Goal: Task Accomplishment & Management: Use online tool/utility

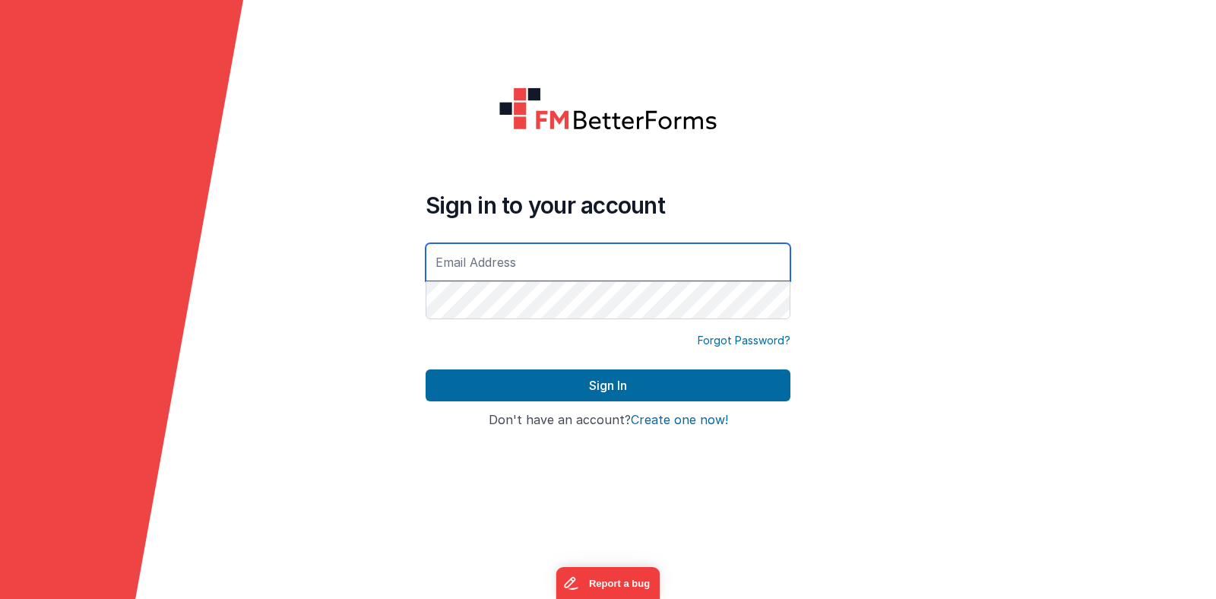
type input "[PERSON_NAME][EMAIL_ADDRESS][DOMAIN_NAME]"
click at [426, 369] on button "Sign In" at bounding box center [608, 385] width 365 height 32
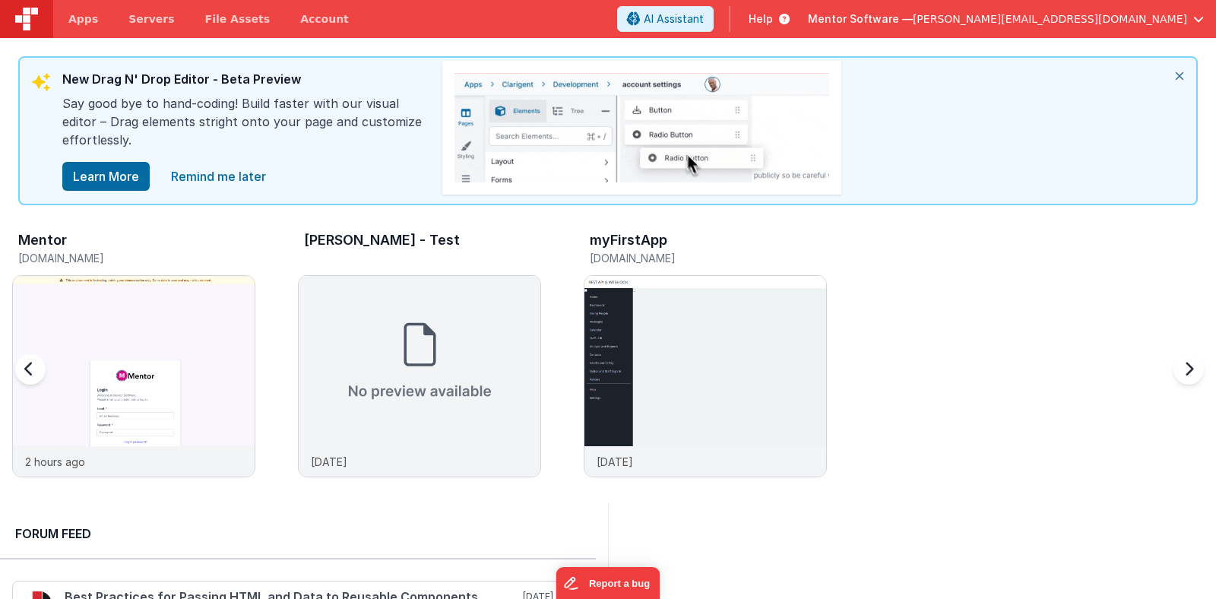
click at [157, 252] on h5 "[DOMAIN_NAME]" at bounding box center [136, 257] width 237 height 11
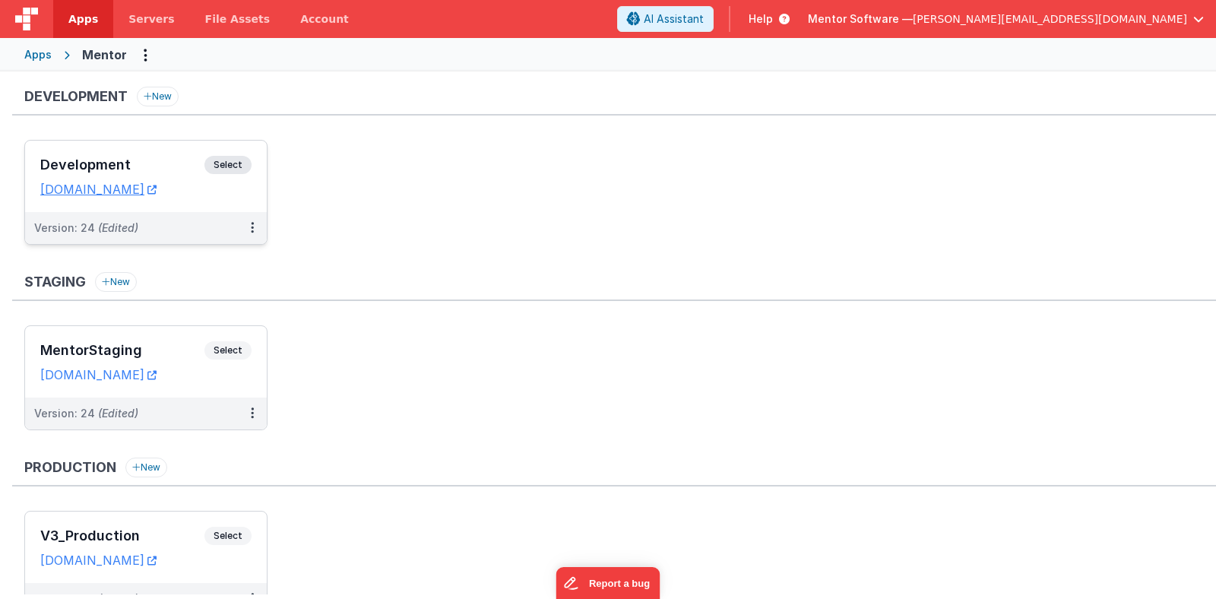
click at [233, 168] on span "Select" at bounding box center [227, 165] width 47 height 18
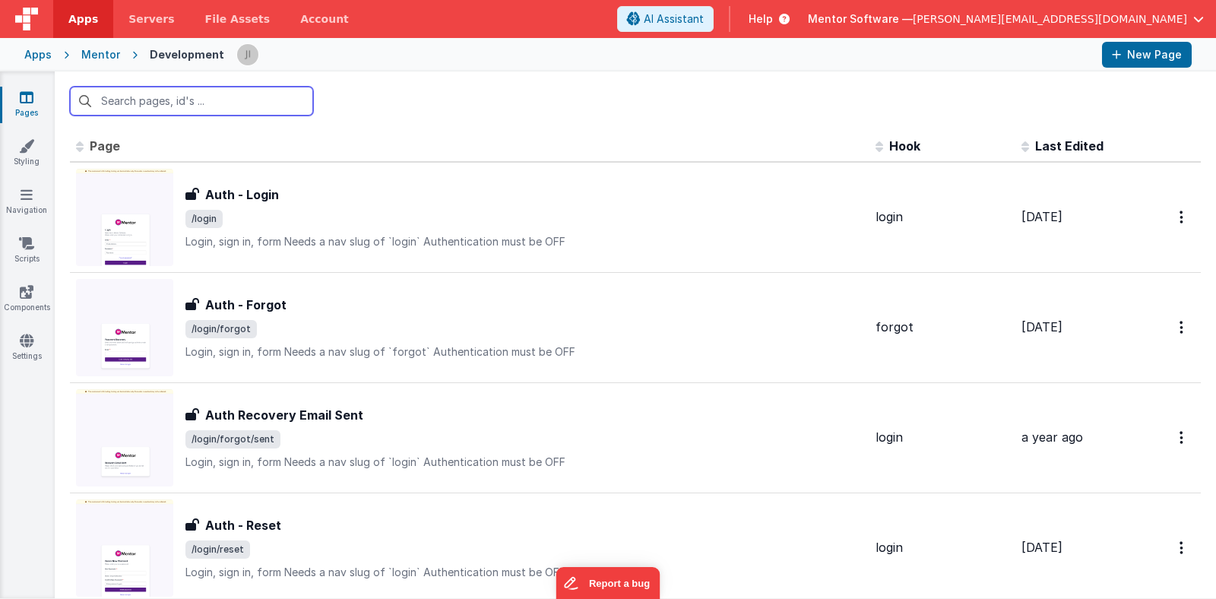
click at [252, 105] on input "text" at bounding box center [191, 101] width 243 height 29
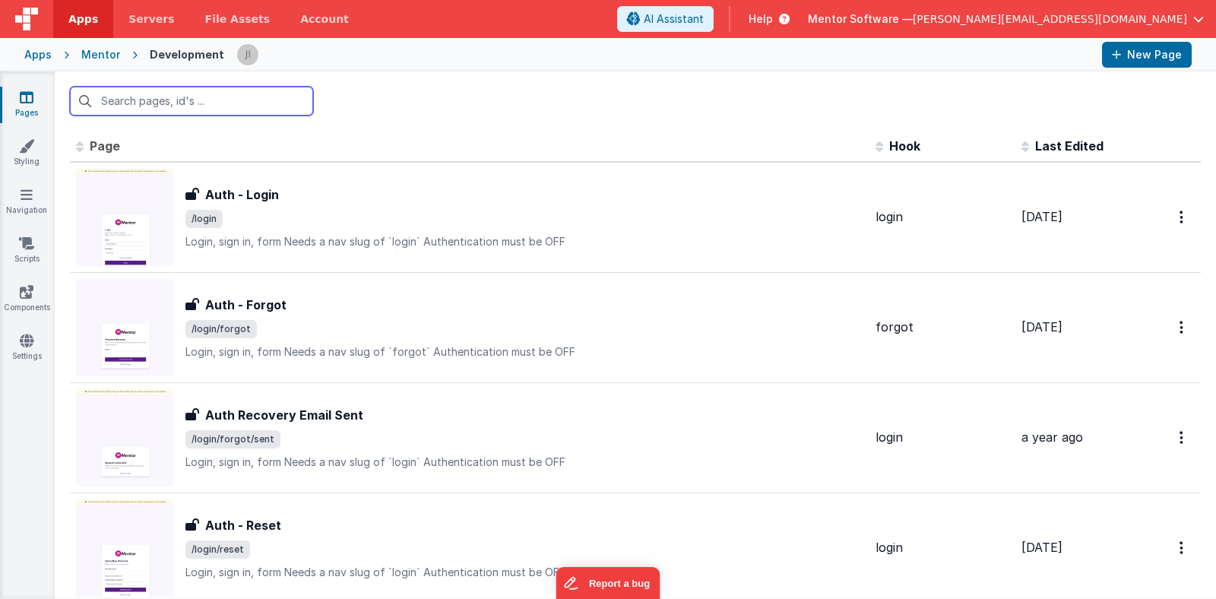
click at [252, 105] on input "text" at bounding box center [191, 101] width 243 height 29
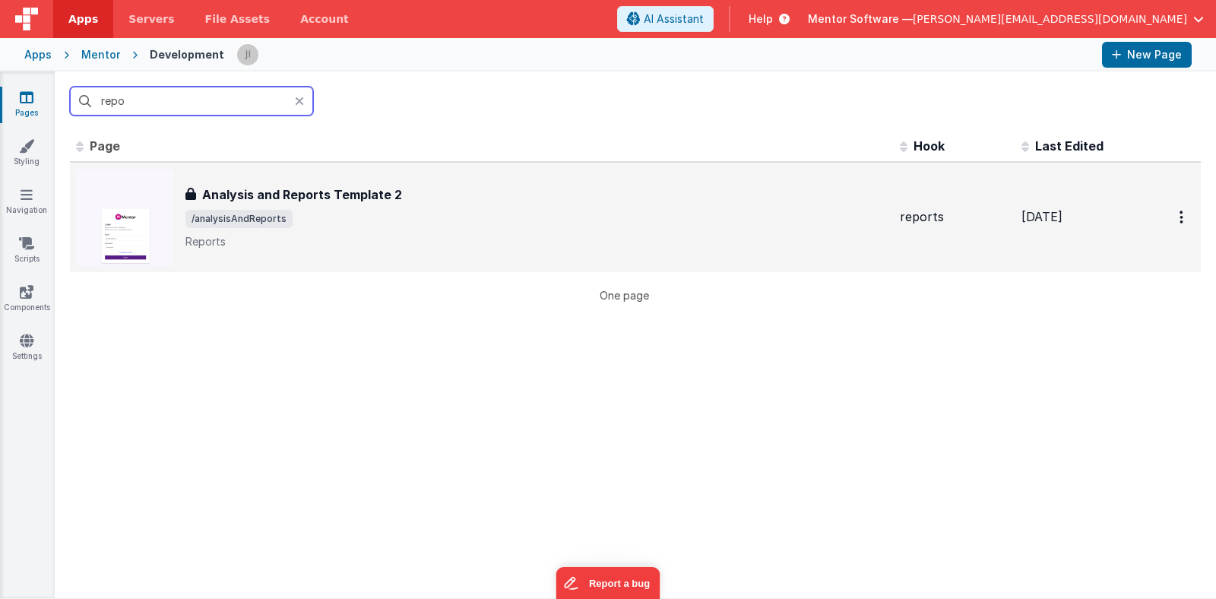
type input "repo"
click at [422, 204] on div "Analysis and Reports Template 2 Analysis and Reports Template 2 /analysisAndRep…" at bounding box center [536, 217] width 702 height 64
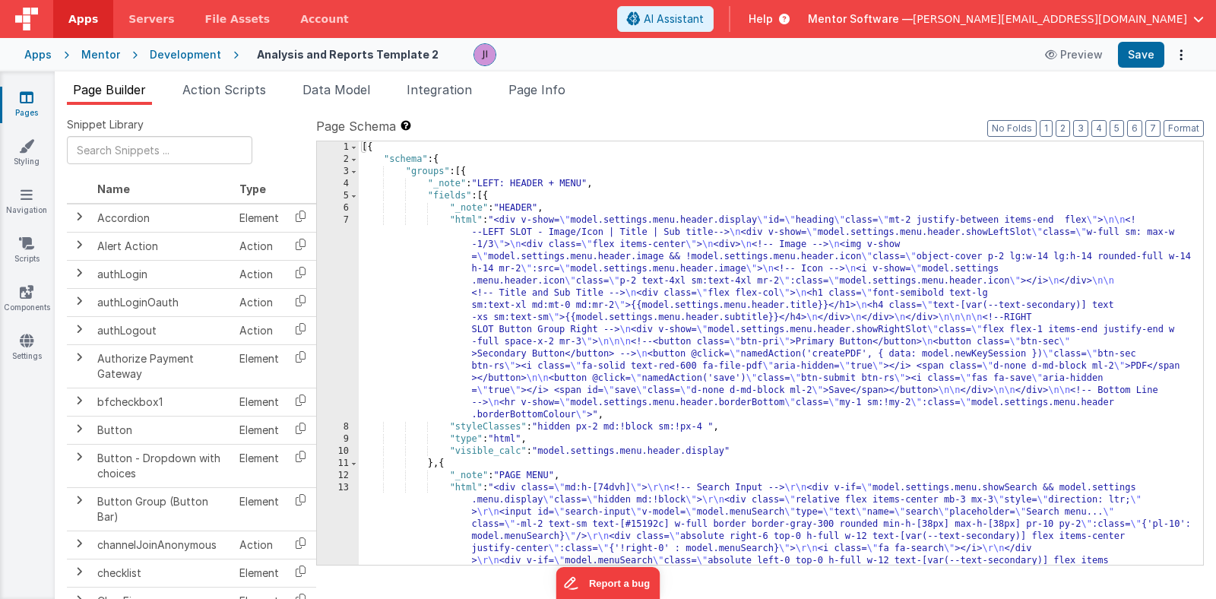
click at [38, 266] on div "Pages Styling Navigation Scripts Components Settings" at bounding box center [27, 334] width 55 height 527
click at [27, 255] on link "Scripts" at bounding box center [26, 251] width 55 height 30
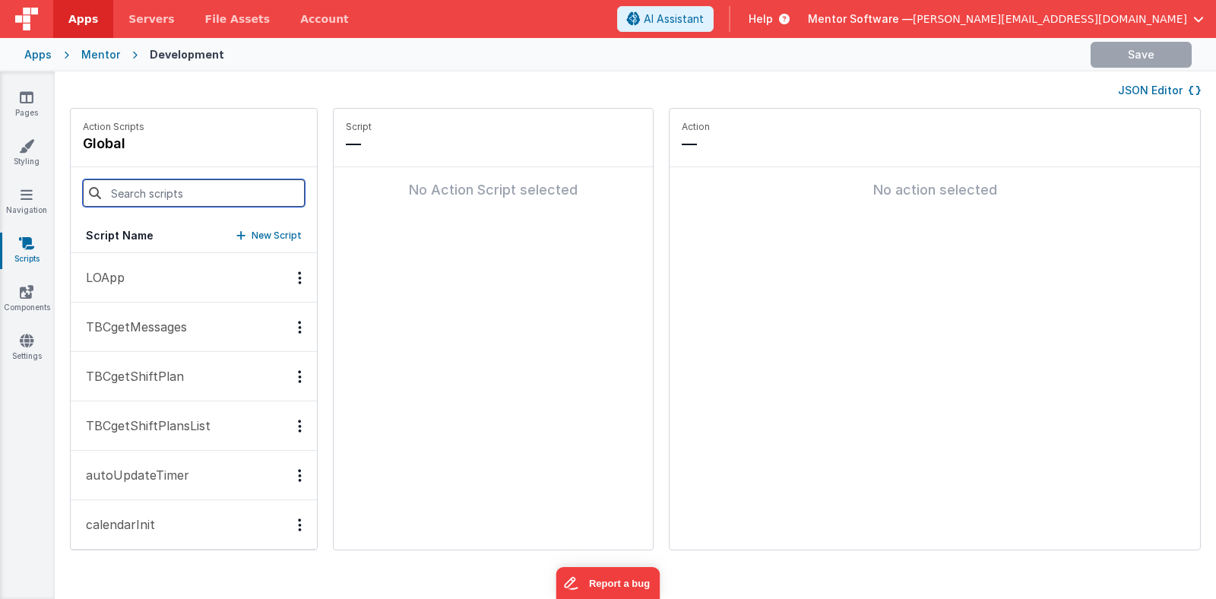
click at [127, 204] on input at bounding box center [194, 192] width 222 height 27
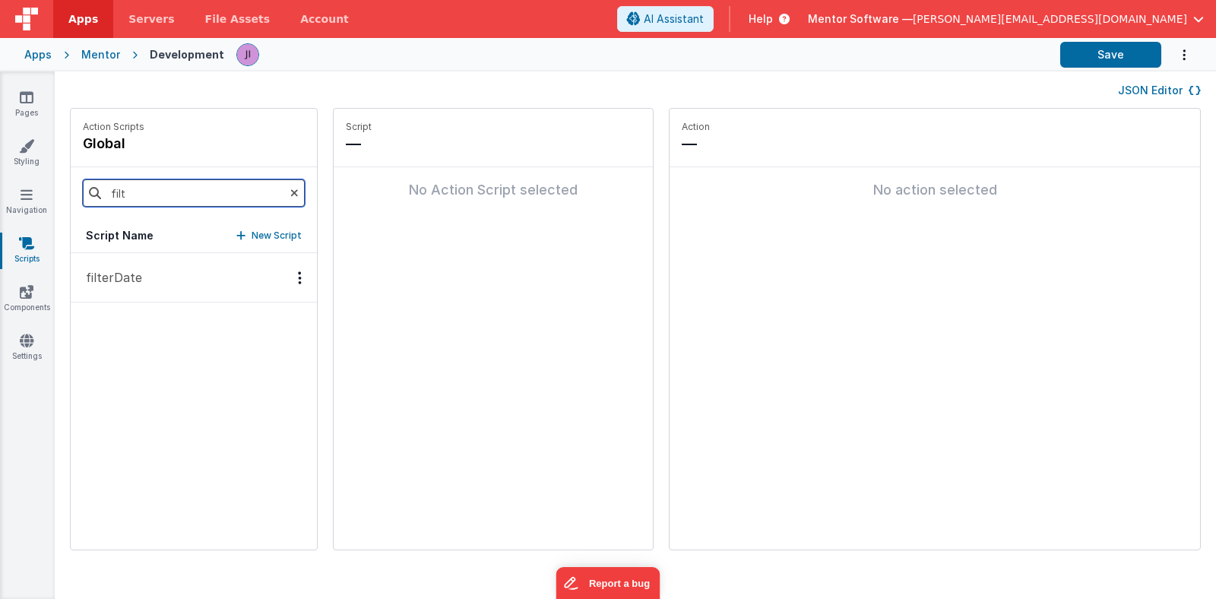
type input "filt"
click at [110, 270] on p "filterDate" at bounding box center [109, 277] width 65 height 18
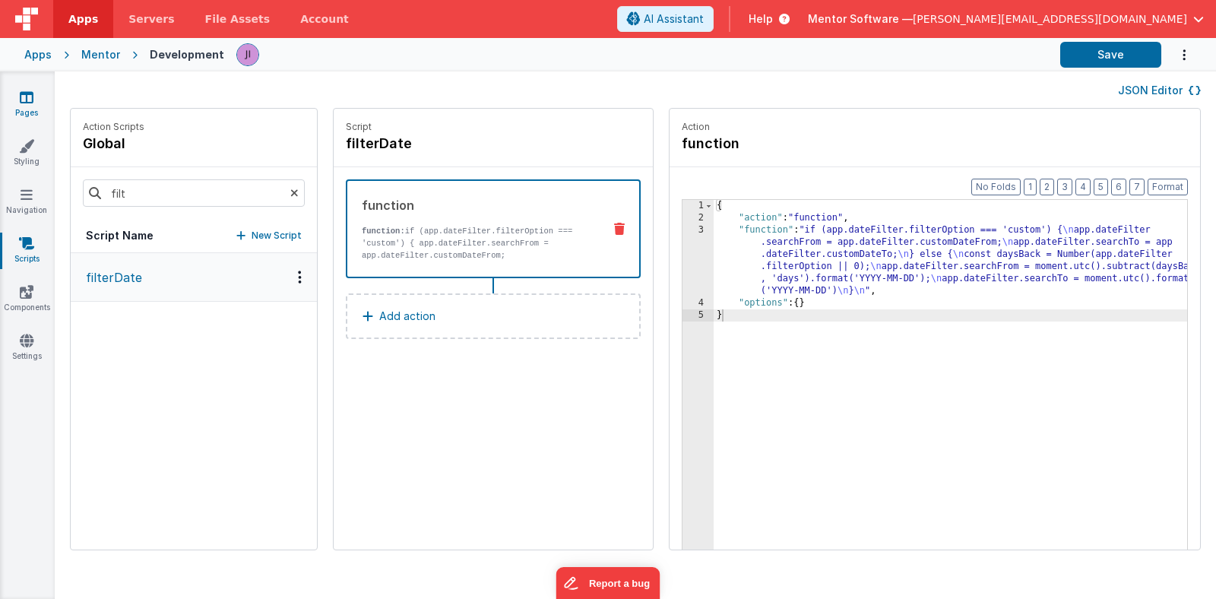
click at [33, 93] on link "Pages" at bounding box center [26, 105] width 55 height 30
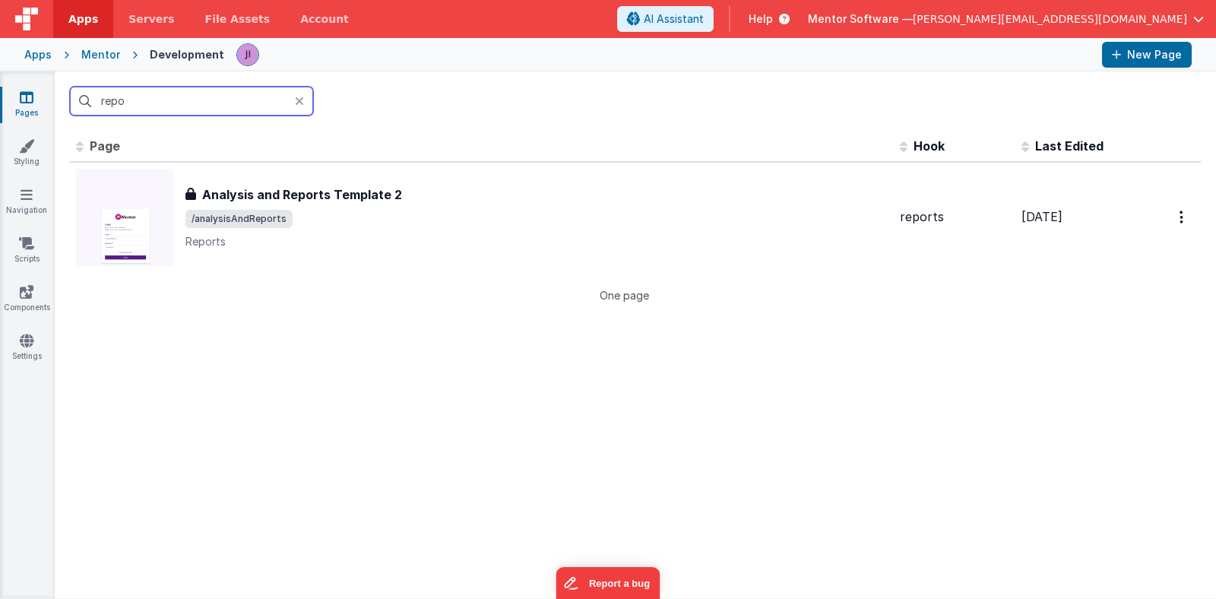
click at [108, 100] on input "repo" at bounding box center [191, 101] width 243 height 29
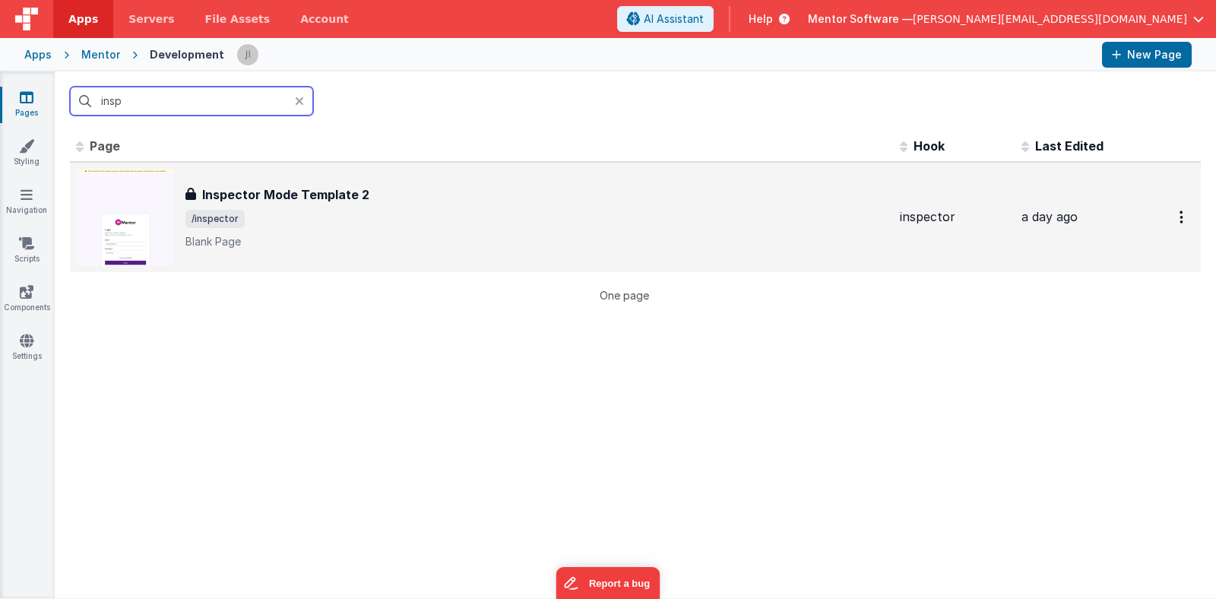
type input "insp"
click at [477, 224] on span "/inspector" at bounding box center [536, 219] width 702 height 18
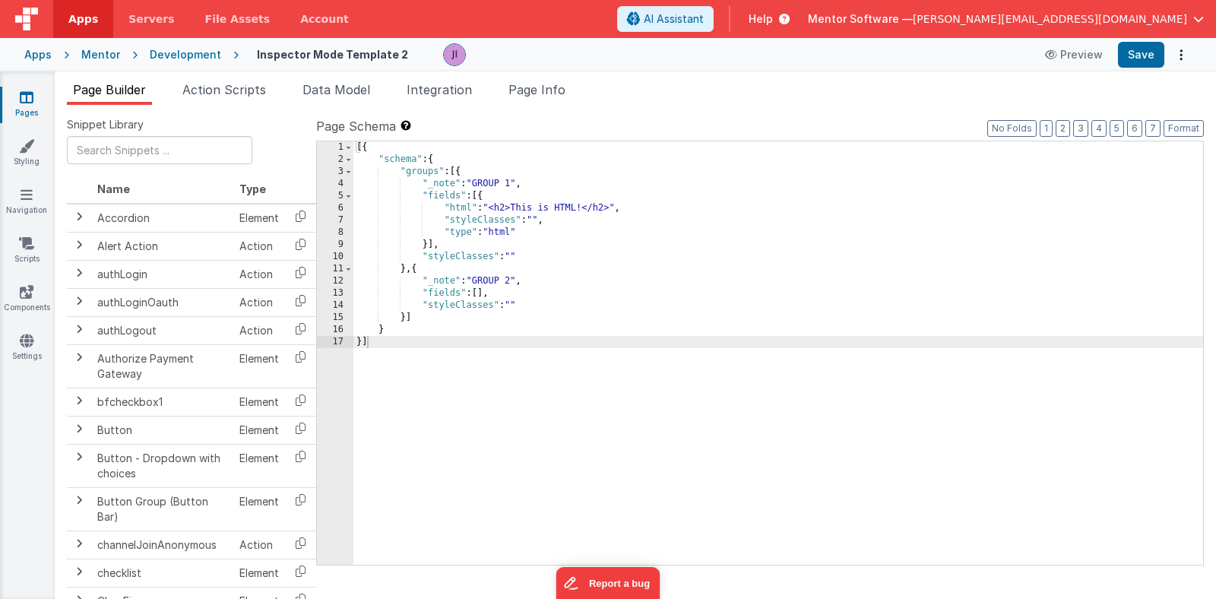
click at [27, 99] on icon at bounding box center [27, 97] width 14 height 15
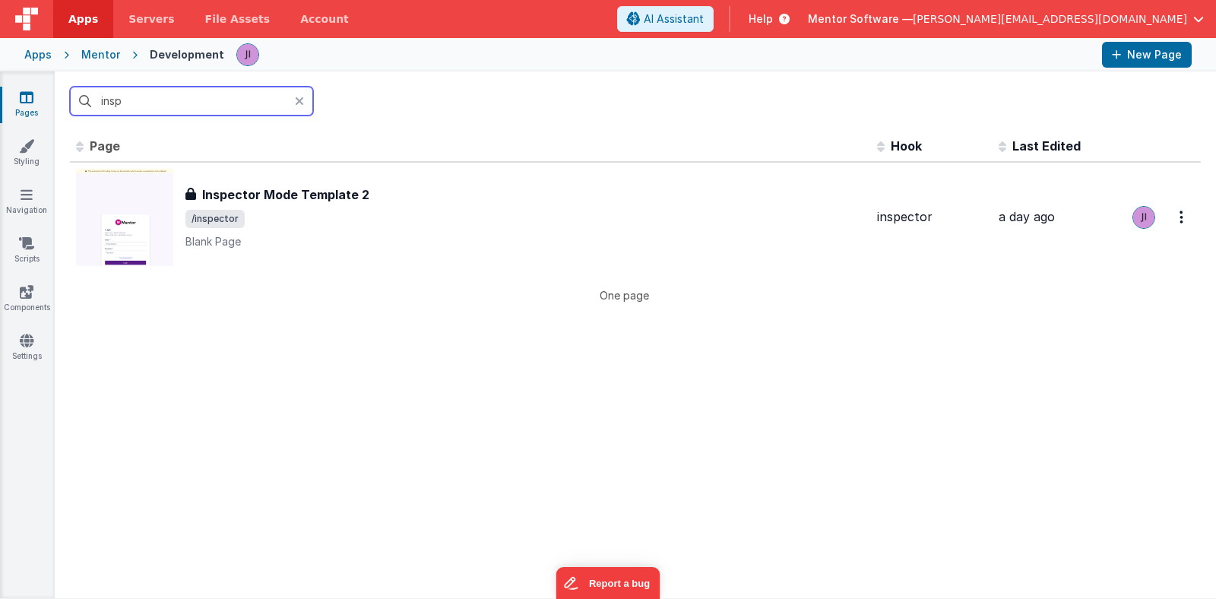
click at [124, 106] on input "insp" at bounding box center [191, 101] width 243 height 29
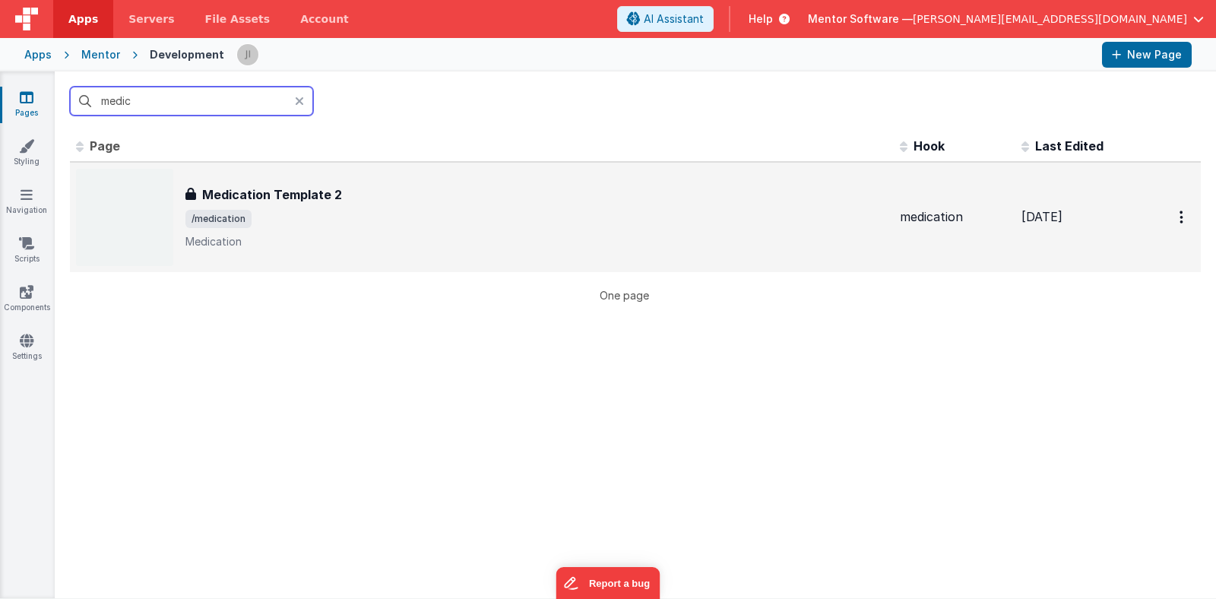
type input "medic"
click at [331, 201] on h3 "Medication Template 2" at bounding box center [272, 194] width 140 height 18
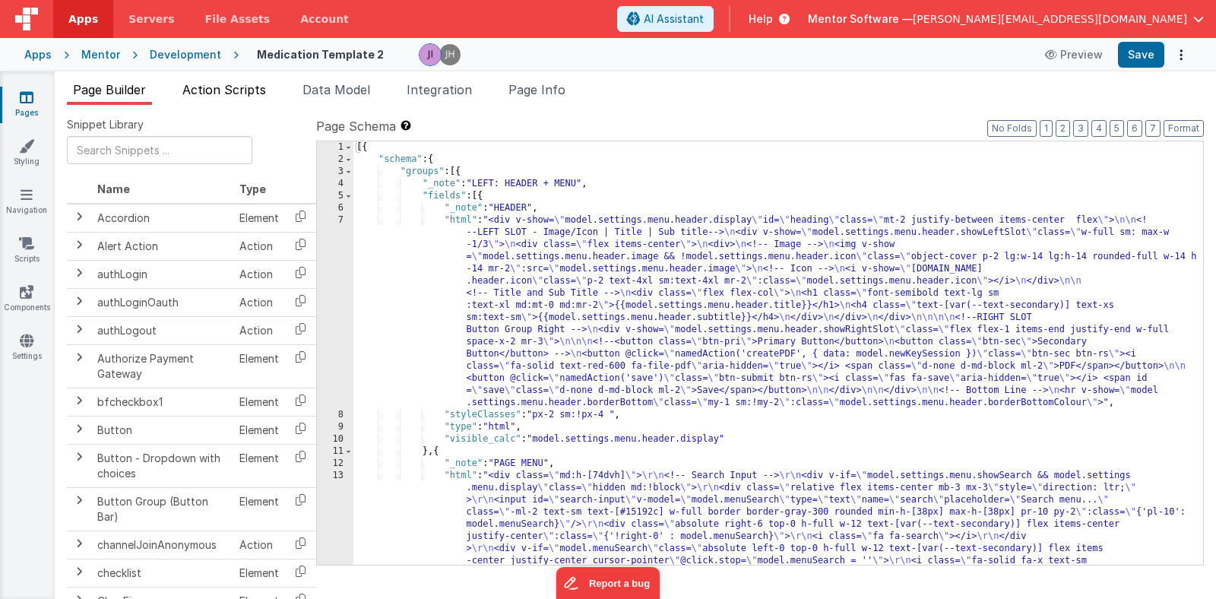
click at [261, 93] on span "Action Scripts" at bounding box center [224, 89] width 84 height 15
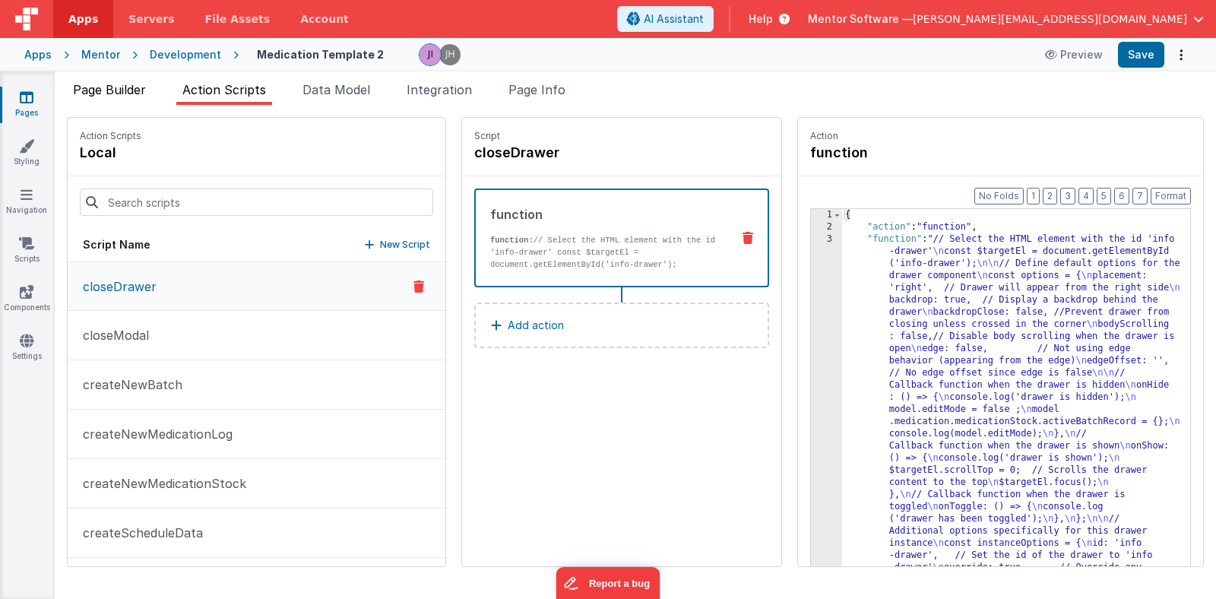
click at [133, 86] on span "Page Builder" at bounding box center [109, 89] width 73 height 15
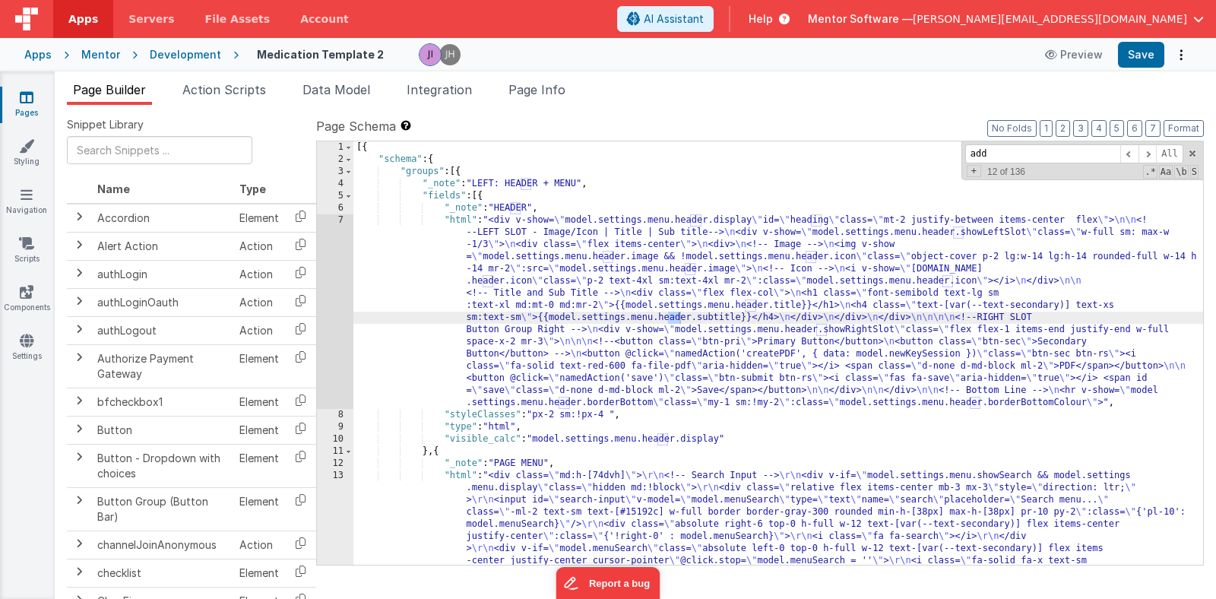
scroll to position [4117, 0]
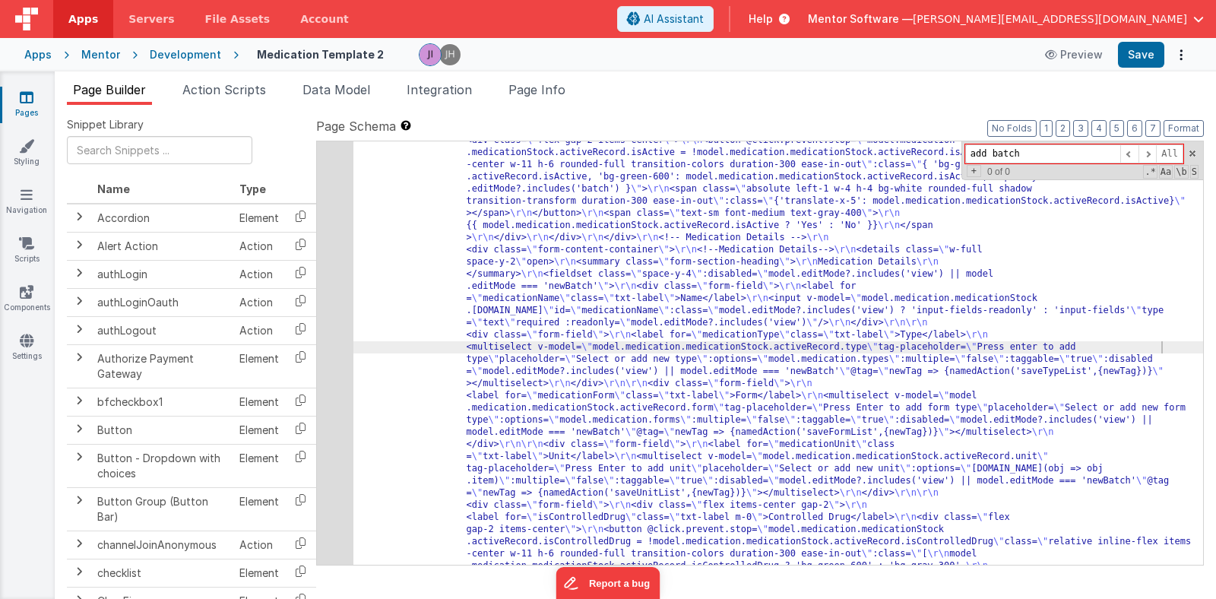
type input "add batch"
click at [248, 105] on div "Snippet Library Name Type Accordion Element Alert Action Action authLogin Actio…" at bounding box center [635, 364] width 1161 height 518
click at [248, 101] on li "Action Scripts" at bounding box center [224, 93] width 96 height 24
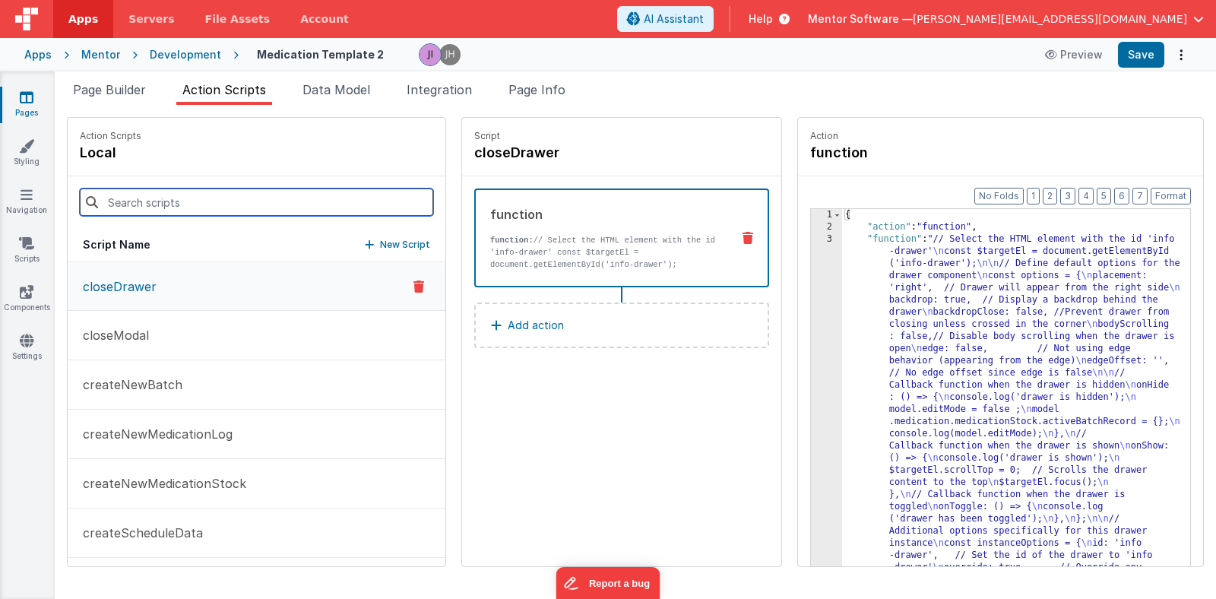
click at [191, 190] on input at bounding box center [256, 201] width 353 height 27
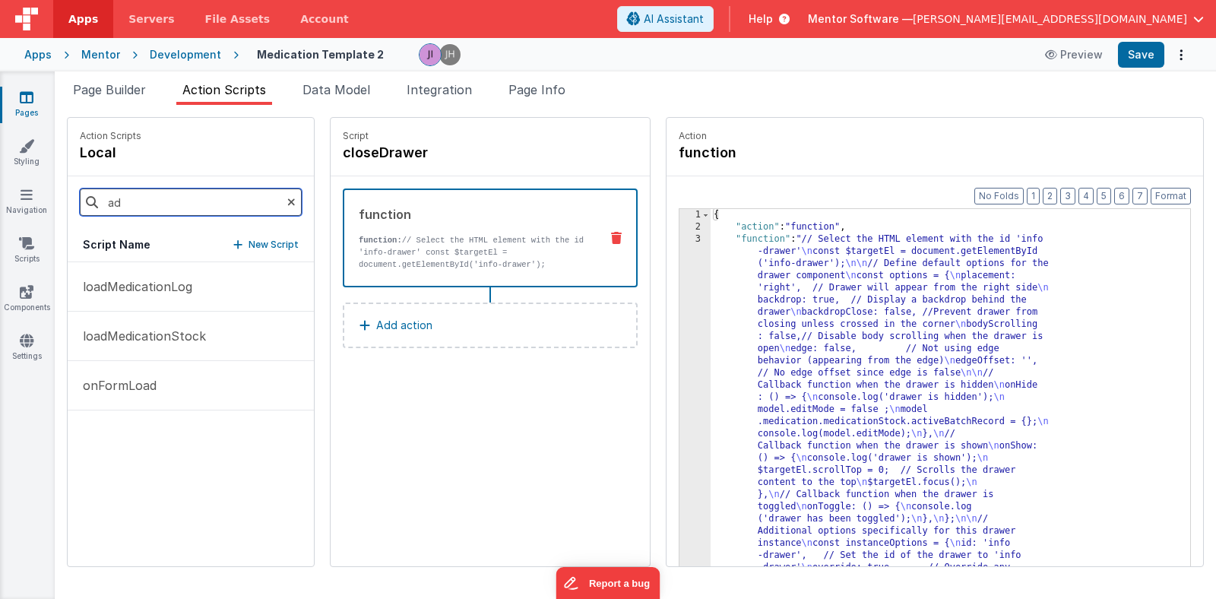
type input "a"
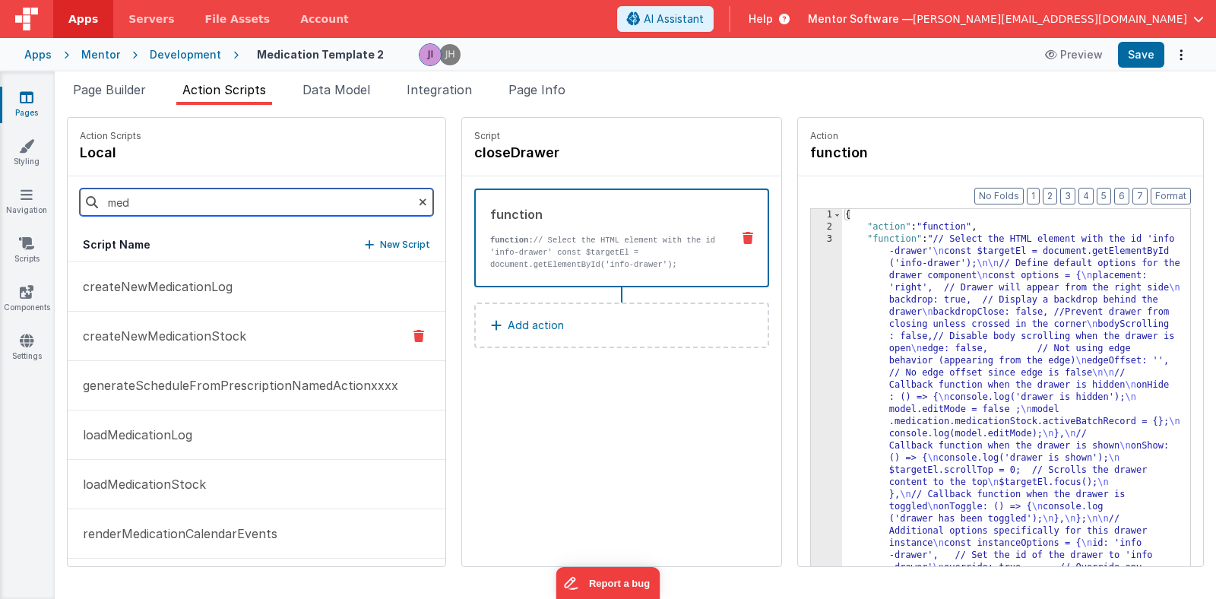
type input "med"
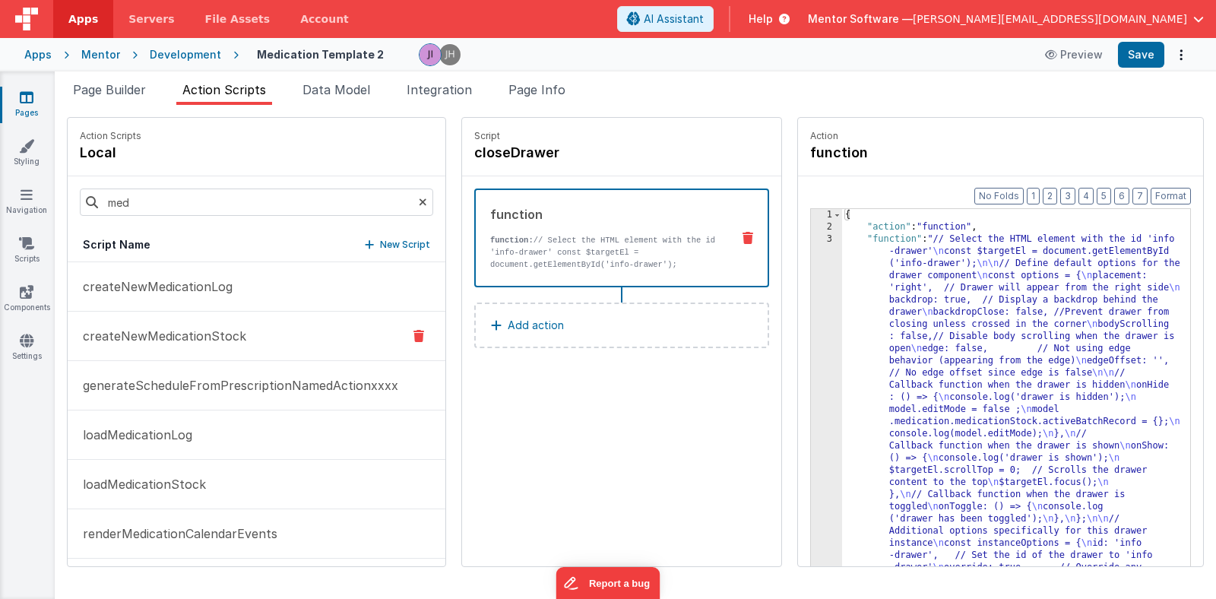
click at [272, 335] on button "createNewMedicationStock" at bounding box center [257, 336] width 378 height 49
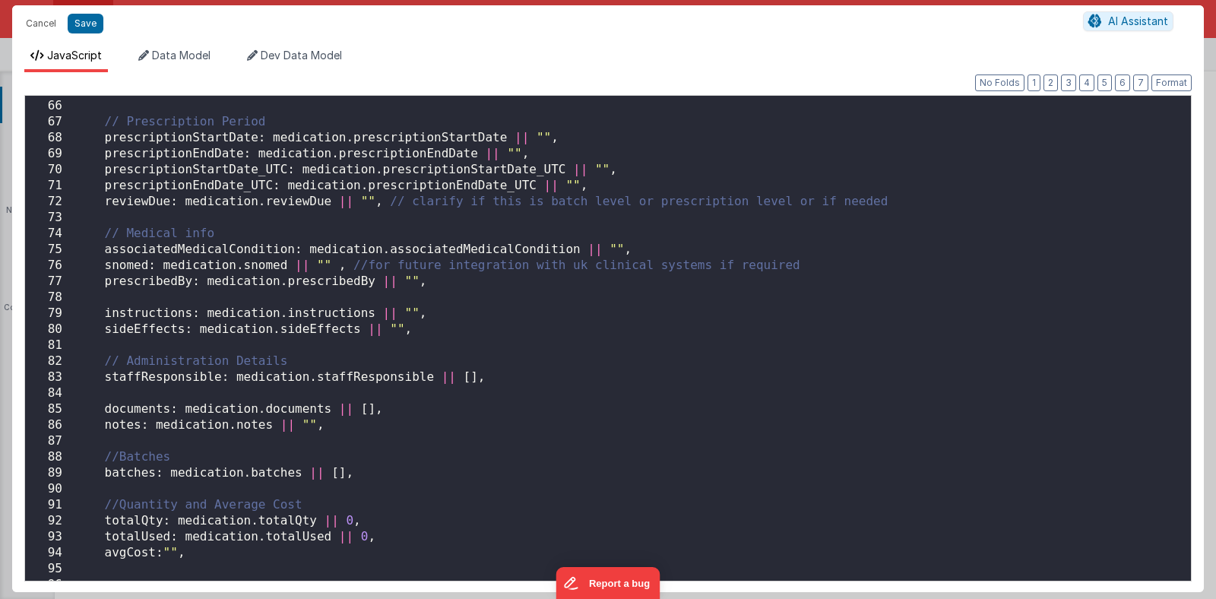
scroll to position [1037, 0]
click at [43, 27] on button "Cancel" at bounding box center [41, 23] width 46 height 21
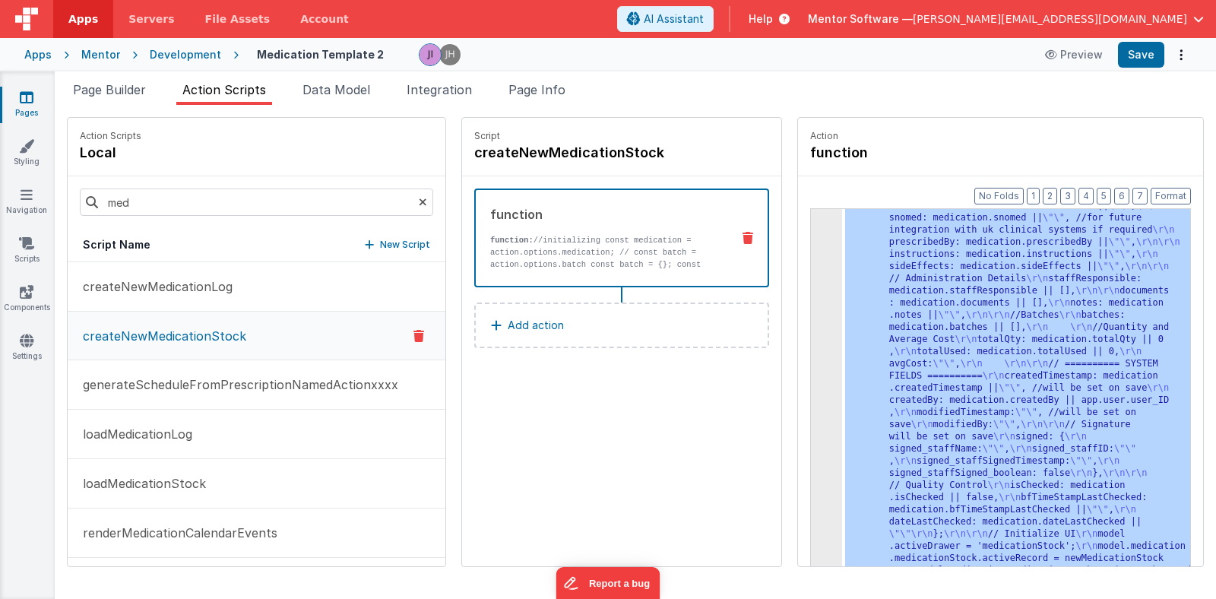
click at [867, 355] on div ""function" : "//initializing \r\n const medication = action .options.medication…" at bounding box center [1020, 250] width 356 height 1535
click at [815, 344] on div "3" at bounding box center [826, 42] width 31 height 1119
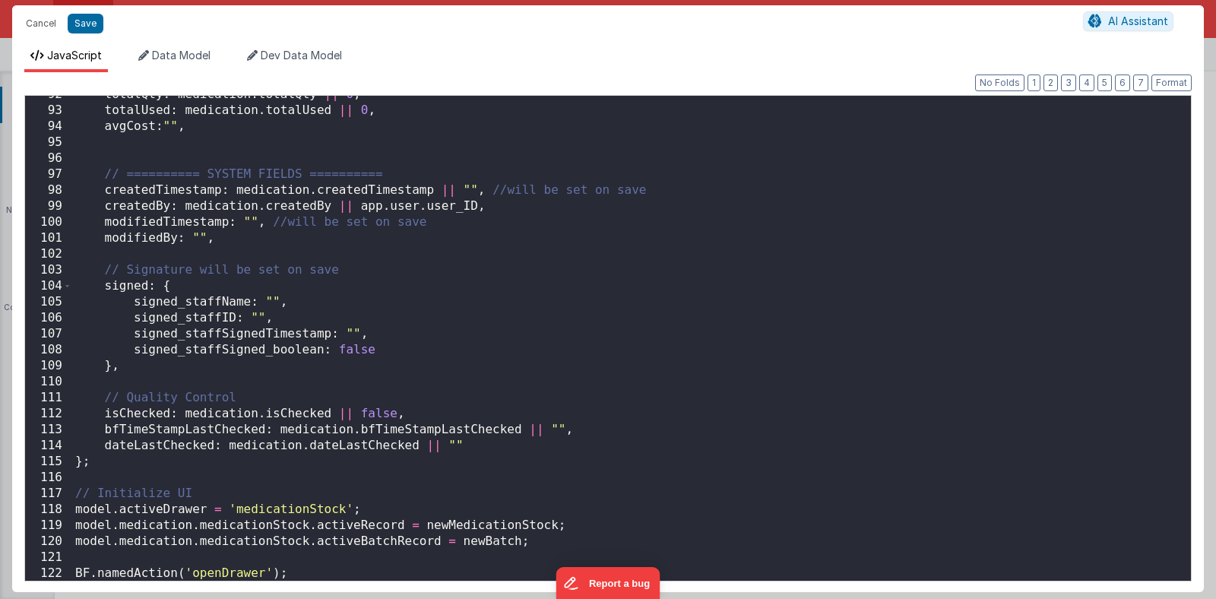
scroll to position [1478, 0]
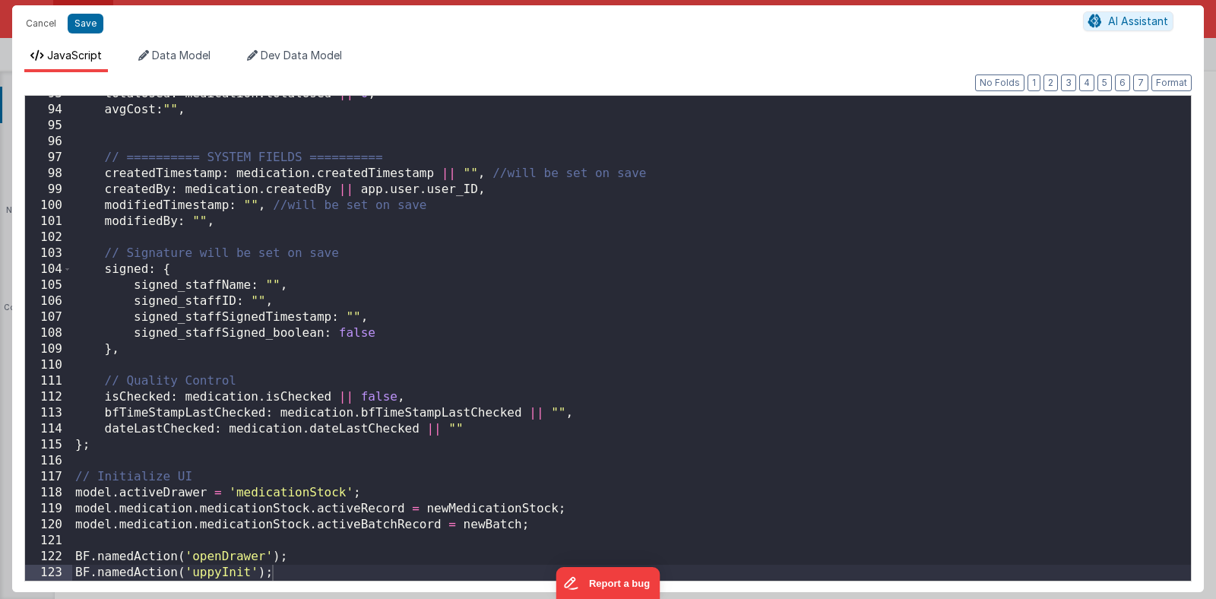
click at [404, 338] on div "totalUsed : medication . totalUsed || 0 , avgCost : "" , // ========== SYSTEM F…" at bounding box center [631, 344] width 1119 height 517
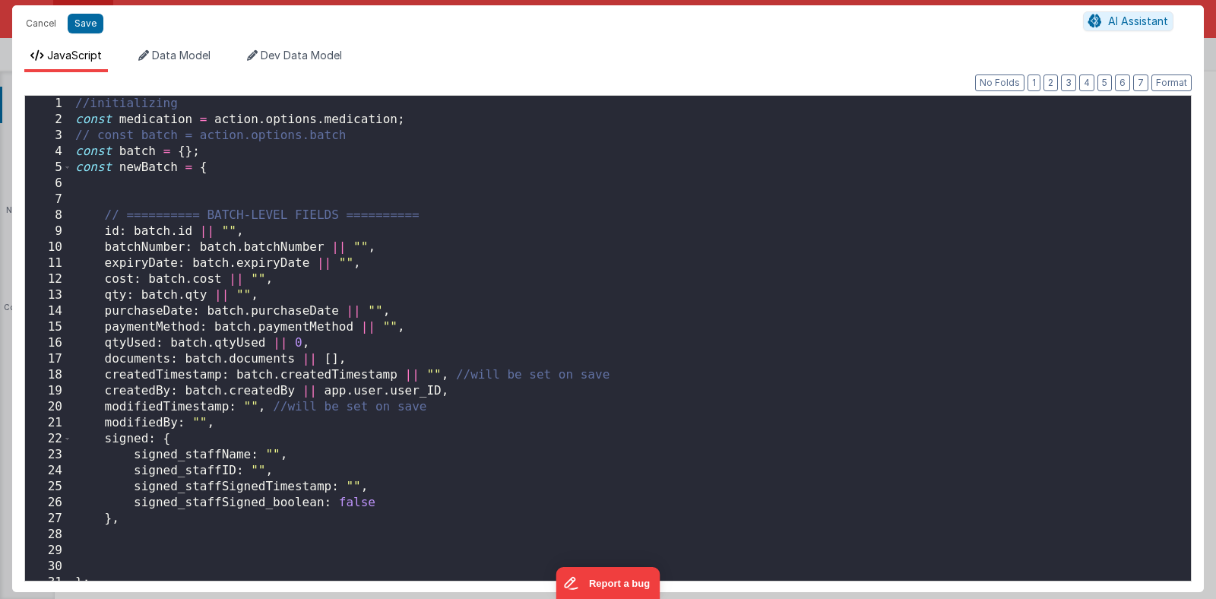
scroll to position [0, 0]
click at [49, 26] on button "Cancel" at bounding box center [41, 23] width 46 height 21
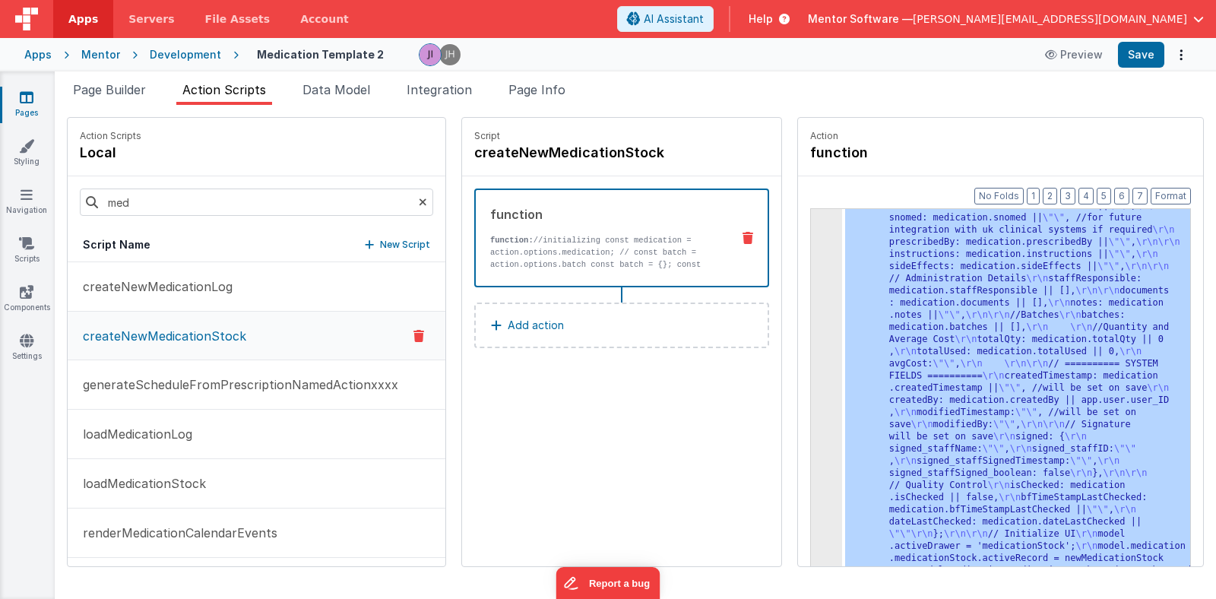
click at [908, 422] on div ""function" : "//initializing \r\n const medication = action .options.medication…" at bounding box center [1020, 250] width 356 height 1535
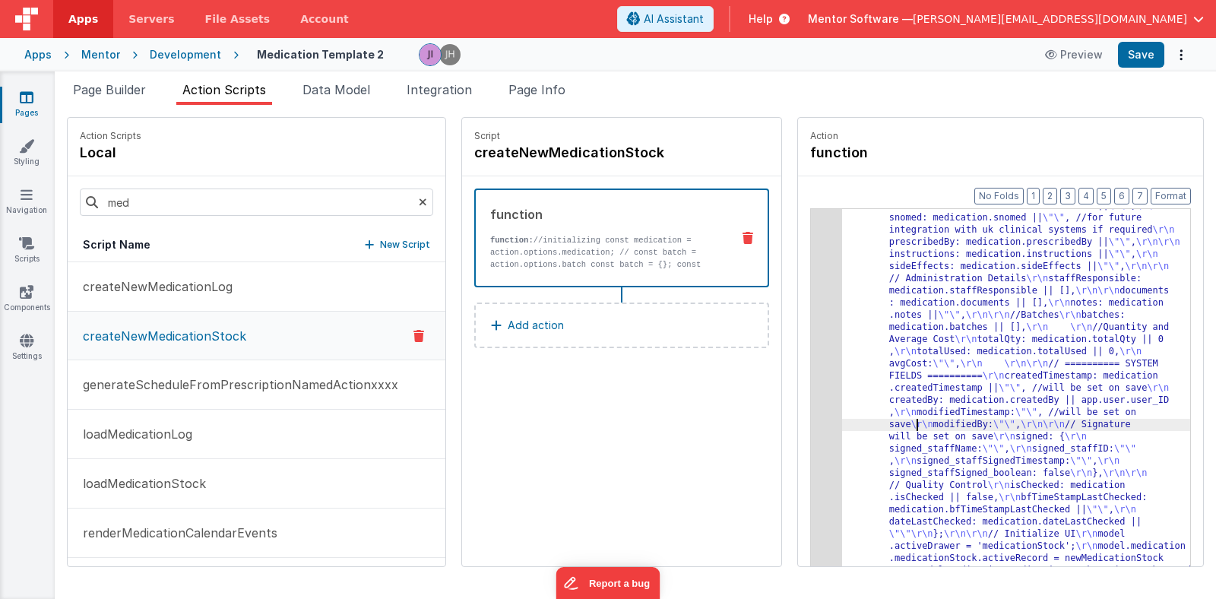
click at [821, 385] on div "3" at bounding box center [826, 42] width 31 height 1119
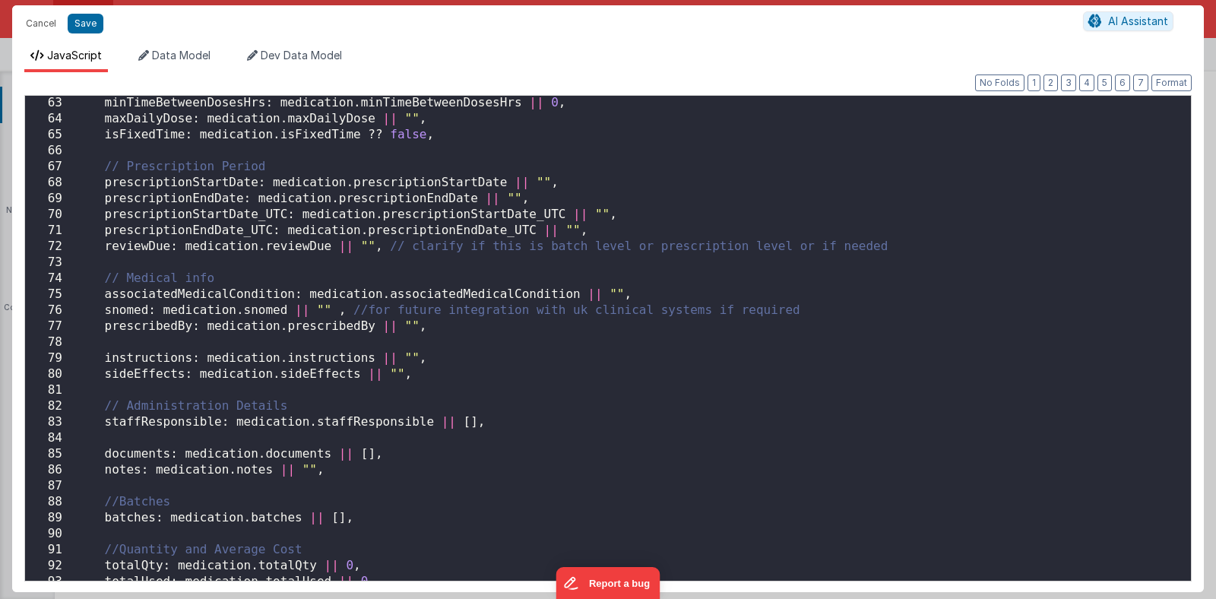
scroll to position [1020, 0]
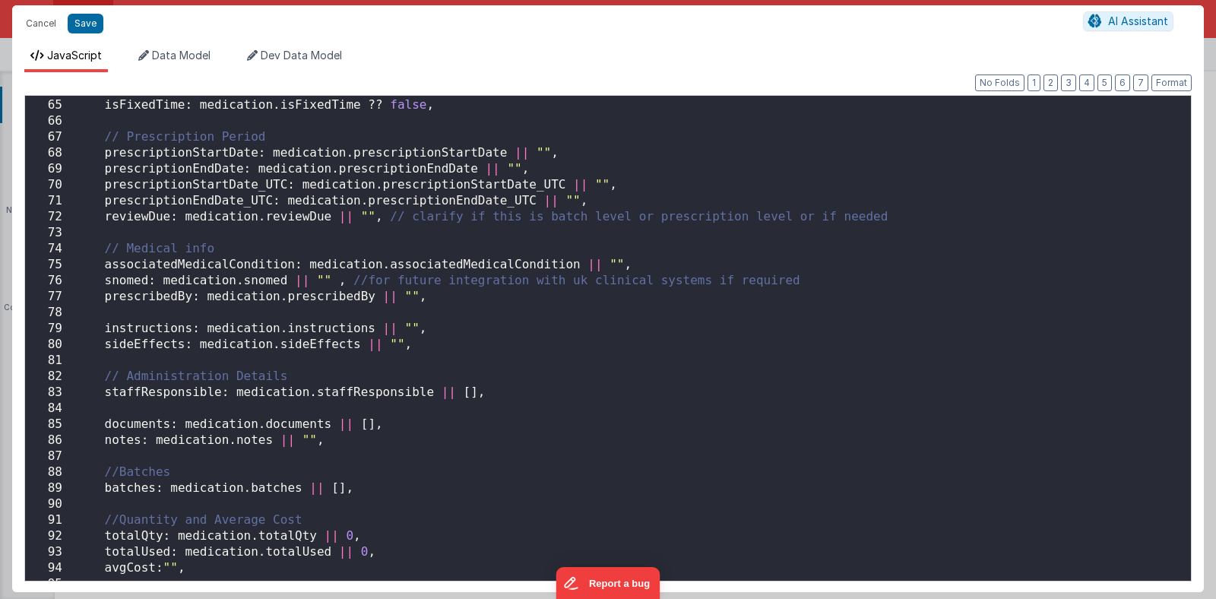
click at [276, 262] on div "maxDailyDose : medication . maxDailyDose || "" , isFixedTime : medication . isF…" at bounding box center [631, 339] width 1119 height 517
click at [35, 25] on button "Cancel" at bounding box center [41, 23] width 46 height 21
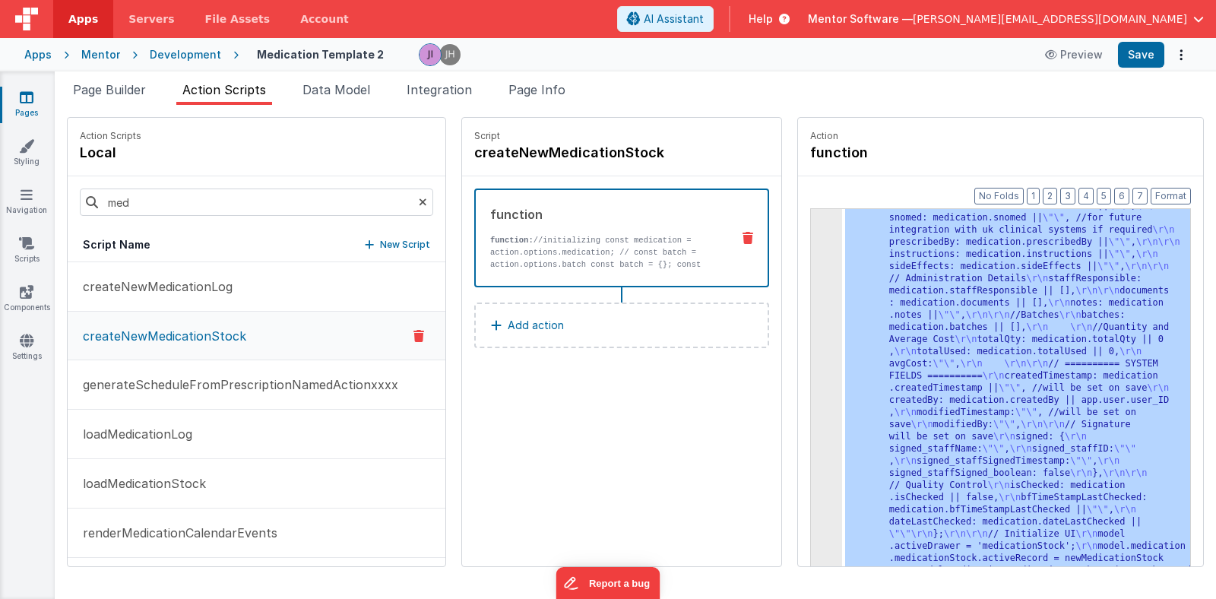
click at [844, 379] on div ""function" : "//initializing \r\n const medication = action .options.medication…" at bounding box center [1020, 250] width 356 height 1535
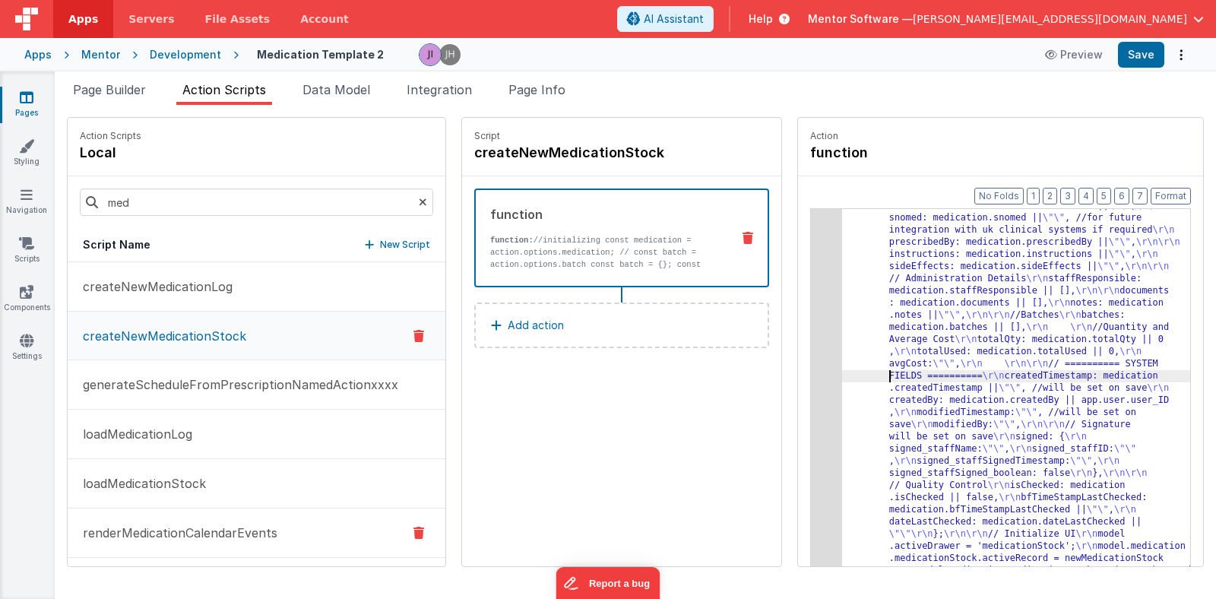
scroll to position [103, 0]
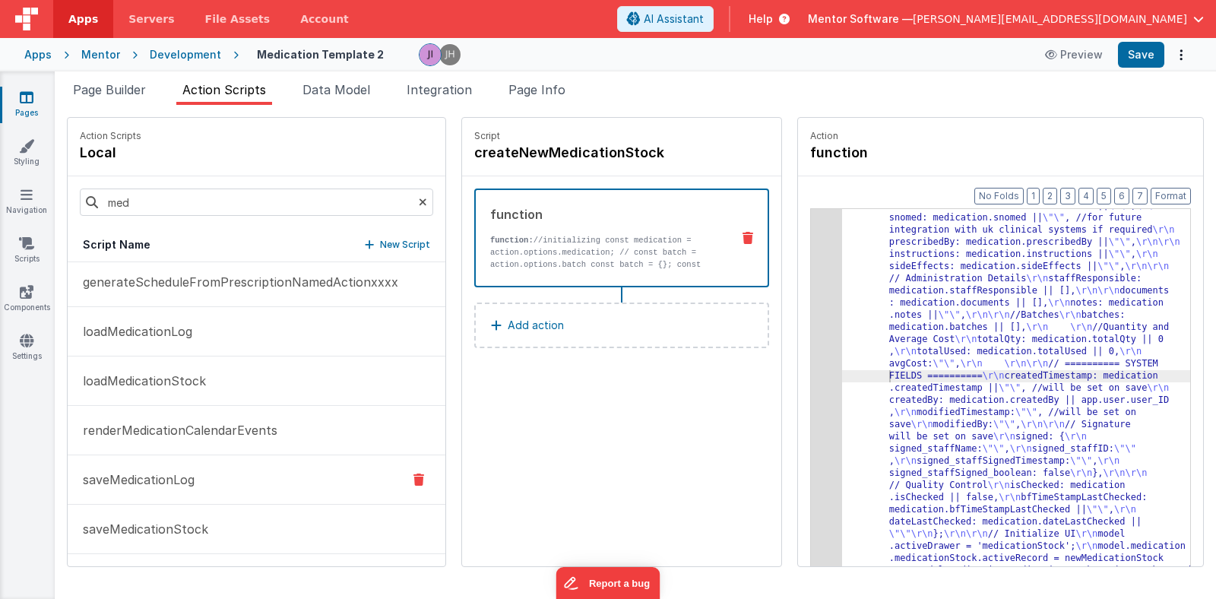
click at [328, 486] on button "saveMedicationLog" at bounding box center [257, 479] width 378 height 49
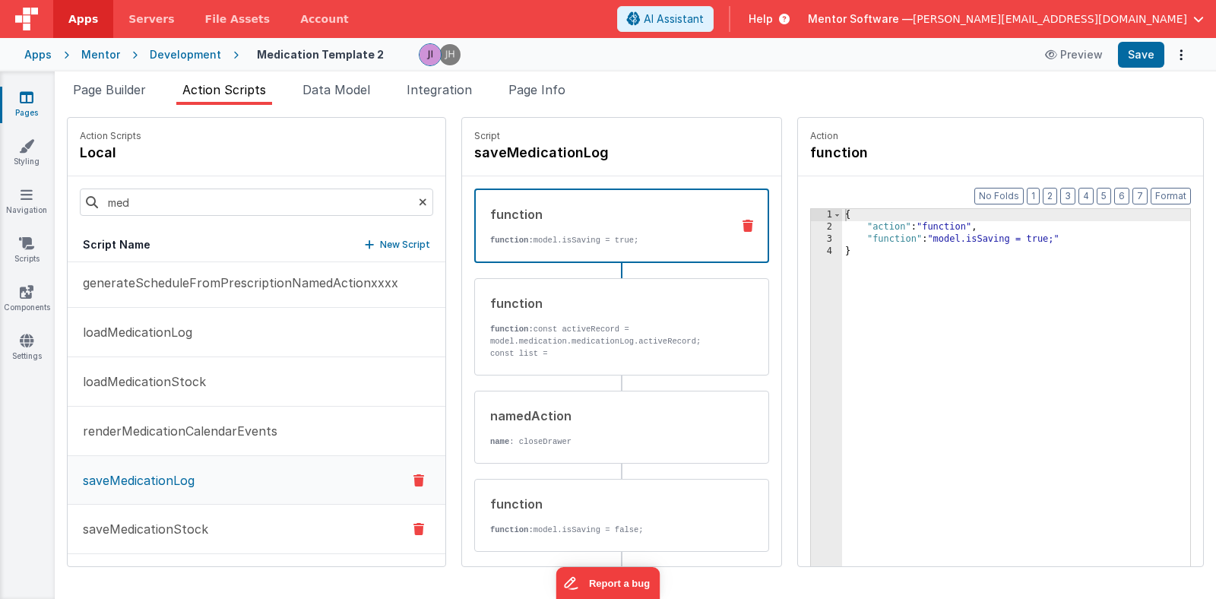
click at [262, 530] on button "saveMedicationStock" at bounding box center [257, 529] width 378 height 49
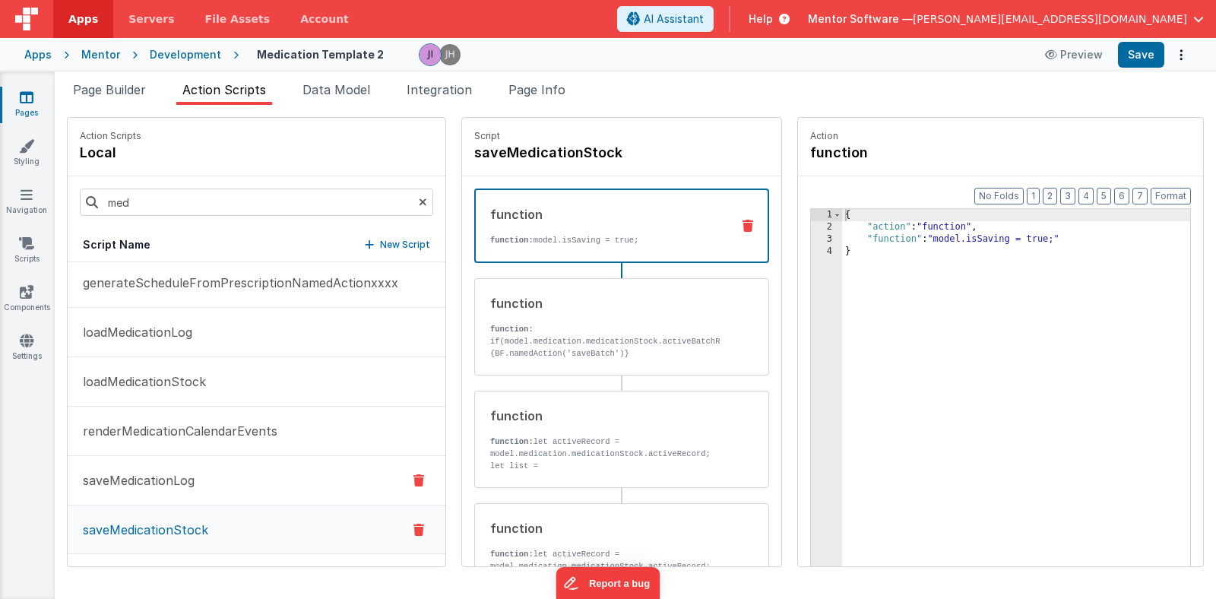
click at [255, 497] on button "saveMedicationLog" at bounding box center [257, 480] width 378 height 49
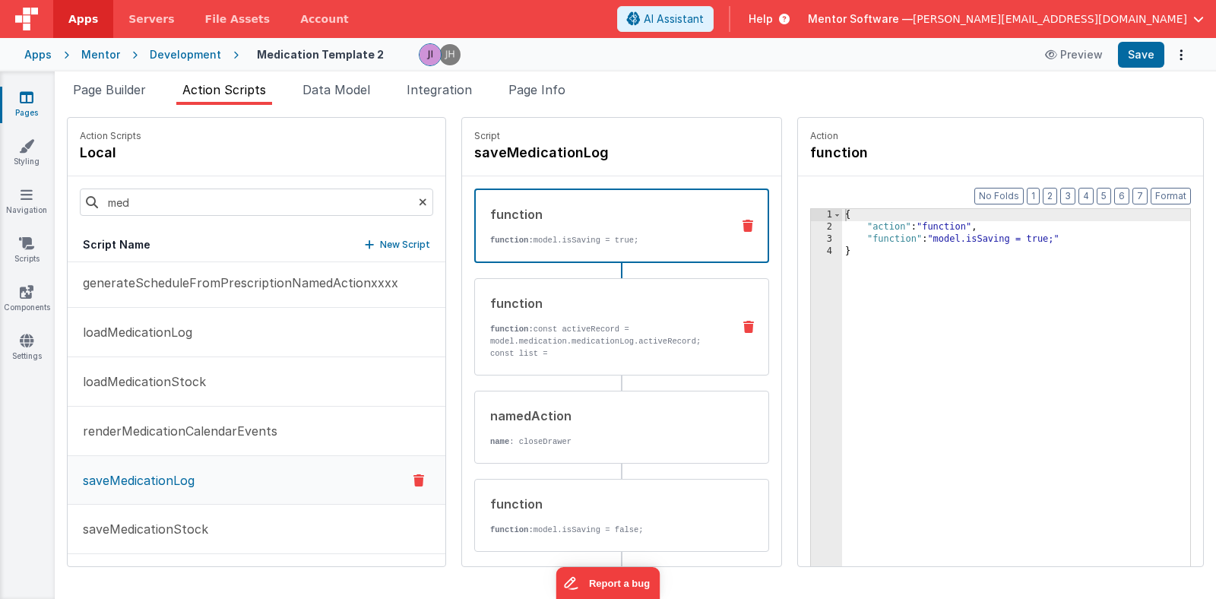
click at [555, 350] on p "function: const activeRecord = model.medication.medicationLog.activeRecord; con…" at bounding box center [604, 353] width 229 height 61
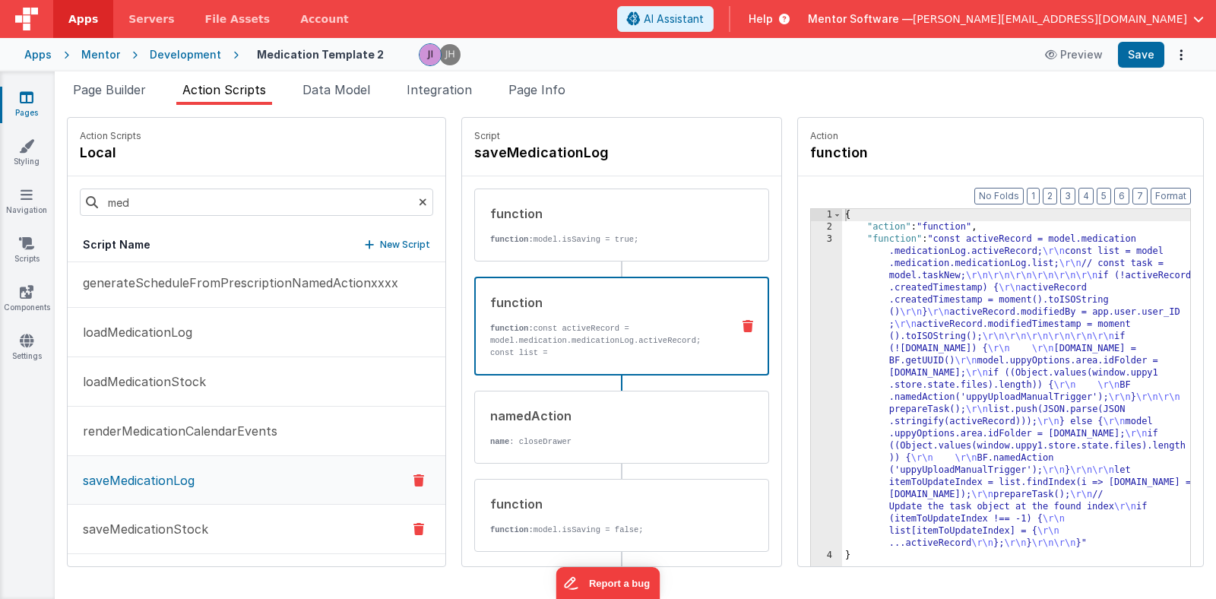
click at [128, 526] on p "saveMedicationStock" at bounding box center [141, 529] width 135 height 18
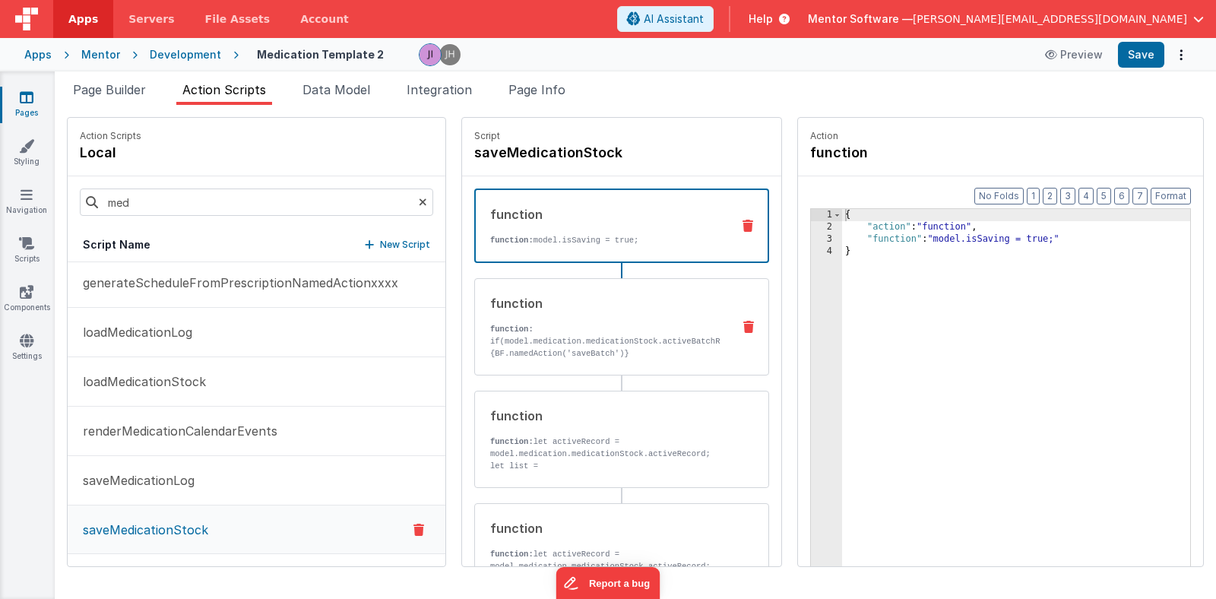
click at [672, 349] on p "if(model.medication.medicationStock.activeBatchRecord.createdBy){BF.namedAction…" at bounding box center [604, 347] width 229 height 24
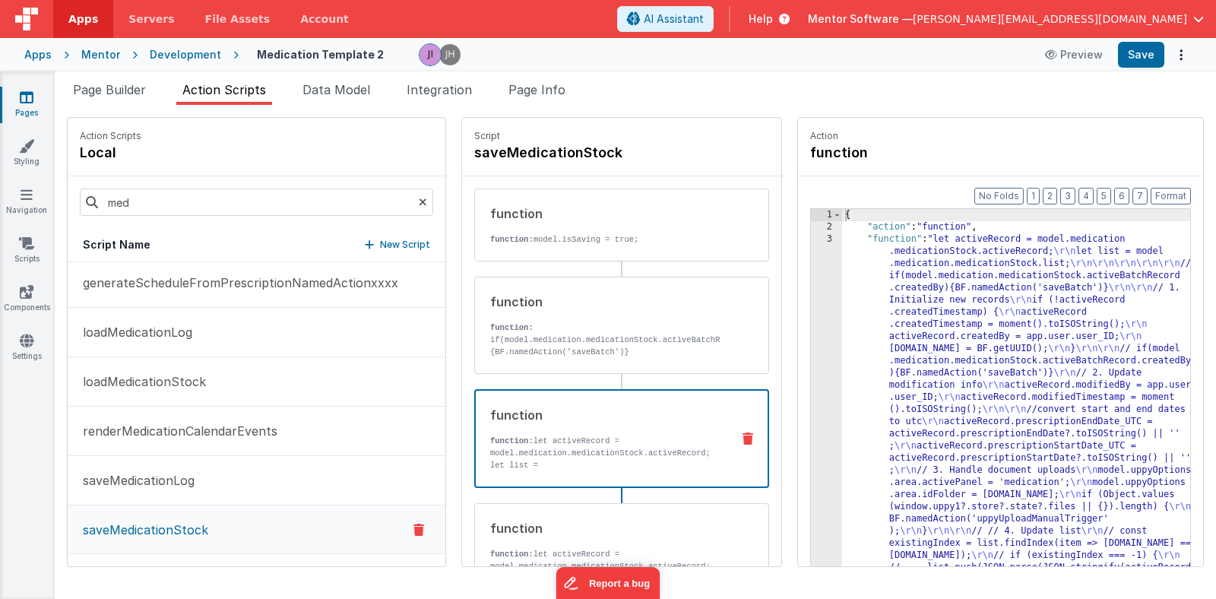
click at [658, 438] on p "function: let activeRecord = model.medication.medicationStock.activeRecord; let…" at bounding box center [604, 459] width 229 height 49
click at [887, 362] on div "{ "action" : "function" , "function" : "let activeRecord = model.medication .me…" at bounding box center [1020, 423] width 356 height 429
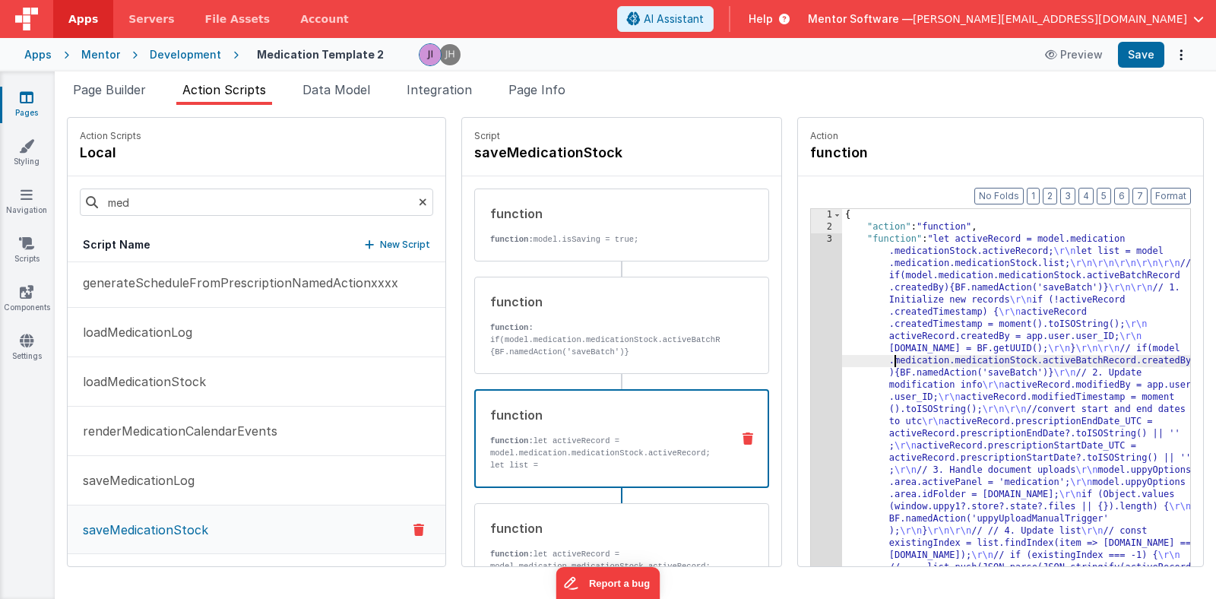
click at [811, 362] on div "3" at bounding box center [826, 415] width 31 height 365
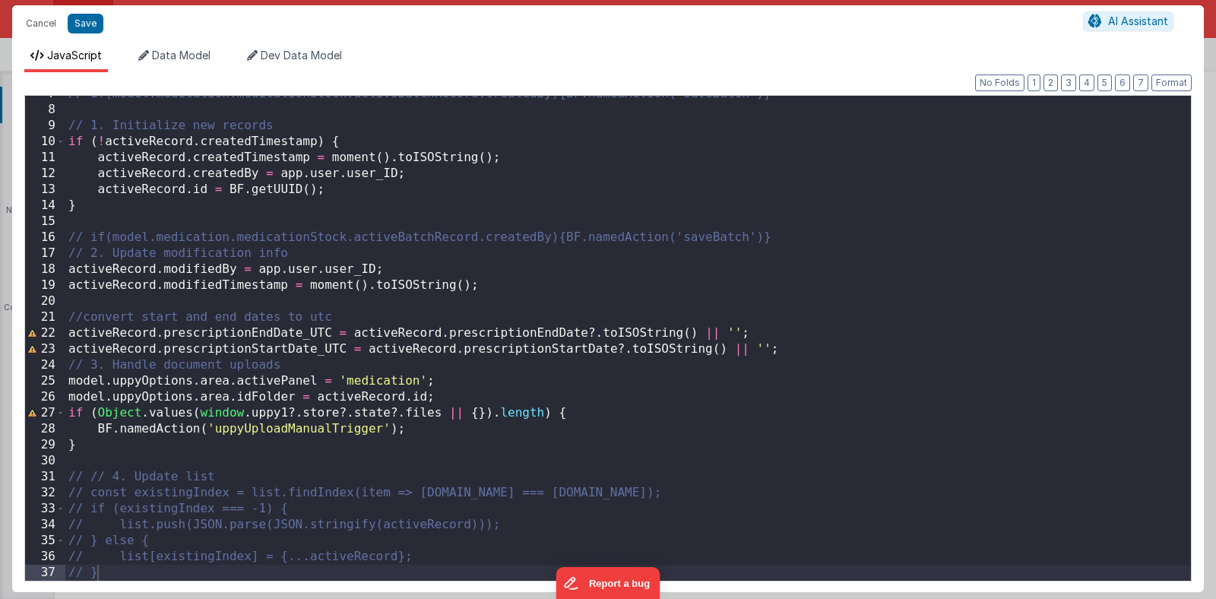
scroll to position [106, 0]
click at [811, 362] on div "// if(model.medication.medicationStock.activeBatchRecord.createdBy){BF.namedAct…" at bounding box center [627, 344] width 1125 height 517
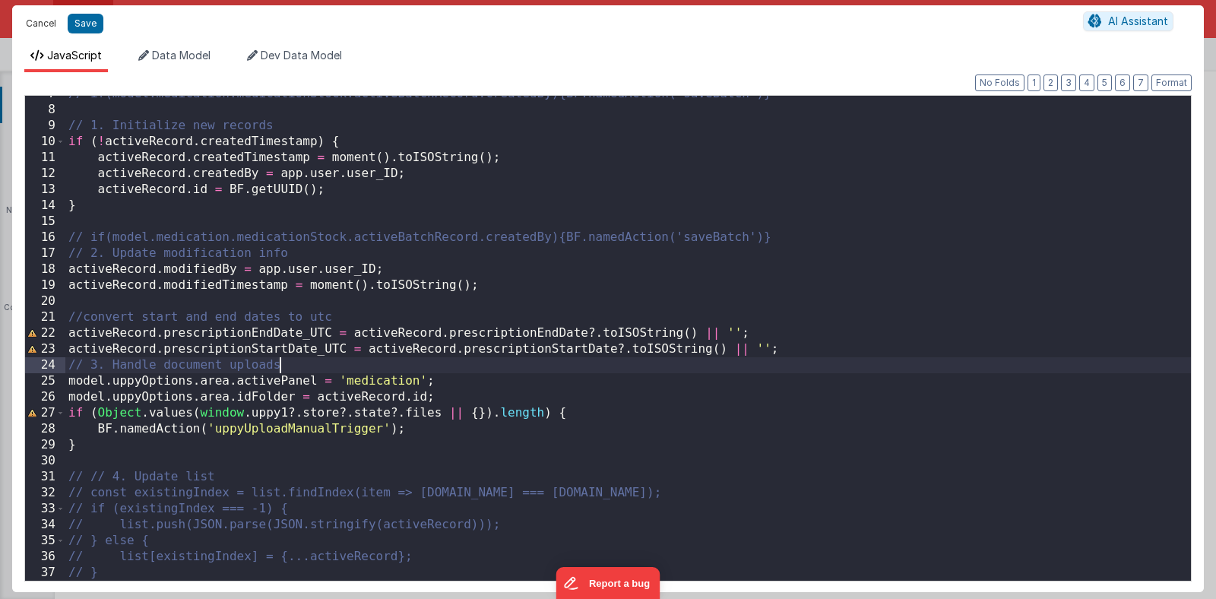
click at [40, 21] on button "Cancel" at bounding box center [41, 23] width 46 height 21
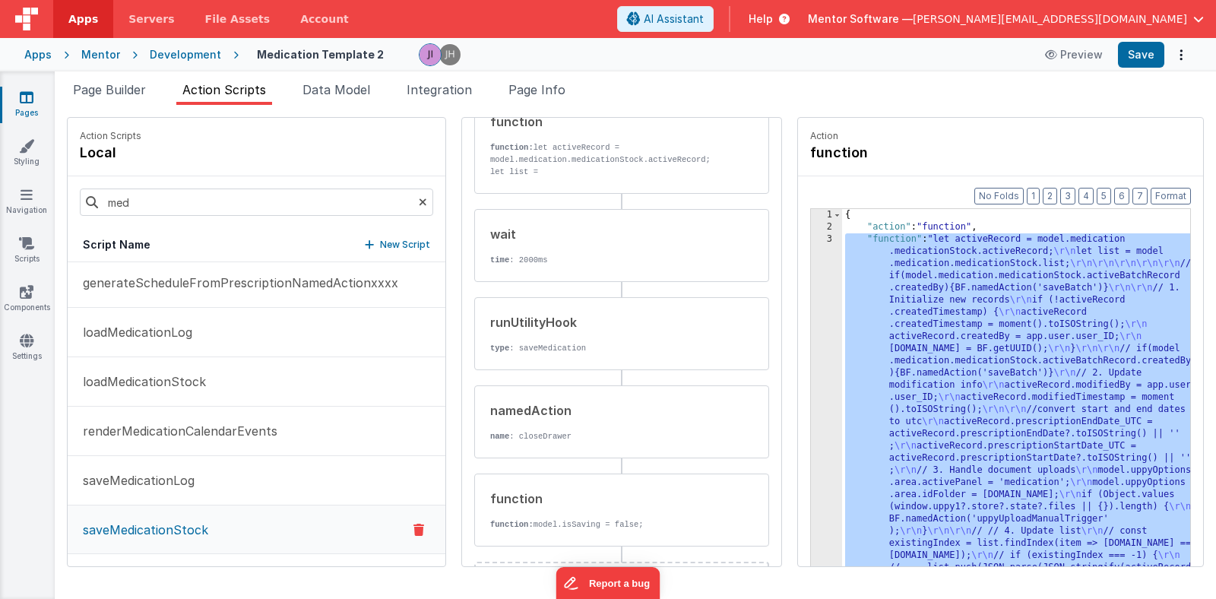
click at [545, 356] on div "runUtilityHook type : saveMedication" at bounding box center [621, 333] width 295 height 73
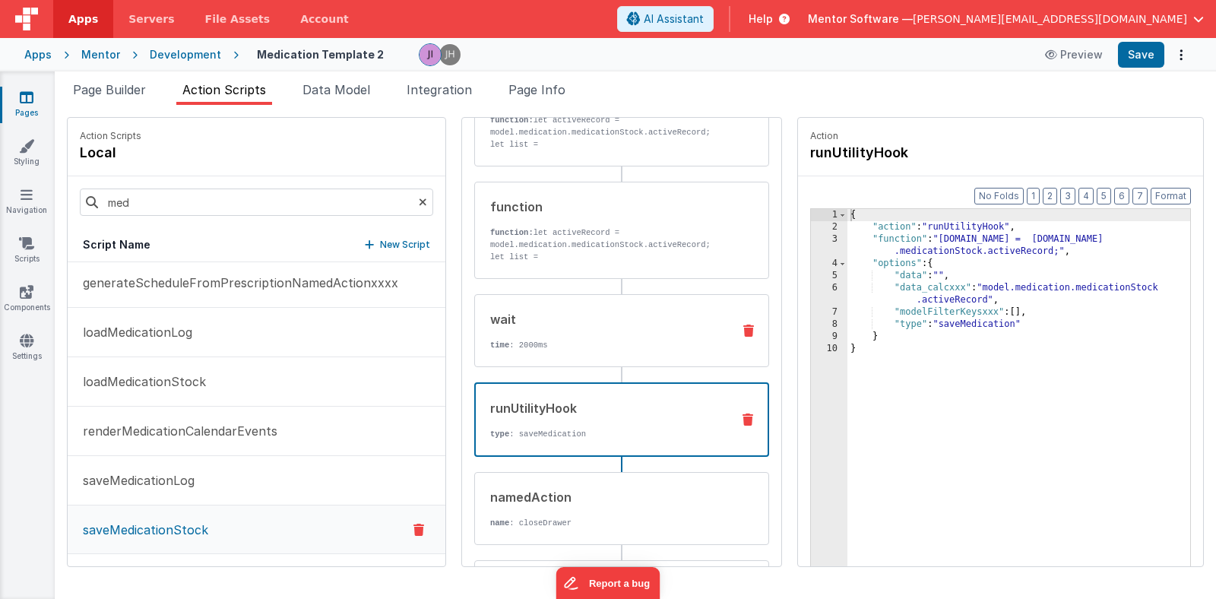
scroll to position [315, 0]
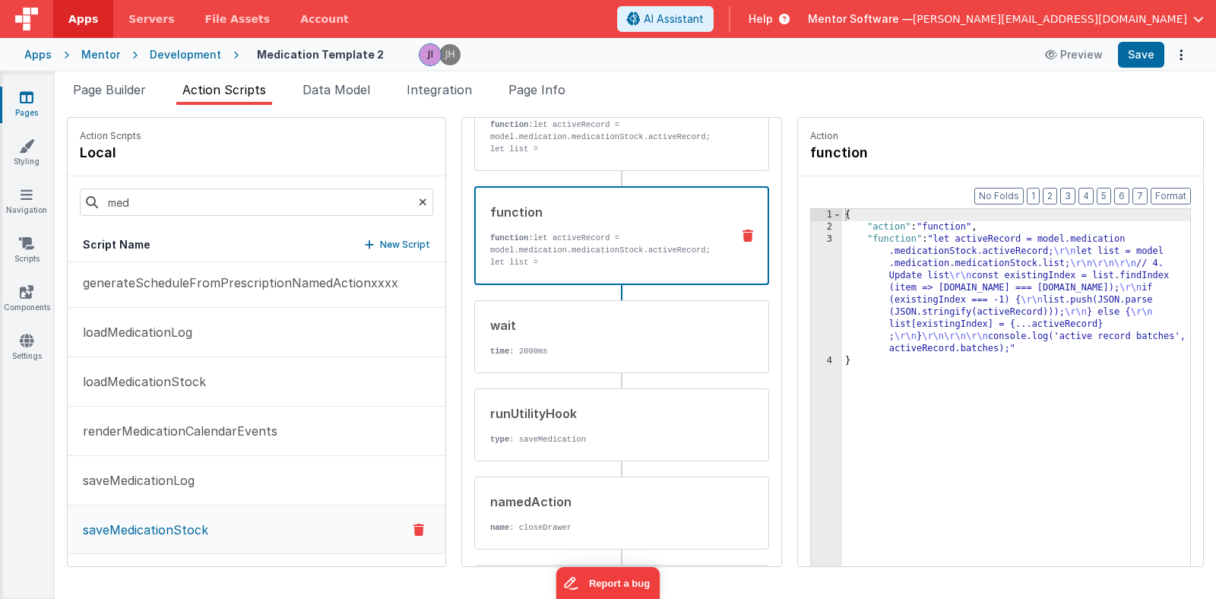
click at [627, 269] on div "function function: let activeRecord = model.medication.medicationStock.activeRe…" at bounding box center [621, 235] width 295 height 99
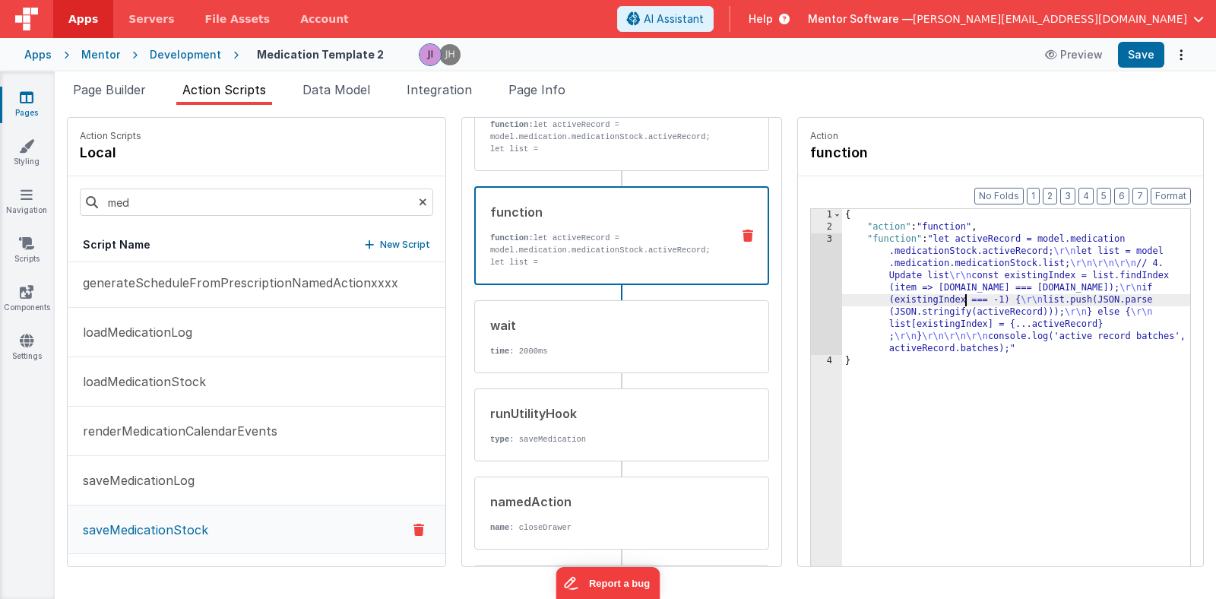
click at [960, 300] on div "{ "action" : "function" , "function" : "let activeRecord = model.medication .me…" at bounding box center [1020, 423] width 356 height 429
click at [798, 295] on div "Format 7 6 5 4 3 2 1 No Folds 1 2 3 4 { "action" : "function" , "function" : "l…" at bounding box center [1000, 400] width 405 height 448
click at [816, 295] on div "3" at bounding box center [826, 294] width 31 height 122
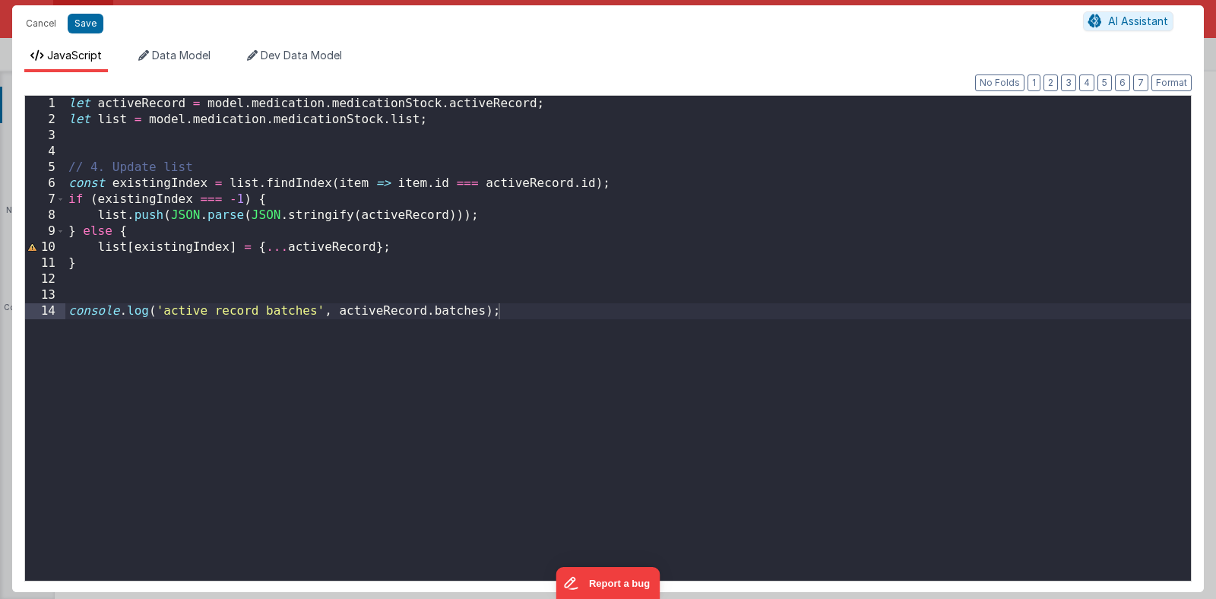
click at [438, 314] on div "let activeRecord = model . medication . medicationStock . activeRecord ; let li…" at bounding box center [627, 354] width 1125 height 517
click at [47, 24] on button "Cancel" at bounding box center [41, 23] width 46 height 21
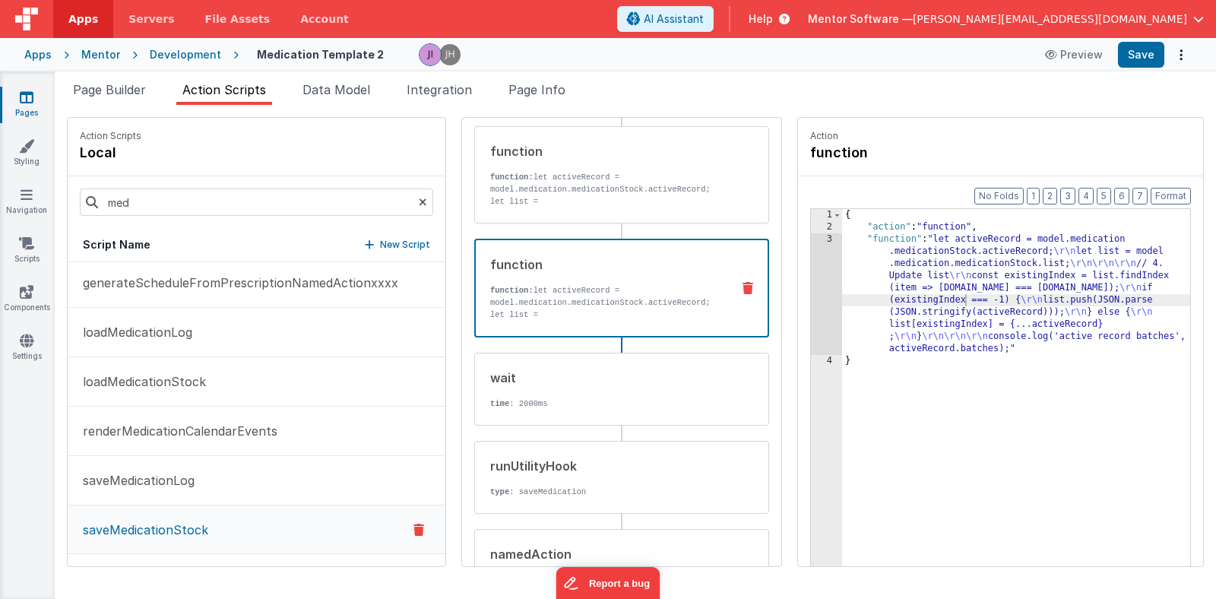
scroll to position [260, 0]
click at [590, 215] on div "function function: let activeRecord = model.medication.medicationStock.activeRe…" at bounding box center [621, 177] width 295 height 97
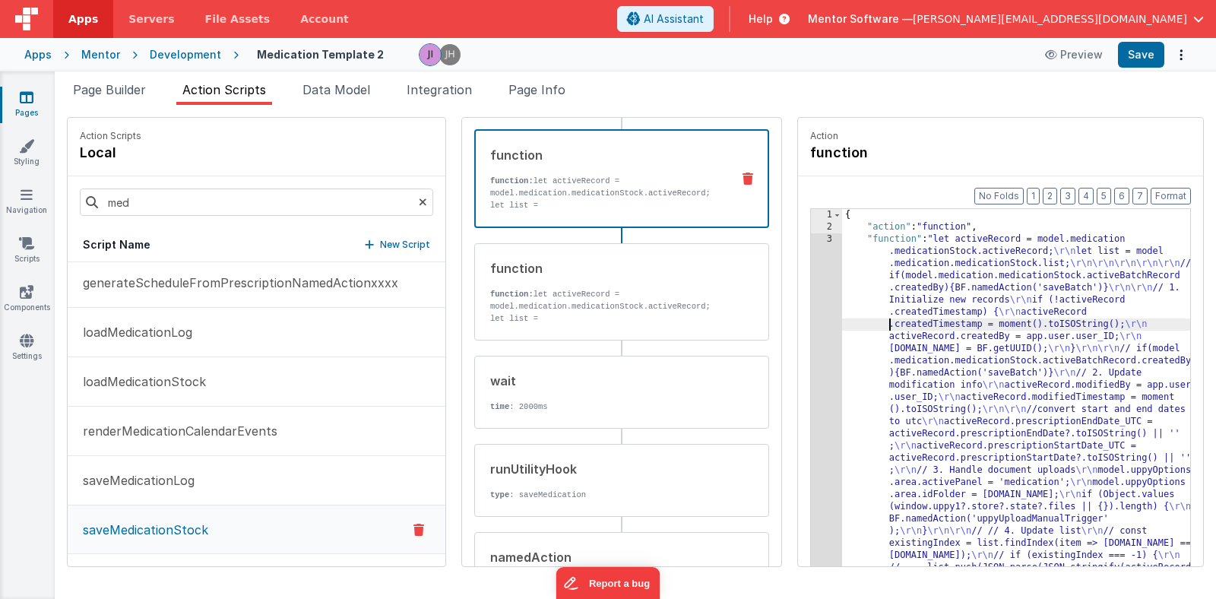
click at [862, 322] on div "{ "action" : "function" , "function" : "let activeRecord = model.medication .me…" at bounding box center [1020, 423] width 356 height 429
click at [821, 321] on div "3" at bounding box center [826, 415] width 31 height 365
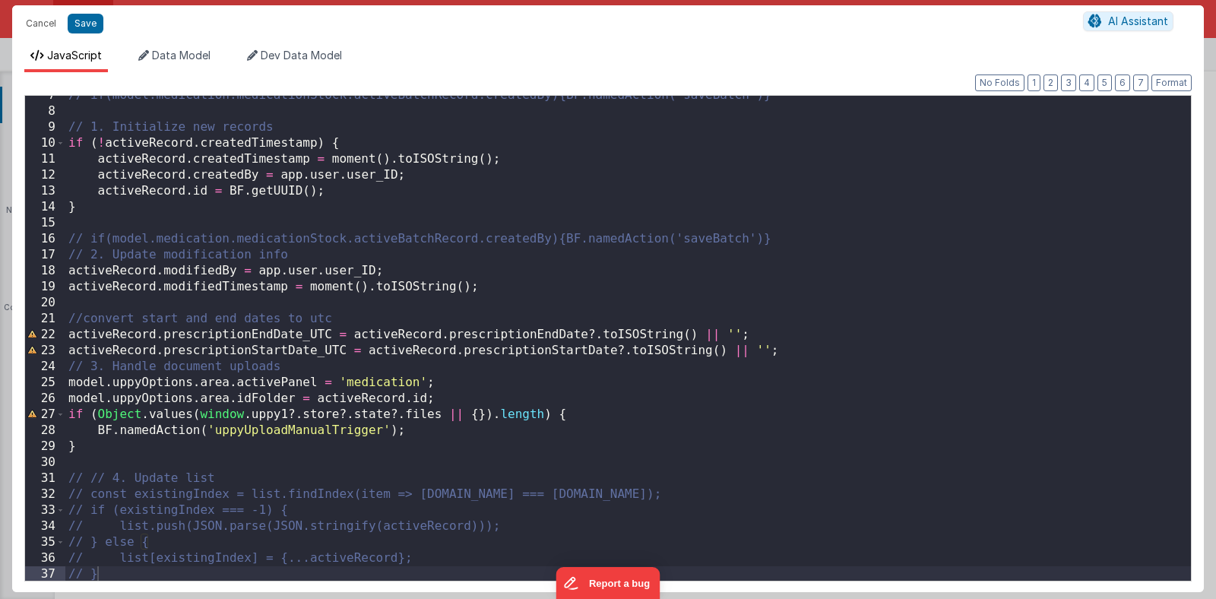
scroll to position [105, 0]
click at [40, 26] on button "Cancel" at bounding box center [41, 23] width 46 height 21
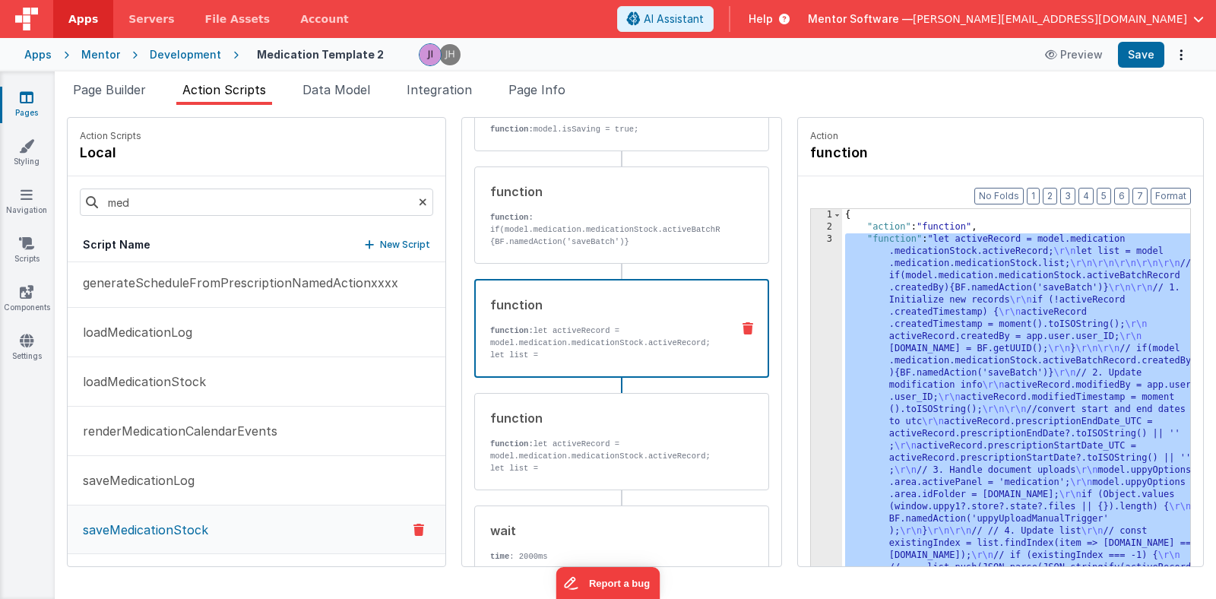
scroll to position [66, 0]
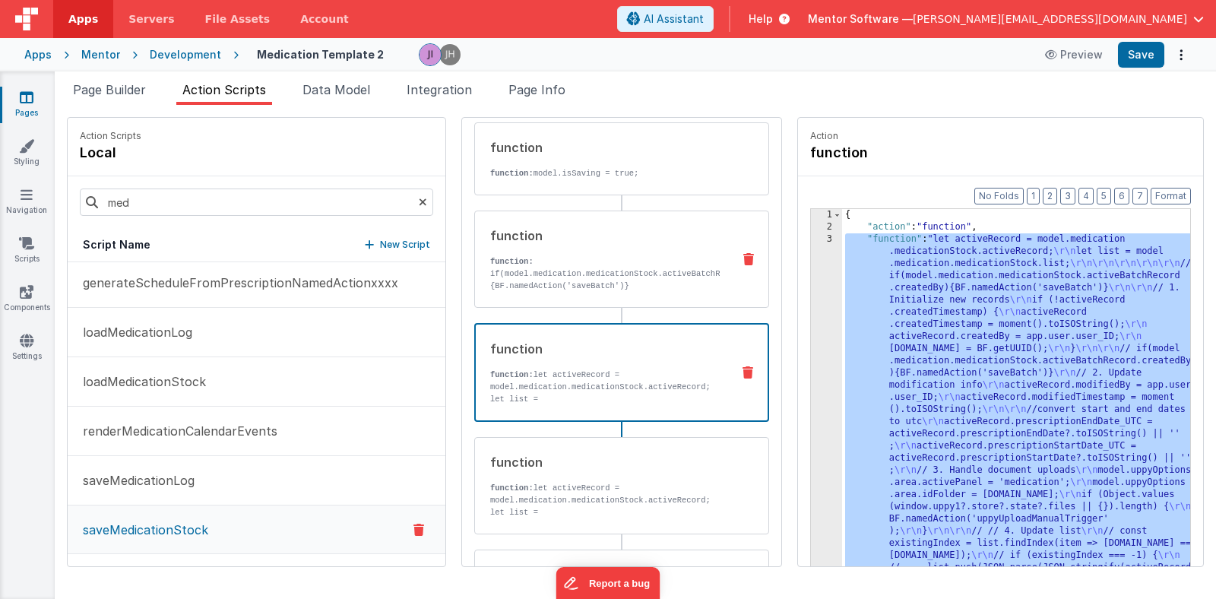
click at [546, 258] on p "function:" at bounding box center [604, 261] width 229 height 12
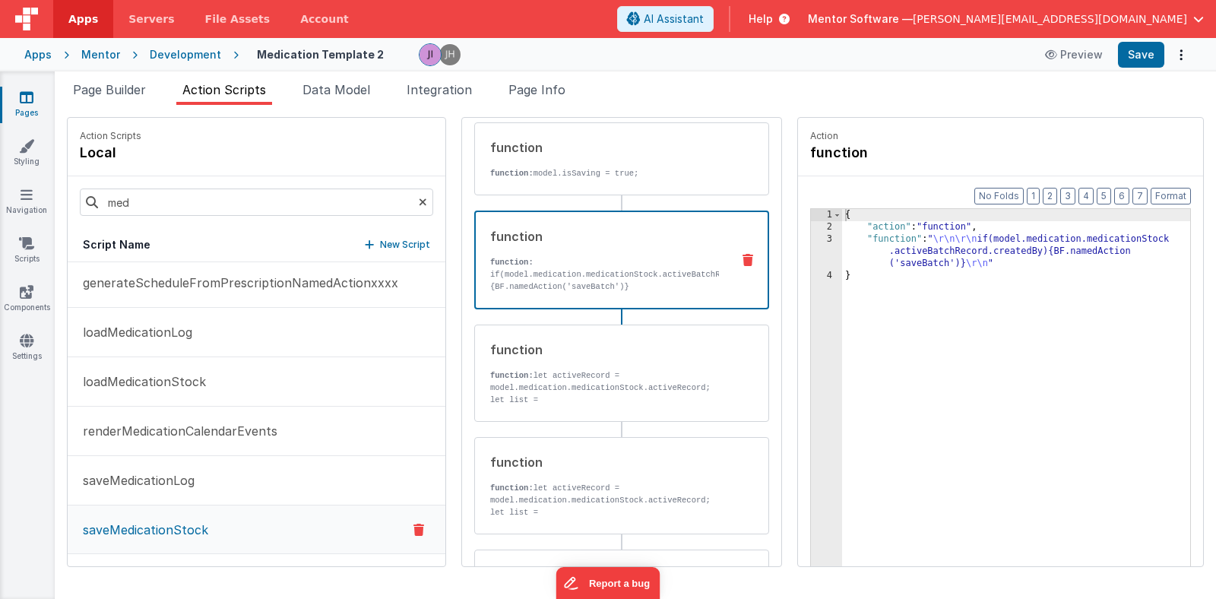
drag, startPoint x: 112, startPoint y: 98, endPoint x: 184, endPoint y: 147, distance: 86.4
click at [112, 98] on li "Page Builder" at bounding box center [109, 93] width 85 height 24
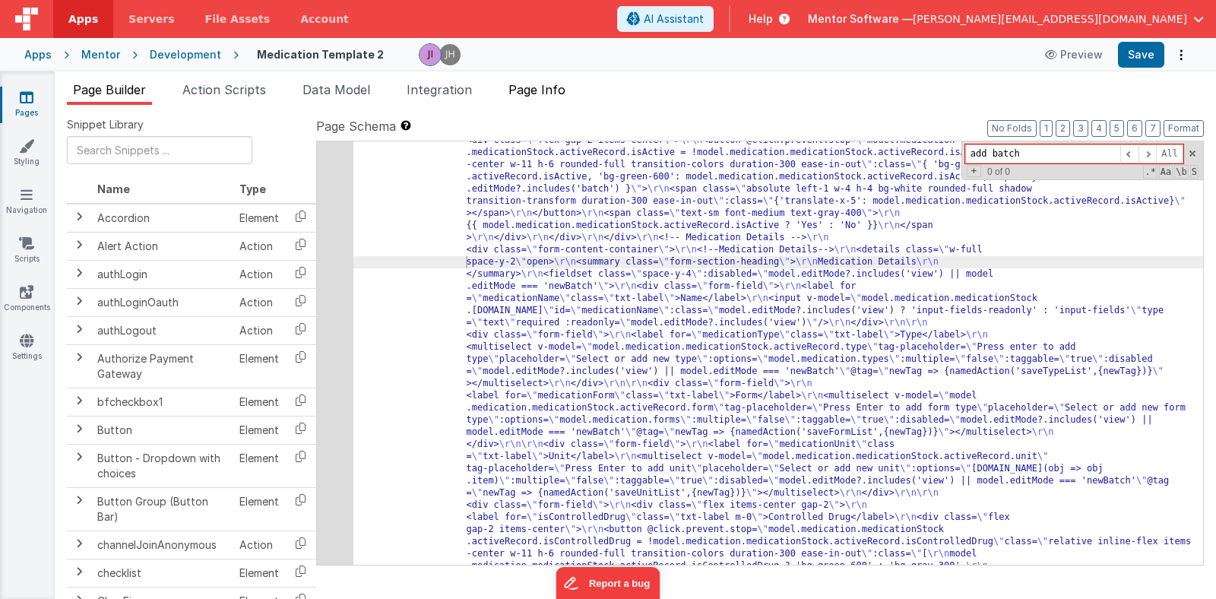
click at [557, 88] on span "Page Info" at bounding box center [536, 89] width 57 height 15
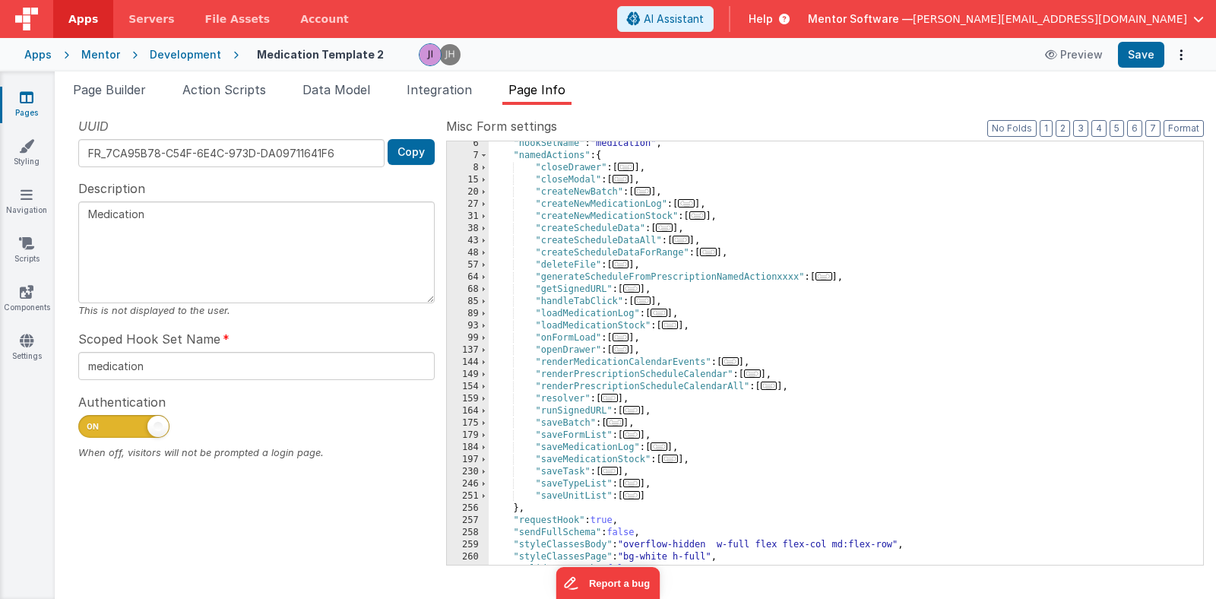
scroll to position [73, 0]
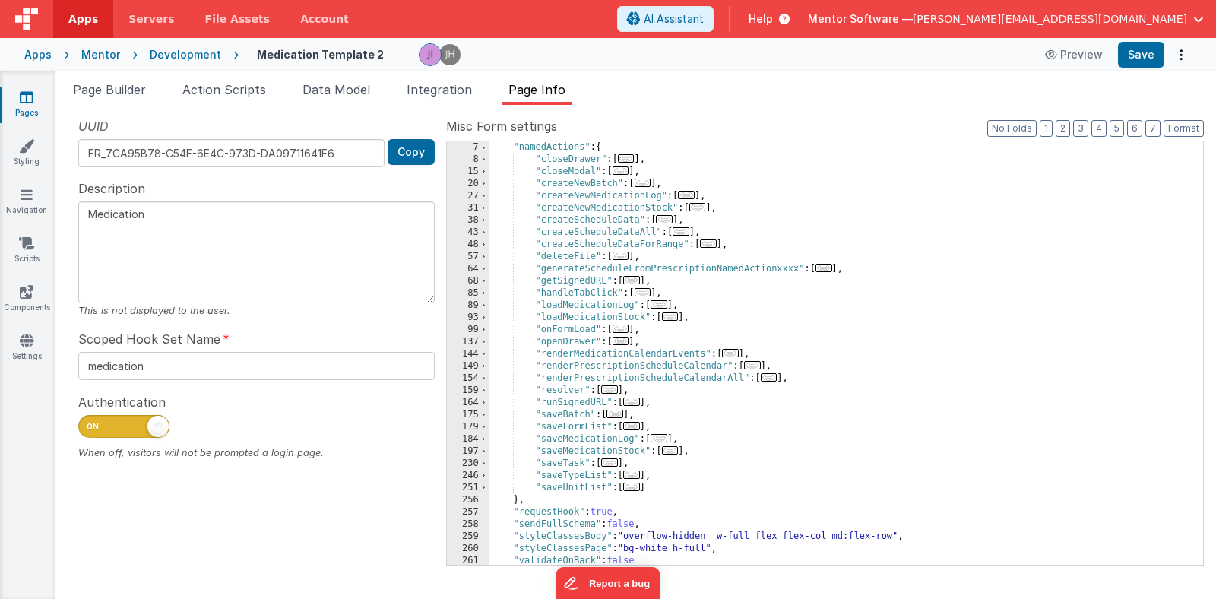
click at [612, 418] on span "..." at bounding box center [614, 414] width 17 height 8
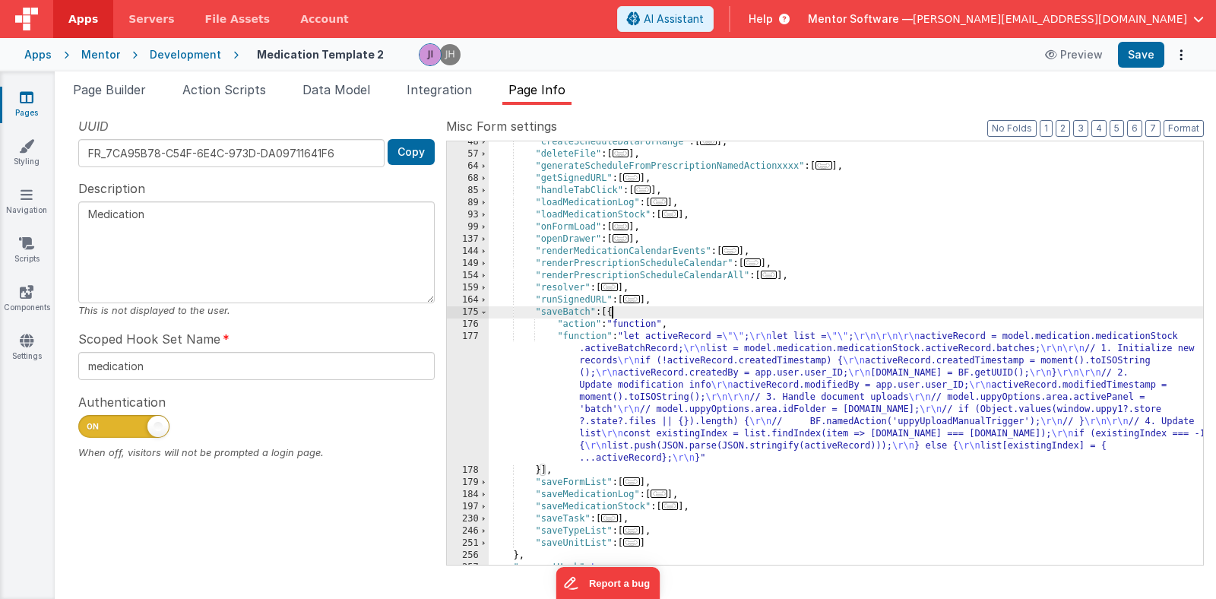
scroll to position [182, 0]
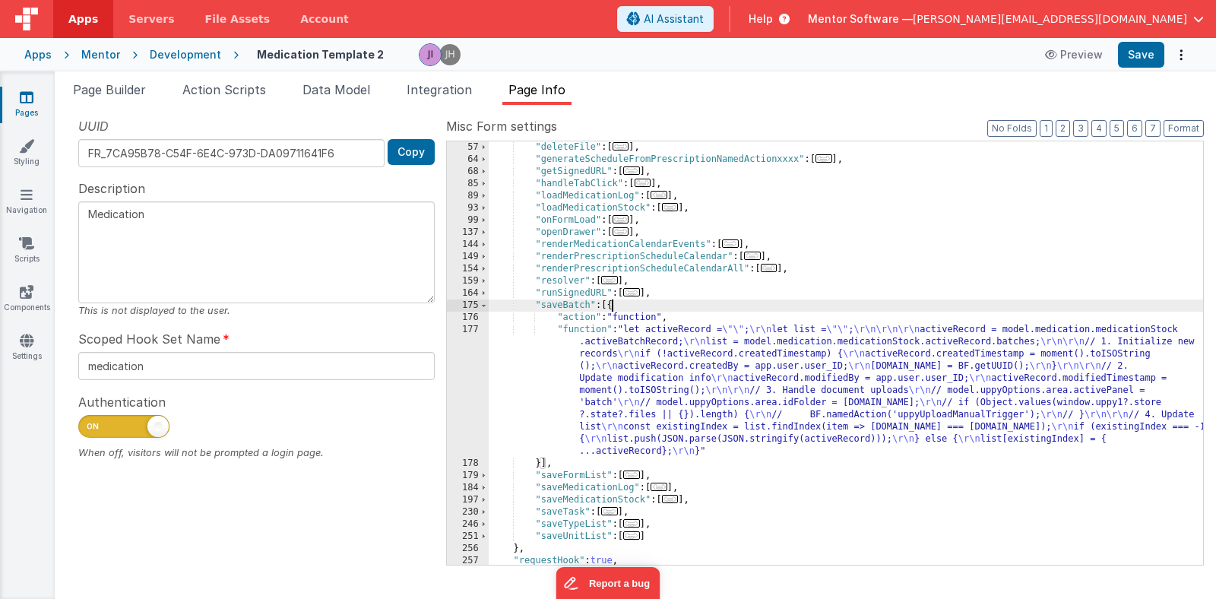
click at [636, 412] on div ""deleteFile" : [ ... ] , "generateScheduleFromPrescriptionNamedActionxxxx" : [ …" at bounding box center [846, 365] width 714 height 448
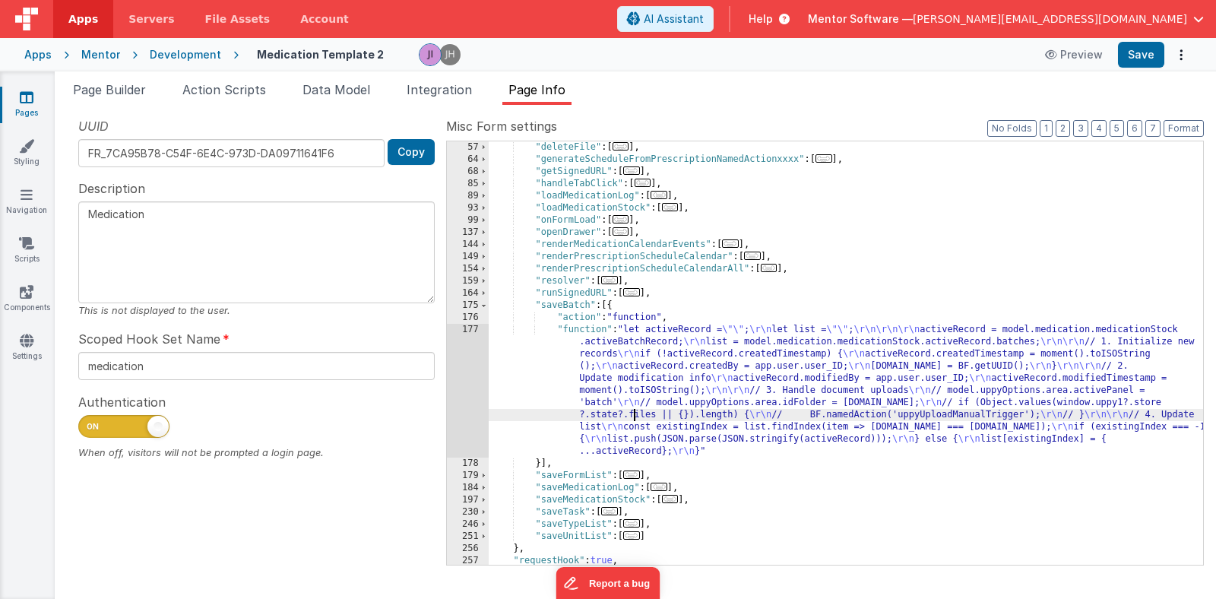
click at [467, 384] on div "177" at bounding box center [468, 391] width 42 height 134
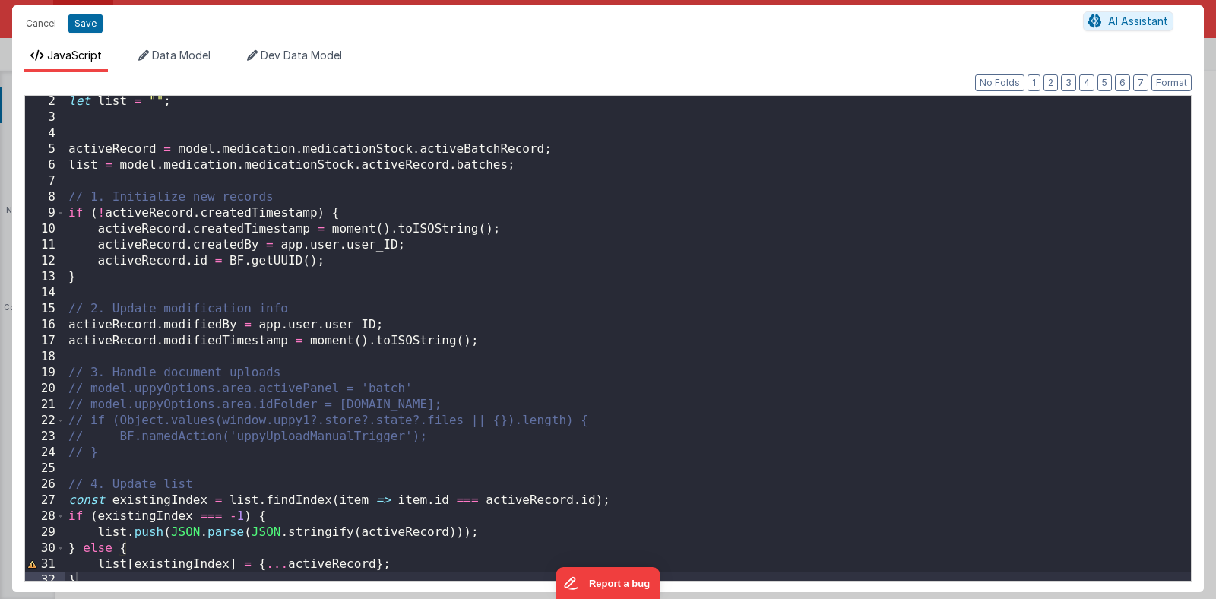
scroll to position [26, 0]
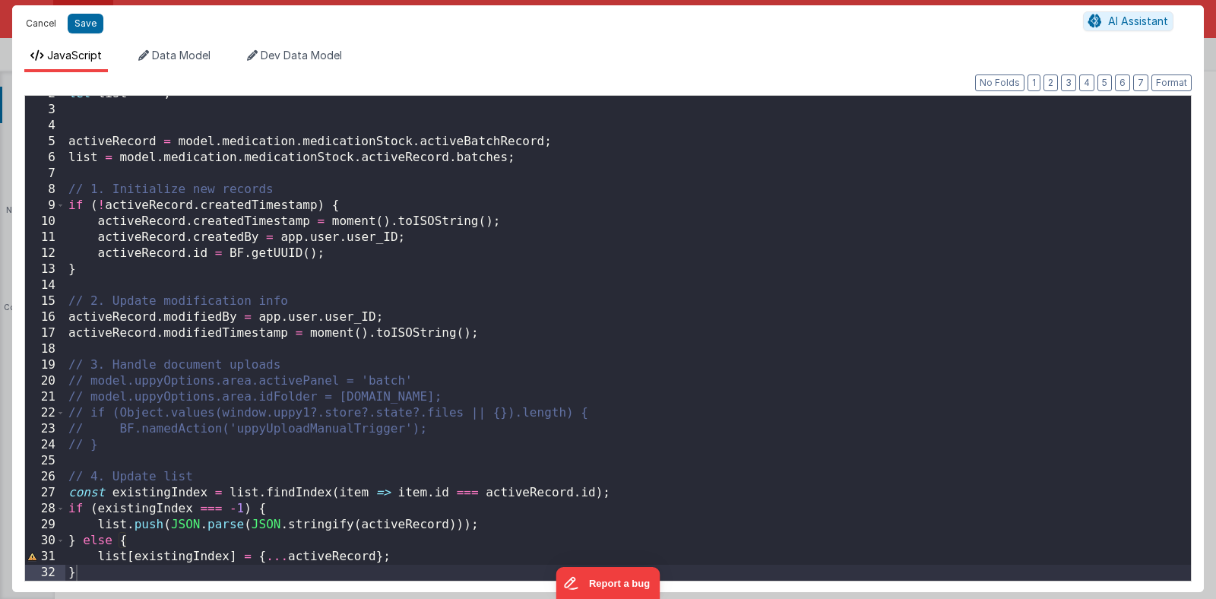
click at [33, 28] on button "Cancel" at bounding box center [41, 23] width 46 height 21
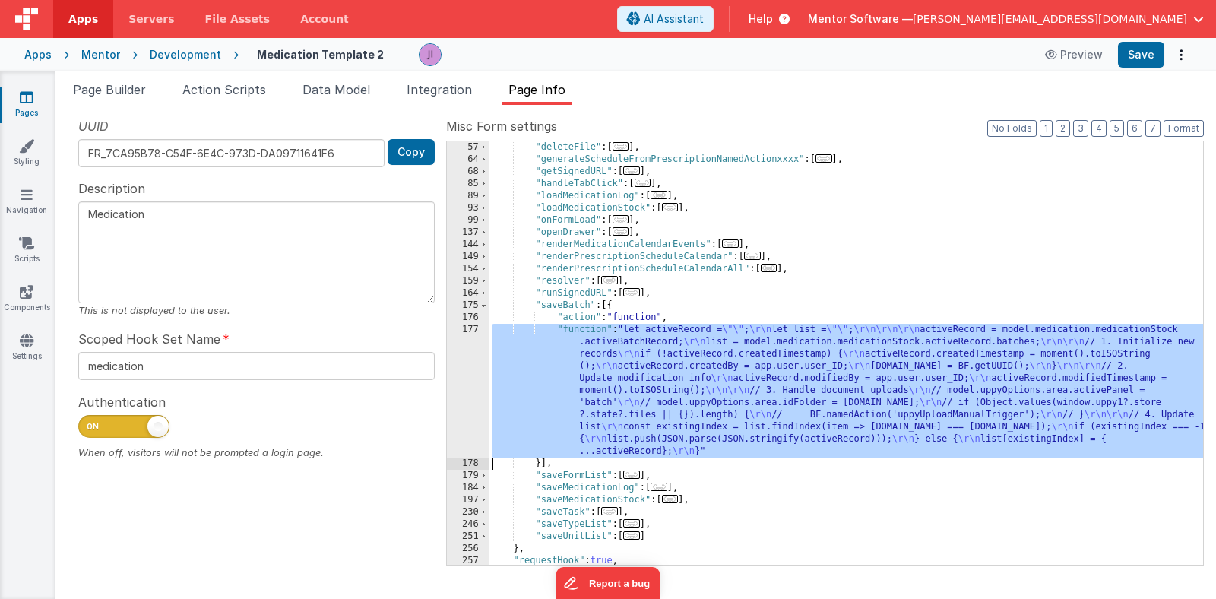
click at [527, 382] on div ""deleteFile" : [ ... ] , "generateScheduleFromPrescriptionNamedActionxxxx" : [ …" at bounding box center [846, 365] width 714 height 448
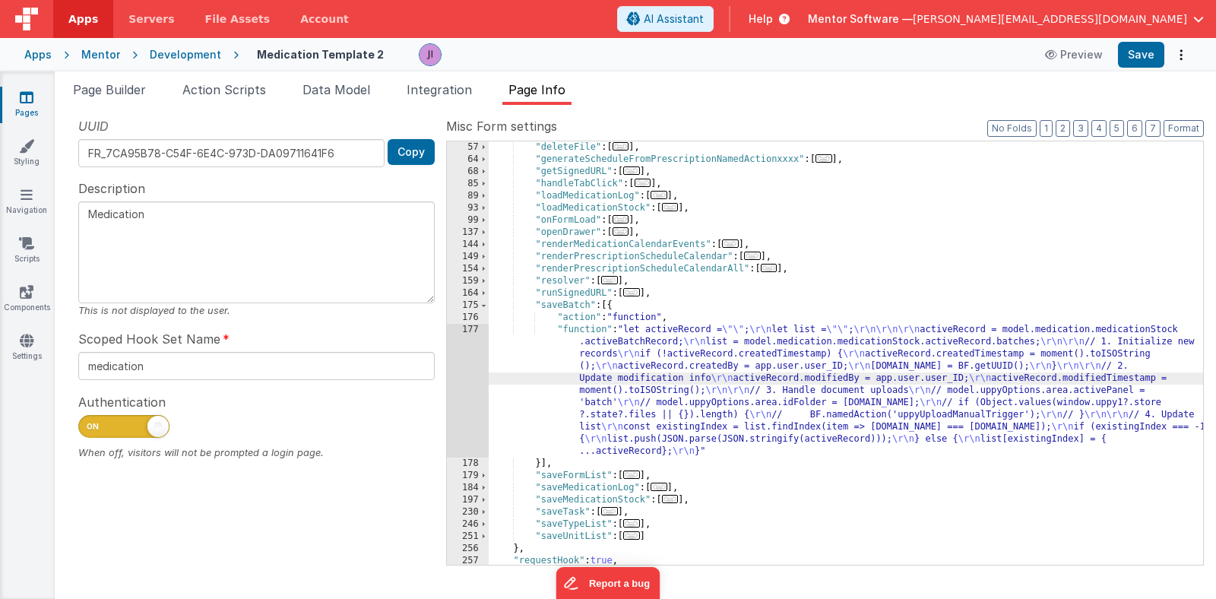
drag, startPoint x: 112, startPoint y: 102, endPoint x: 127, endPoint y: 110, distance: 17.3
click at [112, 102] on li "Page Builder" at bounding box center [109, 93] width 85 height 24
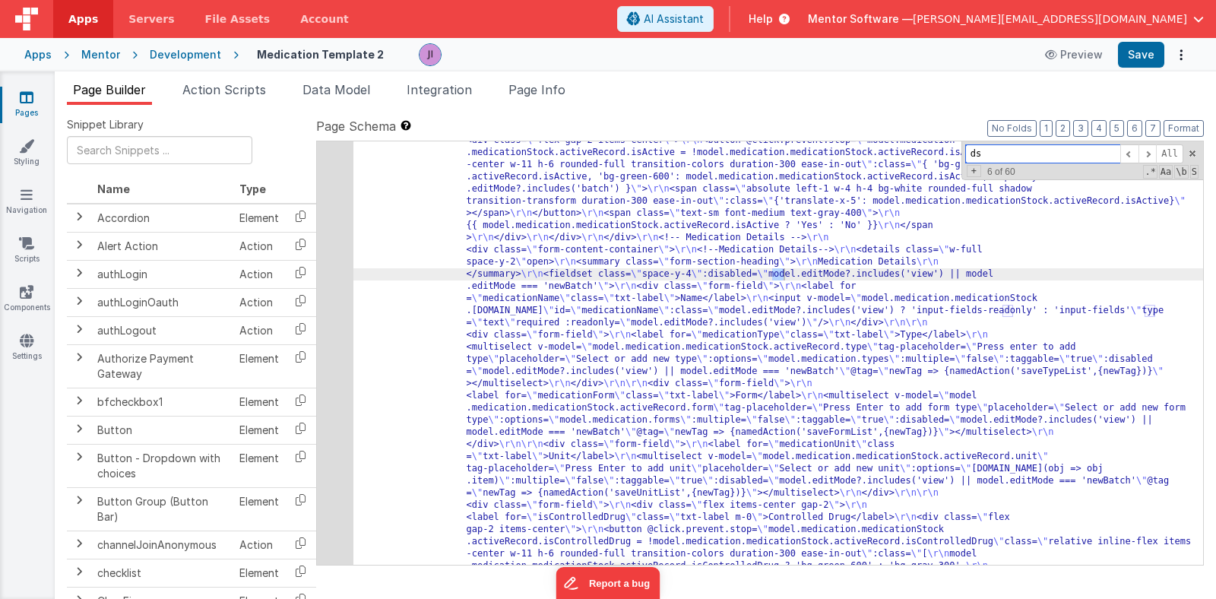
type input "d"
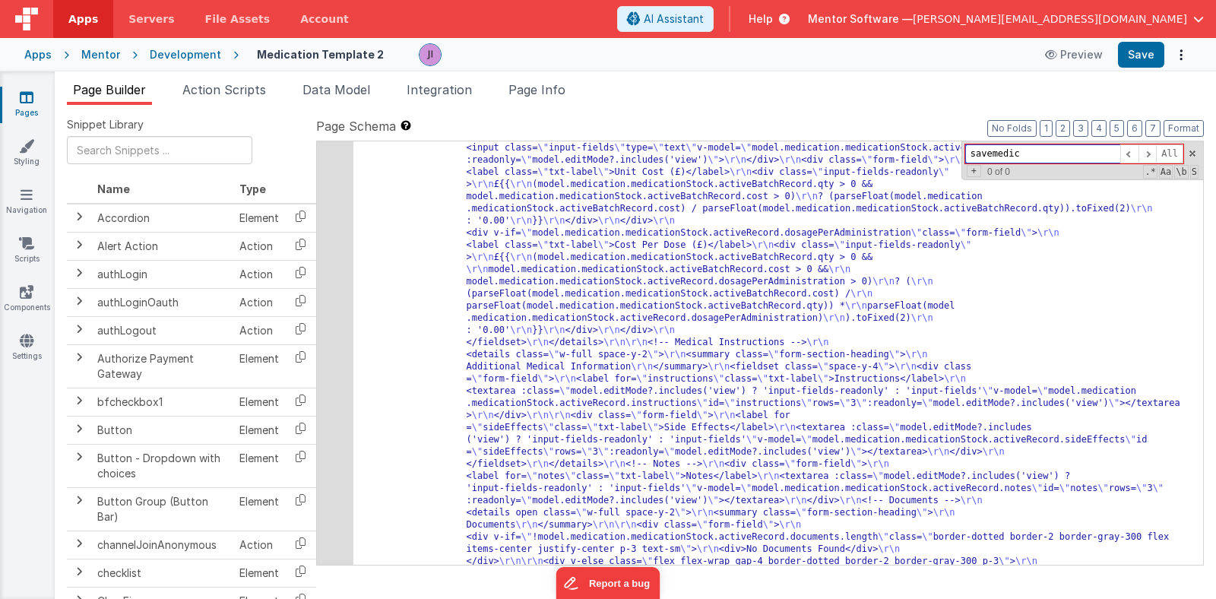
scroll to position [6638, 0]
type input "savemedic"
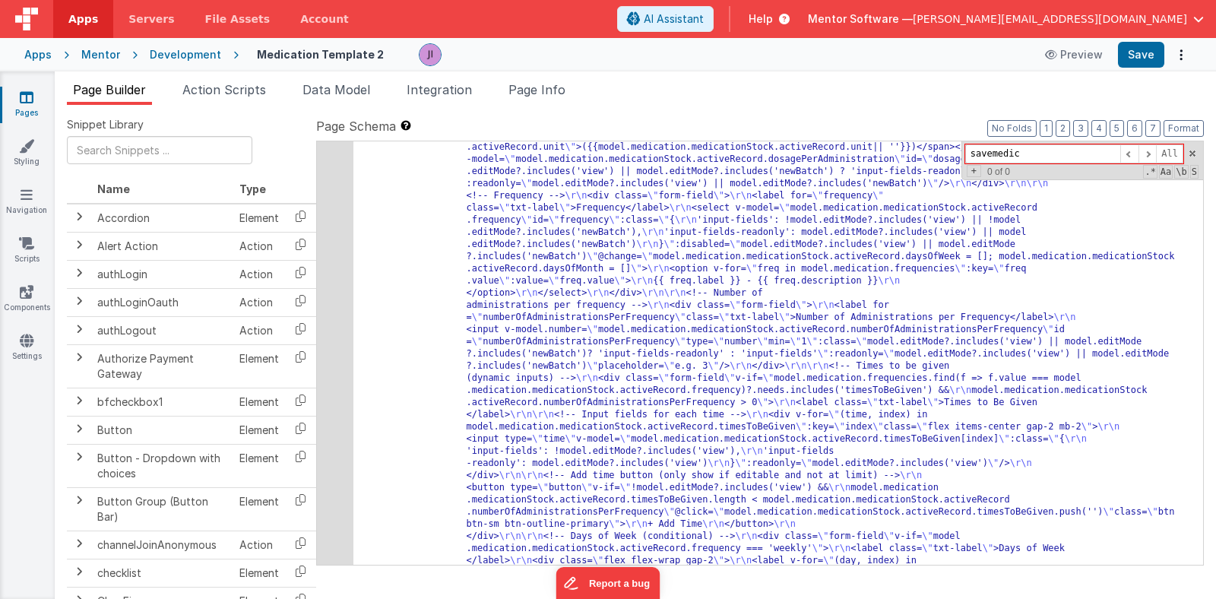
scroll to position [5787, 0]
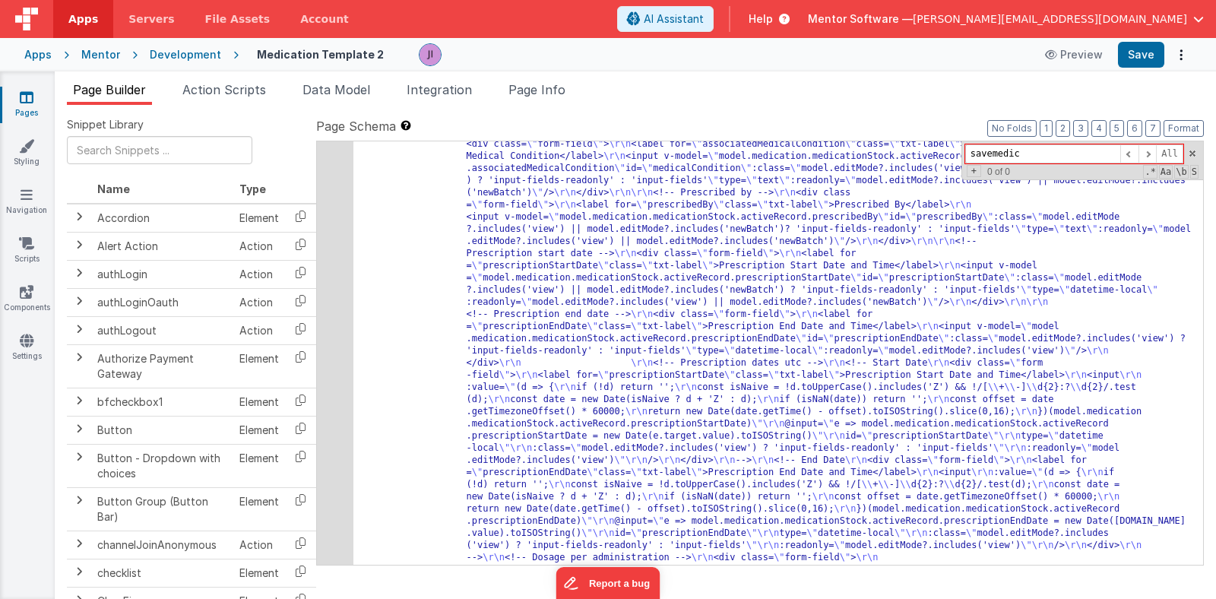
scroll to position [5219, 0]
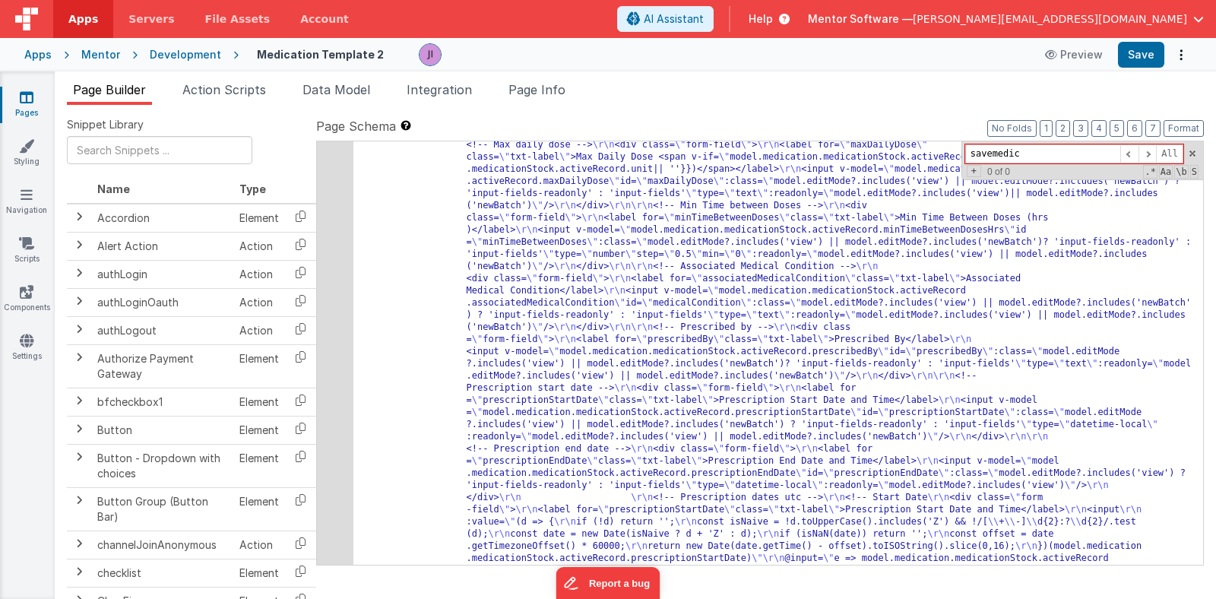
click at [331, 322] on div "55" at bounding box center [335, 571] width 36 height 3344
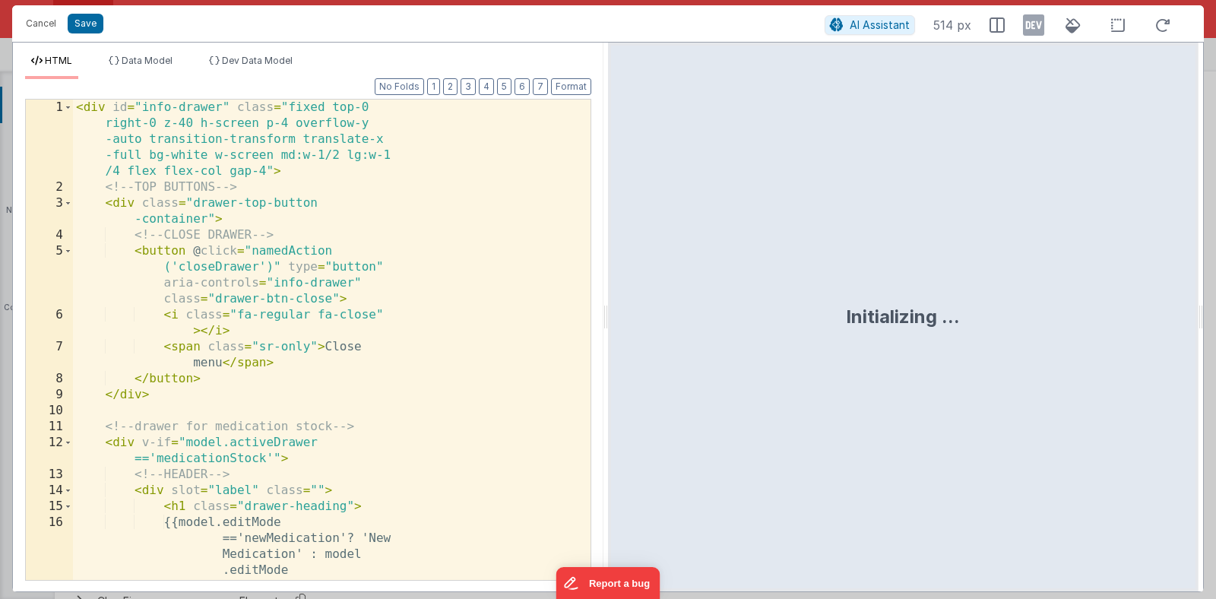
scroll to position [6908, 0]
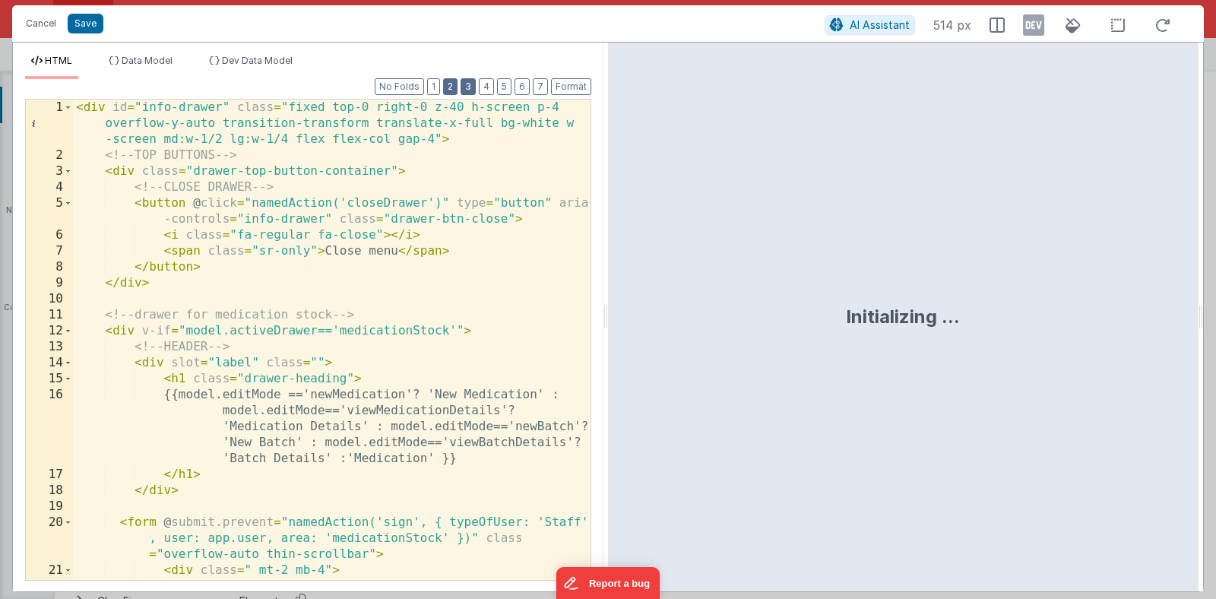
click at [455, 87] on button "2" at bounding box center [450, 86] width 14 height 17
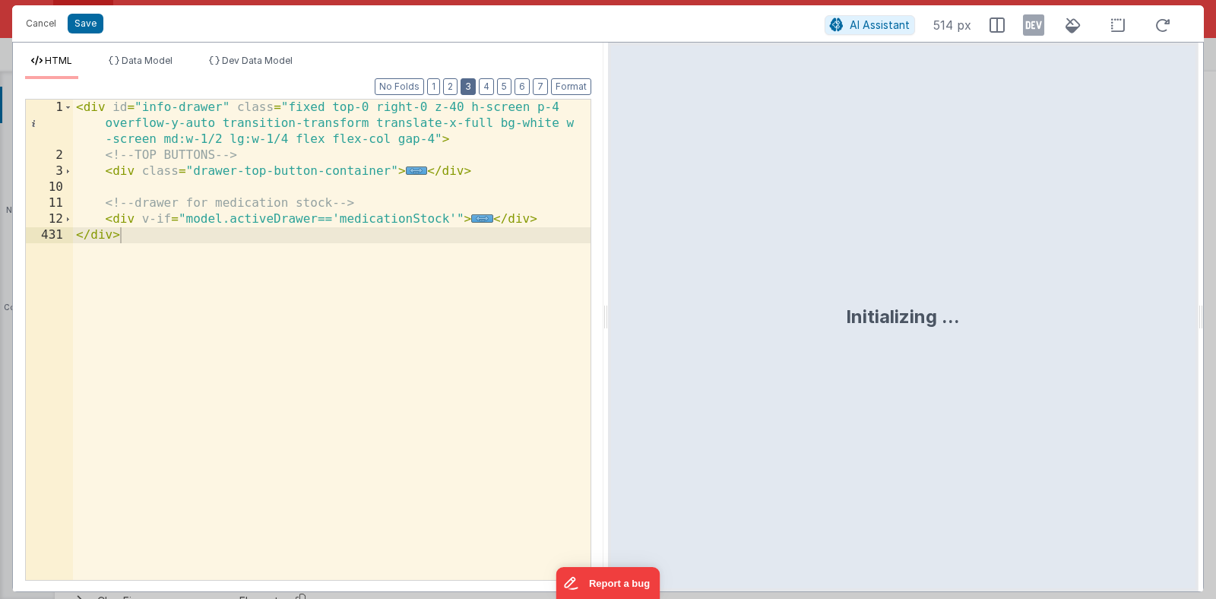
click at [471, 87] on button "3" at bounding box center [467, 86] width 15 height 17
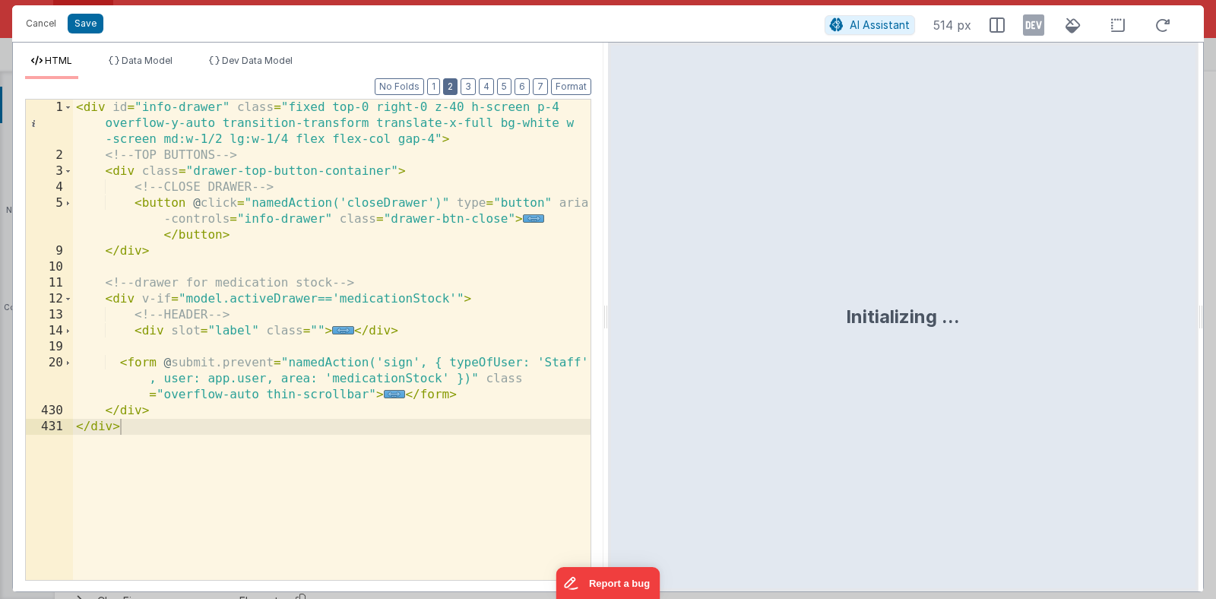
click at [454, 87] on button "2" at bounding box center [450, 86] width 14 height 17
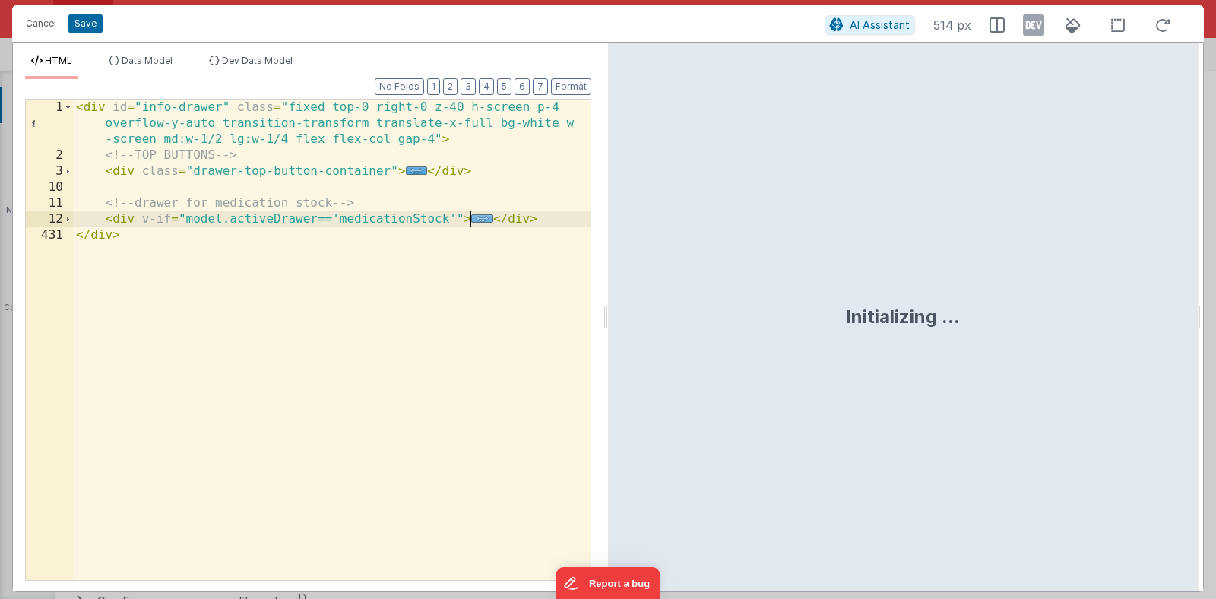
click at [481, 221] on span "..." at bounding box center [482, 218] width 22 height 8
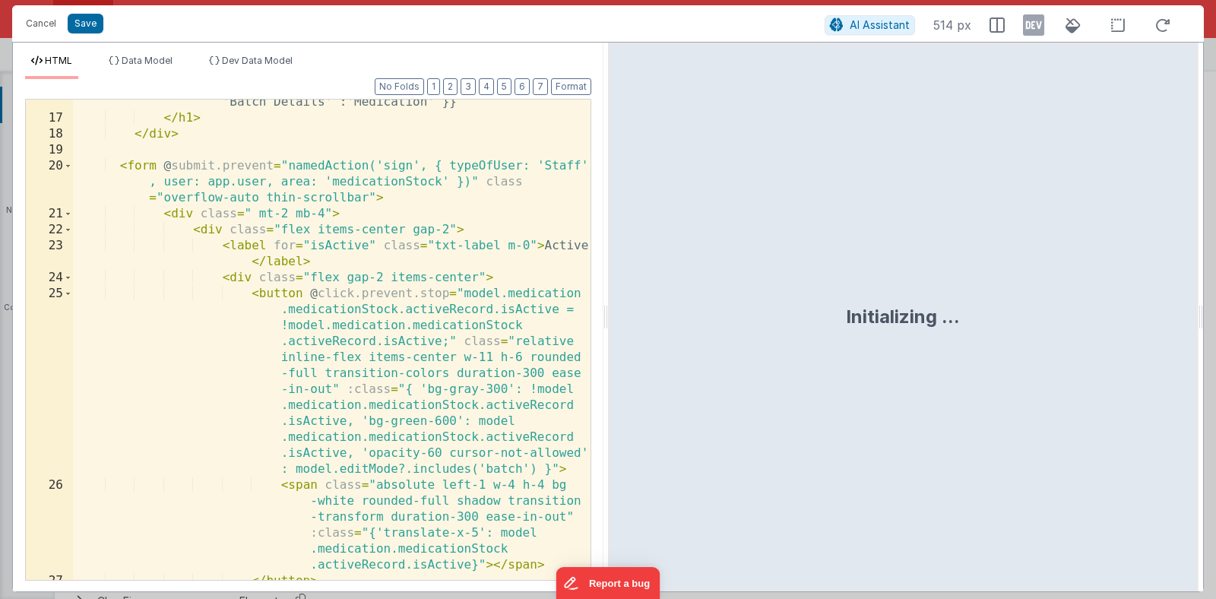
scroll to position [246, 0]
click at [66, 213] on span at bounding box center [68, 213] width 8 height 16
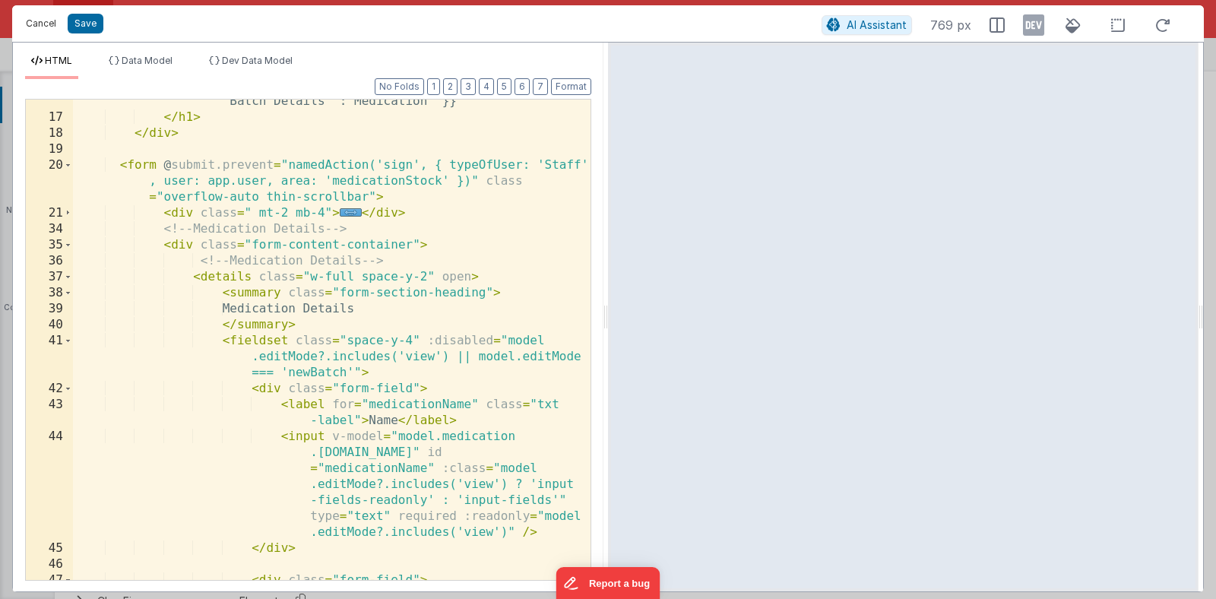
click at [51, 28] on button "Cancel" at bounding box center [41, 23] width 46 height 21
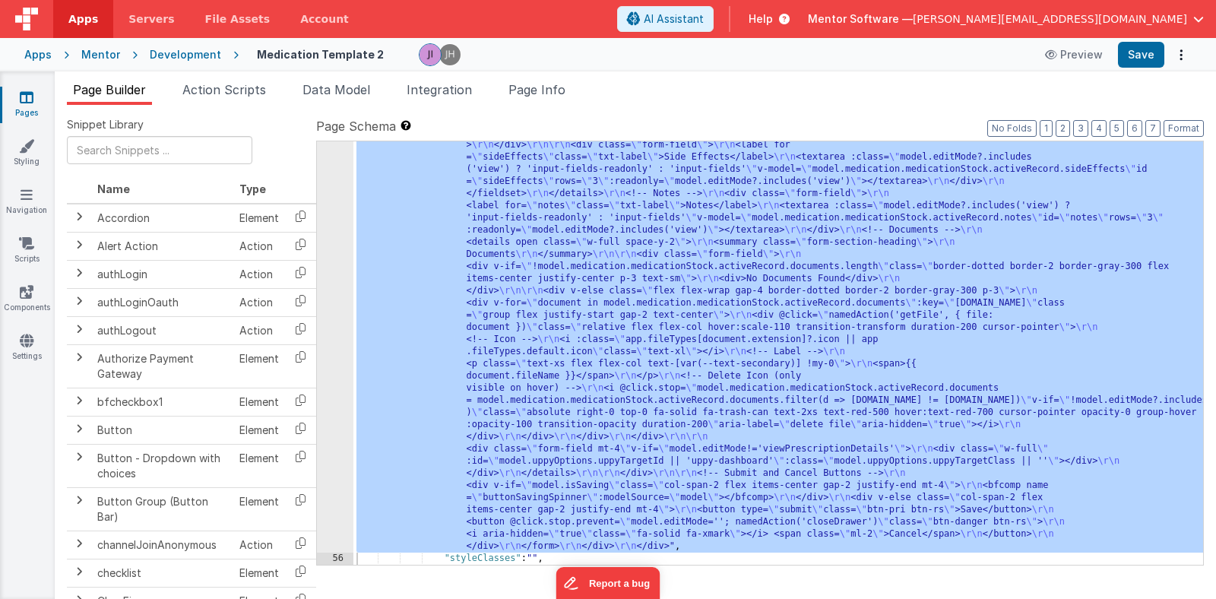
click at [549, 105] on div "Snippet Library Name Type Accordion Element Alert Action Action authLogin Actio…" at bounding box center [635, 364] width 1161 height 518
click at [546, 88] on span "Page Info" at bounding box center [536, 89] width 57 height 15
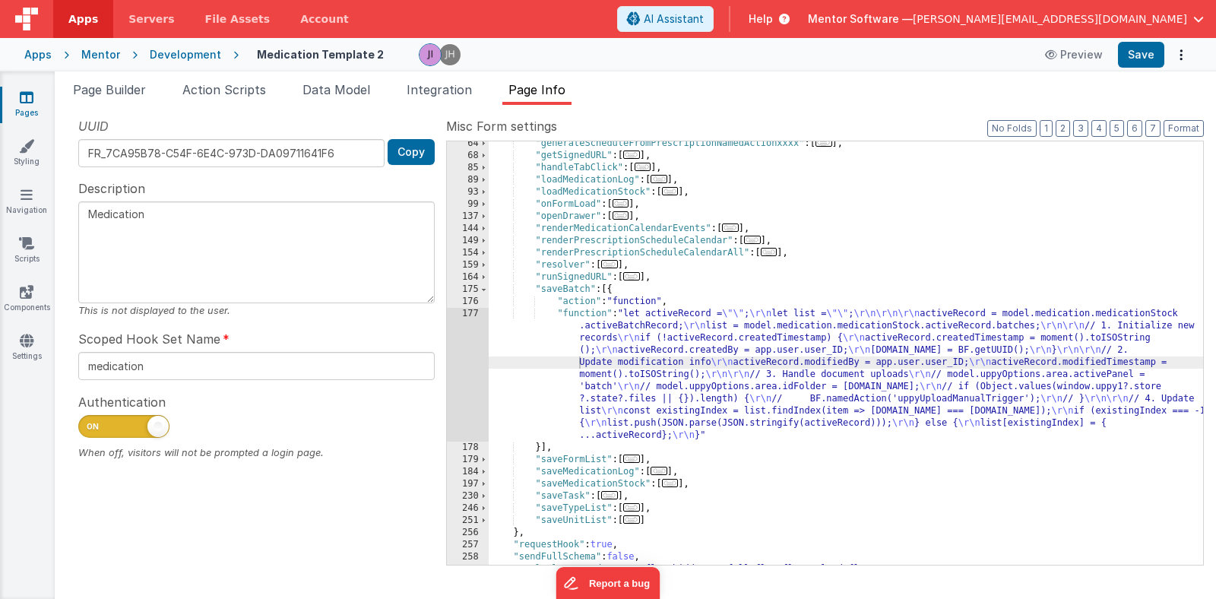
scroll to position [198, 0]
click at [666, 487] on span "..." at bounding box center [670, 483] width 17 height 8
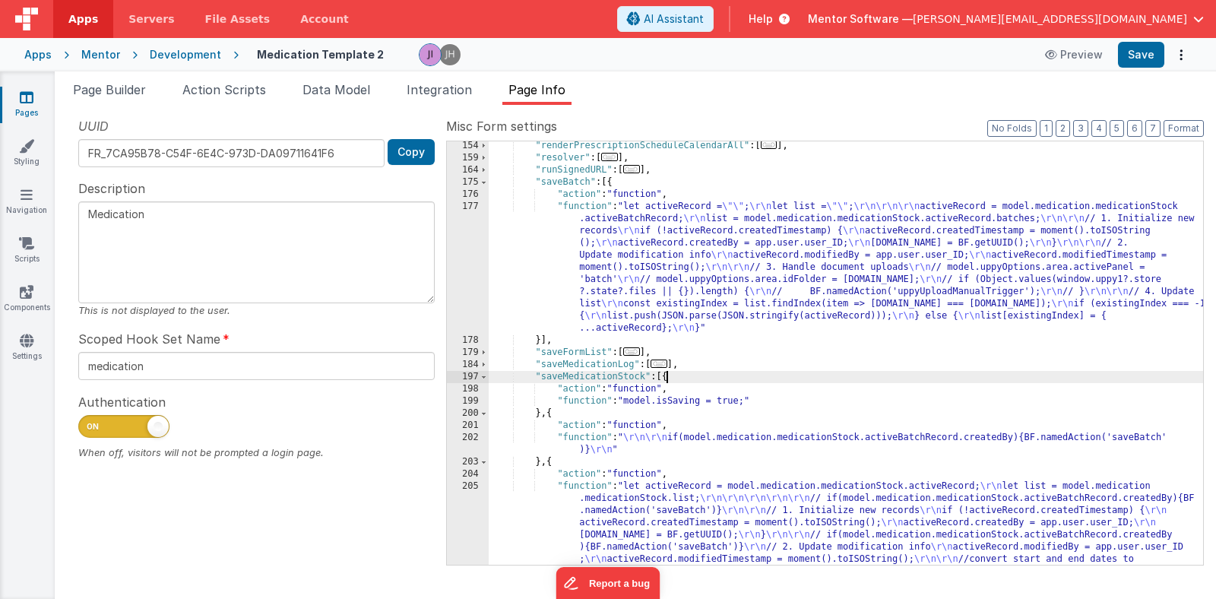
scroll to position [312, 0]
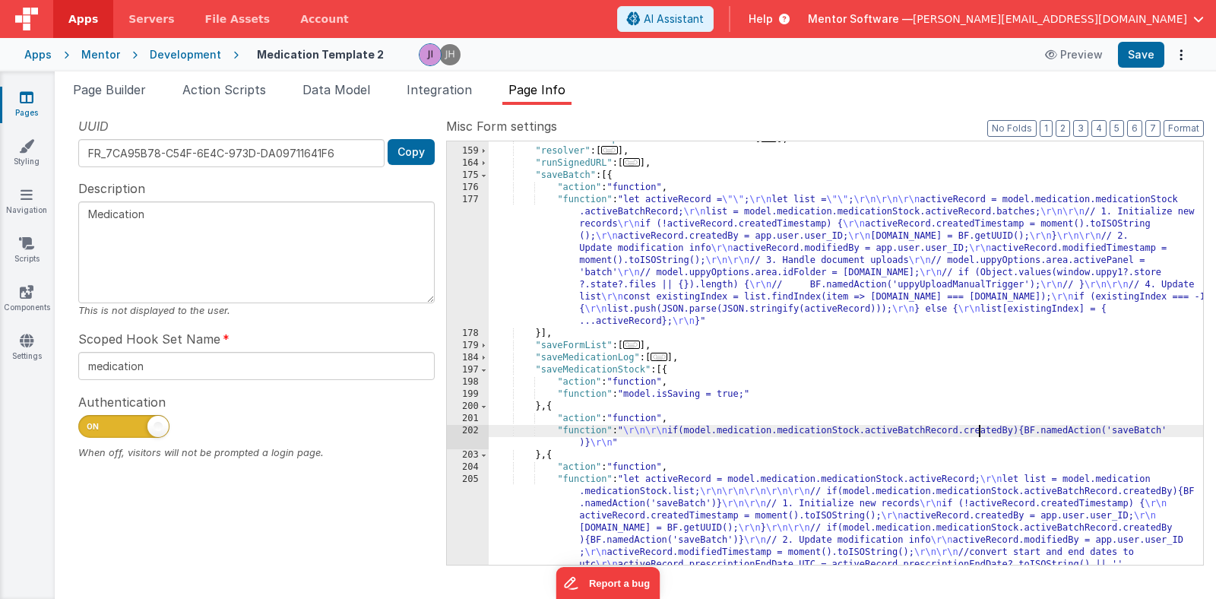
click at [976, 431] on div ""renderPrescriptionScheduleCalendarAll" : [ ... ] , "resolver" : [ ... ] , "run…" at bounding box center [846, 436] width 714 height 606
click at [472, 425] on div "202" at bounding box center [468, 437] width 42 height 24
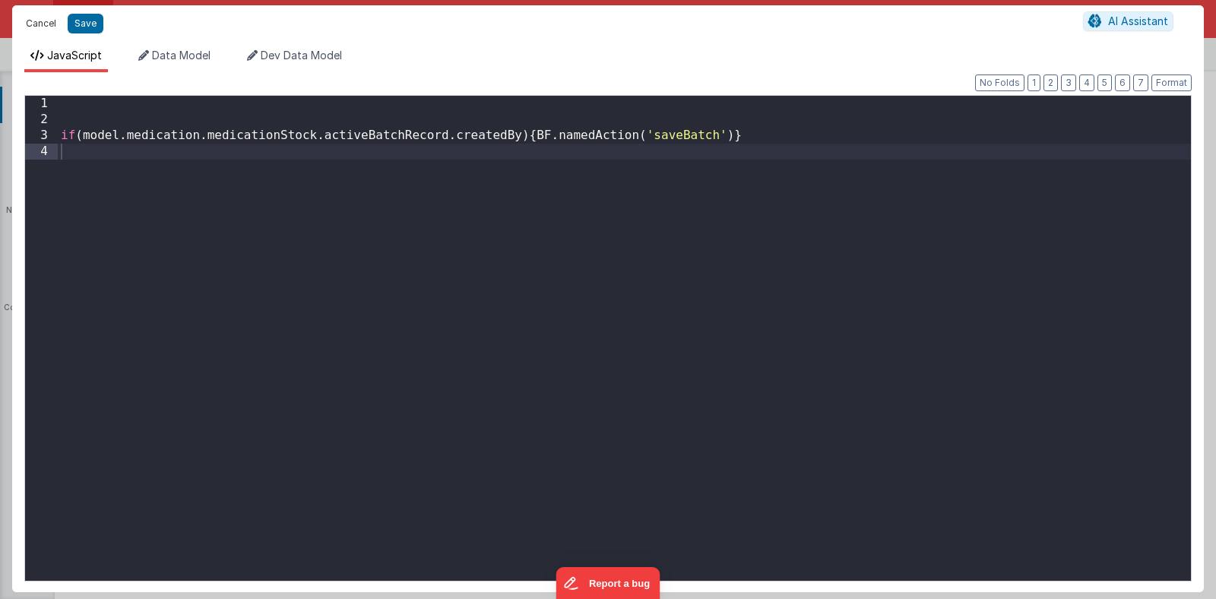
click at [49, 22] on button "Cancel" at bounding box center [41, 23] width 46 height 21
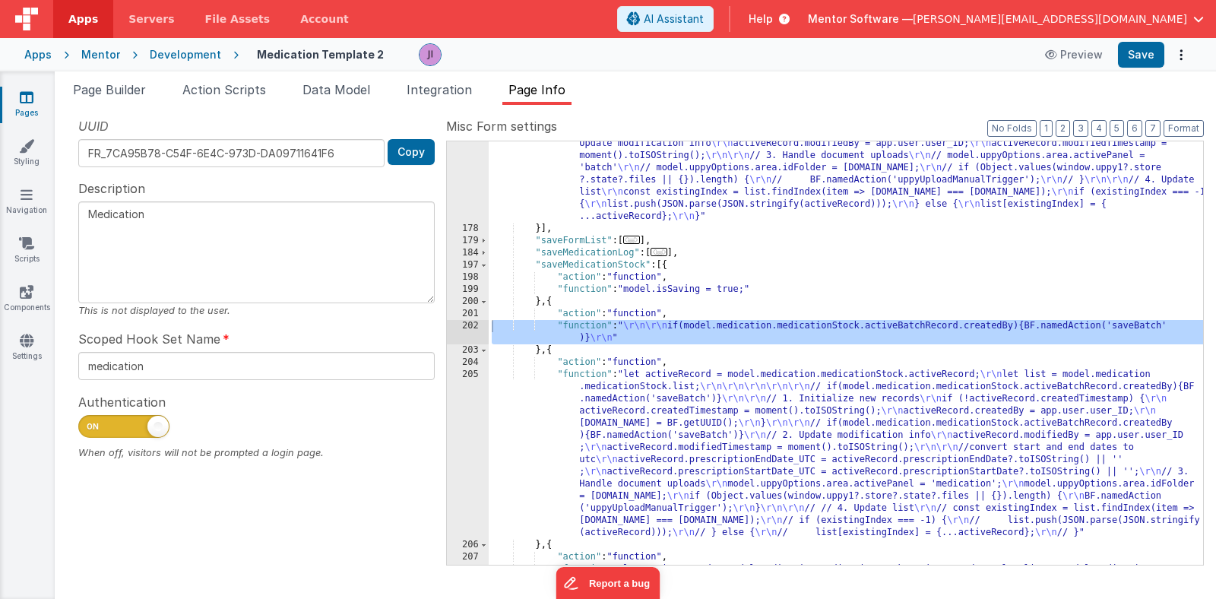
scroll to position [417, 0]
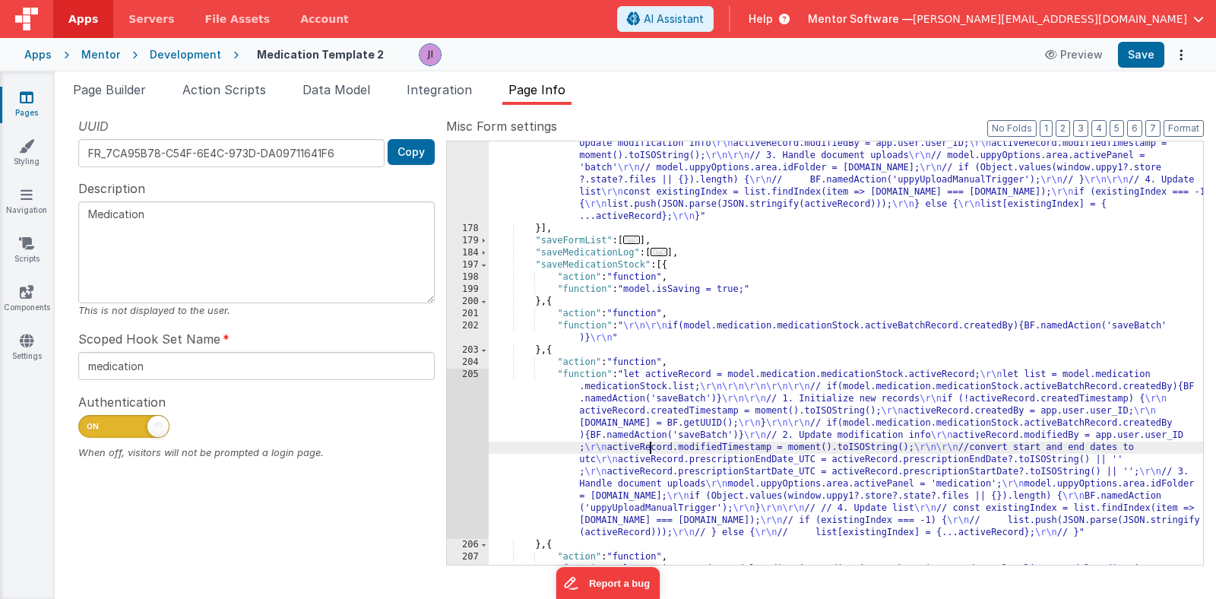
click at [652, 445] on div ""function" : "let activeRecord = \"\" ; \r\n let list = \"\" ; \r\n\r\n\r\n act…" at bounding box center [846, 398] width 714 height 618
click at [467, 443] on div "205" at bounding box center [468, 454] width 42 height 170
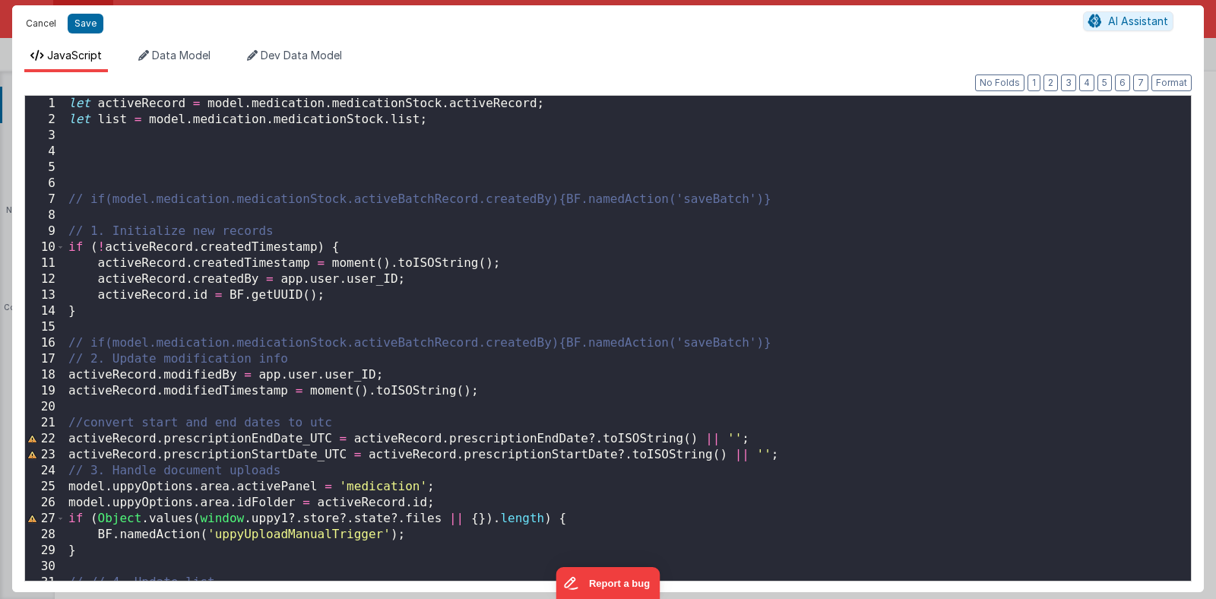
click at [40, 24] on button "Cancel" at bounding box center [41, 23] width 46 height 21
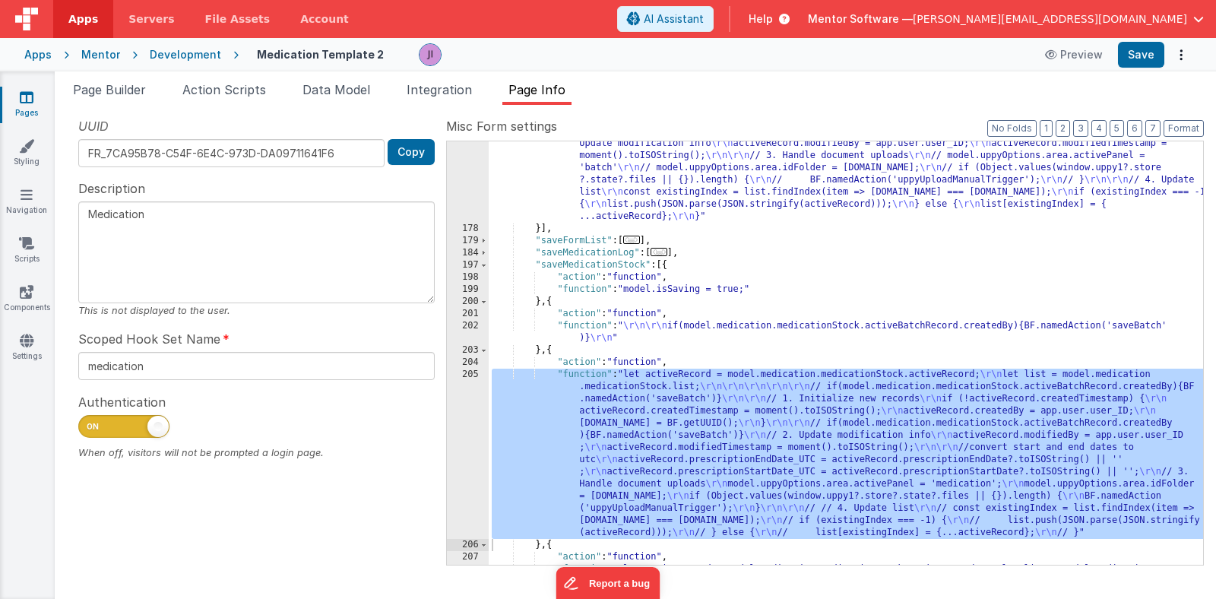
click at [124, 74] on div "Page Builder Action Scripts Data Model Integration Page Info Snippet Library Na…" at bounding box center [635, 334] width 1161 height 527
click at [124, 81] on li "Page Builder" at bounding box center [109, 93] width 85 height 24
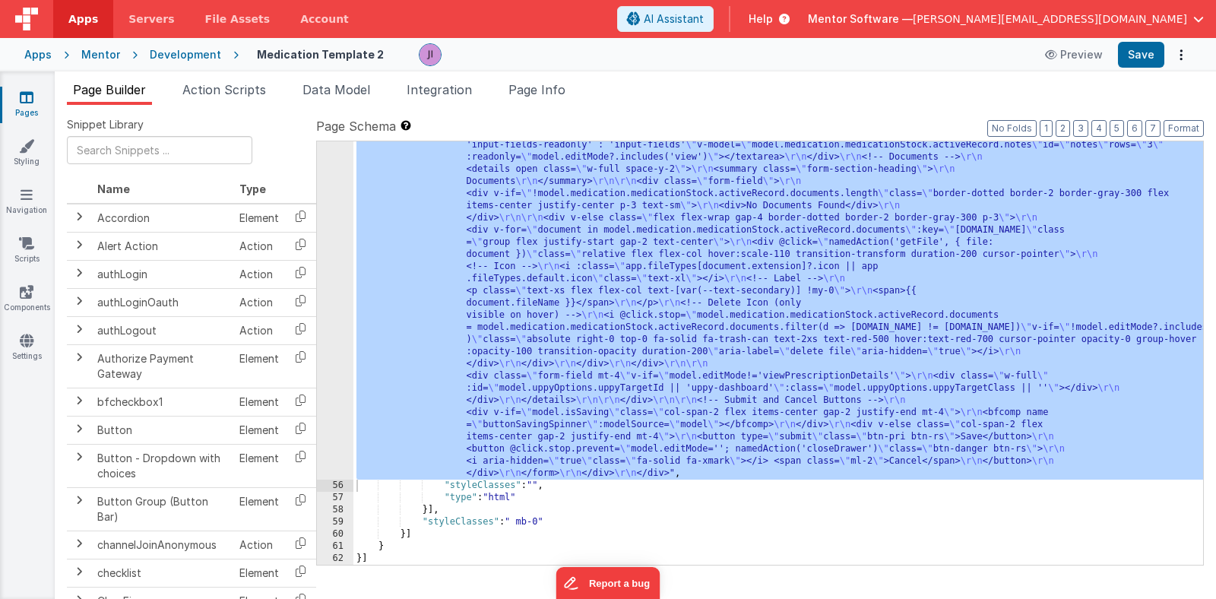
scroll to position [6981, 0]
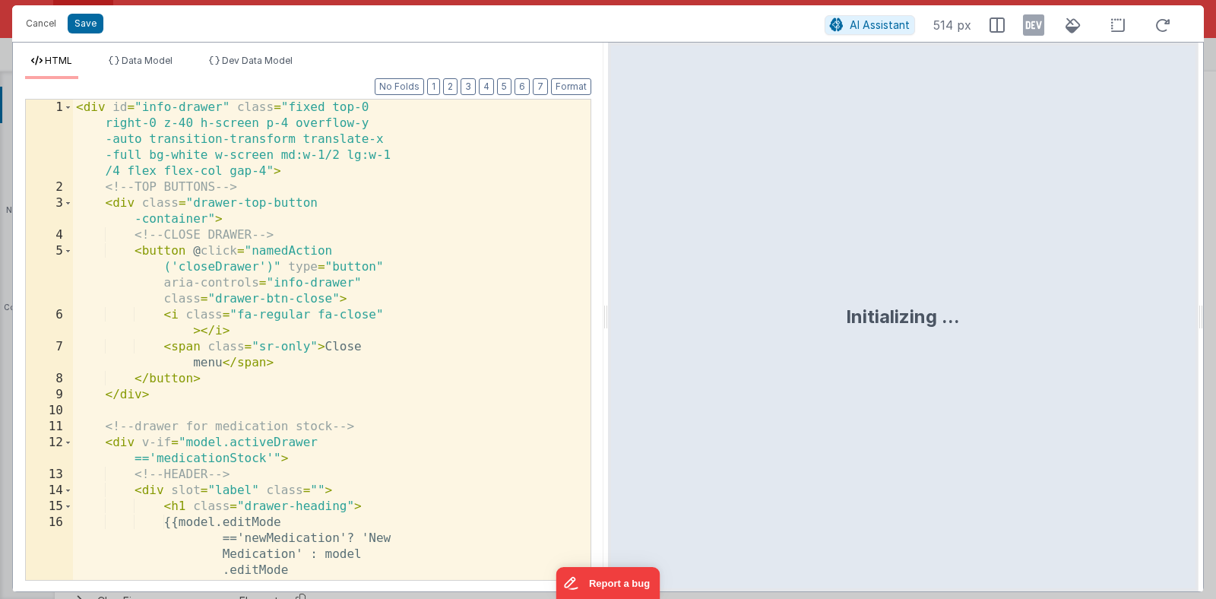
click at [402, 315] on div "< div id = "info-drawer" class = "fixed top-0 right-0 z-40 h-screen p-4 overflo…" at bounding box center [331, 483] width 517 height 767
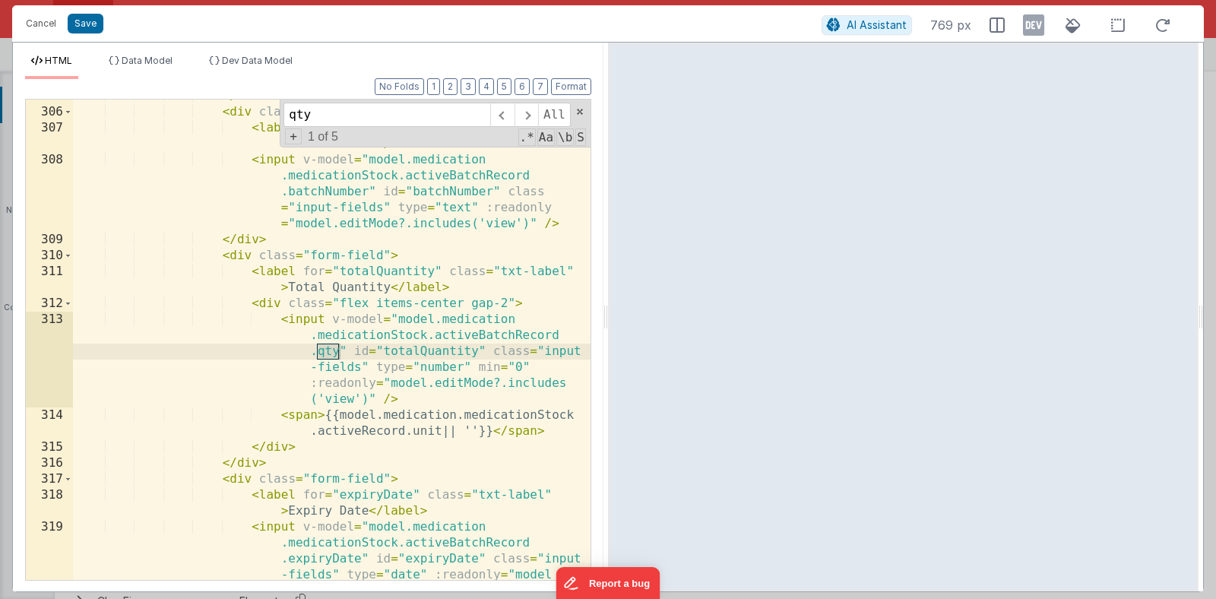
scroll to position [10380, 0]
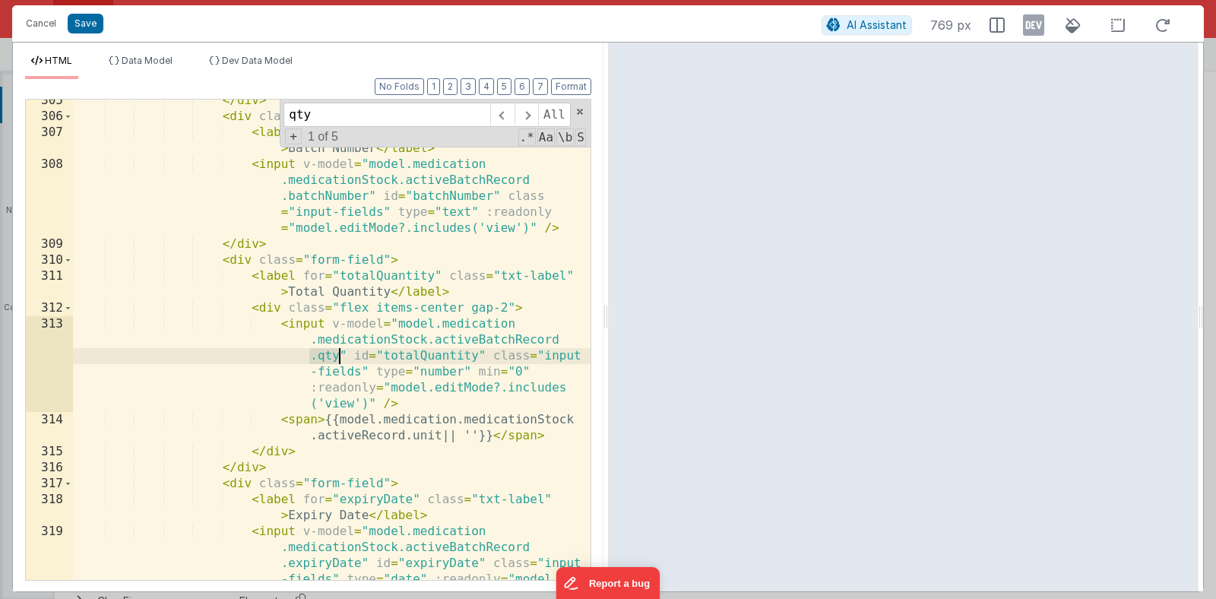
drag, startPoint x: 309, startPoint y: 355, endPoint x: 340, endPoint y: 356, distance: 31.2
click at [340, 356] on div "</ div > < div class = "form-field" > < label for = "batchNumber" class = "txt-…" at bounding box center [331, 381] width 517 height 576
click at [528, 112] on span at bounding box center [526, 115] width 24 height 24
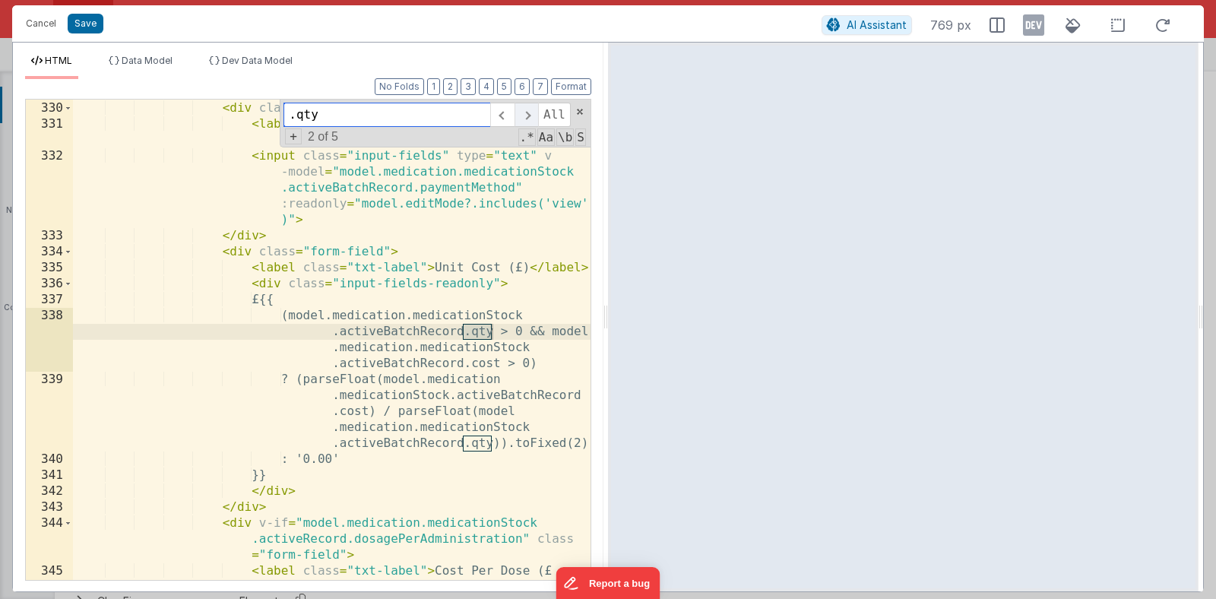
click at [530, 122] on span at bounding box center [526, 115] width 24 height 24
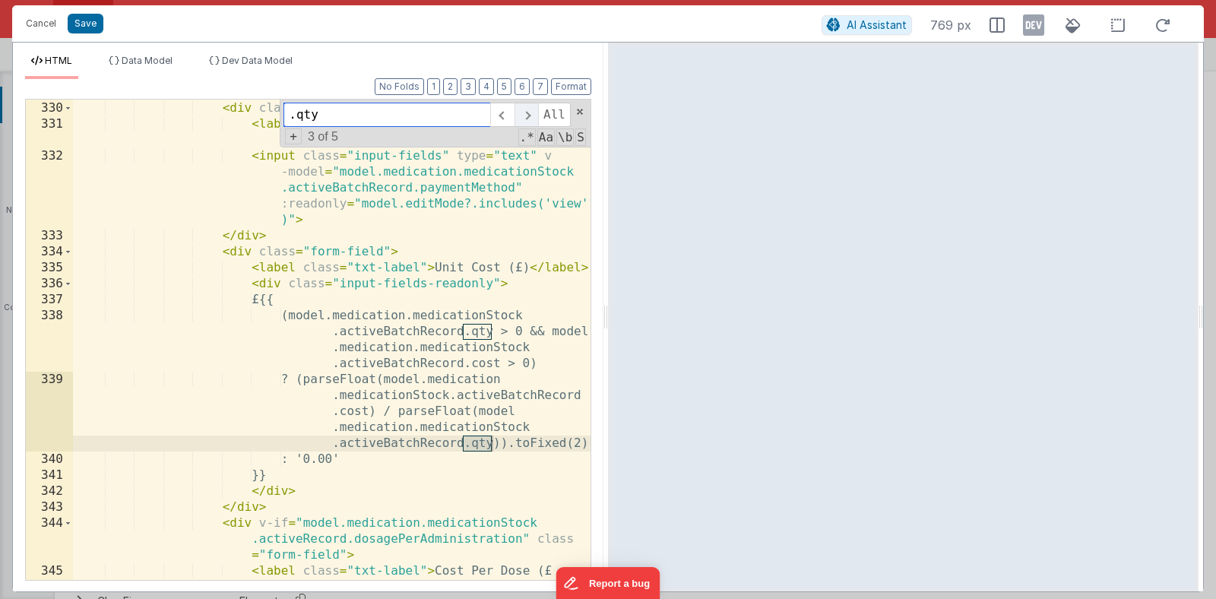
click at [530, 122] on span at bounding box center [526, 115] width 24 height 24
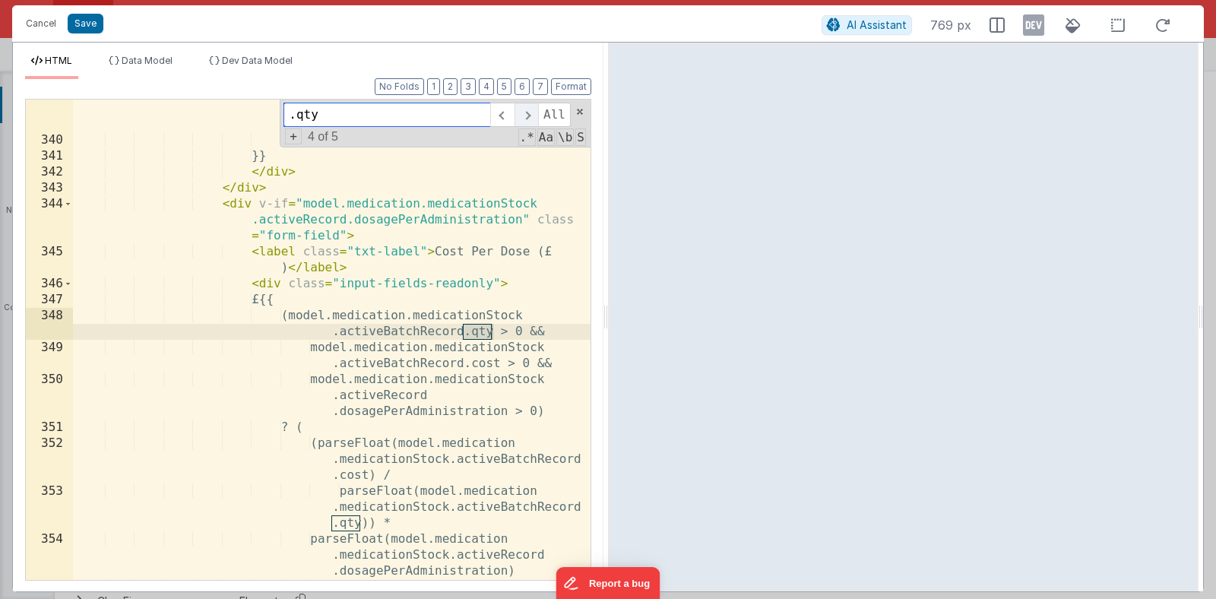
scroll to position [11521, 0]
click at [530, 122] on span at bounding box center [526, 115] width 24 height 24
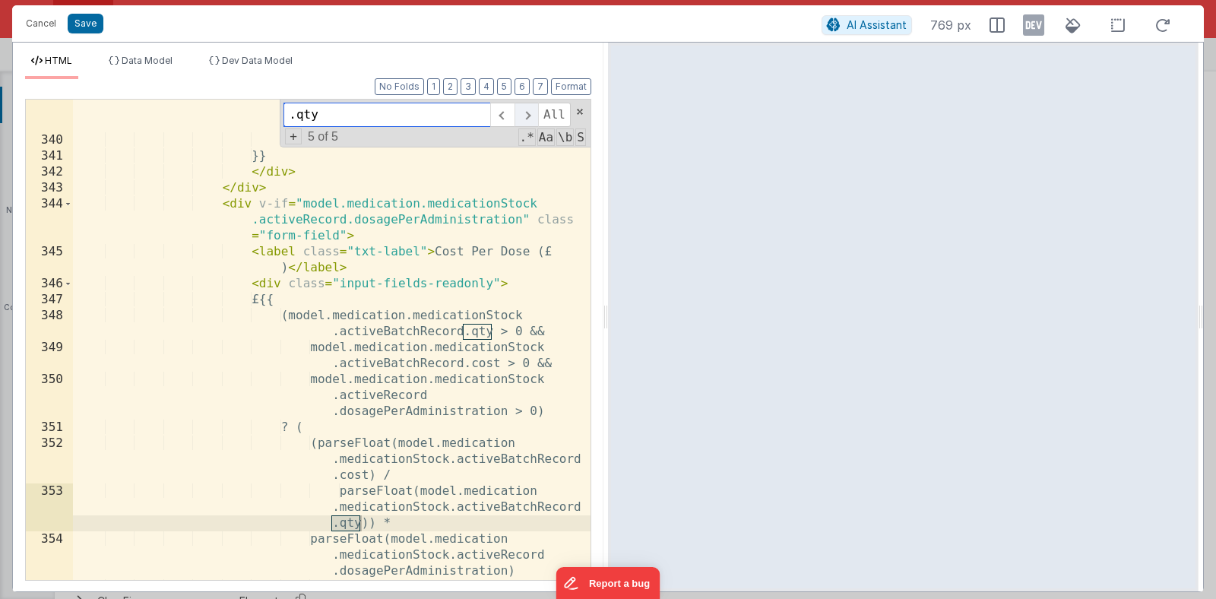
click at [530, 122] on span at bounding box center [526, 115] width 24 height 24
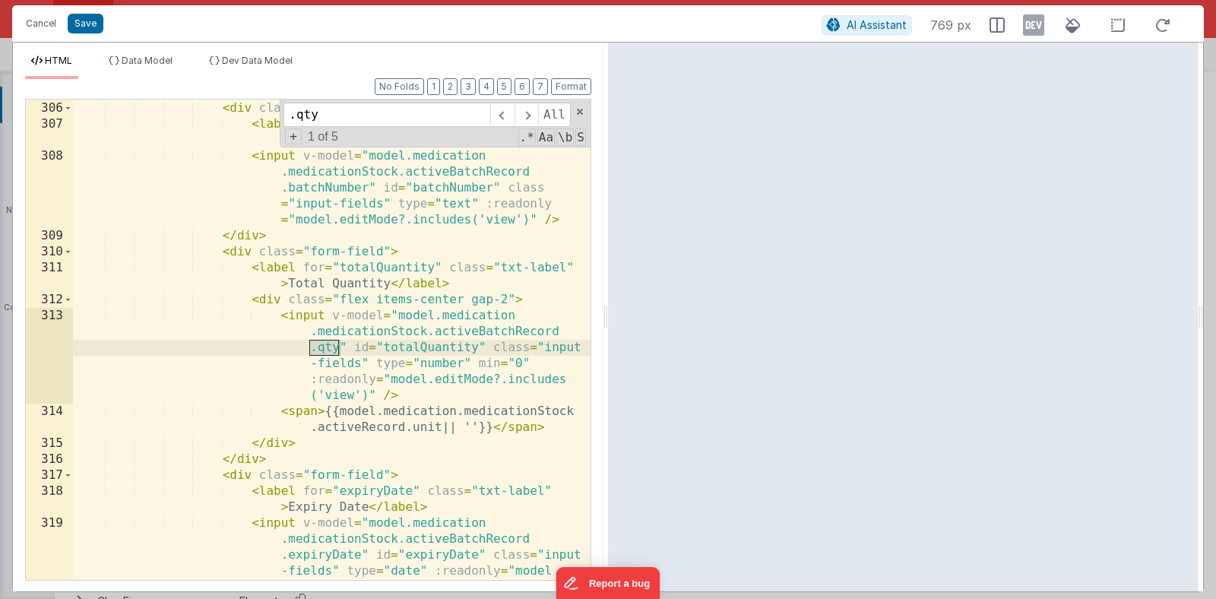
click at [505, 330] on div "</ div > < div class = "form-field" > < label for = "batchNumber" class = "txt-…" at bounding box center [331, 372] width 517 height 576
click at [486, 338] on div "</ div > < div class = "form-field" > < label for = "batchNumber" class = "txt-…" at bounding box center [331, 372] width 517 height 576
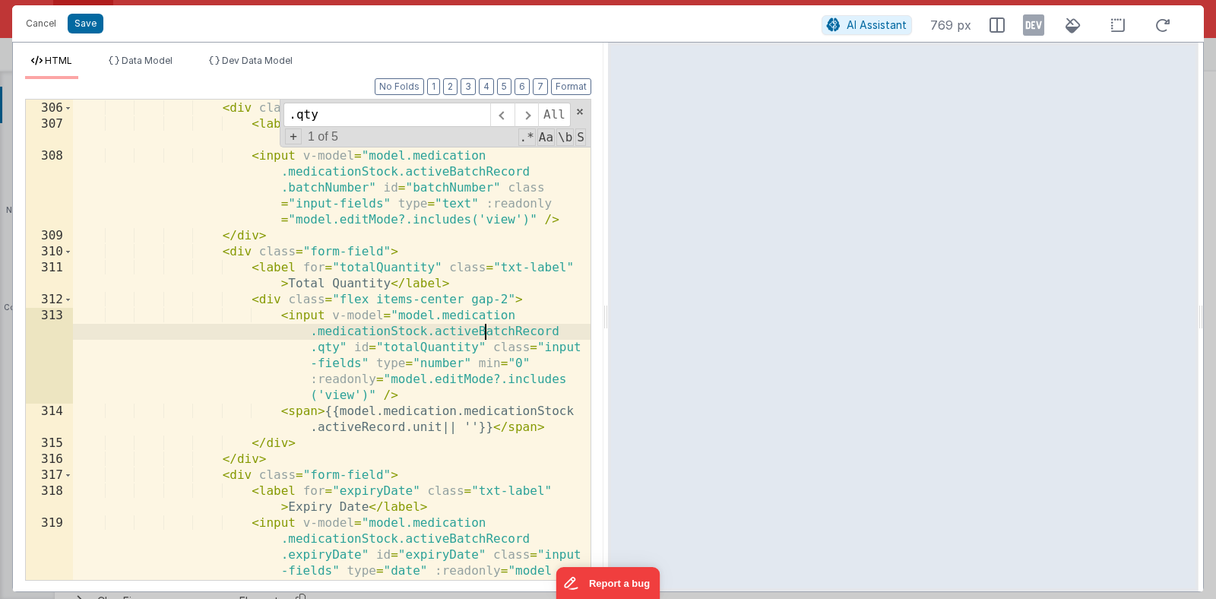
click at [486, 338] on div "</ div > < div class = "form-field" > < label for = "batchNumber" class = "txt-…" at bounding box center [331, 372] width 517 height 576
click at [527, 119] on span at bounding box center [526, 115] width 24 height 24
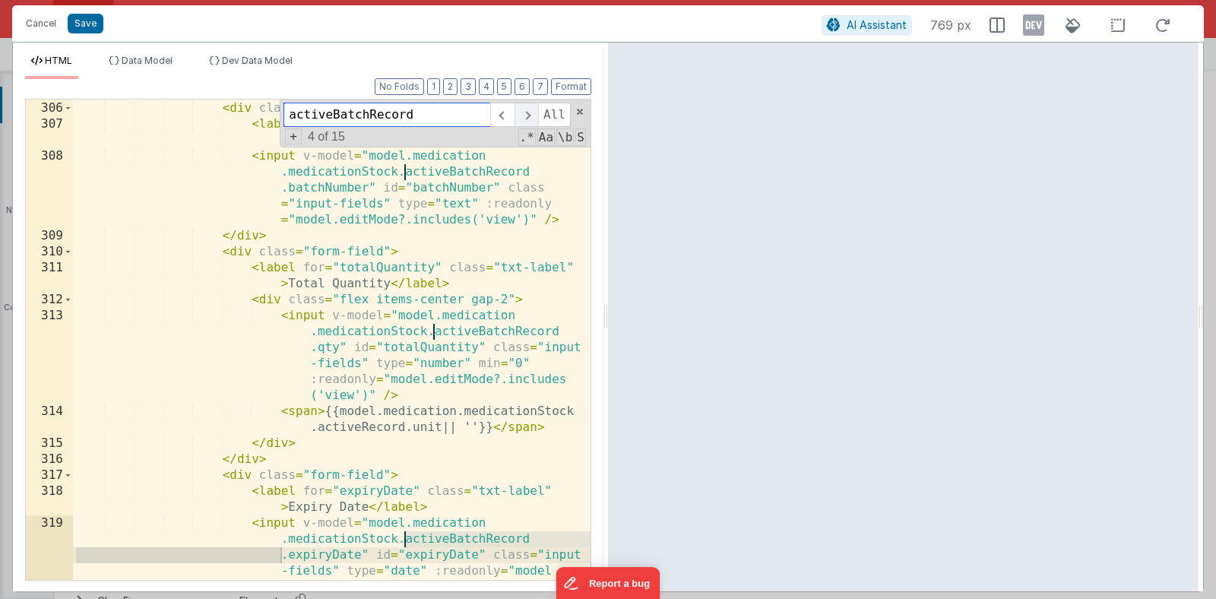
click at [527, 119] on span at bounding box center [526, 115] width 24 height 24
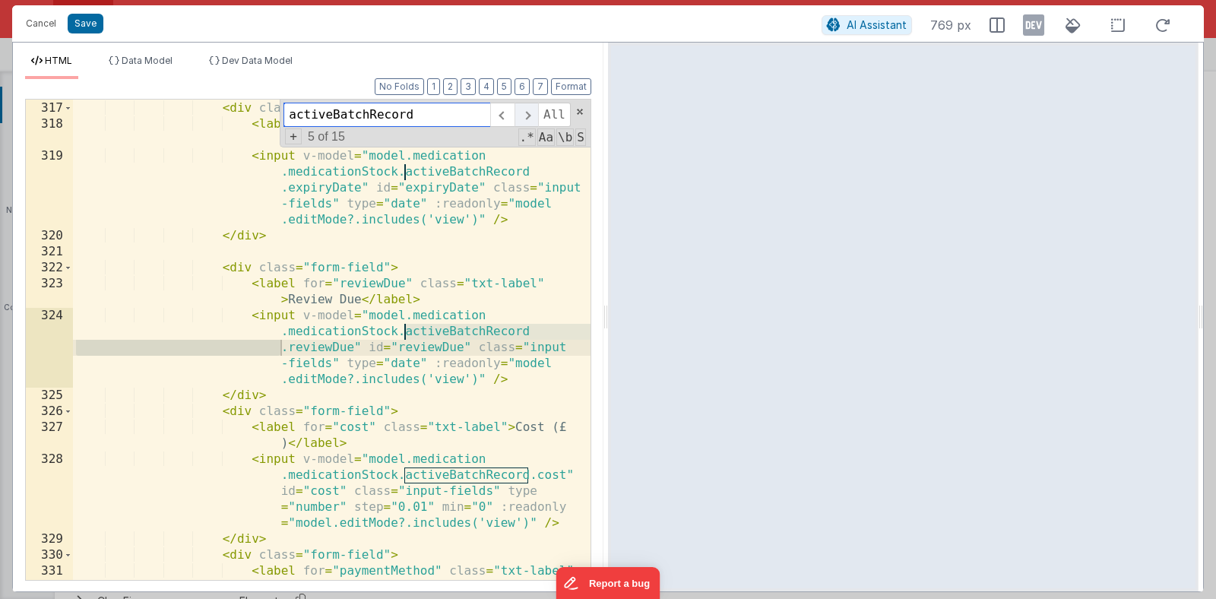
click at [527, 119] on span at bounding box center [526, 115] width 24 height 24
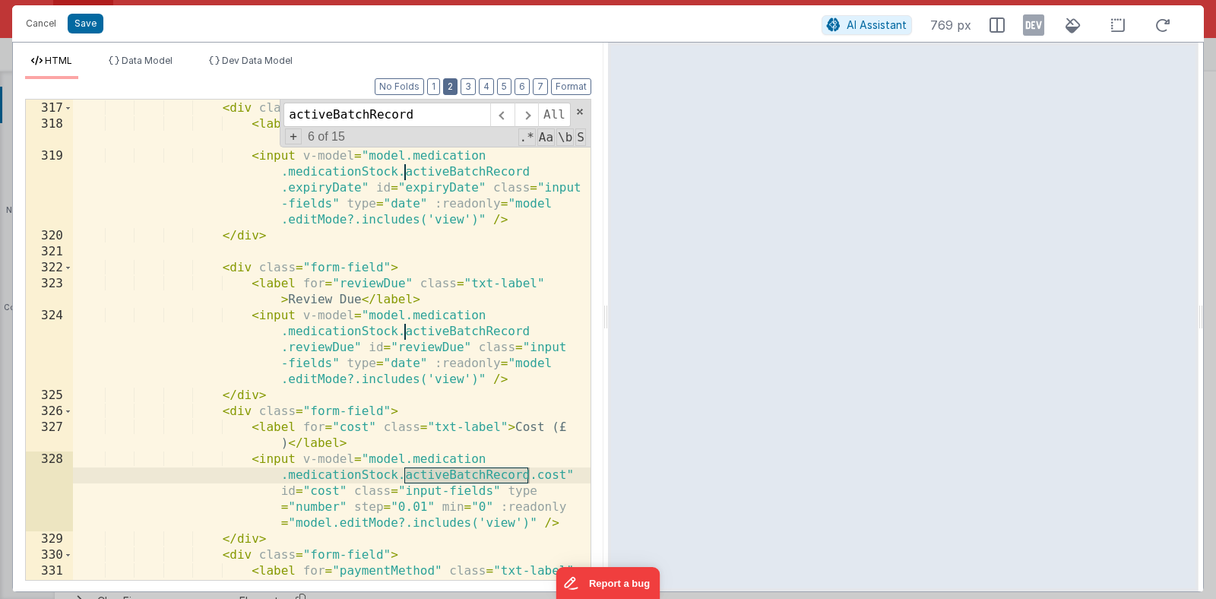
click at [451, 84] on button "2" at bounding box center [450, 86] width 14 height 17
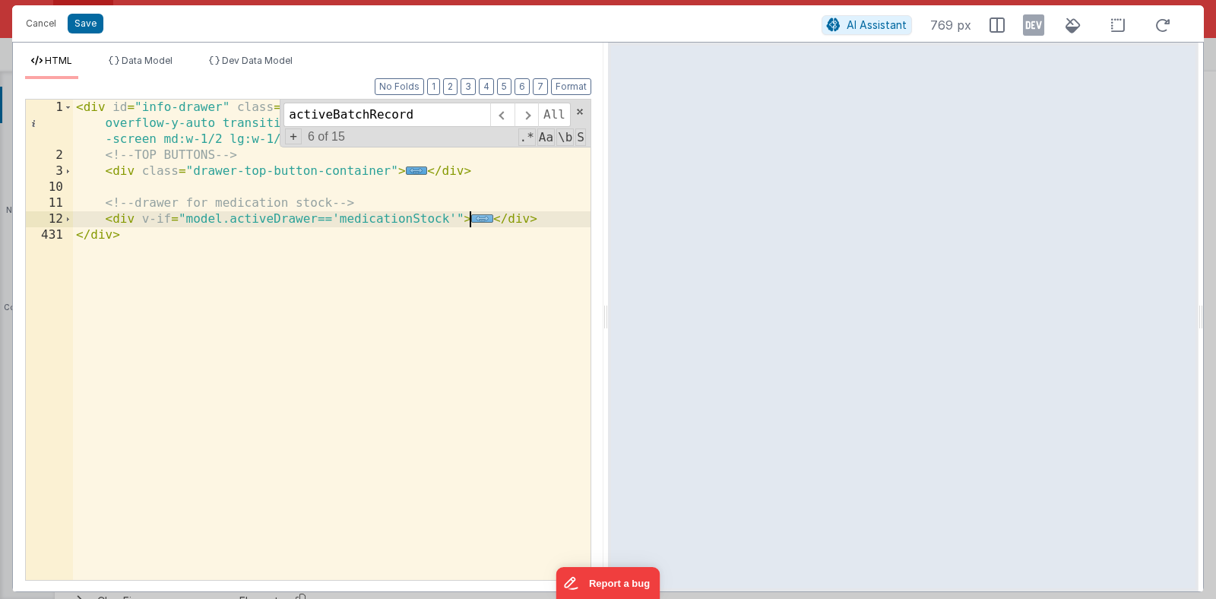
click at [478, 220] on span "..." at bounding box center [482, 218] width 22 height 8
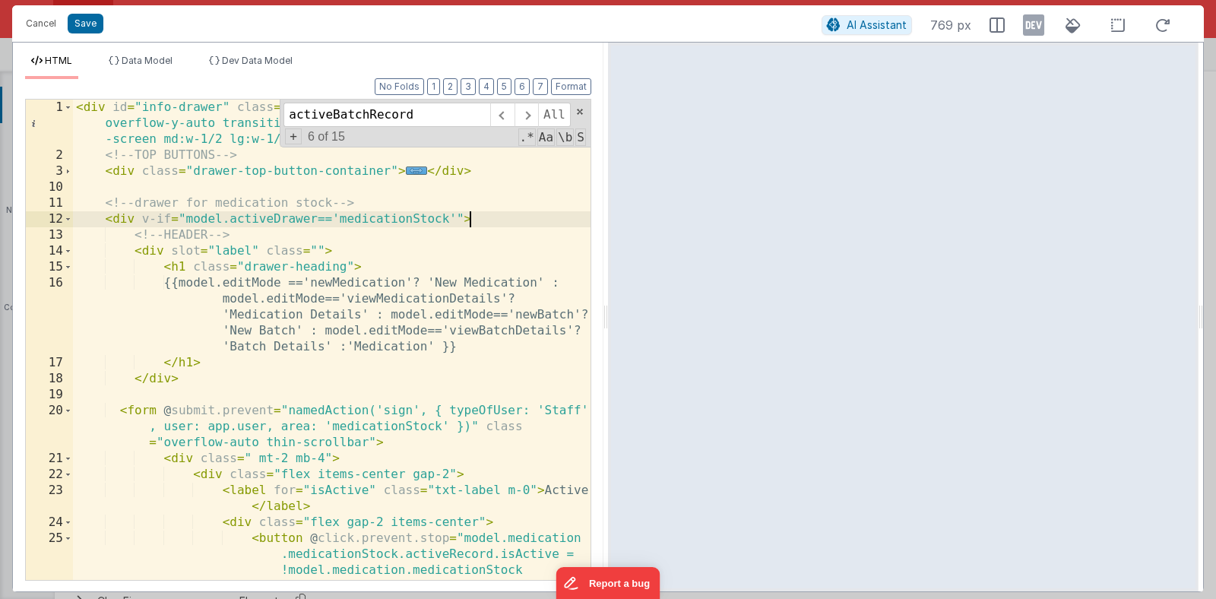
click at [400, 285] on div "< div id = "info-drawer" class = "fixed top-0 right-0 z-40 h-screen p-4 overflo…" at bounding box center [331, 460] width 517 height 720
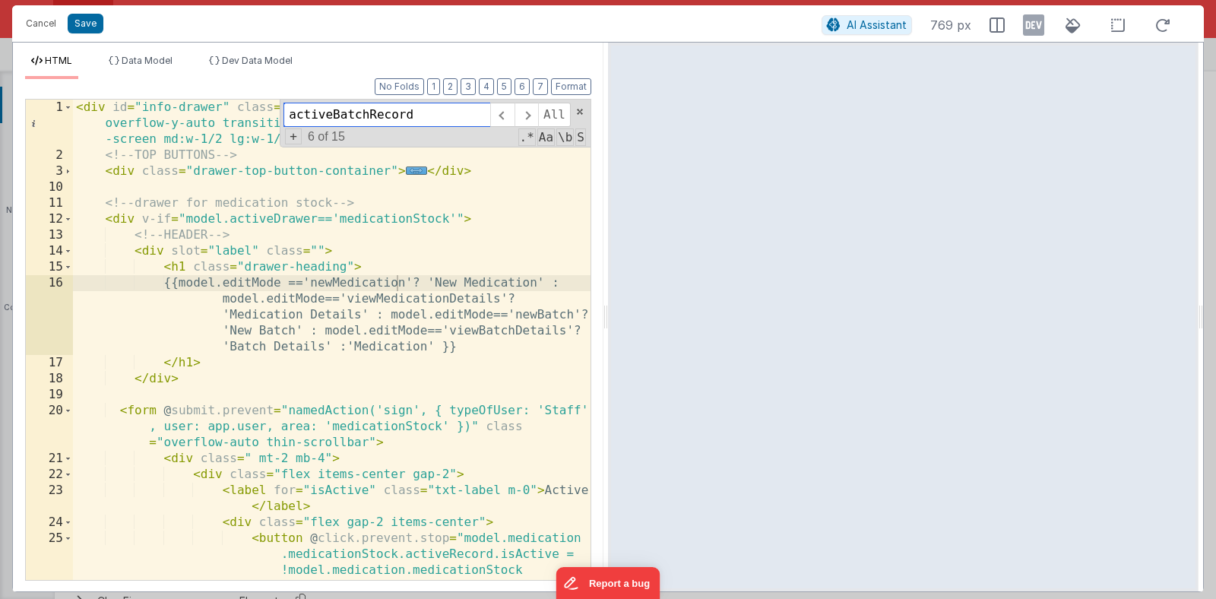
click at [429, 116] on input "activeBatchRecord" at bounding box center [386, 115] width 207 height 24
click at [530, 119] on span at bounding box center [526, 115] width 24 height 24
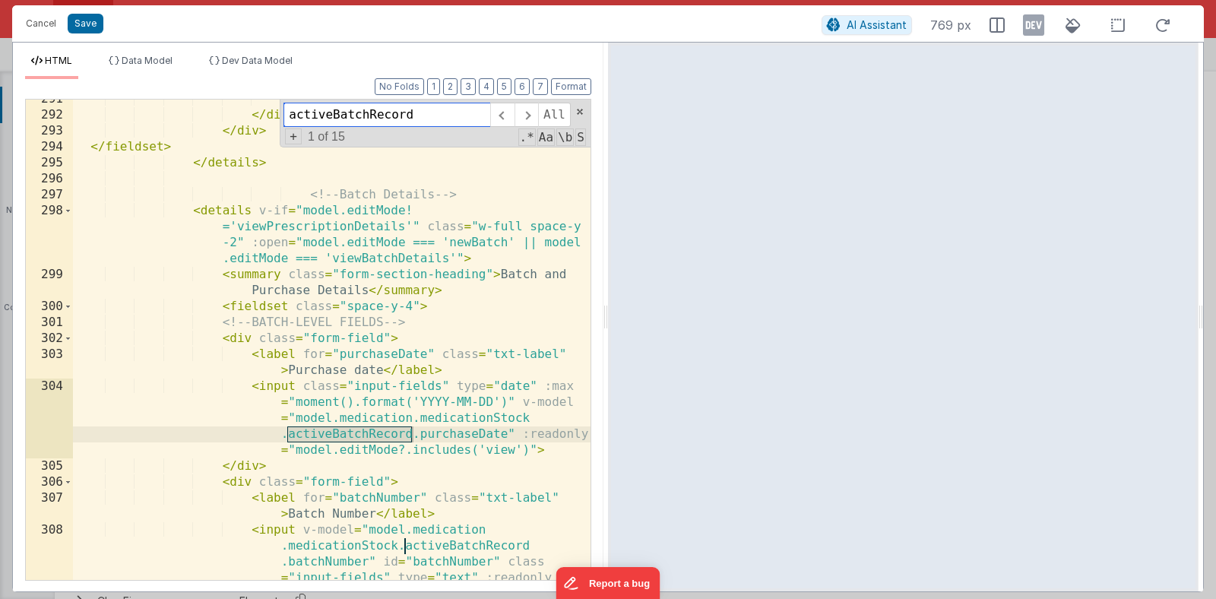
scroll to position [9902, 0]
drag, startPoint x: 429, startPoint y: 118, endPoint x: 331, endPoint y: 119, distance: 97.3
click at [331, 119] on input "activeBatchRecord" at bounding box center [386, 115] width 207 height 24
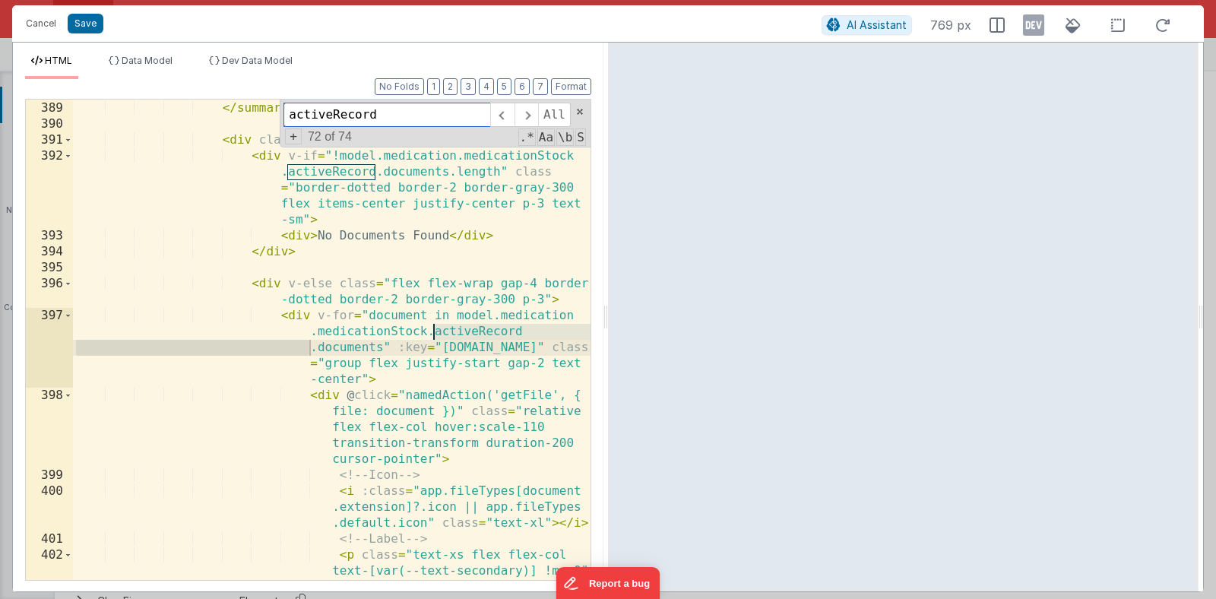
scroll to position [13085, 0]
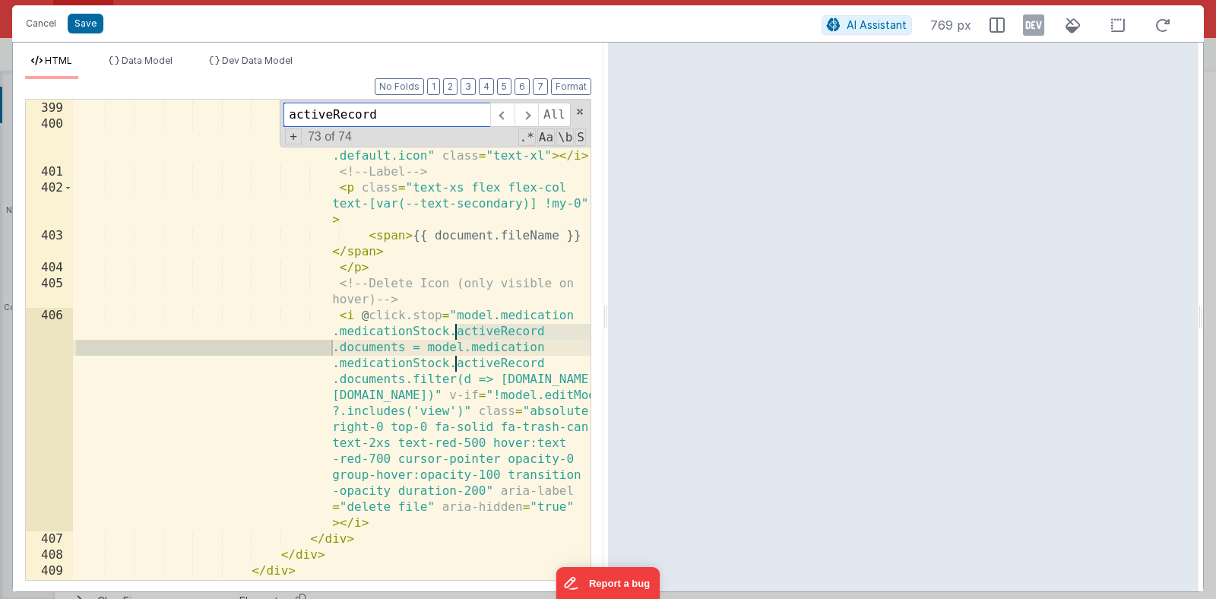
type input "activeRecord"
click at [43, 27] on button "Cancel" at bounding box center [41, 23] width 46 height 21
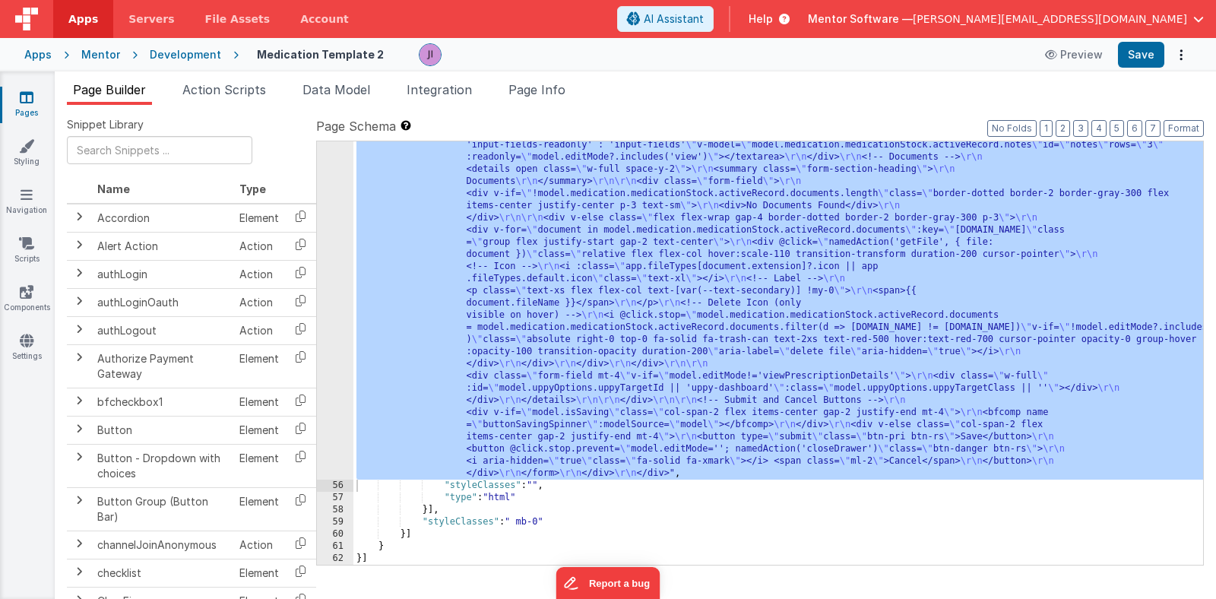
click at [547, 105] on div "Snippet Library Name Type Accordion Element Alert Action Action authLogin Actio…" at bounding box center [635, 364] width 1161 height 518
click at [549, 90] on span "Page Info" at bounding box center [536, 89] width 57 height 15
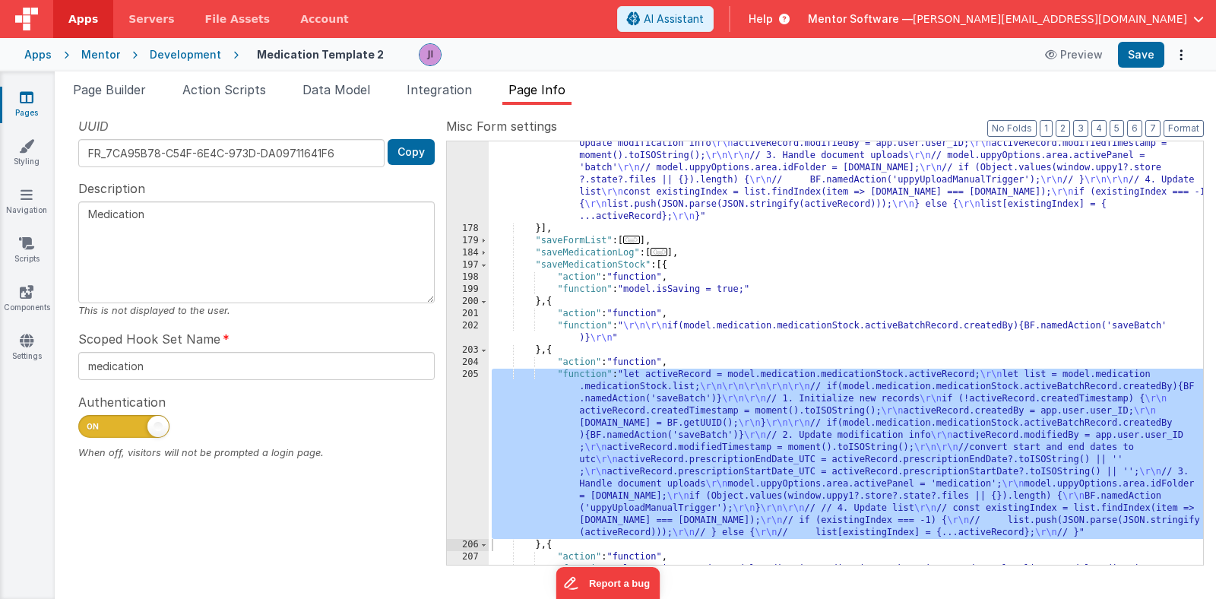
click at [644, 423] on div ""function" : "let activeRecord = \"\" ; \r\n let list = \"\" ; \r\n\r\n\r\n act…" at bounding box center [846, 398] width 714 height 618
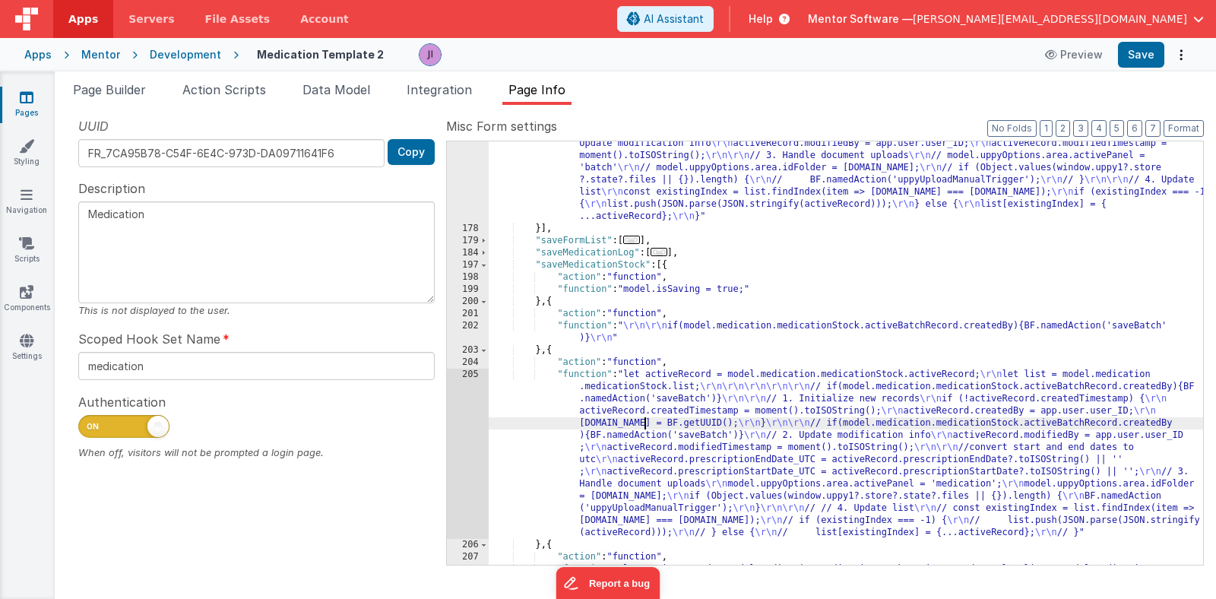
click at [458, 435] on div "205" at bounding box center [468, 454] width 42 height 170
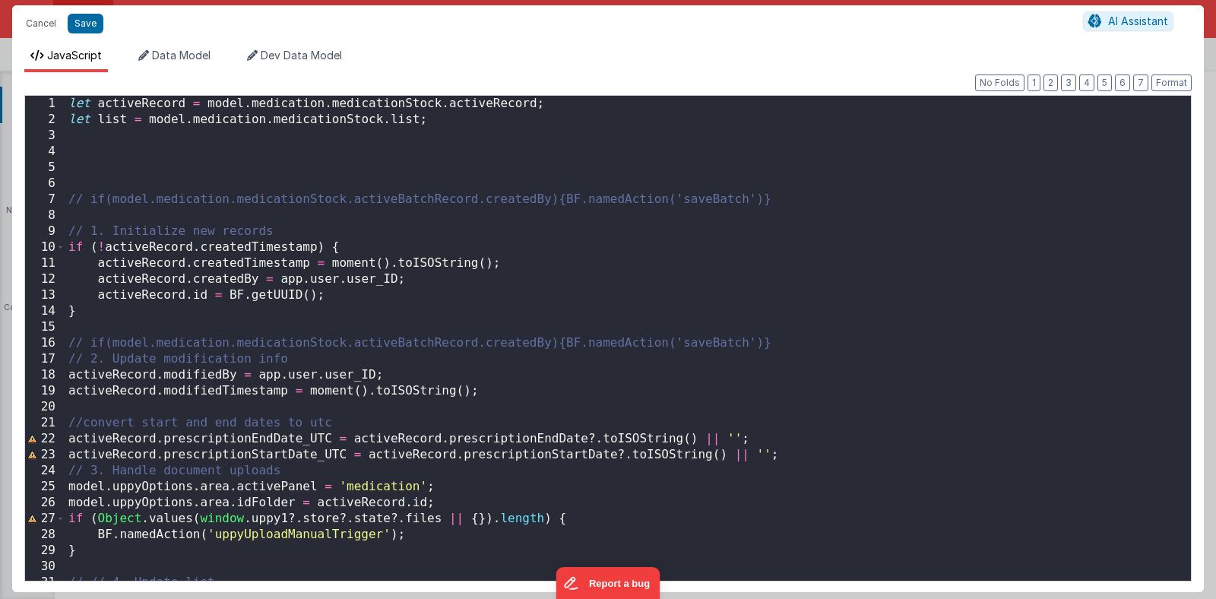
scroll to position [0, 0]
click at [46, 28] on button "Cancel" at bounding box center [41, 23] width 46 height 21
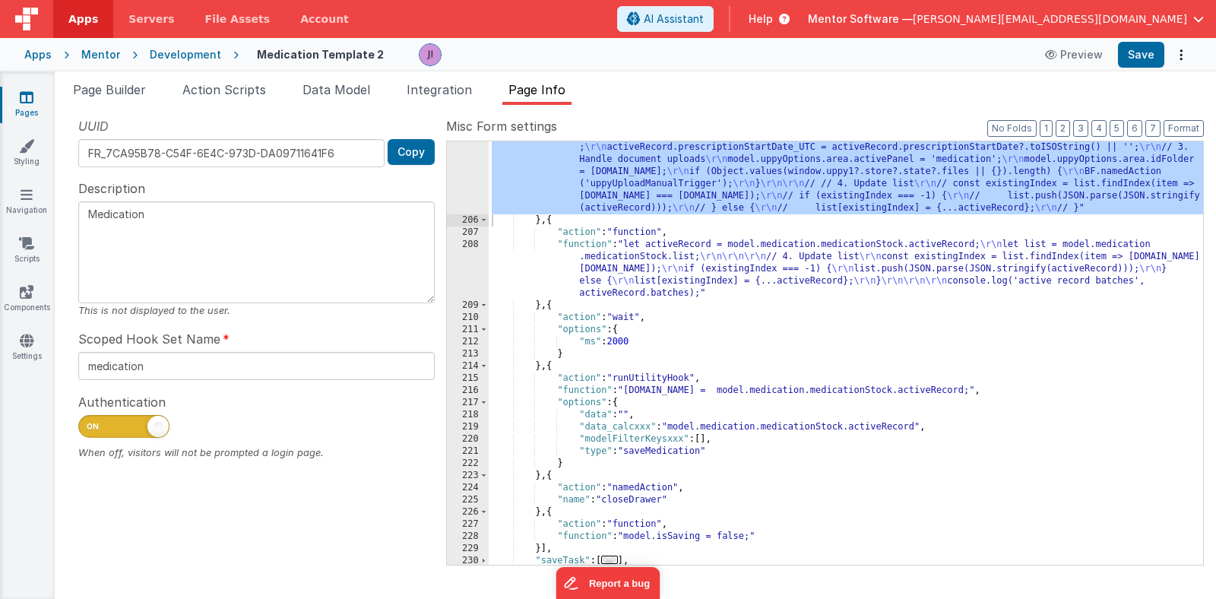
scroll to position [752, 0]
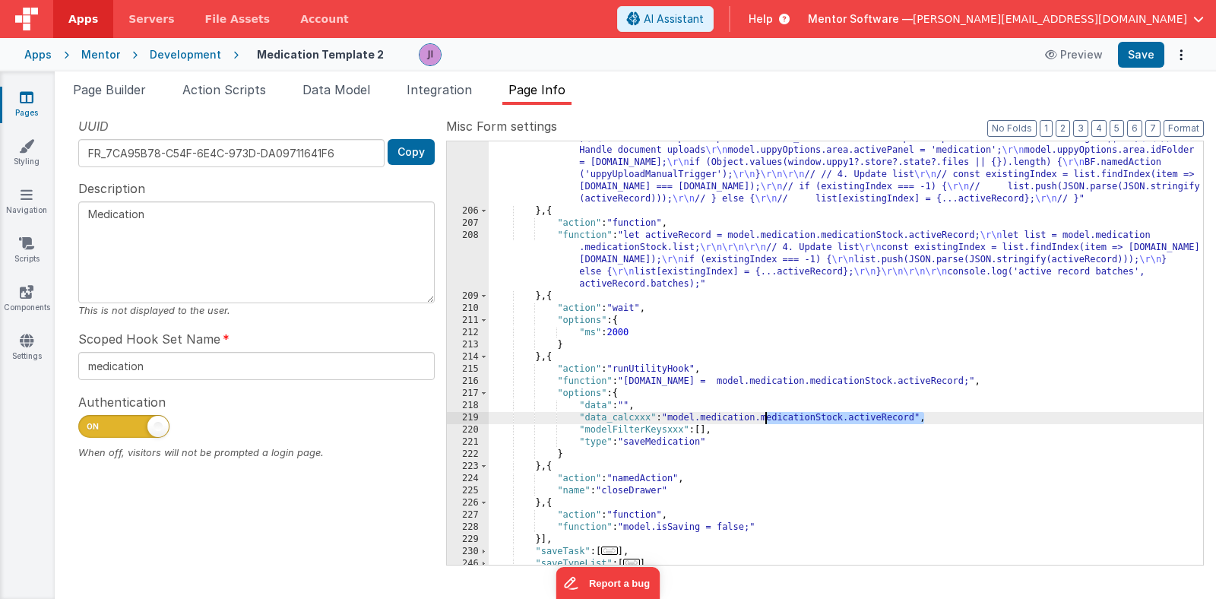
drag, startPoint x: 921, startPoint y: 418, endPoint x: 767, endPoint y: 416, distance: 154.3
click at [767, 416] on div ""function" : "let activeRecord = model.medication.medicationStock.activeRecord;…" at bounding box center [846, 338] width 714 height 606
click at [913, 424] on div ""function" : "let activeRecord = model.medication.medicationStock.activeRecord;…" at bounding box center [846, 338] width 714 height 606
click at [910, 423] on div ""function" : "let activeRecord = model.medication.medicationStock.activeRecord;…" at bounding box center [846, 338] width 714 height 606
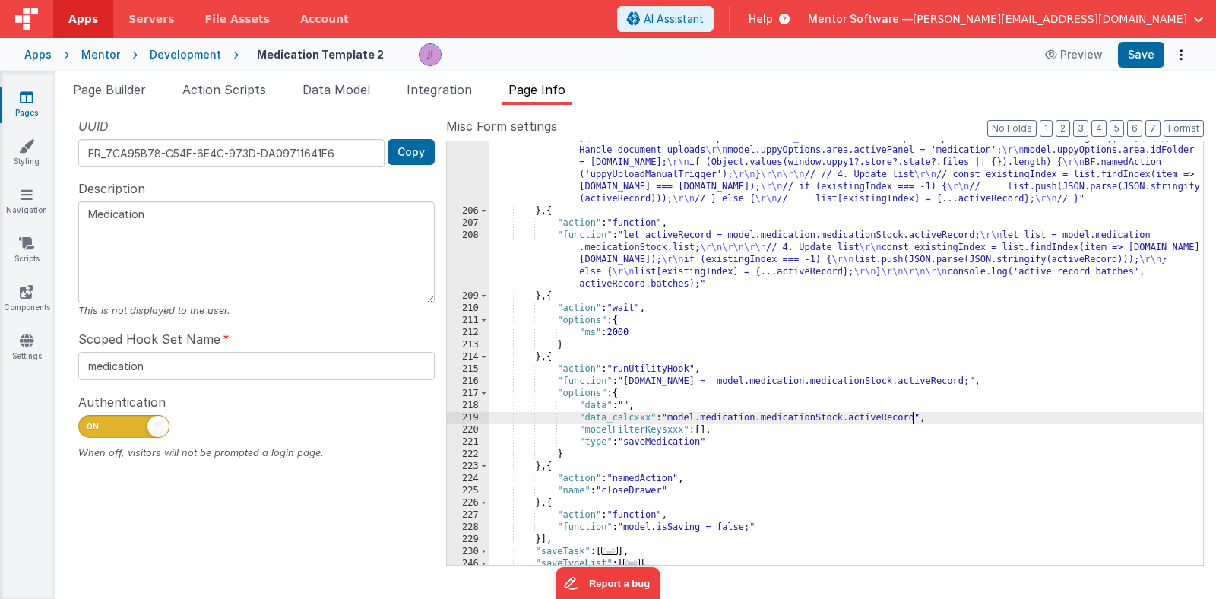
click at [910, 423] on div ""function" : "let activeRecord = model.medication.medicationStock.activeRecord;…" at bounding box center [846, 338] width 714 height 606
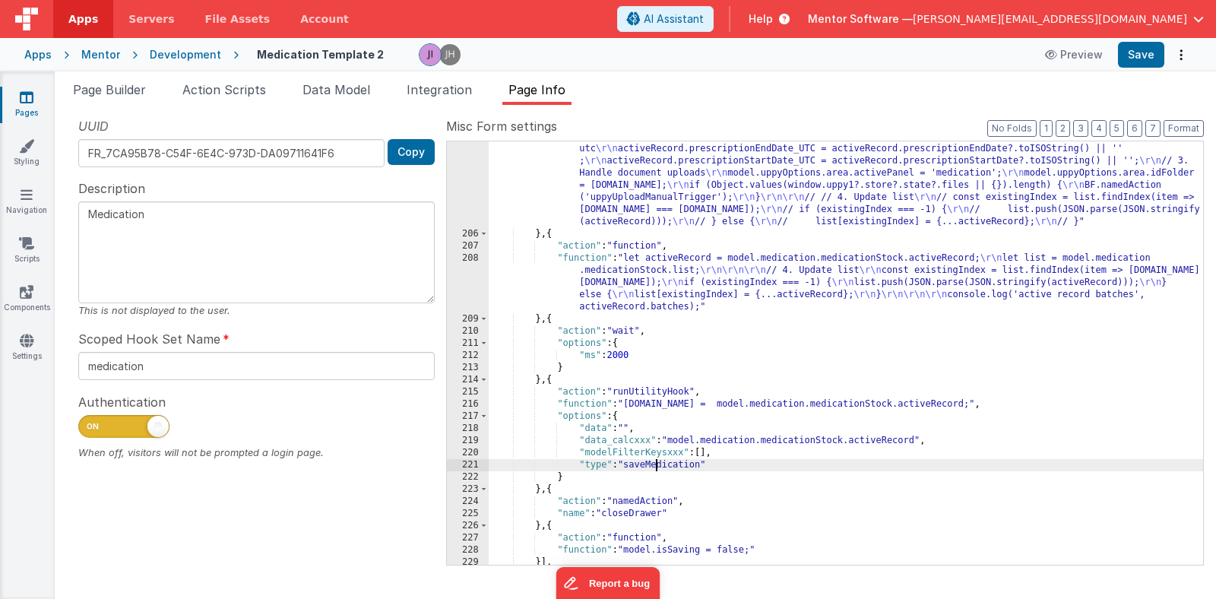
click at [654, 462] on div ""function" : "let activeRecord = model.medication.medicationStock.activeRecord;…" at bounding box center [846, 361] width 714 height 606
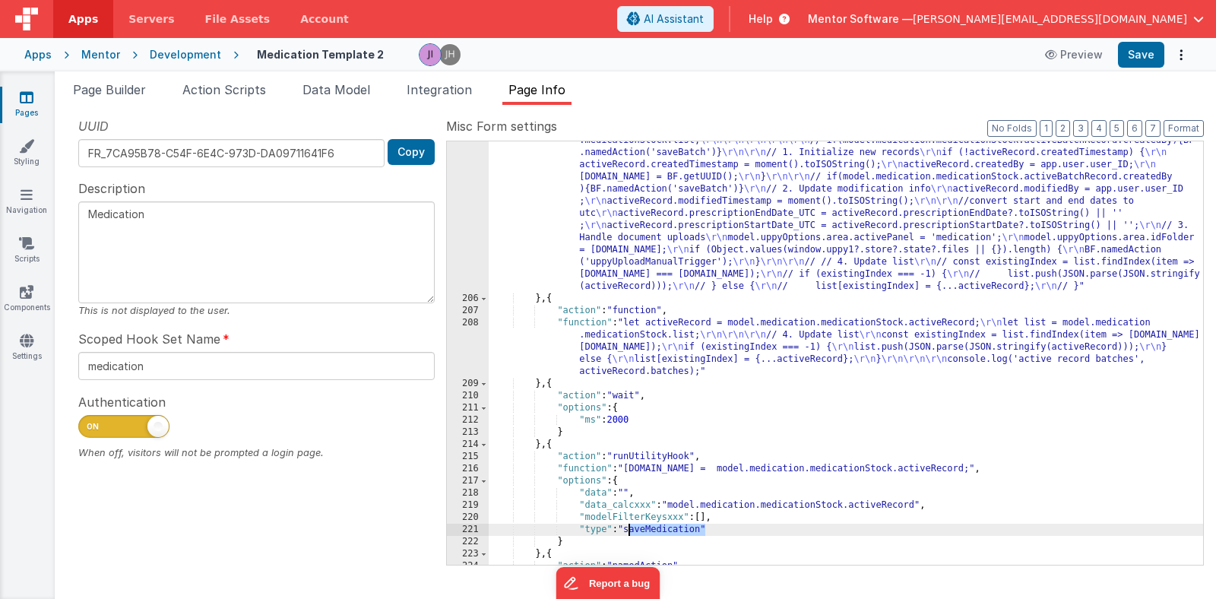
scroll to position [620, 0]
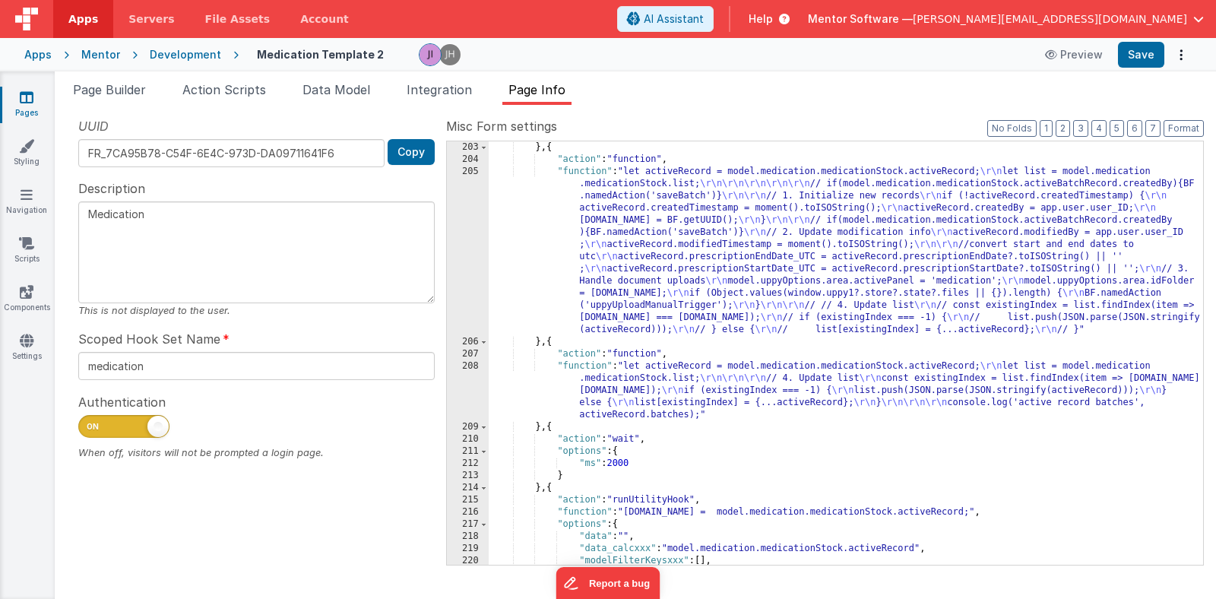
click at [793, 255] on div "} , { "action" : "function" , "function" : "let activeRecord = model.medication…" at bounding box center [846, 365] width 714 height 448
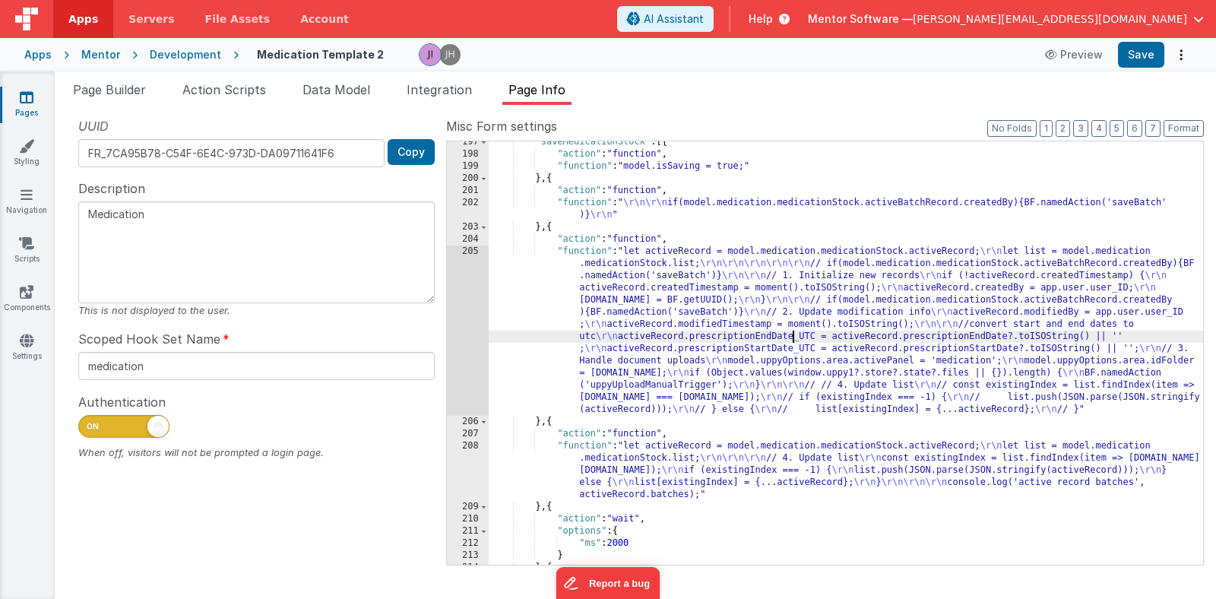
scroll to position [478, 0]
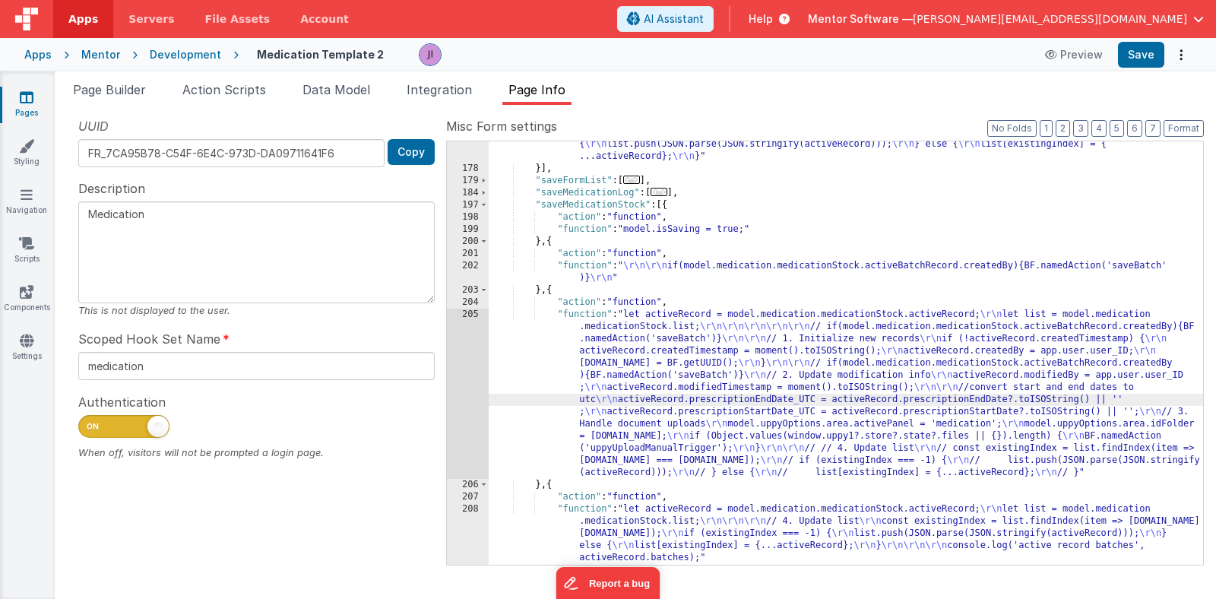
click at [777, 207] on div ""function" : "let activeRecord = \"\" ; \r\n let list = \"\" ; \r\n\r\n\r\n act…" at bounding box center [846, 313] width 714 height 569
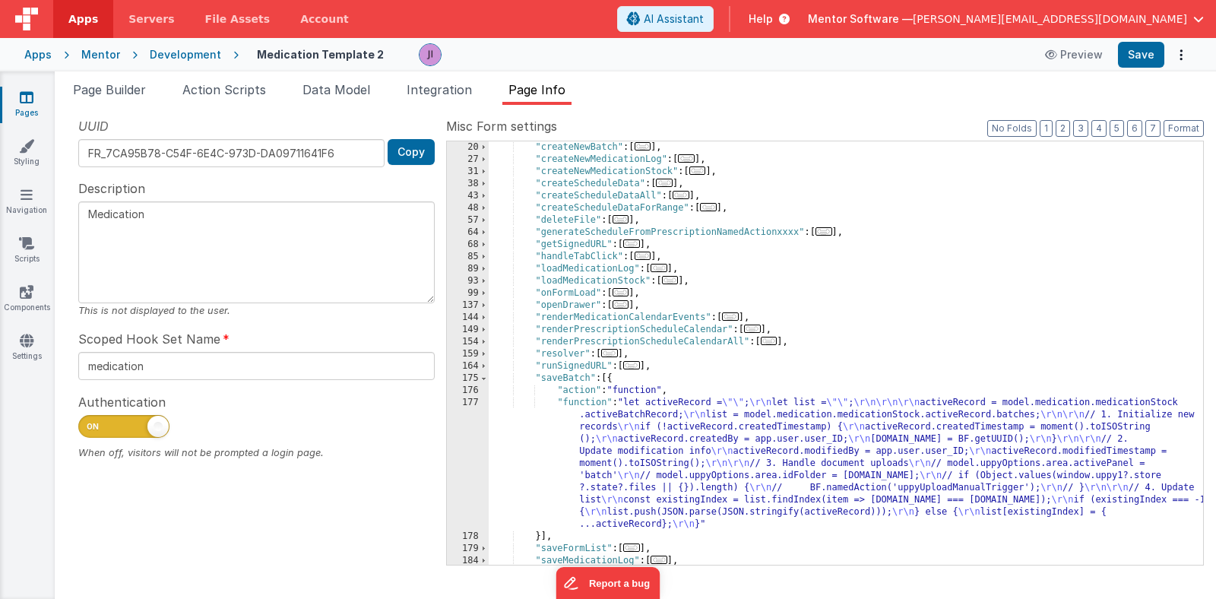
scroll to position [0, 0]
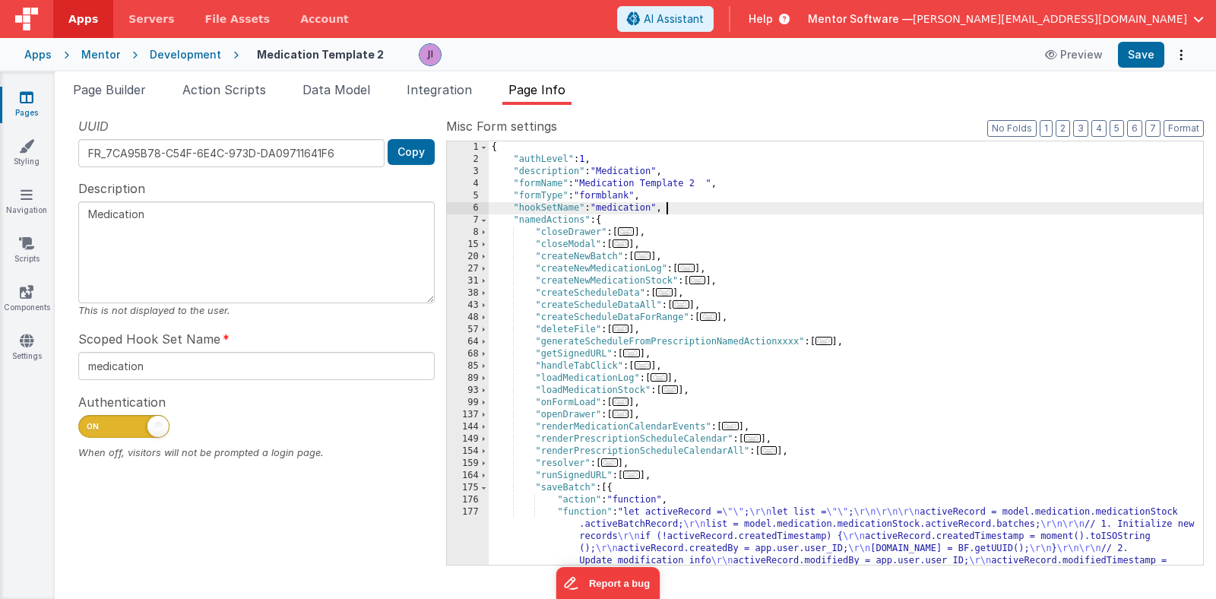
click at [777, 207] on div "{ "authLevel" : 1 , "description" : "Medication" , "formName" : "Medication Tem…" at bounding box center [846, 425] width 714 height 569
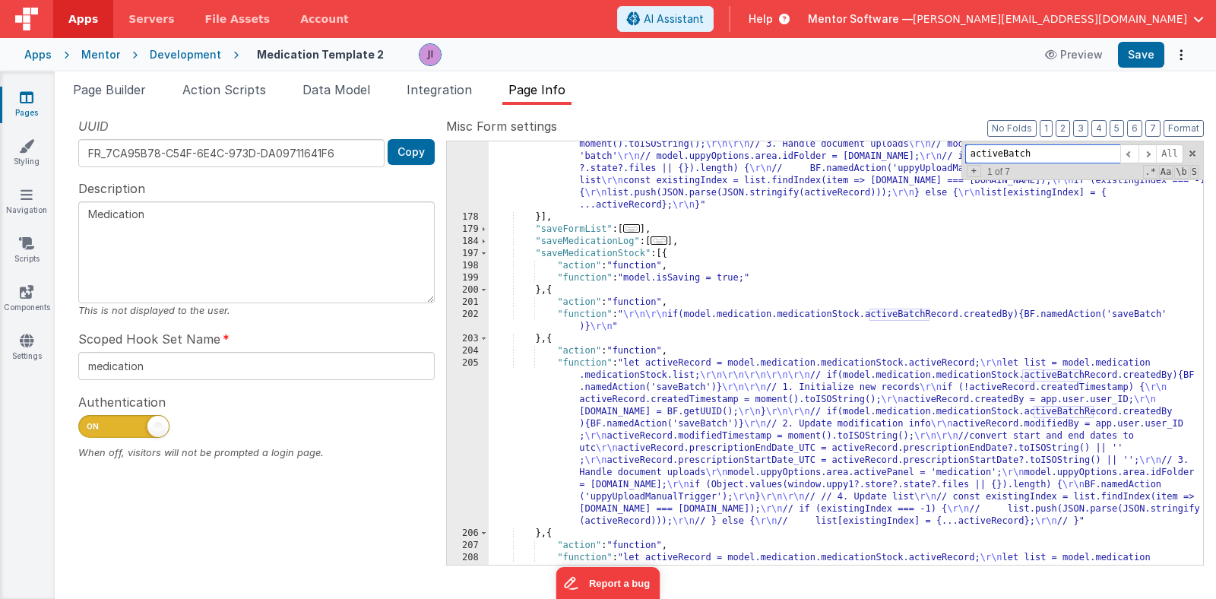
scroll to position [679, 0]
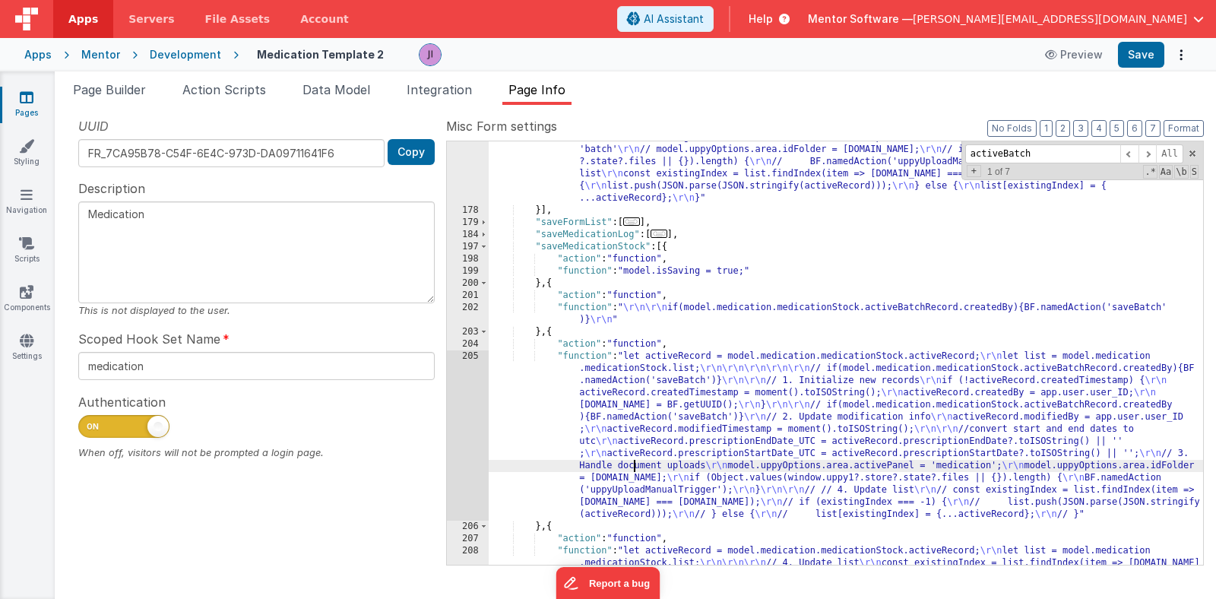
click at [636, 466] on div ""function" : "let activeRecord = \"\" ; \r\n let list = \"\" ; \r\n\r\n\r\n act…" at bounding box center [846, 380] width 714 height 618
click at [457, 448] on div "205" at bounding box center [468, 435] width 42 height 170
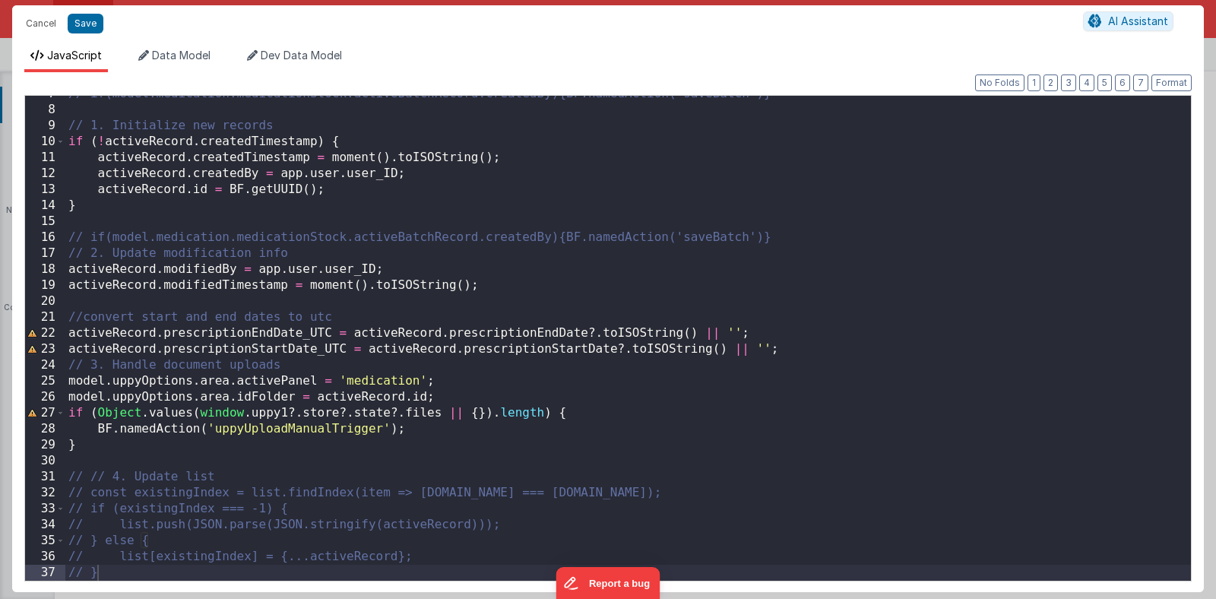
scroll to position [106, 0]
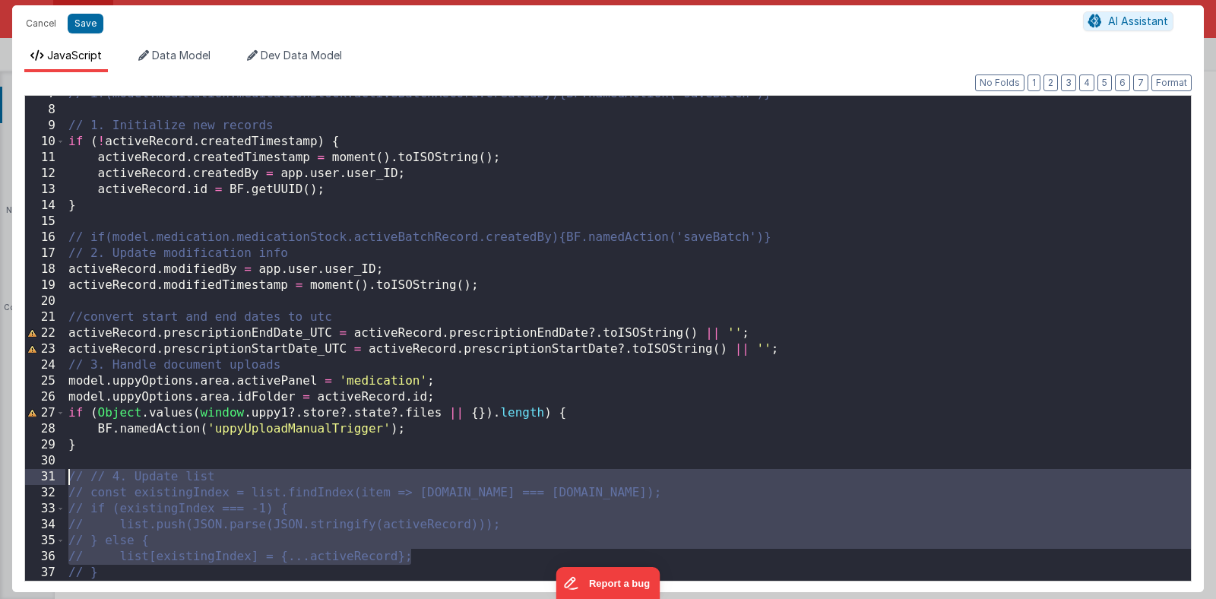
drag, startPoint x: 416, startPoint y: 559, endPoint x: 58, endPoint y: 471, distance: 369.2
click at [58, 471] on div "7 8 9 10 11 12 13 14 15 16 17 18 19 20 21 22 23 24 25 26 27 28 29 30 31 32 33 3…" at bounding box center [607, 338] width 1167 height 486
click at [127, 516] on div "// if(model.medication.medicationStock.activeBatchRecord.createdBy){BF.namedAct…" at bounding box center [627, 344] width 1125 height 517
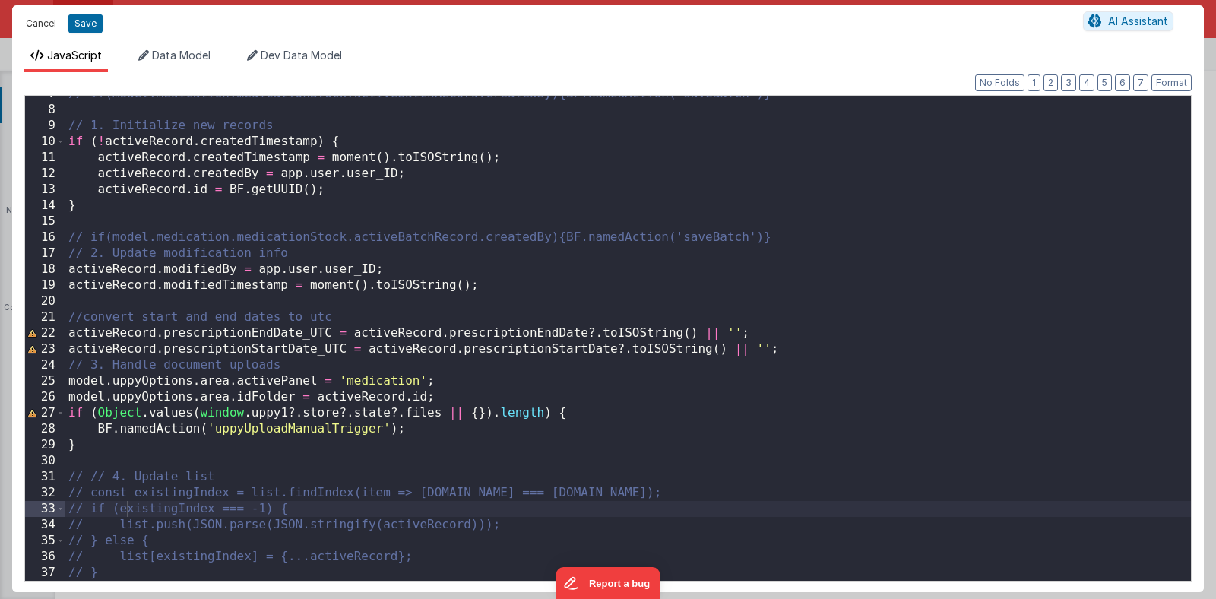
click at [29, 23] on button "Cancel" at bounding box center [41, 23] width 46 height 21
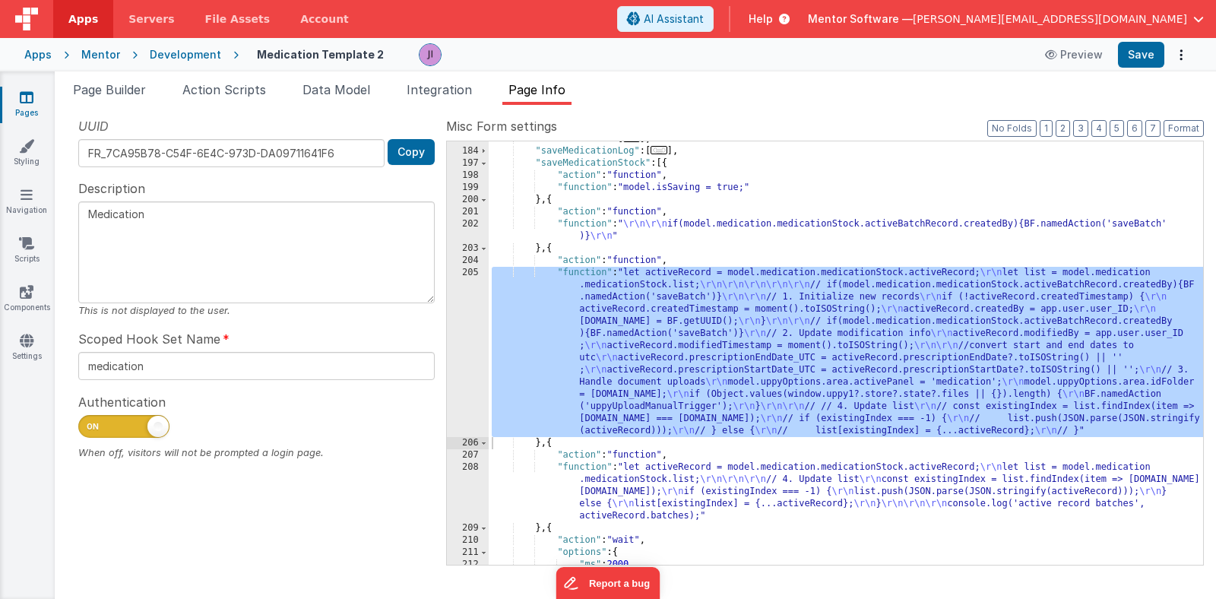
scroll to position [792, 0]
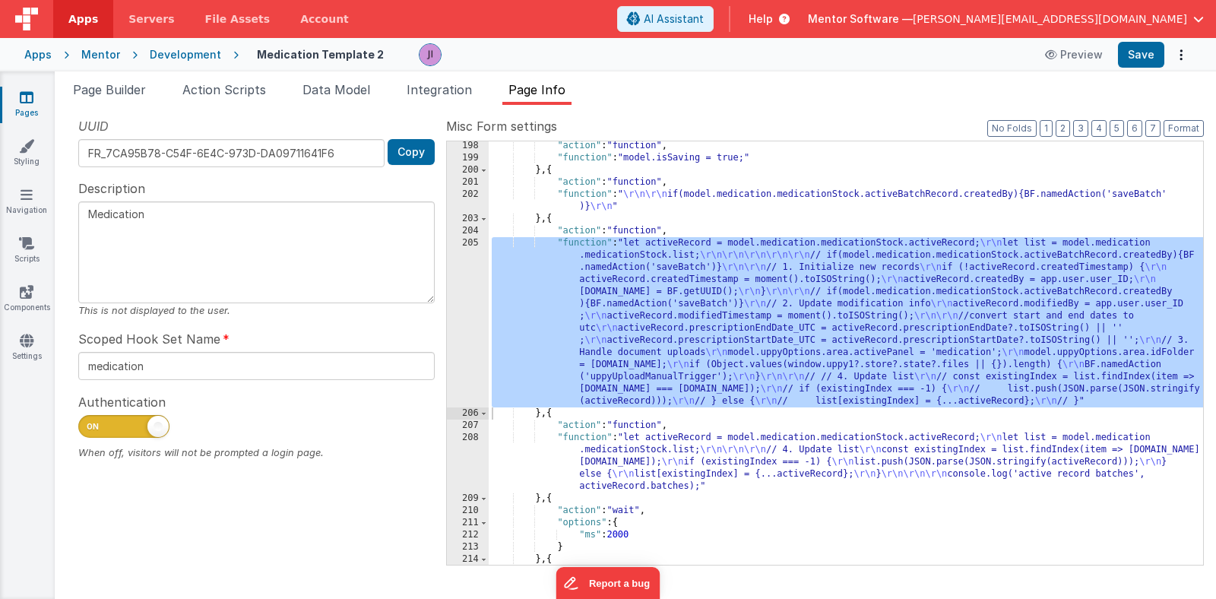
click at [634, 448] on div ""action" : "function" , "function" : "model.isSaving = true;" } , { "action" : …" at bounding box center [846, 364] width 714 height 448
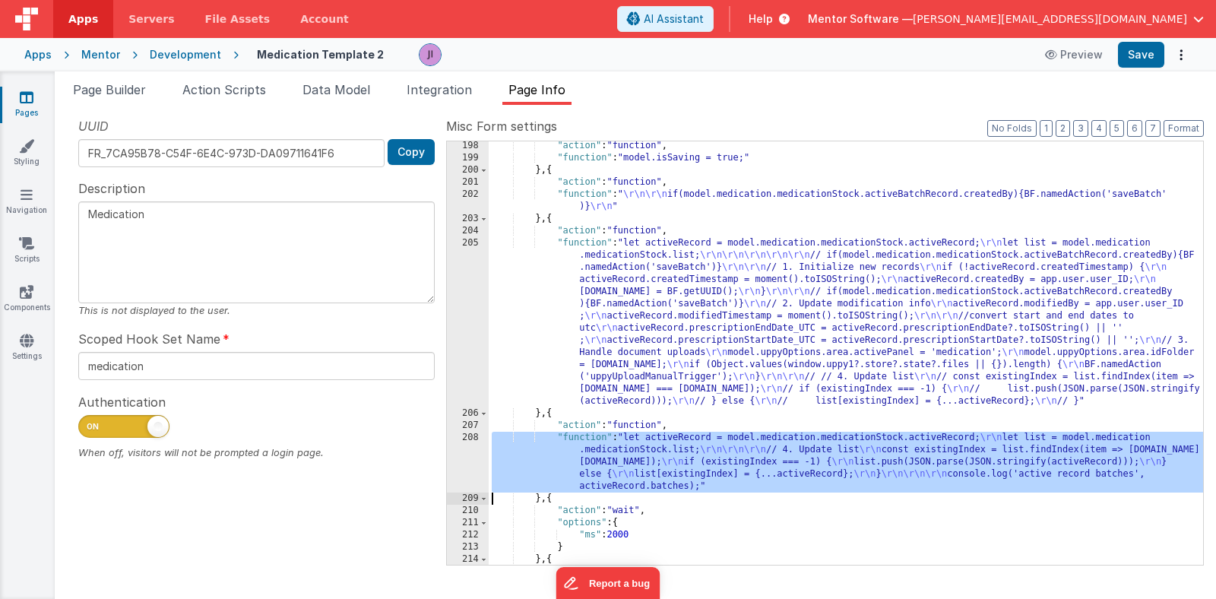
click at [467, 454] on div "208" at bounding box center [468, 462] width 42 height 61
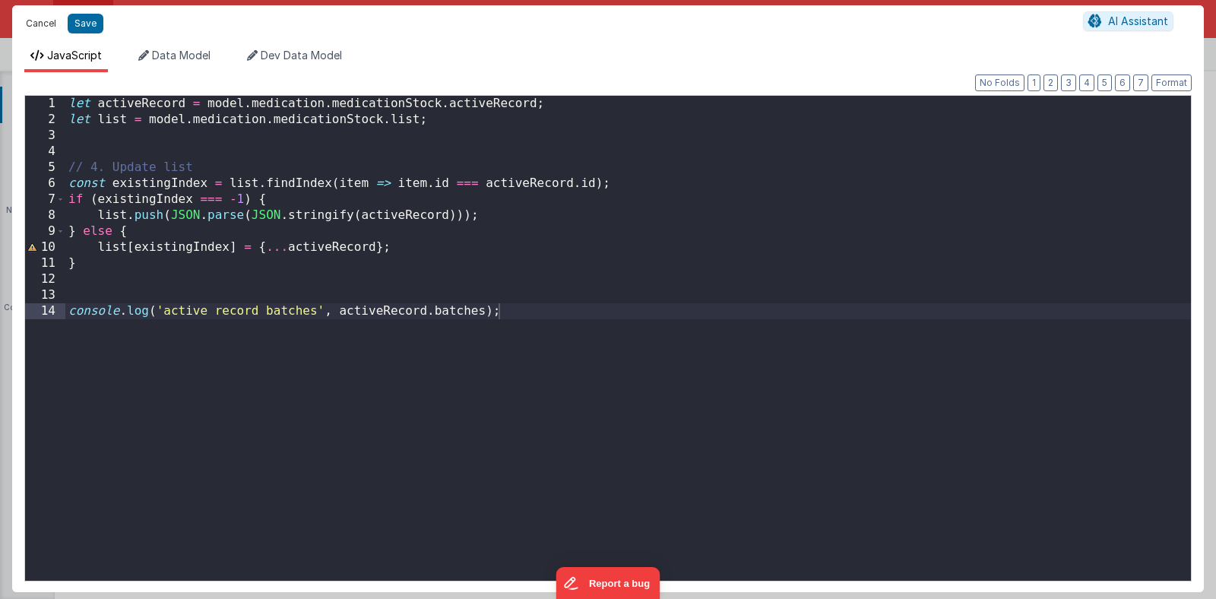
click at [42, 19] on button "Cancel" at bounding box center [41, 23] width 46 height 21
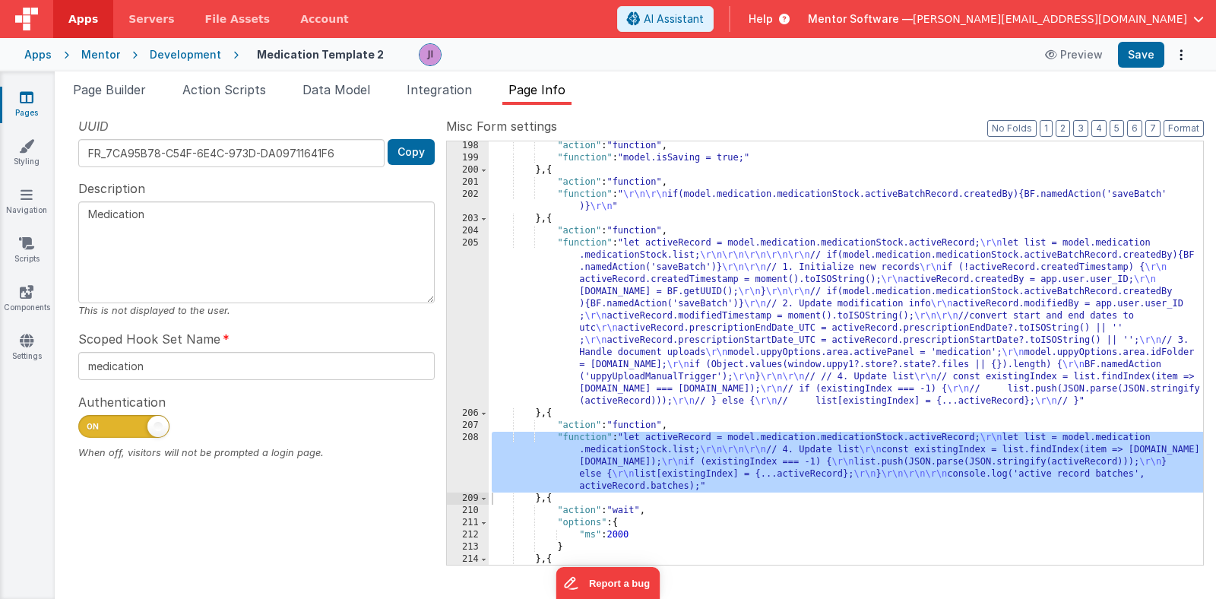
click at [617, 245] on div ""action" : "function" , "function" : "model.isSaving = true;" } , { "action" : …" at bounding box center [846, 364] width 714 height 448
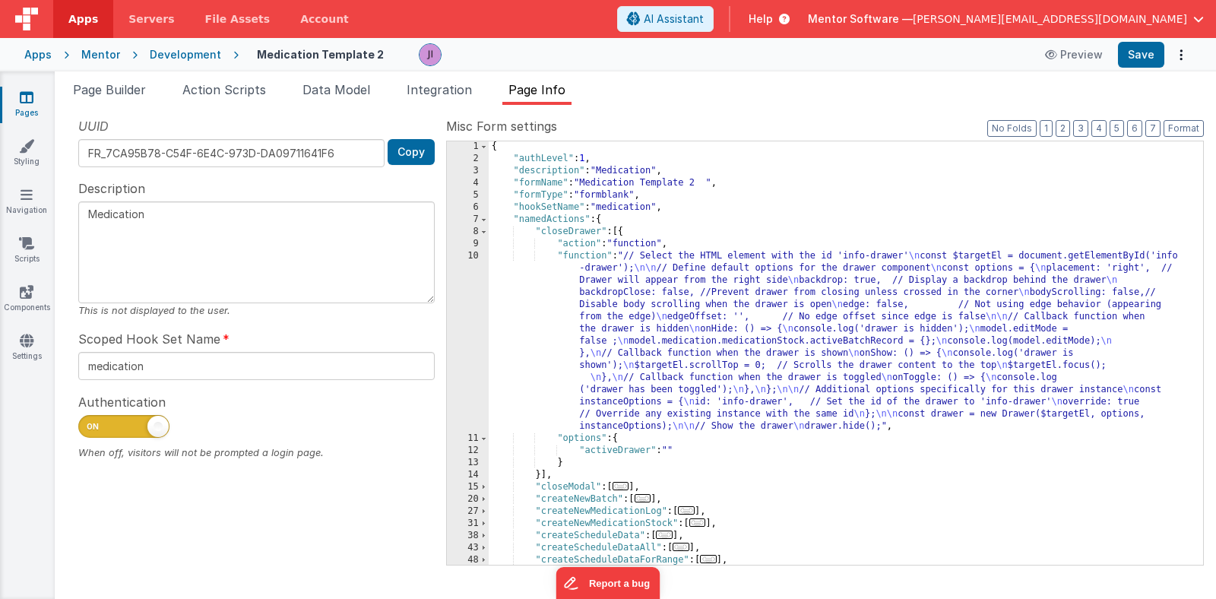
scroll to position [2, 0]
click at [624, 284] on div "{ "authLevel" : 1 , "description" : "Medication" , "formName" : "Medication Tem…" at bounding box center [846, 364] width 714 height 448
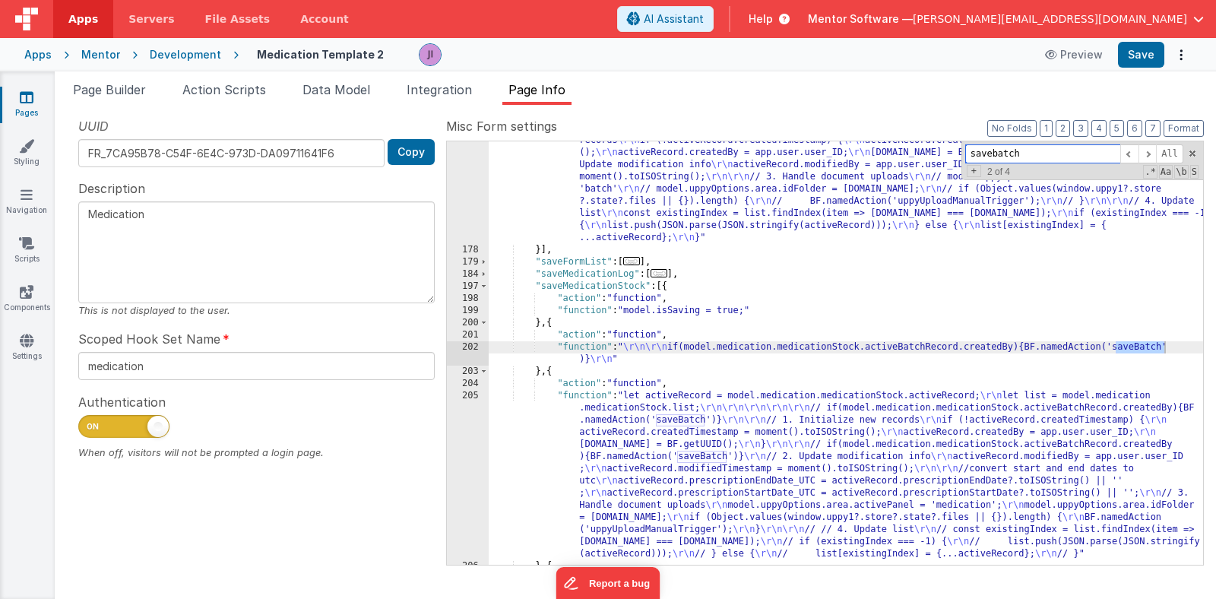
scroll to position [1223, 0]
type input "savebatch"
click at [1154, 149] on span at bounding box center [1147, 153] width 18 height 19
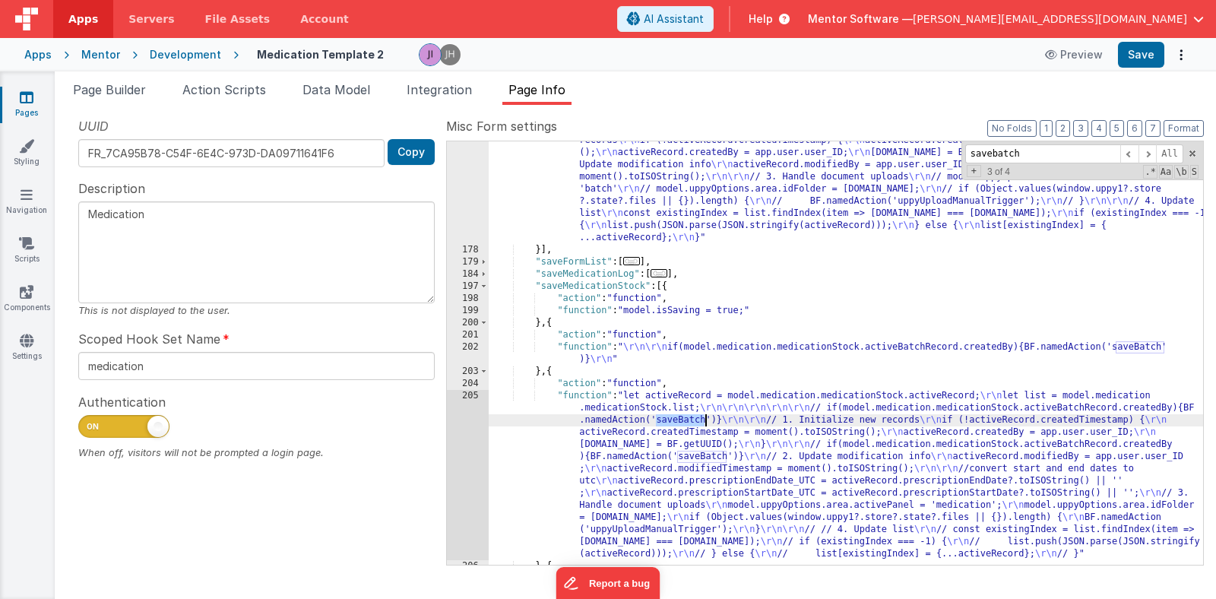
click at [460, 445] on div "205" at bounding box center [468, 475] width 42 height 170
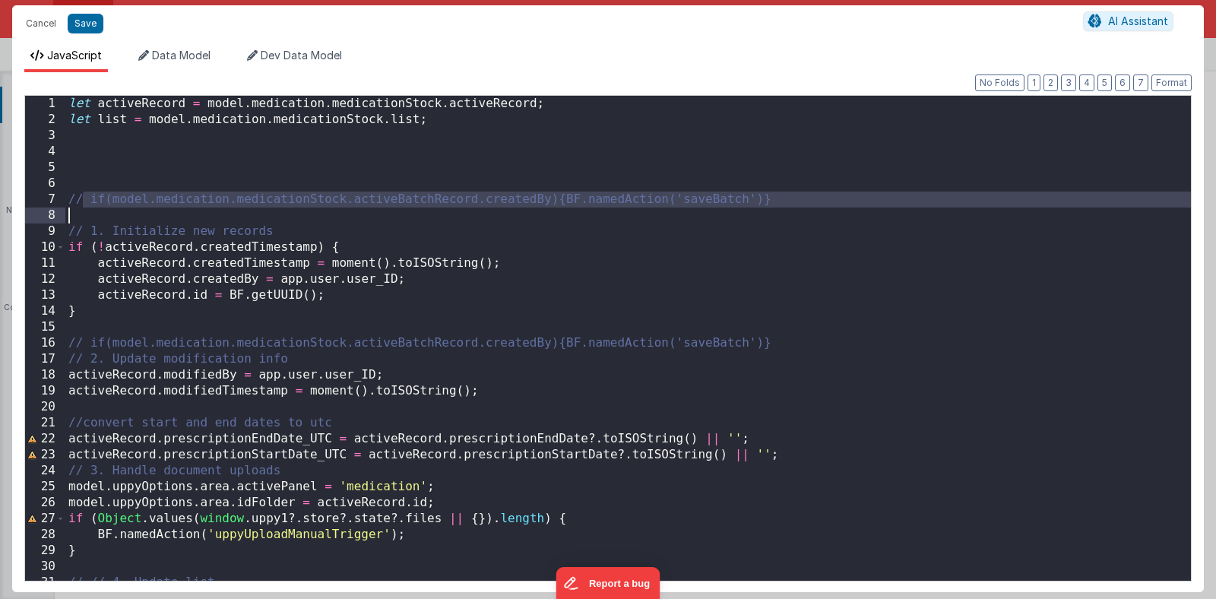
drag, startPoint x: 81, startPoint y: 199, endPoint x: 762, endPoint y: 217, distance: 681.9
click at [761, 218] on div "let activeRecord = model . medication . medicationStock . activeRecord ; let li…" at bounding box center [627, 354] width 1125 height 517
click at [797, 351] on div "let activeRecord = model . medication . medicationStock . activeRecord ; let li…" at bounding box center [627, 354] width 1125 height 517
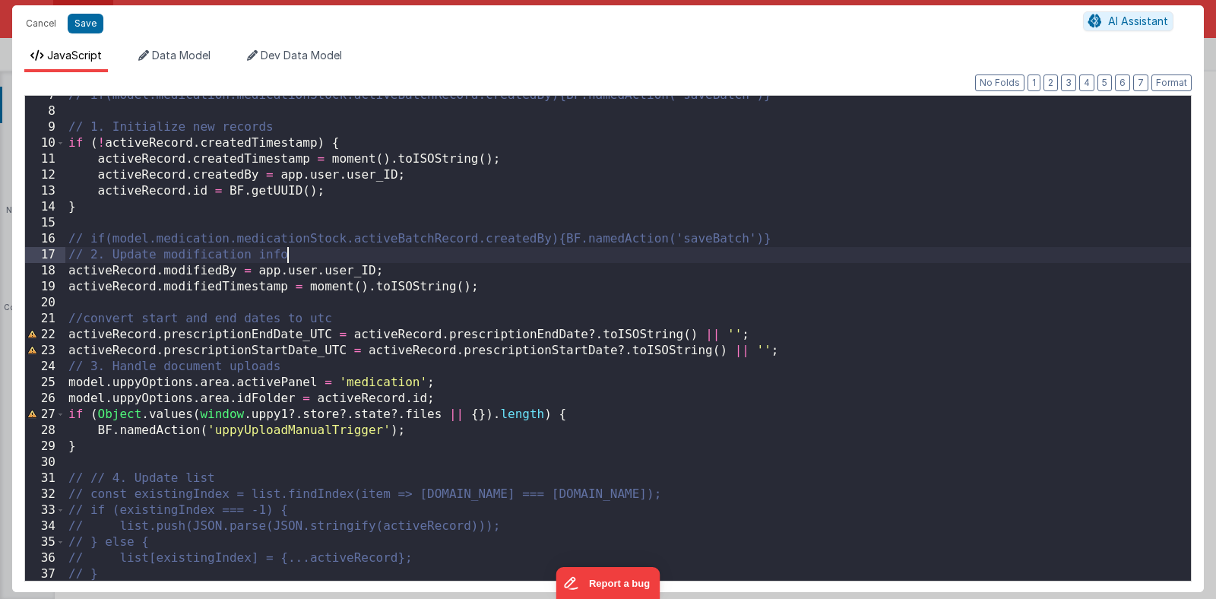
scroll to position [105, 0]
click at [48, 27] on button "Cancel" at bounding box center [41, 23] width 46 height 21
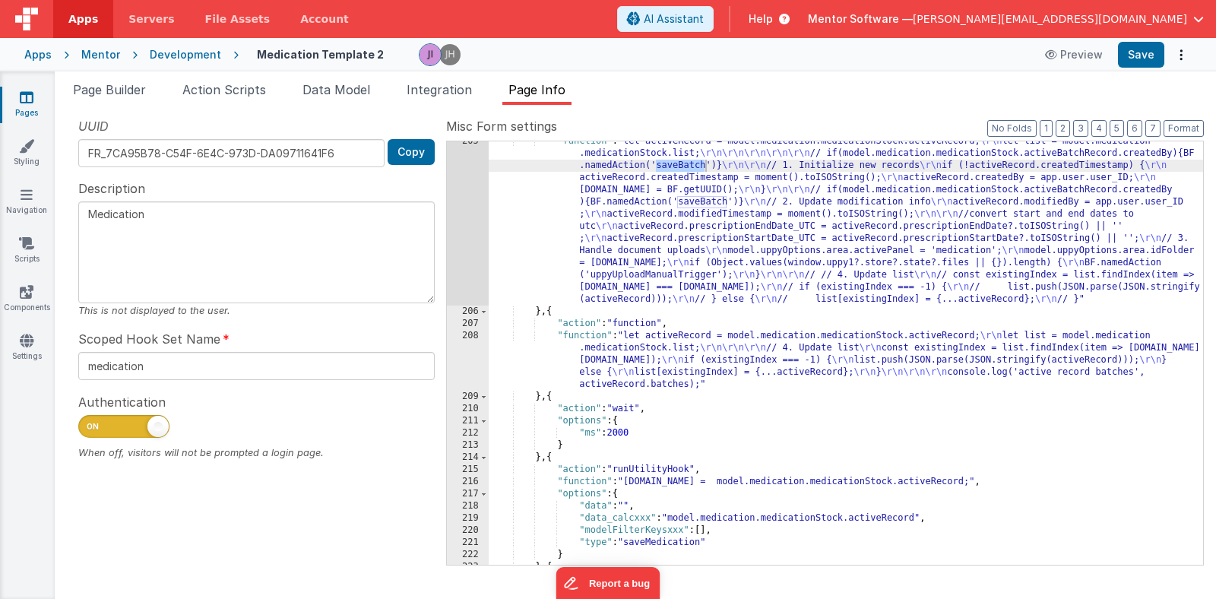
scroll to position [1477, 0]
click at [978, 486] on div ""function" : "let activeRecord = model.medication.medicationStock.activeRecord;…" at bounding box center [846, 438] width 714 height 606
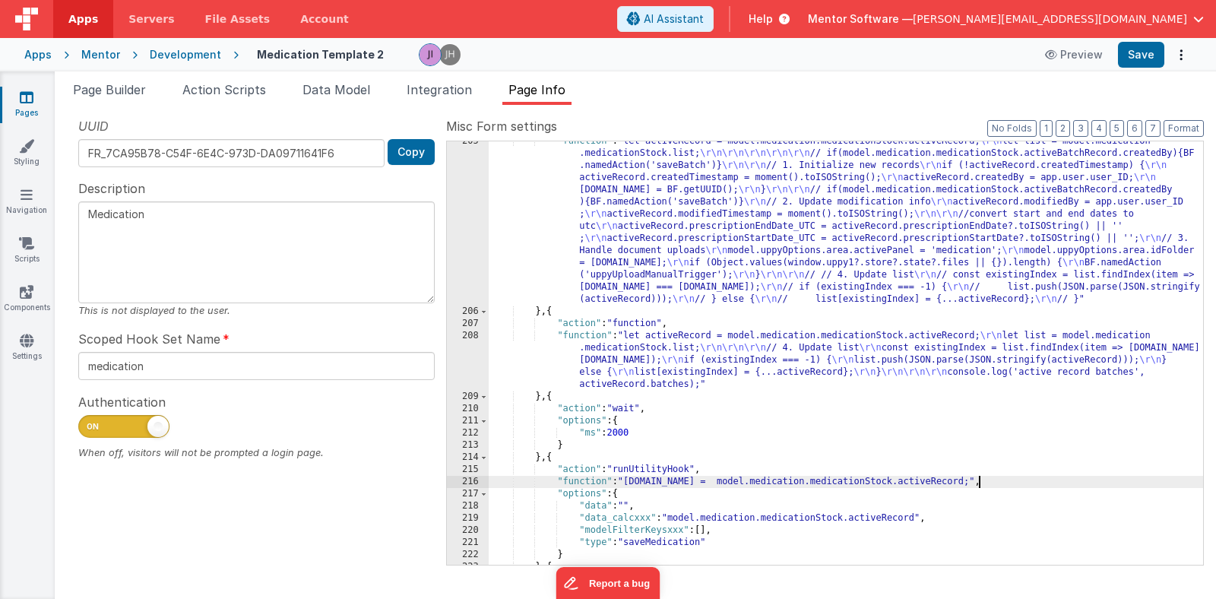
click at [978, 486] on div ""function" : "let activeRecord = model.medication.medicationStock.activeRecord;…" at bounding box center [846, 438] width 714 height 606
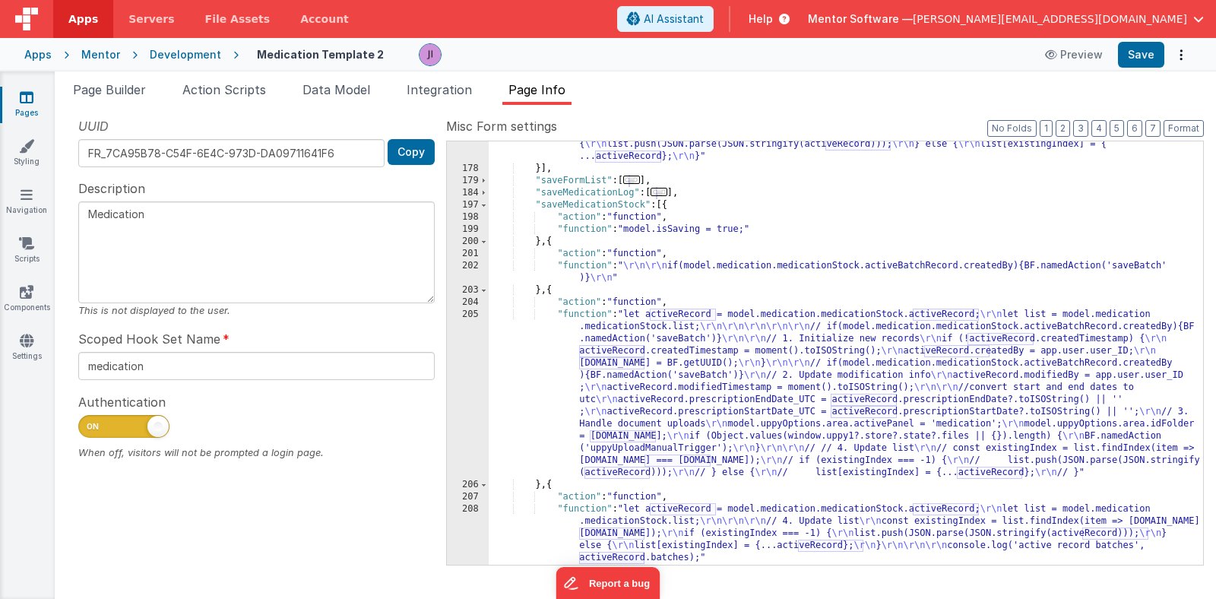
scroll to position [1268, 0]
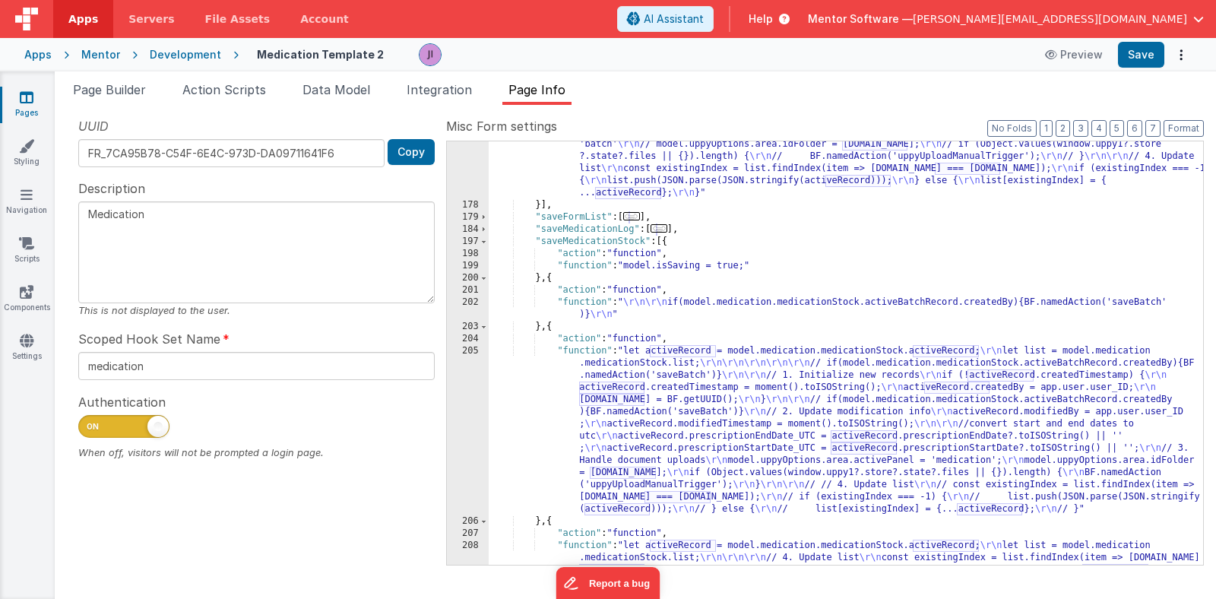
click at [669, 376] on div ""function" : "let activeRecord = \"\" ; \r\n let list = \"\" ; \r\n\r\n\r\n act…" at bounding box center [846, 374] width 714 height 618
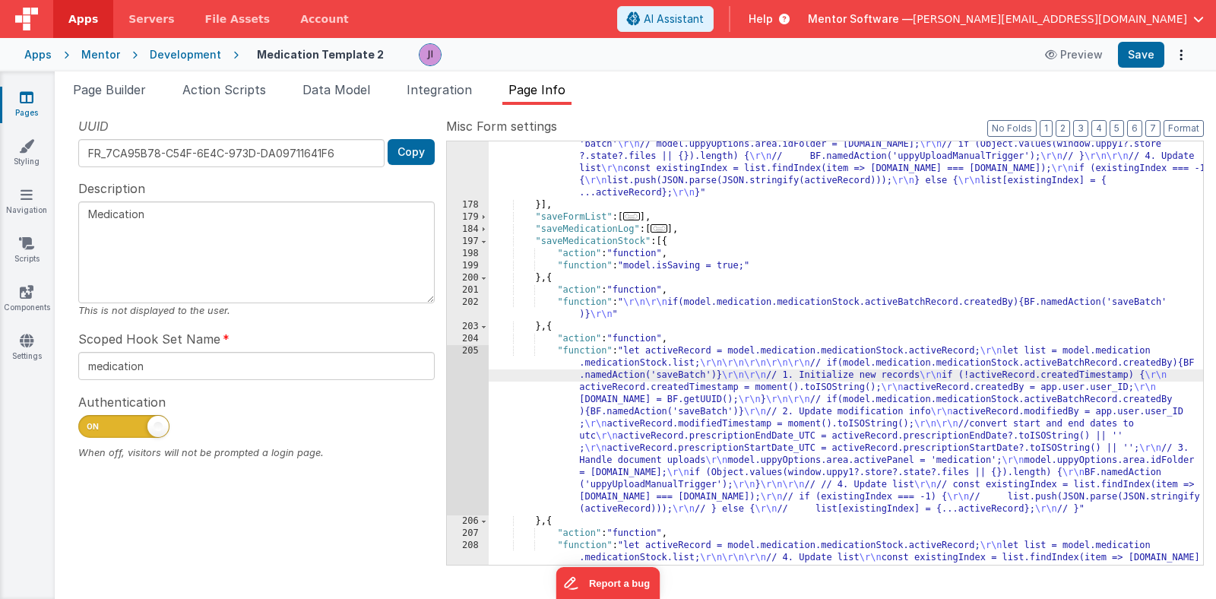
click at [477, 385] on div "205" at bounding box center [468, 430] width 42 height 170
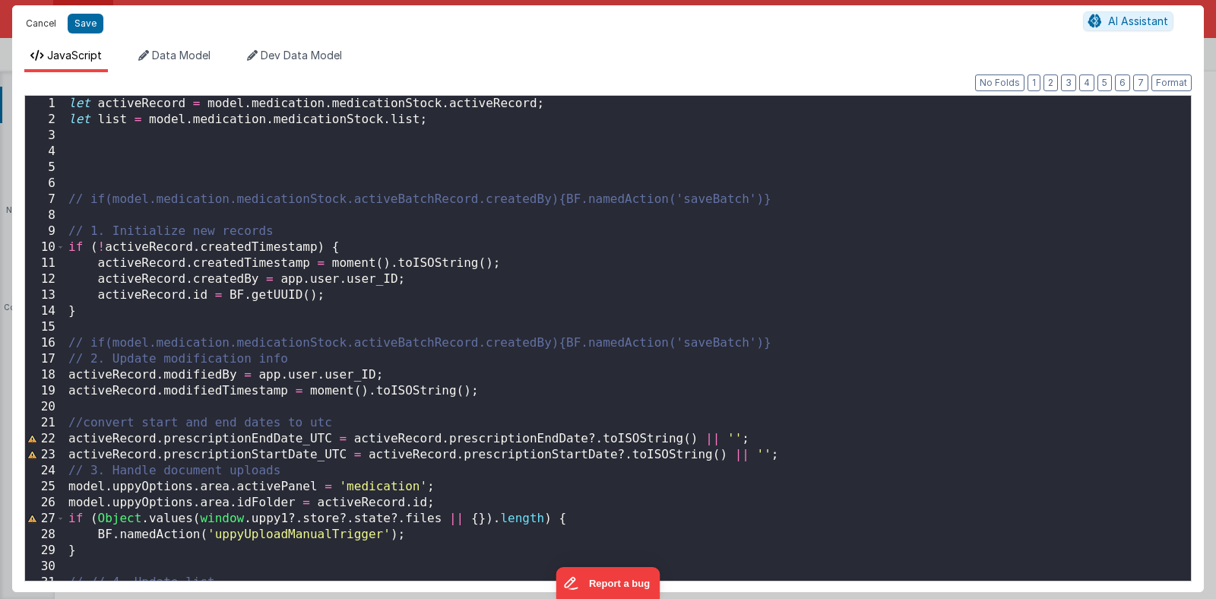
click at [40, 28] on button "Cancel" at bounding box center [41, 23] width 46 height 21
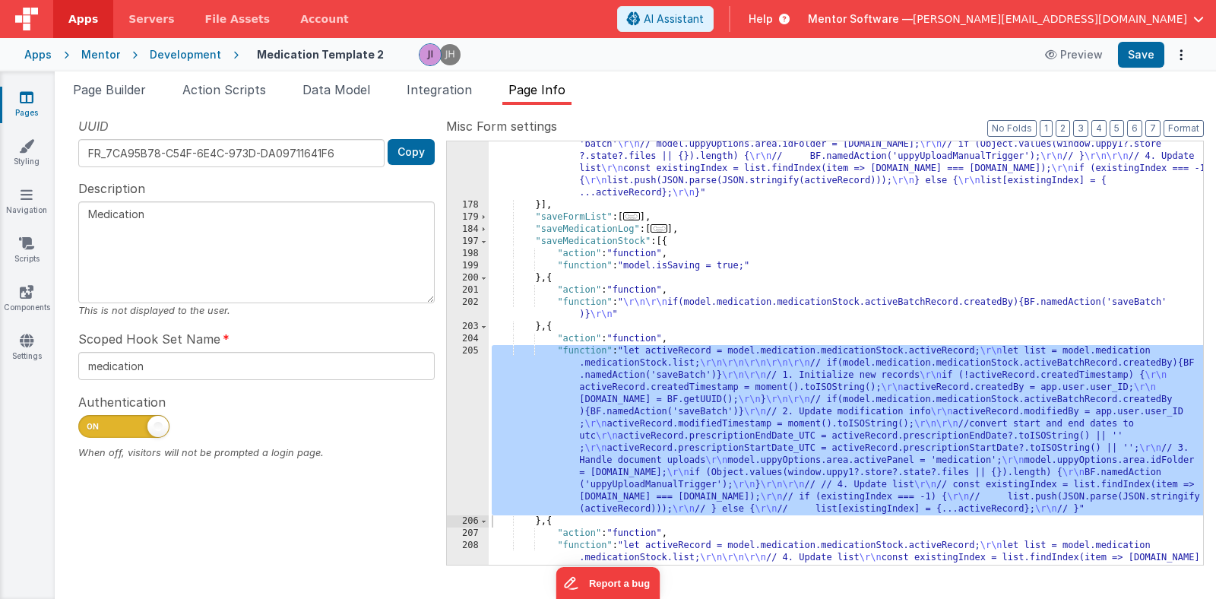
click at [587, 423] on div ""function" : "let activeRecord = \"\" ; \r\n let list = \"\" ; \r\n\r\n\r\n act…" at bounding box center [846, 374] width 714 height 618
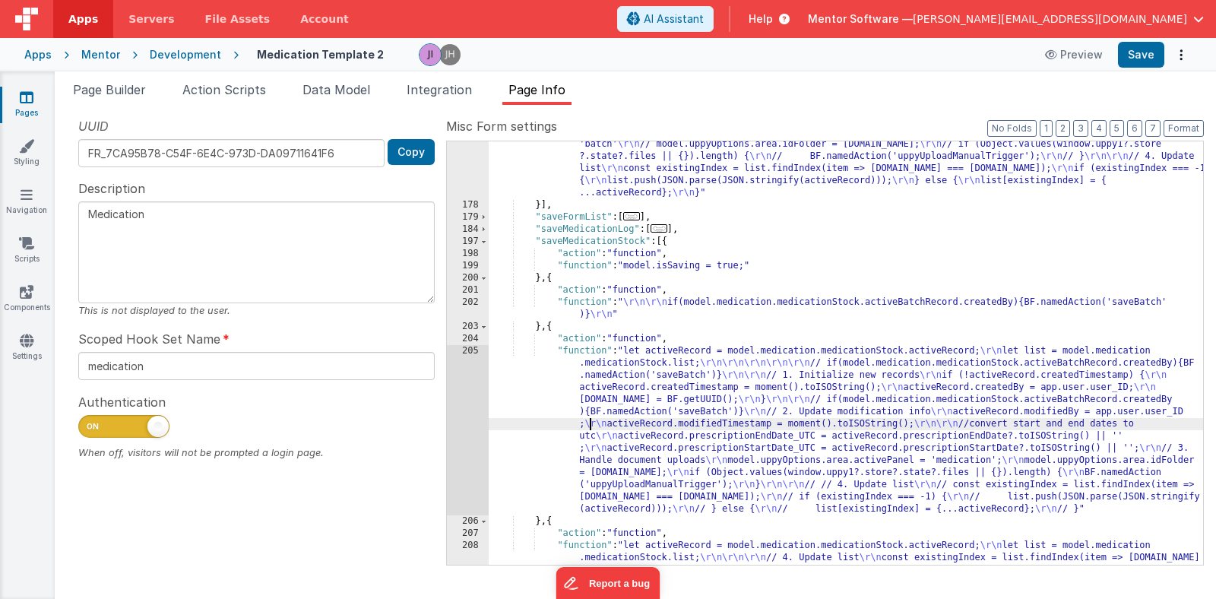
click at [480, 425] on div "205" at bounding box center [468, 430] width 42 height 170
click at [476, 424] on div "205" at bounding box center [468, 430] width 42 height 170
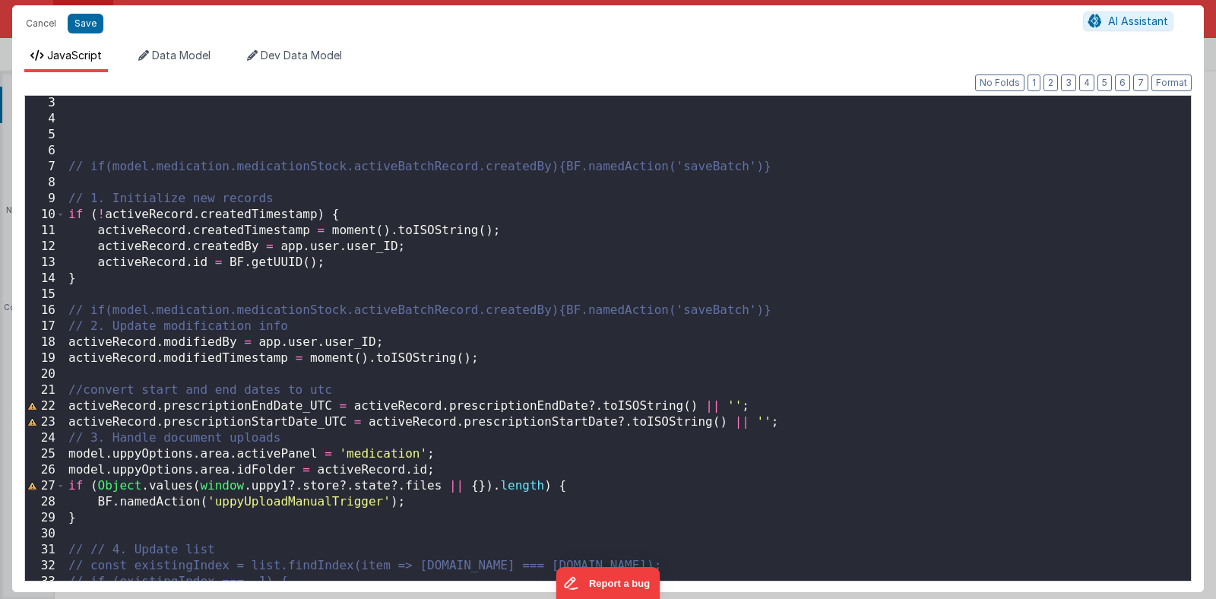
scroll to position [0, 0]
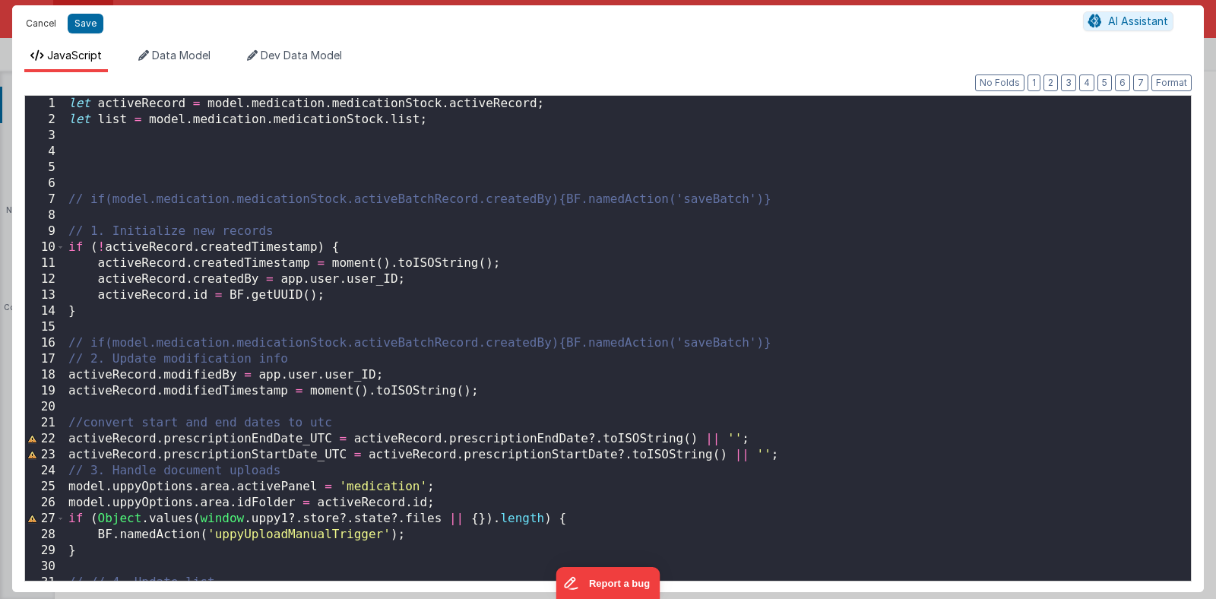
click at [34, 20] on button "Cancel" at bounding box center [41, 23] width 46 height 21
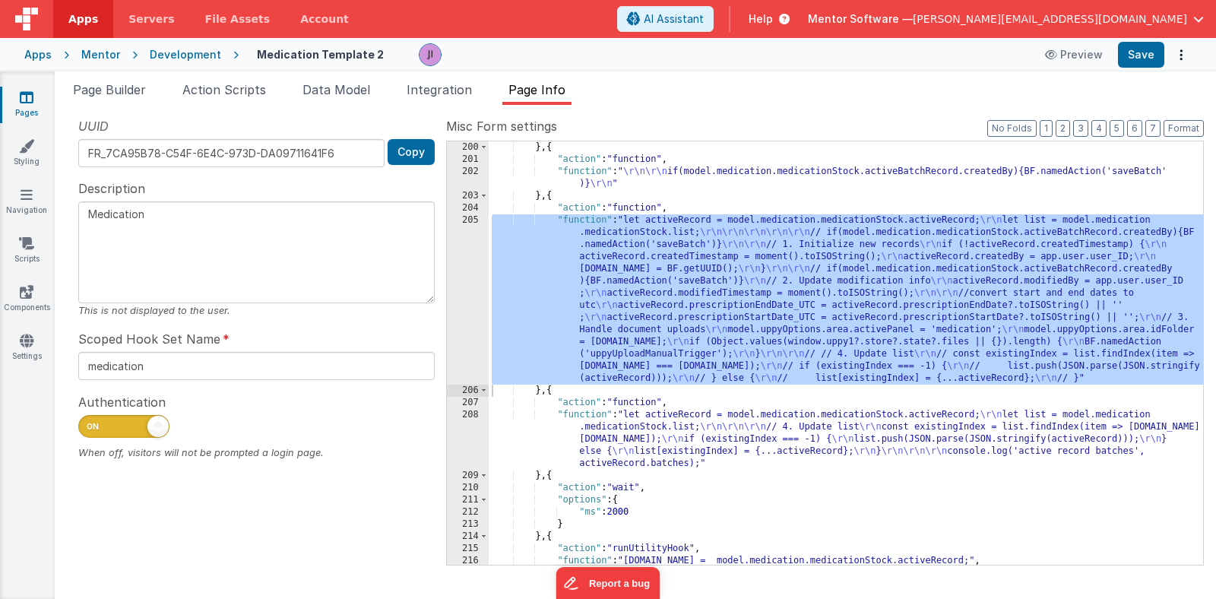
scroll to position [1410, 0]
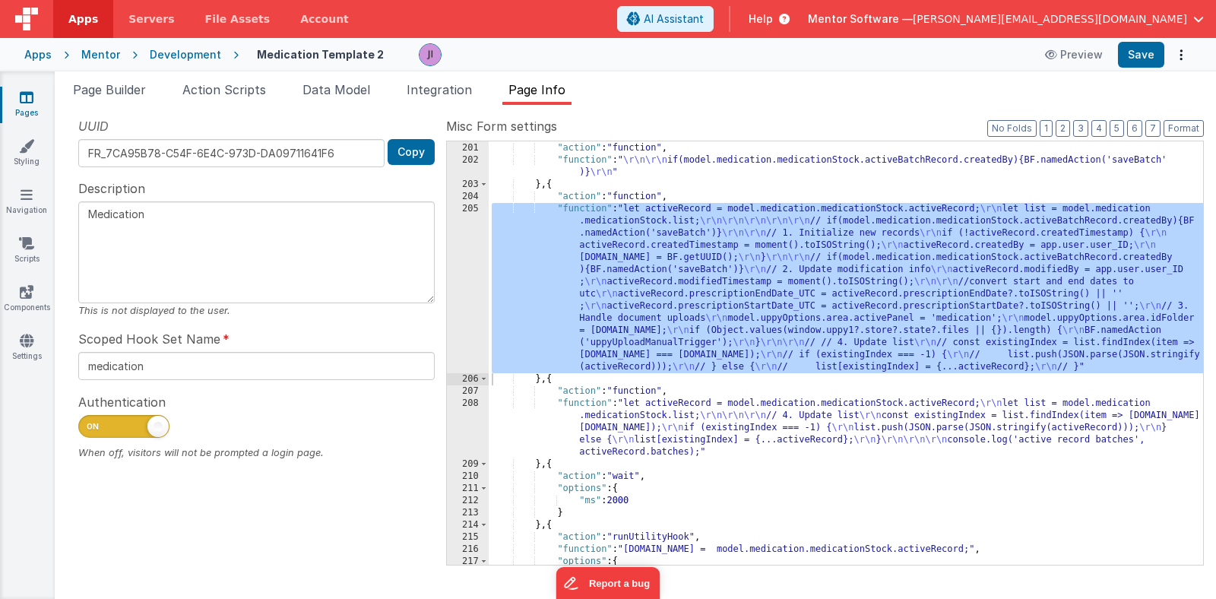
click at [655, 413] on div "} , { "action" : "function" , "function" : " \r\n\r\n if(model.medication.medic…" at bounding box center [846, 354] width 714 height 448
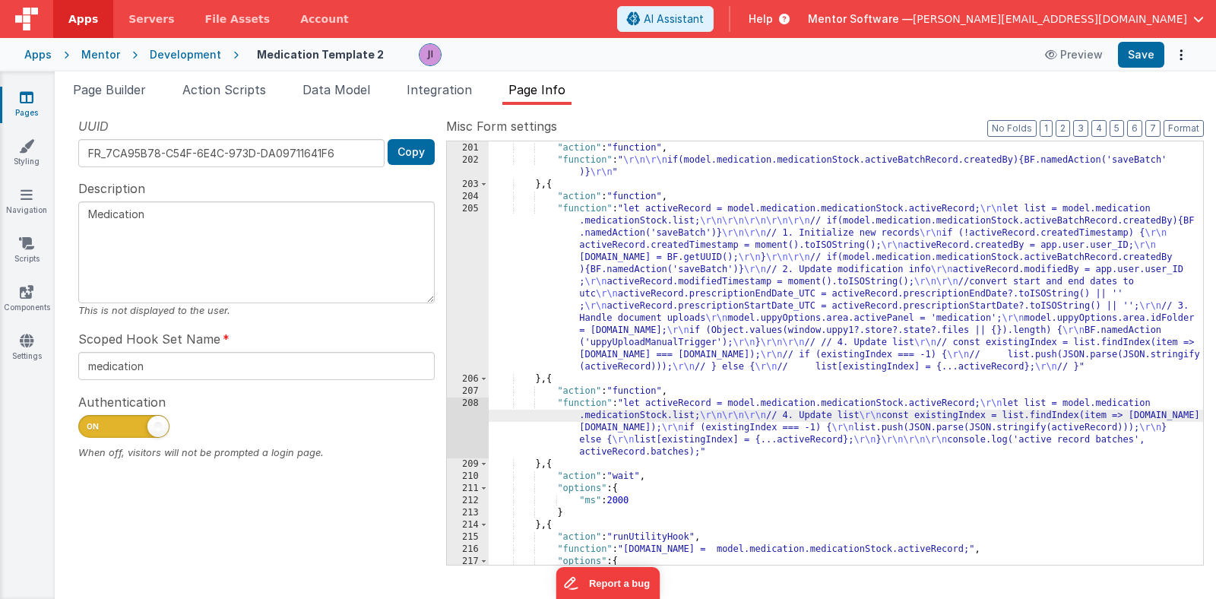
click at [472, 419] on div "208" at bounding box center [468, 427] width 42 height 61
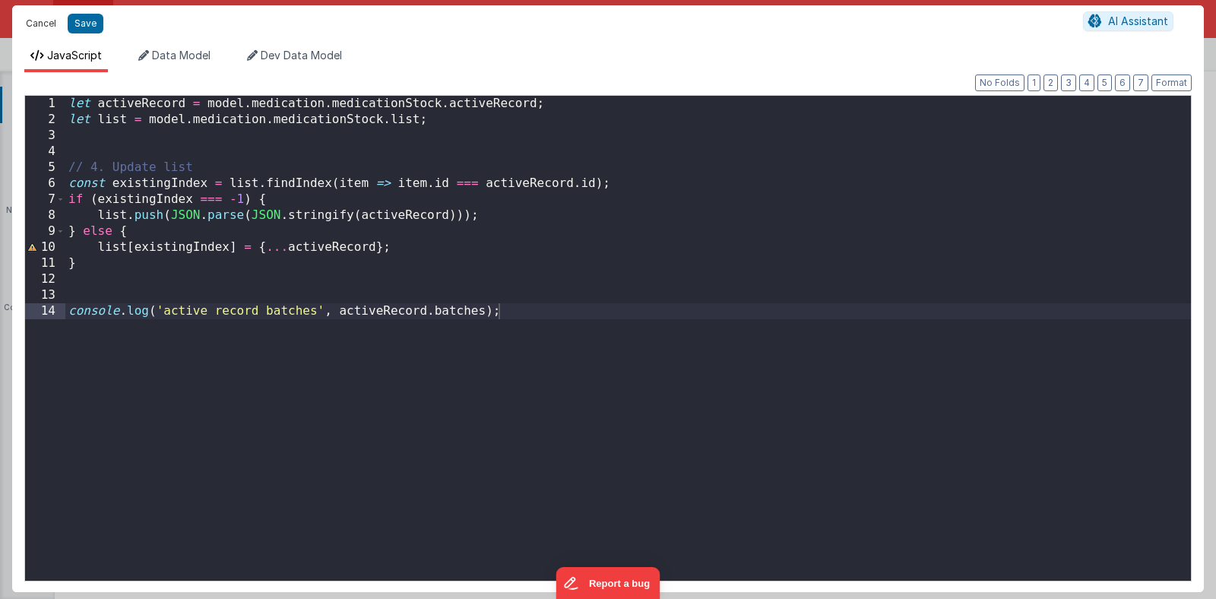
click at [36, 29] on button "Cancel" at bounding box center [41, 23] width 46 height 21
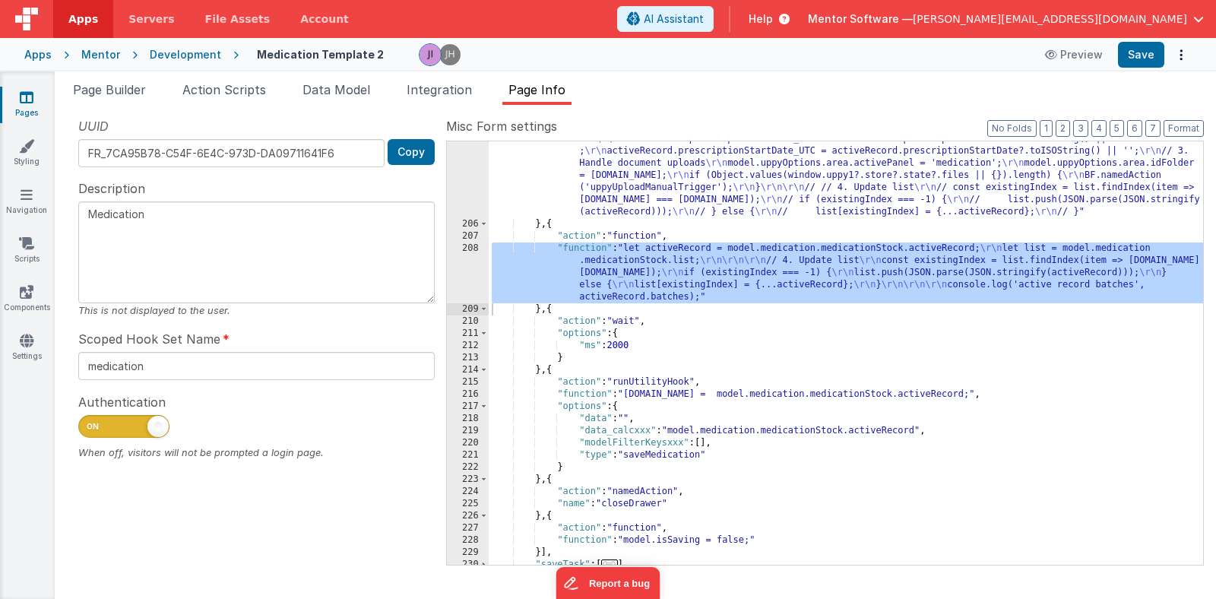
scroll to position [1572, 0]
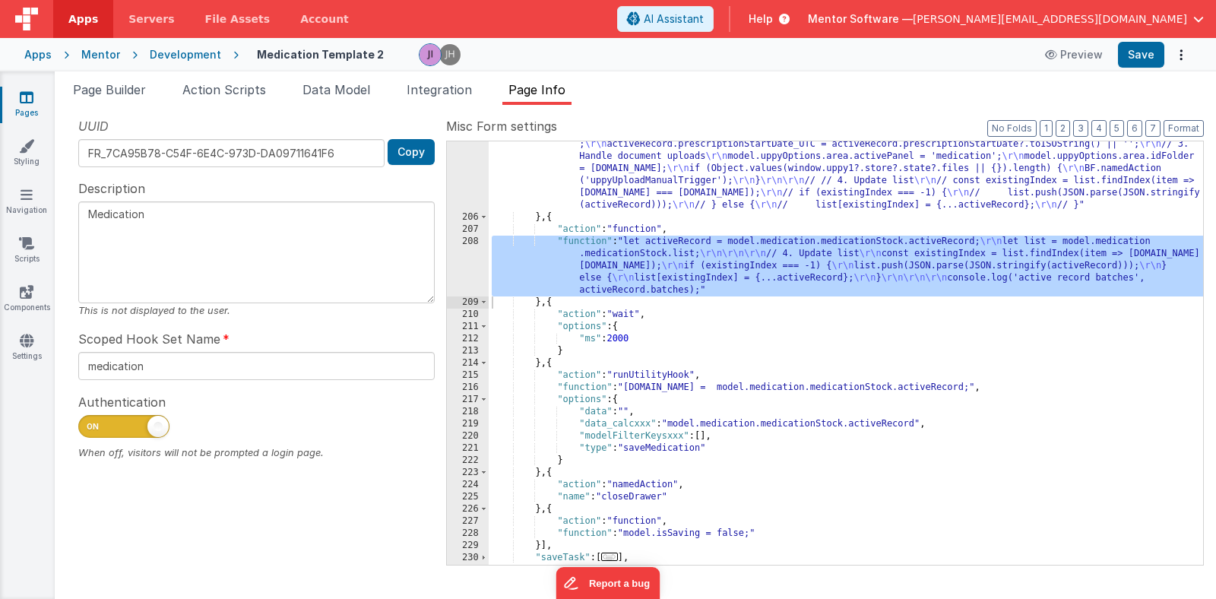
click at [540, 473] on div ""function" : "let activeRecord = model.medication.medicationStock.activeRecord;…" at bounding box center [846, 344] width 714 height 606
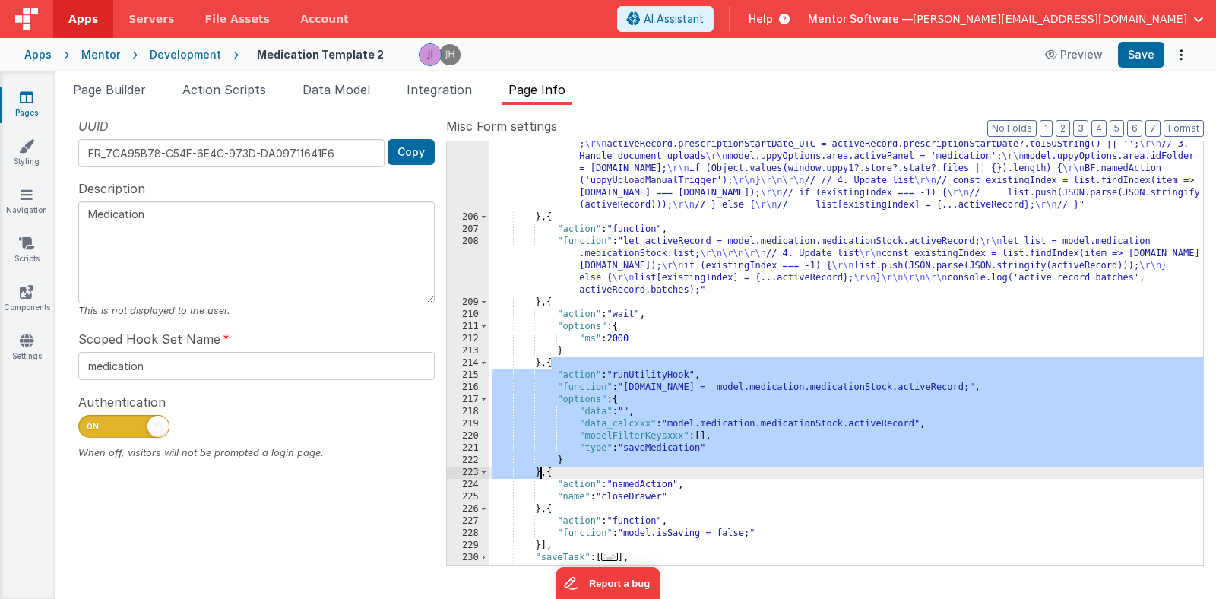
click at [540, 473] on div ""function" : "let activeRecord = model.medication.medicationStock.activeRecord;…" at bounding box center [846, 344] width 714 height 606
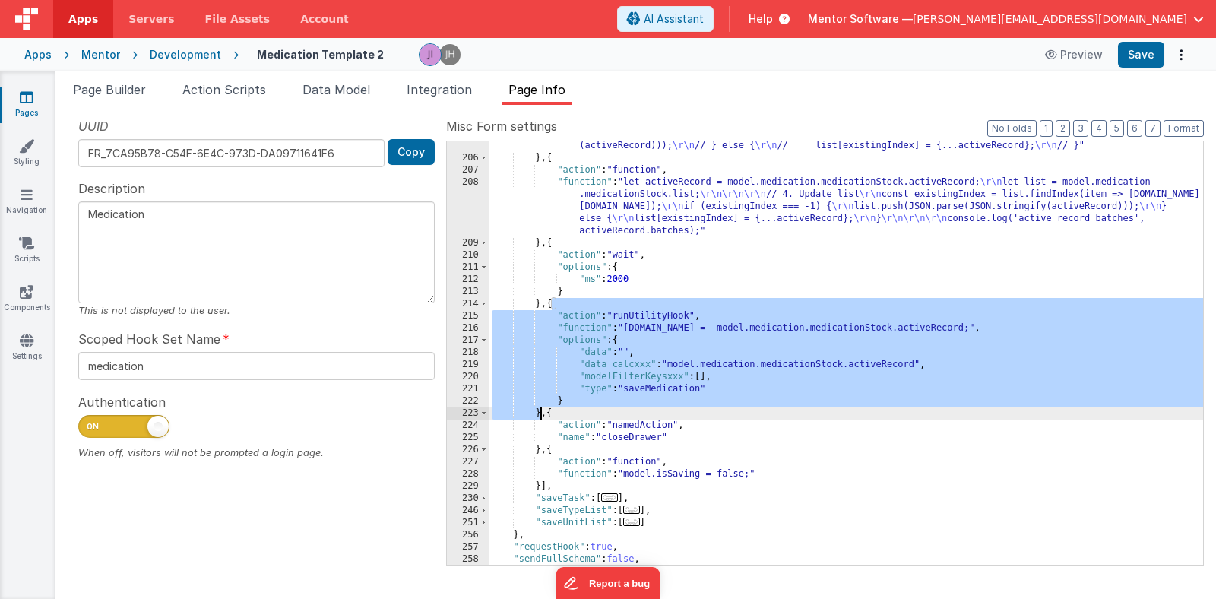
scroll to position [1641, 0]
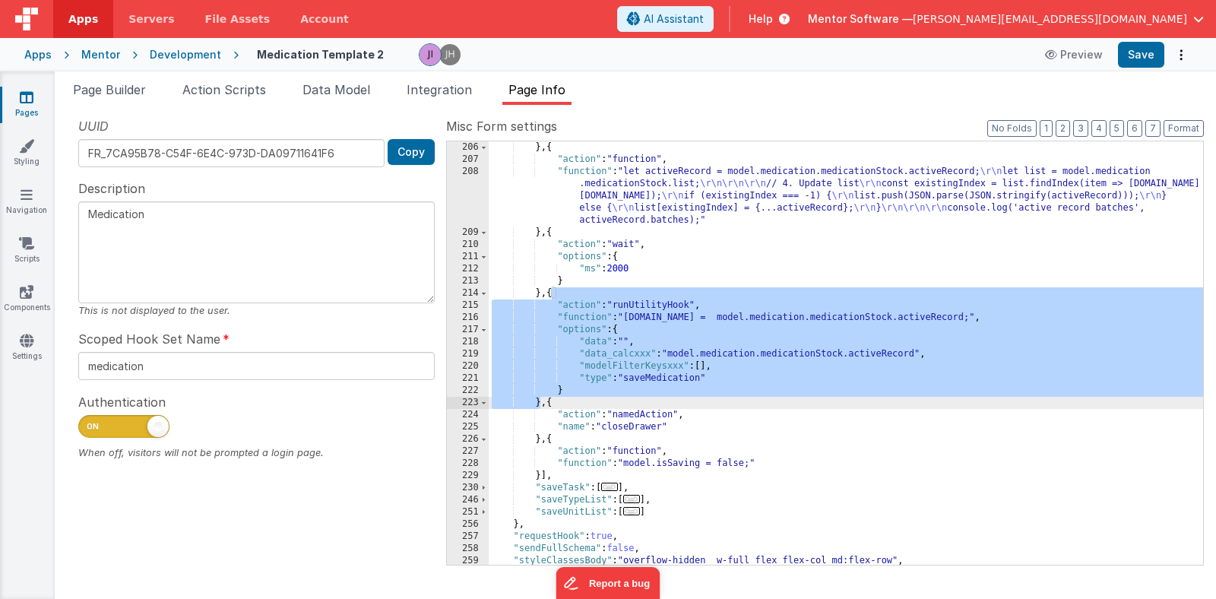
click at [541, 476] on div "} , { "action" : "function" , "function" : "let activeRecord = model.medication…" at bounding box center [846, 365] width 714 height 448
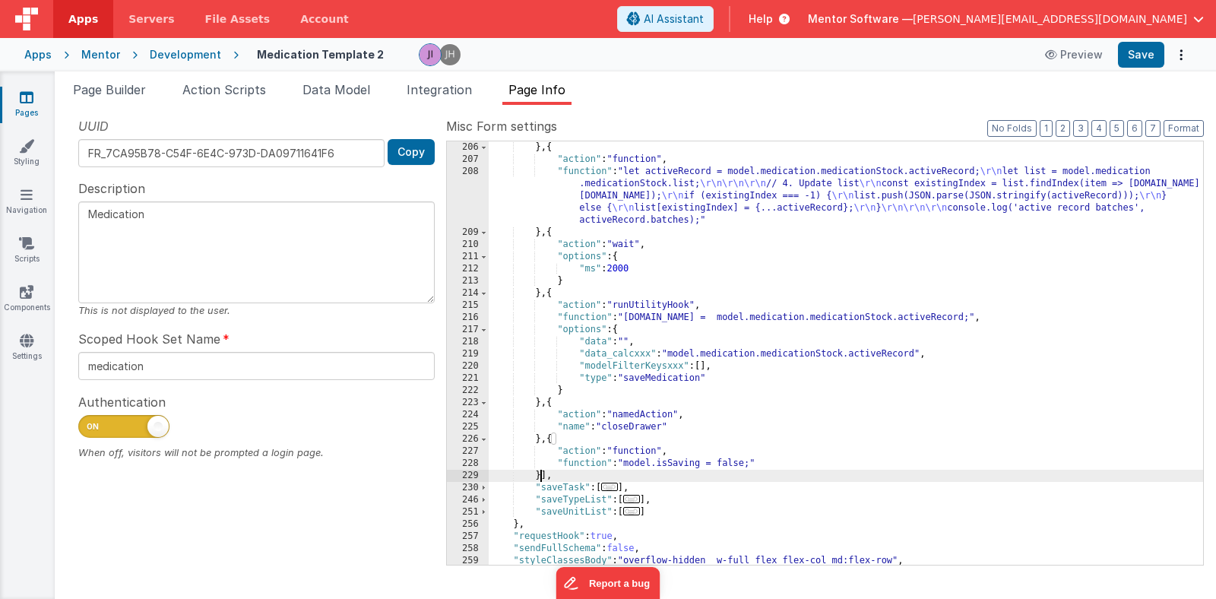
click at [541, 476] on div "} , { "action" : "function" , "function" : "let activeRecord = model.medication…" at bounding box center [846, 365] width 714 height 448
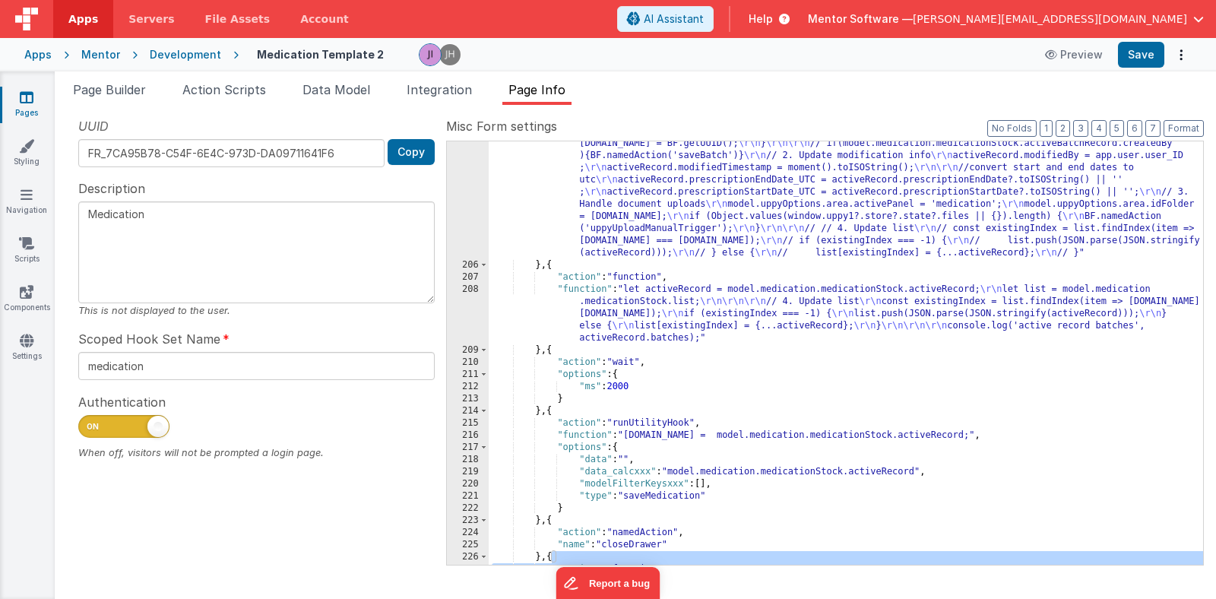
scroll to position [1506, 0]
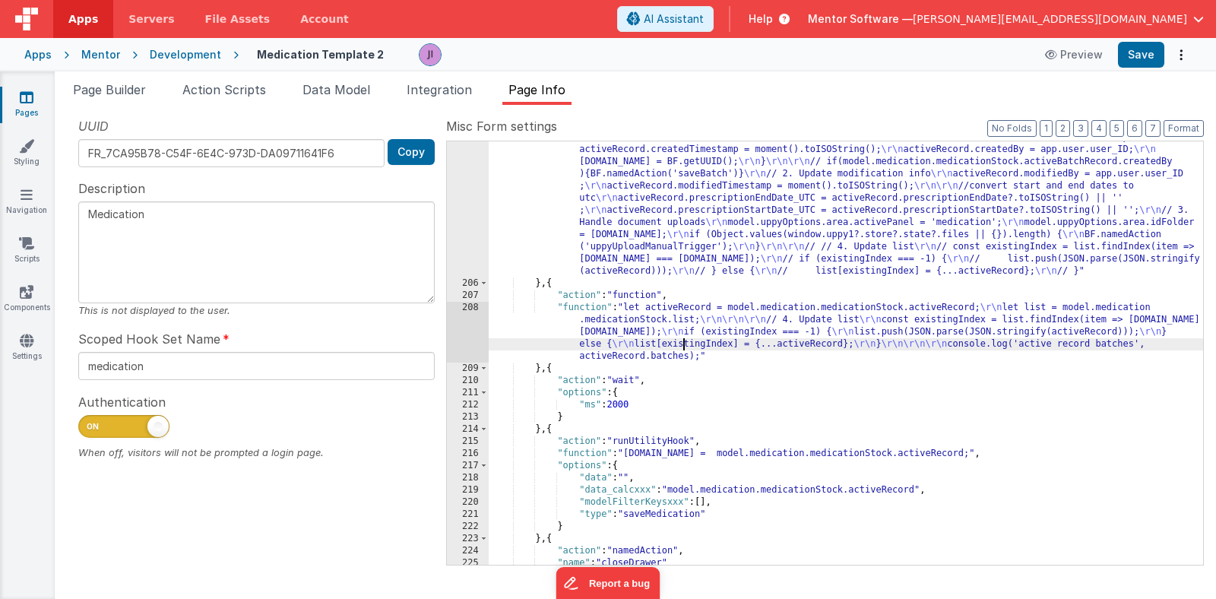
click at [682, 344] on div ""function" : "let activeRecord = model.medication.medicationStock.activeRecord;…" at bounding box center [846, 410] width 714 height 606
click at [467, 340] on div "208" at bounding box center [468, 332] width 42 height 61
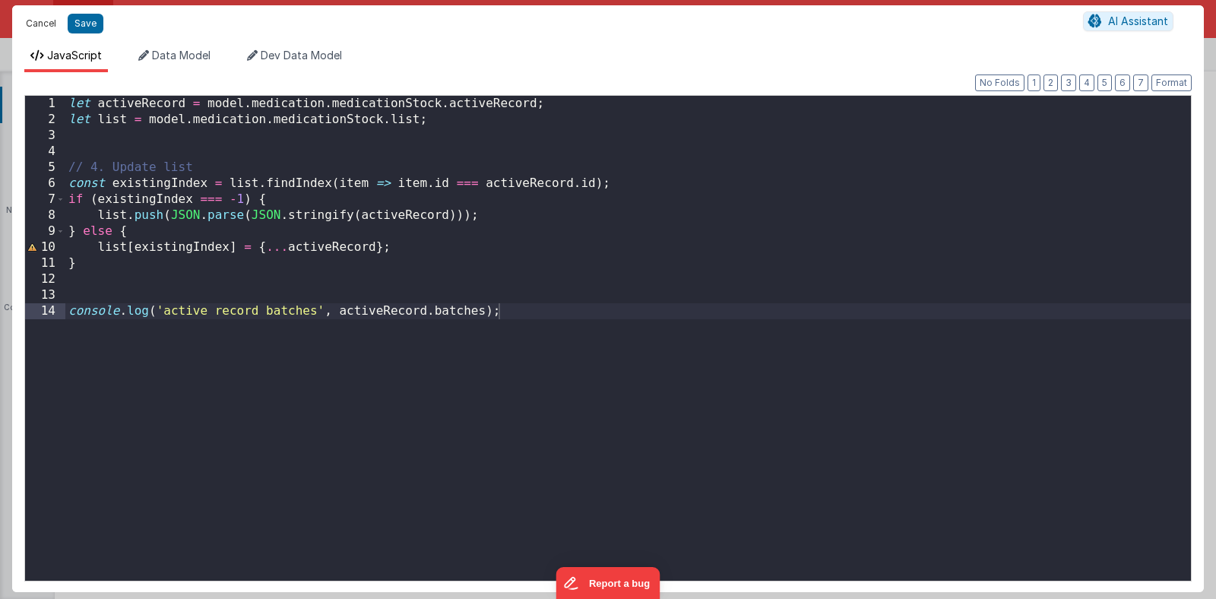
click at [39, 27] on button "Cancel" at bounding box center [41, 23] width 46 height 21
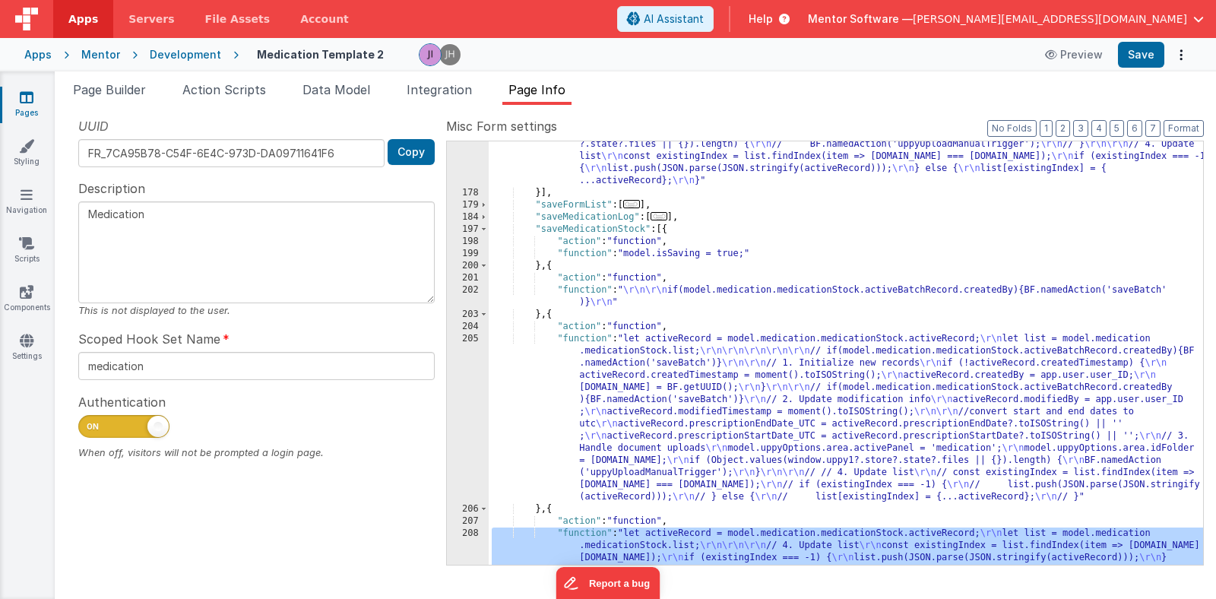
scroll to position [1297, 0]
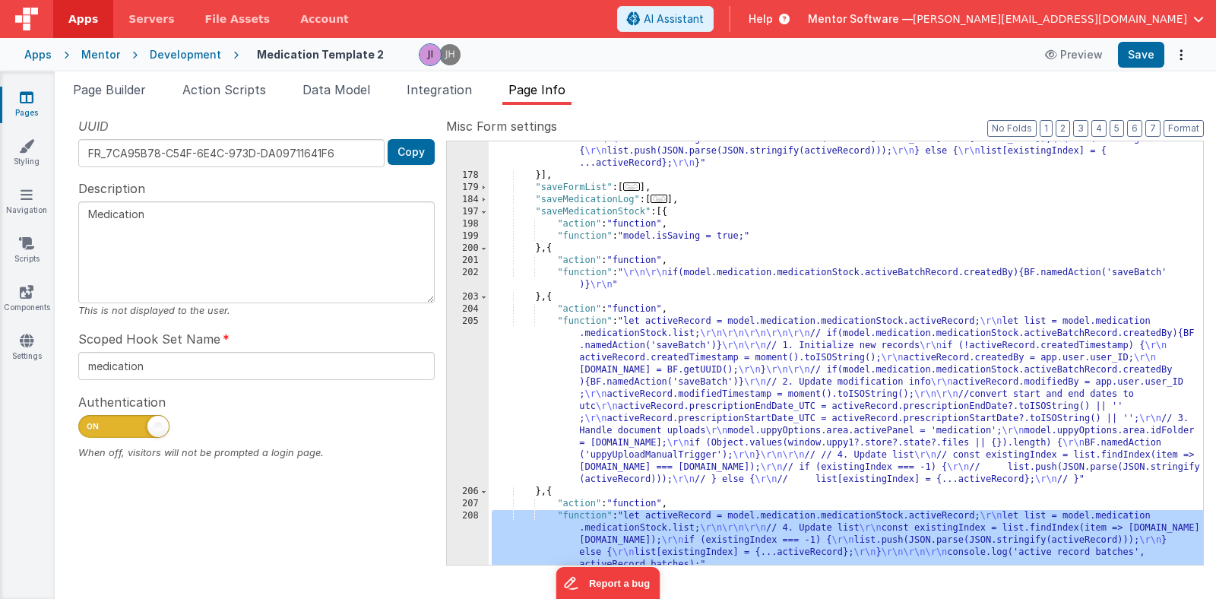
click at [634, 399] on div ""function" : "let activeRecord = \"\" ; \r\n let list = \"\" ; \r\n\r\n\r\n act…" at bounding box center [846, 345] width 714 height 618
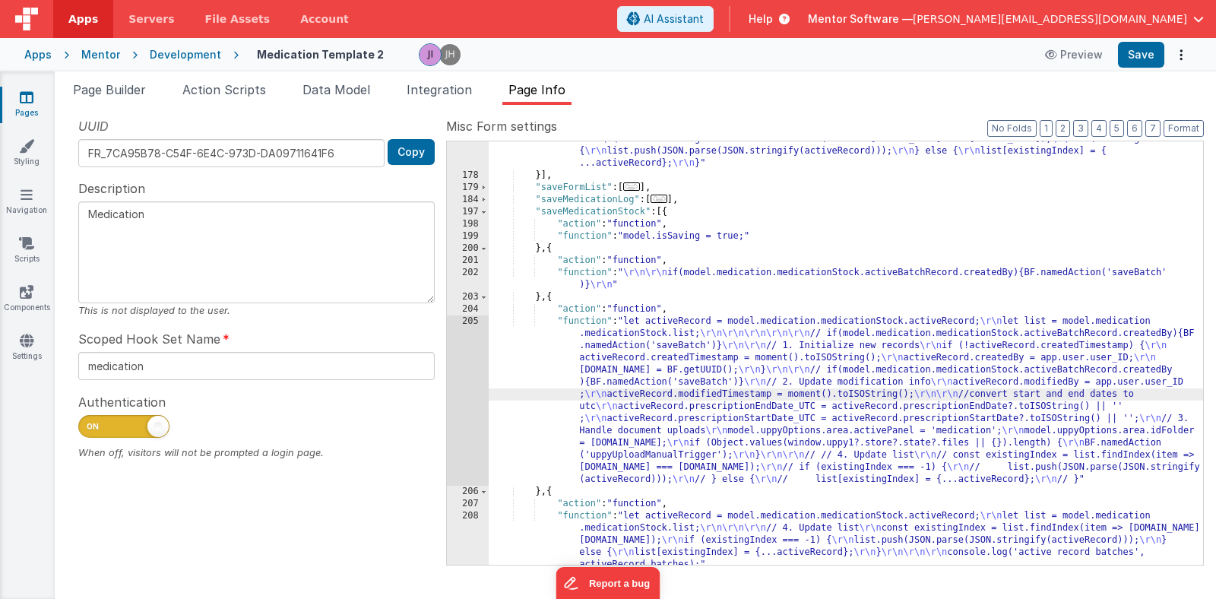
click at [464, 388] on div "205" at bounding box center [468, 400] width 42 height 170
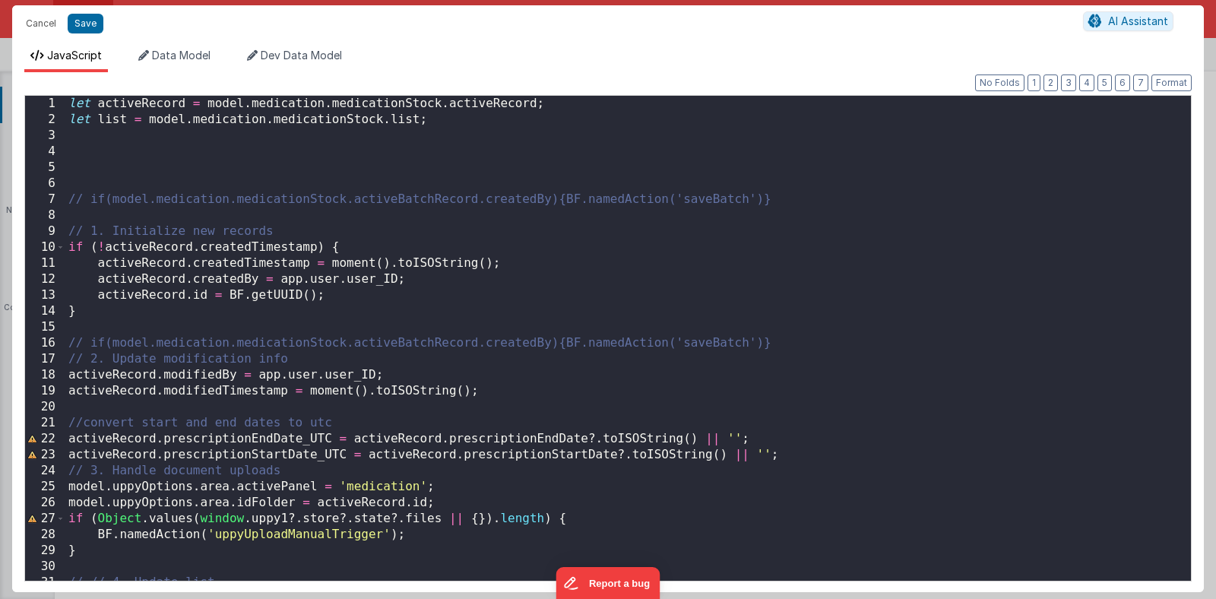
scroll to position [0, 0]
click at [515, 119] on div "let activeRecord = model . medication . medicationStock . activeRecord ; let li…" at bounding box center [627, 354] width 1125 height 517
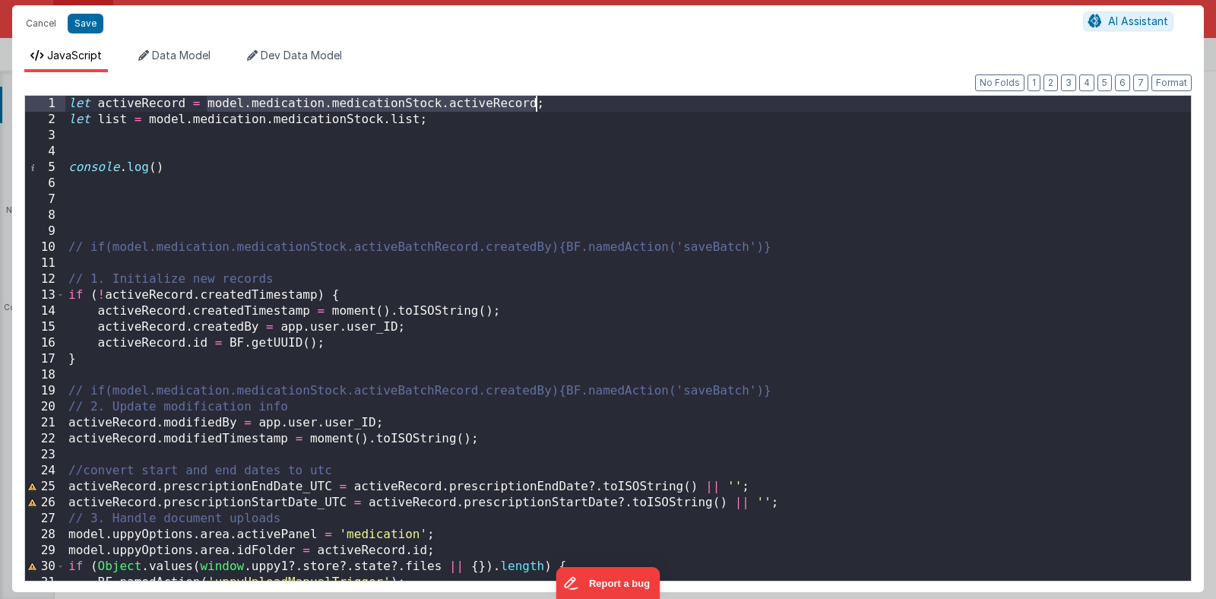
drag, startPoint x: 208, startPoint y: 103, endPoint x: 536, endPoint y: 106, distance: 327.5
click at [536, 106] on div "let activeRecord = model . medication . medicationStock . activeRecord ; let li…" at bounding box center [627, 354] width 1125 height 517
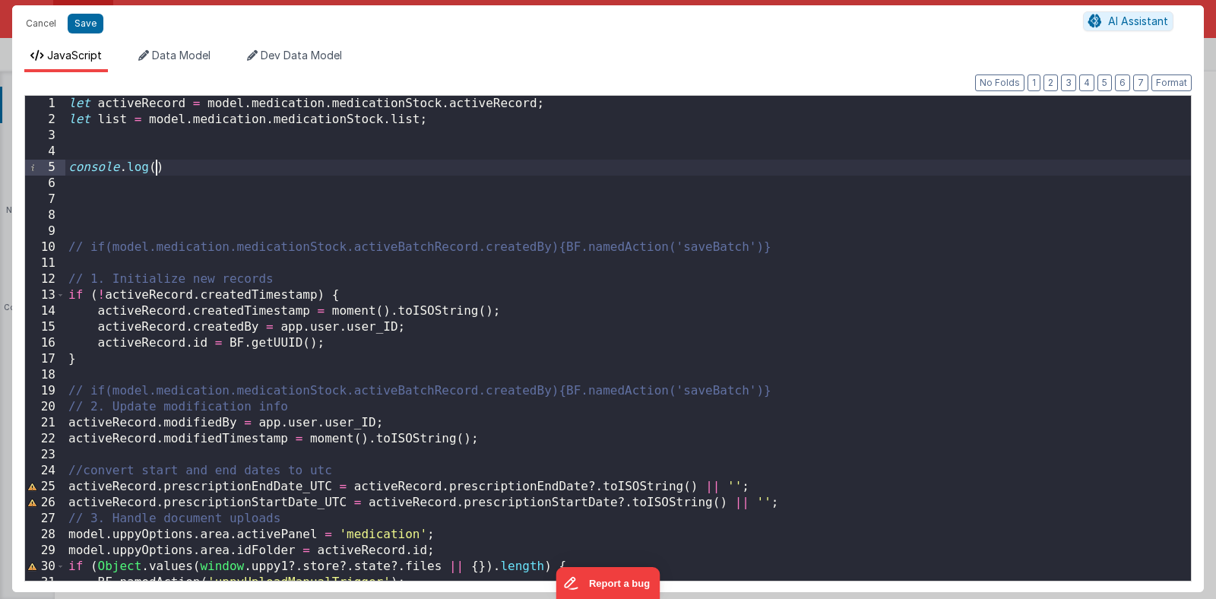
click at [159, 160] on div "let activeRecord = model . medication . medicationStock . activeRecord ; let li…" at bounding box center [627, 354] width 1125 height 517
click at [488, 166] on div "let activeRecord = model . medication . medicationStock . activeRecord ; let li…" at bounding box center [627, 354] width 1125 height 517
drag, startPoint x: 495, startPoint y: 166, endPoint x: 42, endPoint y: 172, distance: 452.9
click at [42, 172] on div "1 2 3 4 5 6 7 8 9 10 11 12 13 14 15 16 17 18 19 20 21 22 23 24 25 26 27 28 29 3…" at bounding box center [607, 338] width 1167 height 486
click at [96, 182] on div "let activeRecord = model . medication . medicationStock . activeRecord ; let li…" at bounding box center [627, 354] width 1125 height 517
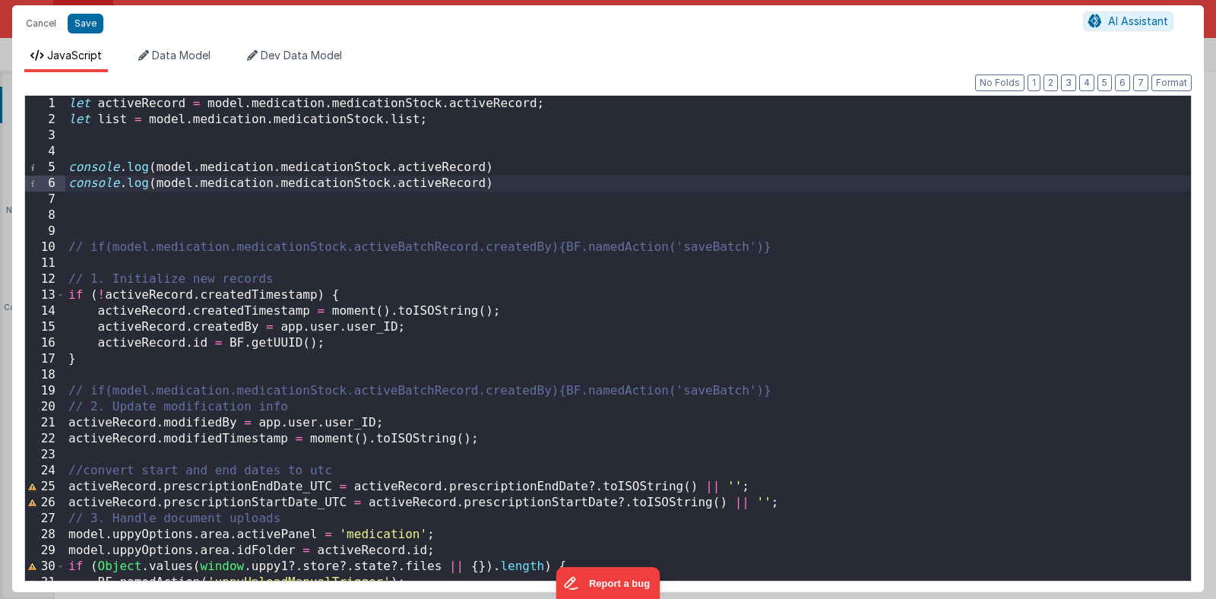
click at [416, 188] on div "let activeRecord = model . medication . medicationStock . activeRecord ; let li…" at bounding box center [627, 354] width 1125 height 517
click at [442, 182] on div "let activeRecord = model . medication . medicationStock . activeRecord ; let li…" at bounding box center [627, 354] width 1125 height 517
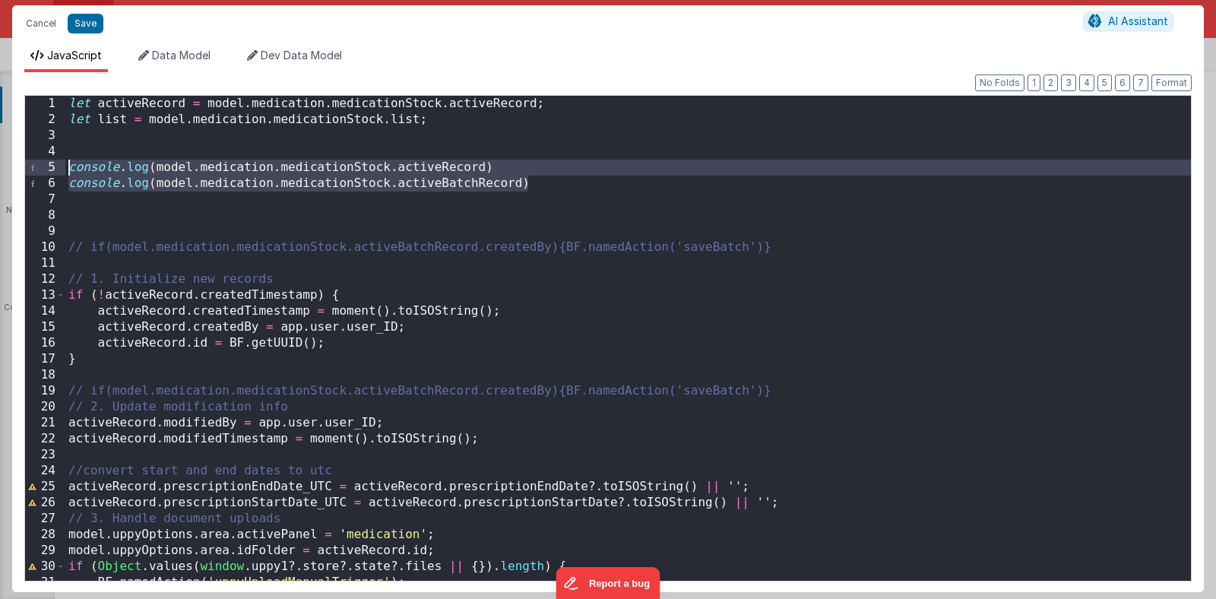
drag, startPoint x: 540, startPoint y: 185, endPoint x: 49, endPoint y: 169, distance: 490.4
click at [49, 169] on div "1 2 3 4 5 6 7 8 9 10 11 12 13 14 15 16 17 18 19 20 21 22 23 24 25 26 27 28 29 3…" at bounding box center [607, 338] width 1167 height 486
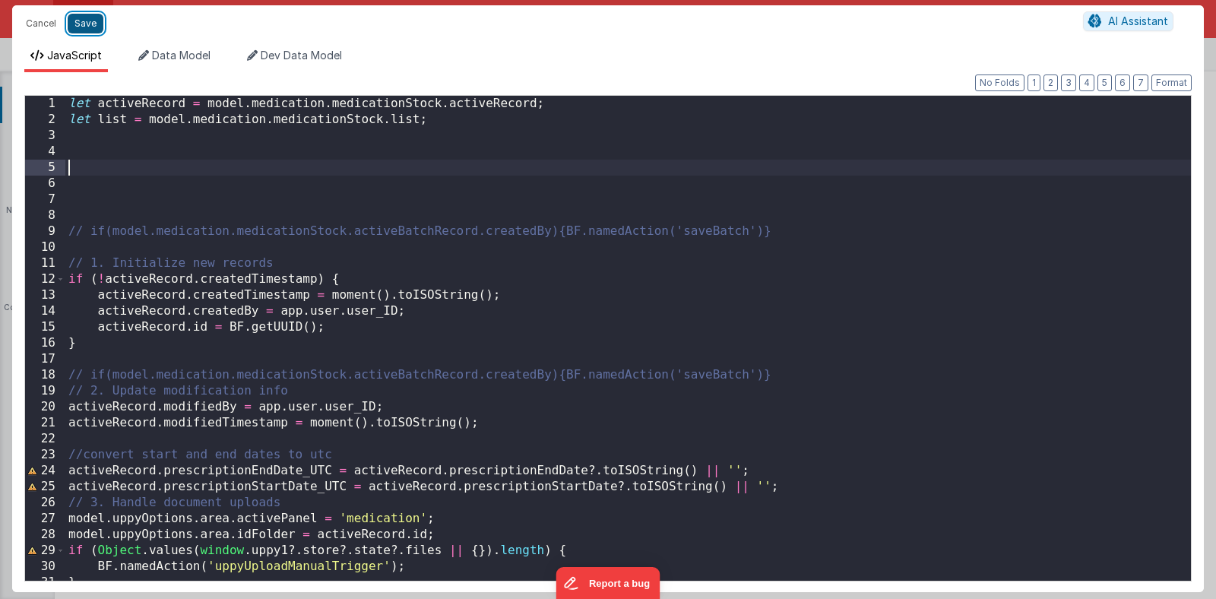
click at [84, 29] on button "Save" at bounding box center [86, 24] width 36 height 20
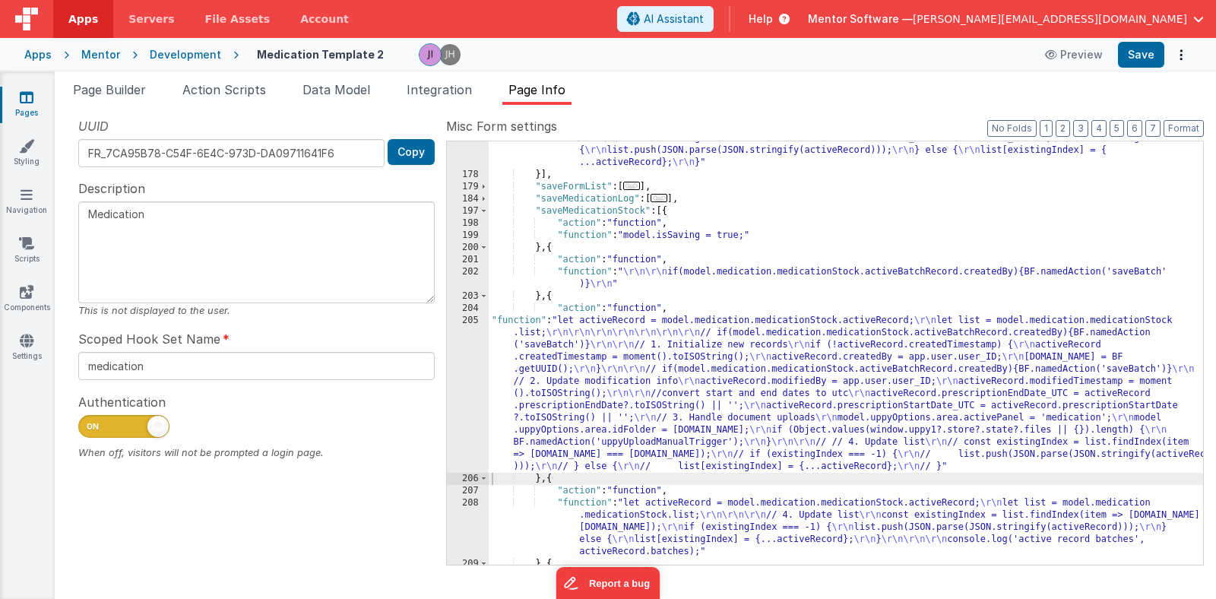
scroll to position [1299, 0]
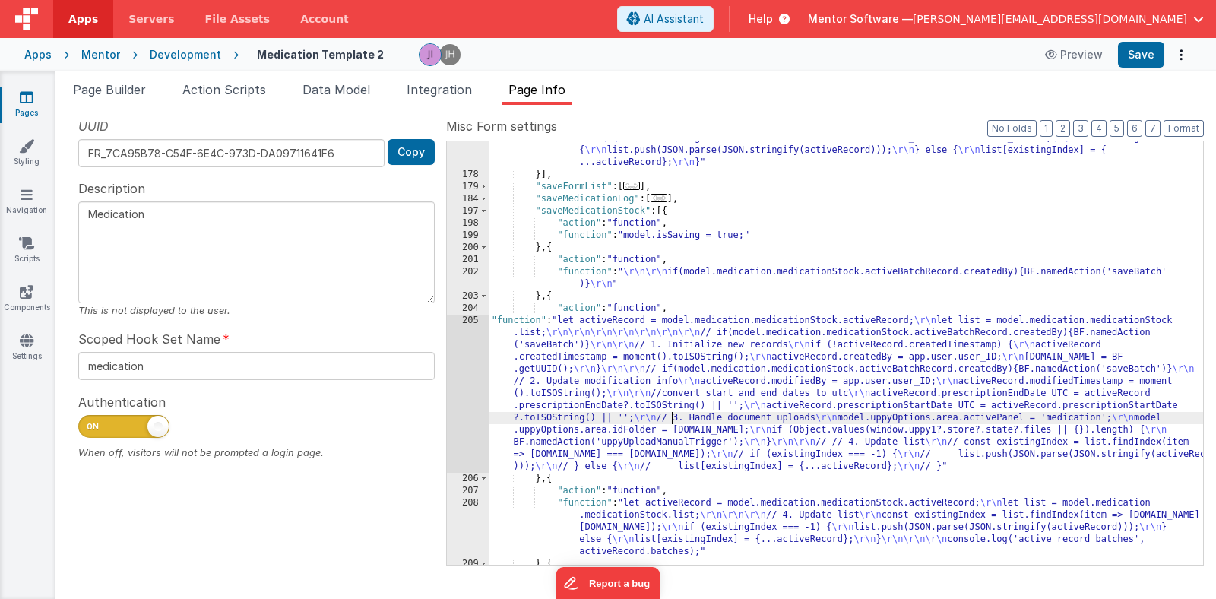
click at [669, 421] on div ""function" : "let activeRecord = \"\" ; \r\n let list = \"\" ; \r\n\r\n\r\n act…" at bounding box center [846, 319] width 714 height 569
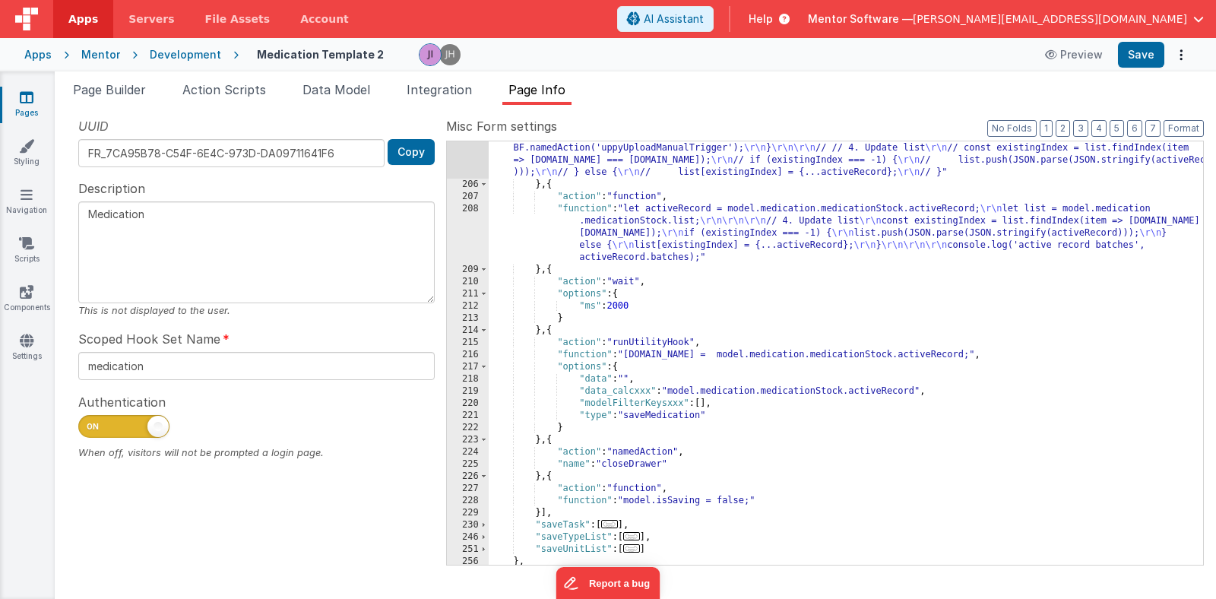
scroll to position [1602, 0]
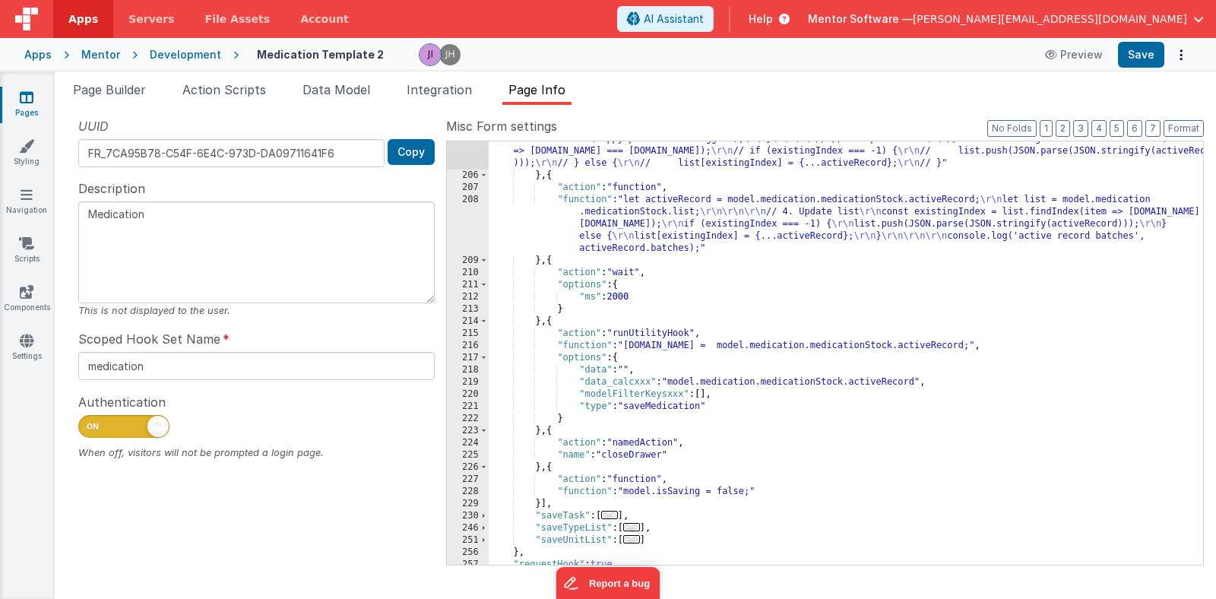
click at [625, 220] on div ""function" : "let activeRecord = model.medication.medicationStock.activeRecord;…" at bounding box center [846, 307] width 714 height 593
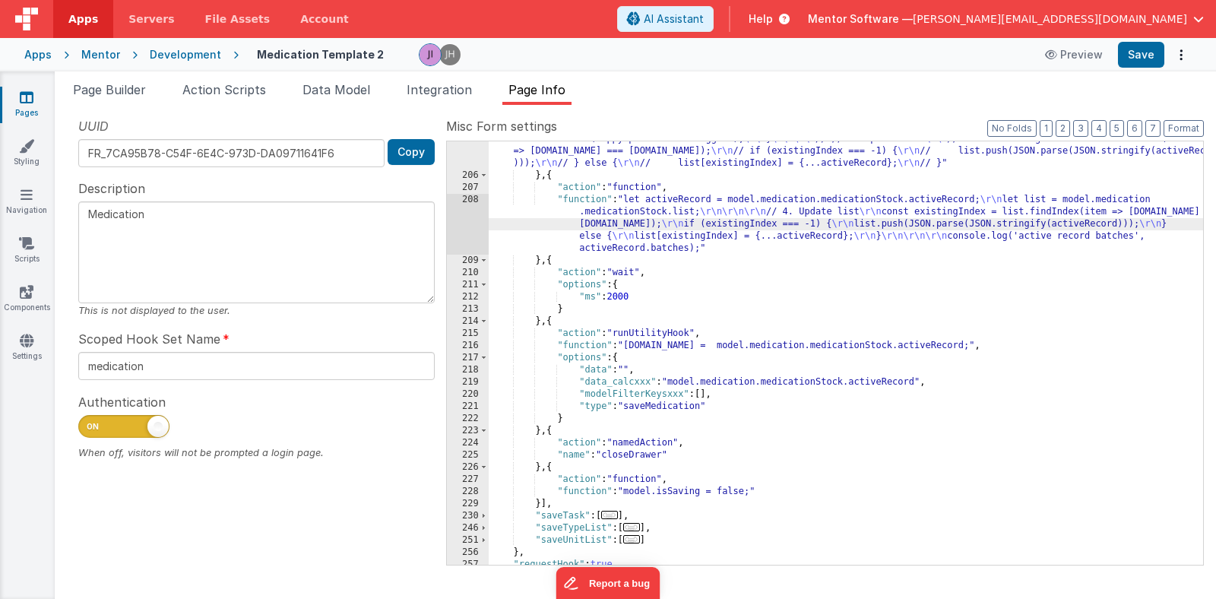
click at [467, 220] on div "208" at bounding box center [468, 224] width 42 height 61
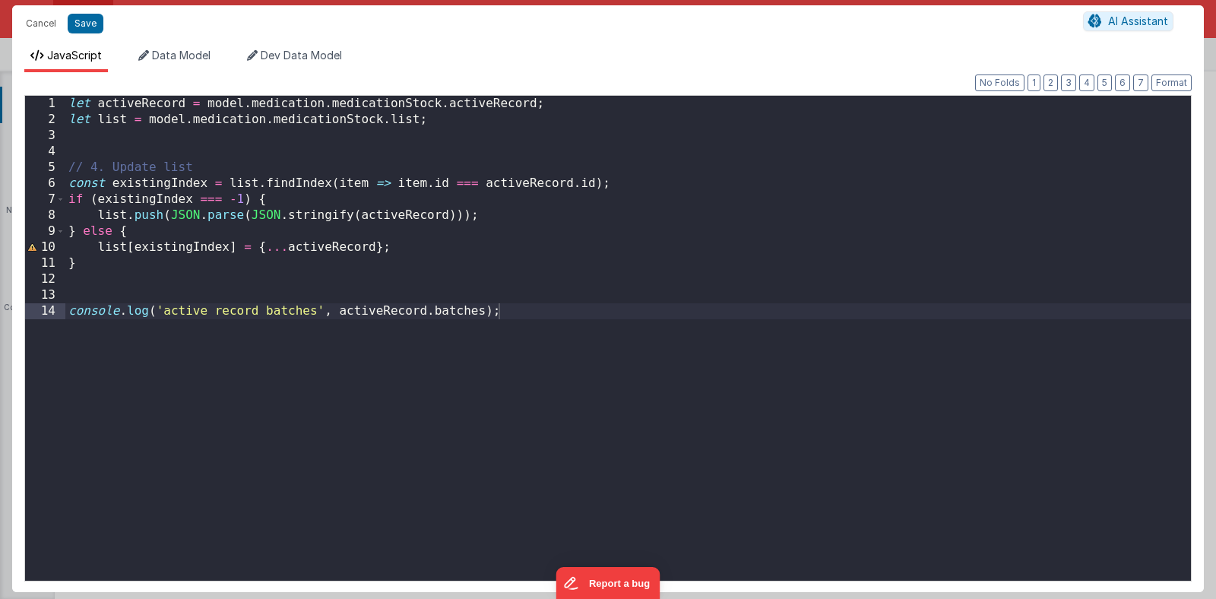
click at [565, 313] on div "let activeRecord = model . medication . medicationStock . activeRecord ; let li…" at bounding box center [627, 354] width 1125 height 517
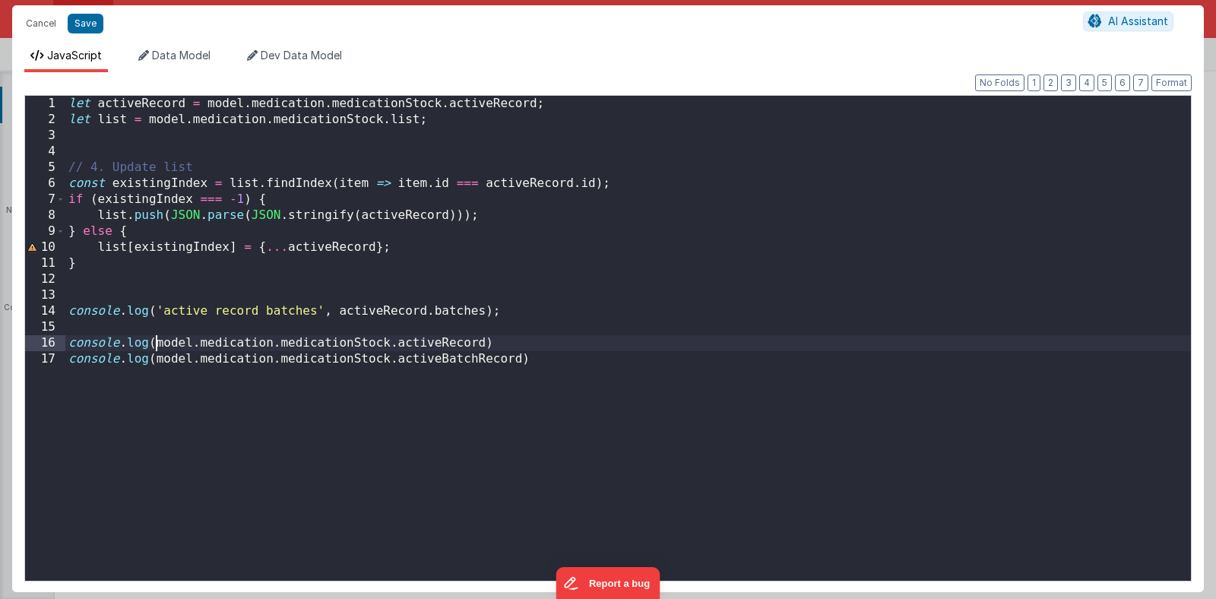
click at [157, 344] on div "let activeRecord = model . medication . medicationStock . activeRecord ; let li…" at bounding box center [627, 354] width 1125 height 517
click at [158, 344] on div "let activeRecord = model . medication . medicationStock . activeRecord ; let li…" at bounding box center [627, 354] width 1125 height 517
click at [166, 344] on div "let activeRecord = model . medication . medicationStock . activeRecord ; let li…" at bounding box center [627, 354] width 1125 height 517
drag, startPoint x: 266, startPoint y: 345, endPoint x: 159, endPoint y: 349, distance: 107.2
click at [159, 349] on div "let activeRecord = model . medication . medicationStock . activeRecord ; let li…" at bounding box center [627, 354] width 1125 height 517
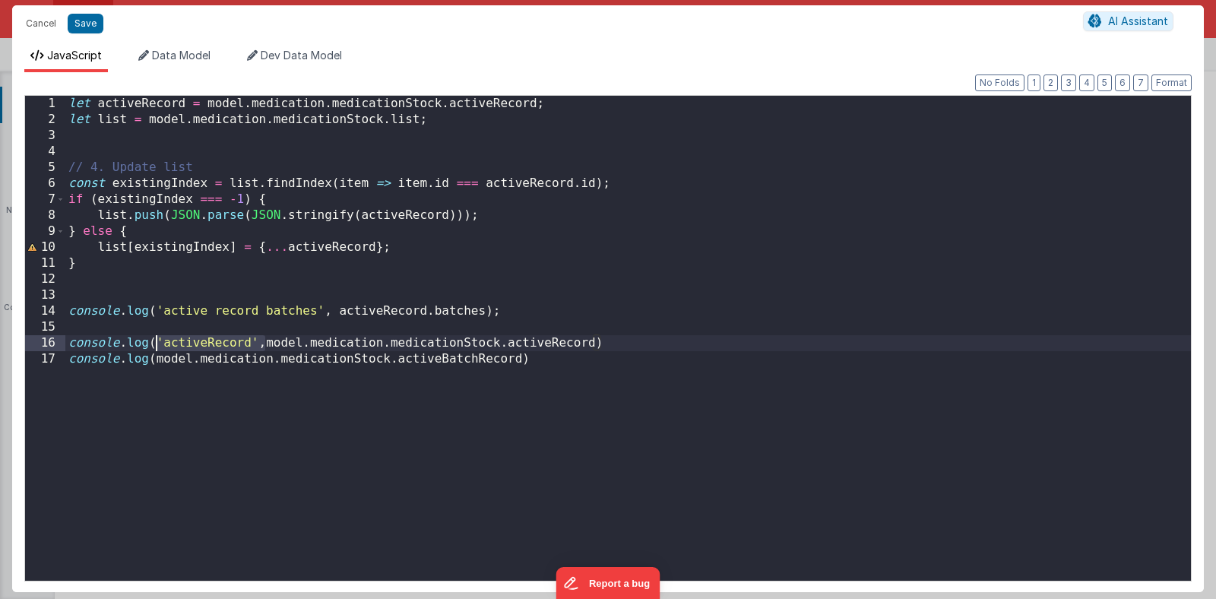
click at [154, 363] on div "let activeRecord = model . medication . medicationStock . activeRecord ; let li…" at bounding box center [627, 354] width 1125 height 517
click at [248, 361] on div "let activeRecord = model . medication . medicationStock . activeRecord ; let li…" at bounding box center [627, 354] width 1125 height 517
click at [215, 363] on div "let activeRecord = model . medication . medicationStock . activeRecord ; let li…" at bounding box center [627, 354] width 1125 height 517
click at [208, 363] on div "let activeRecord = model . medication . medicationStock . activeRecord ; let li…" at bounding box center [627, 354] width 1125 height 517
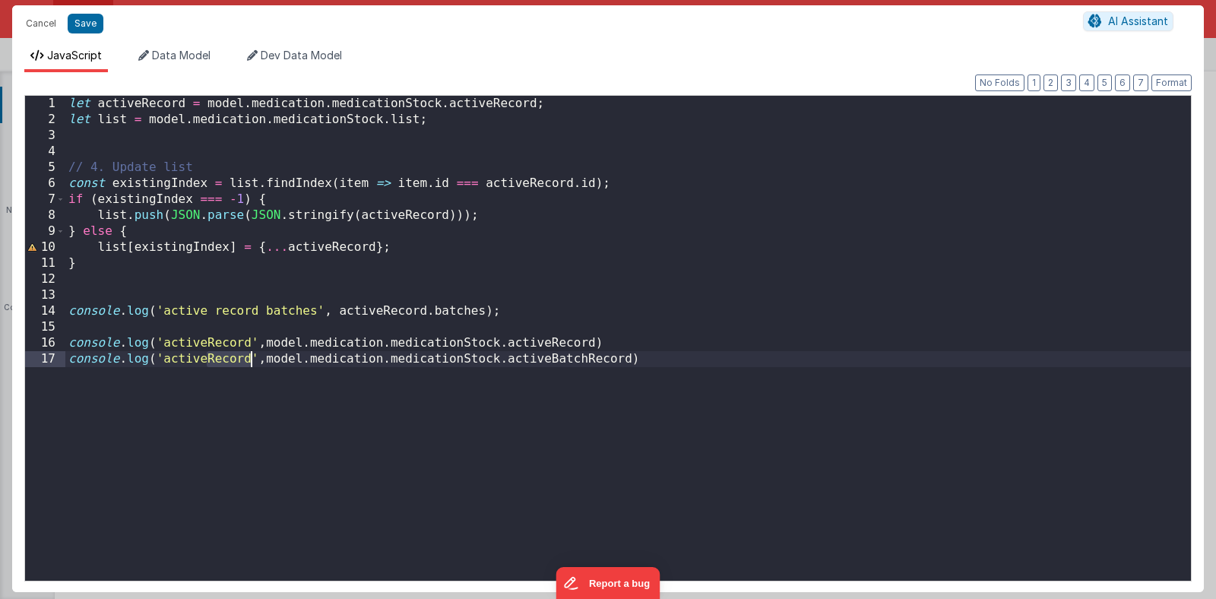
drag, startPoint x: 207, startPoint y: 362, endPoint x: 250, endPoint y: 362, distance: 42.6
click at [250, 362] on div "let activeRecord = model . medication . medicationStock . activeRecord ; let li…" at bounding box center [627, 354] width 1125 height 517
click at [87, 21] on button "Save" at bounding box center [86, 24] width 36 height 20
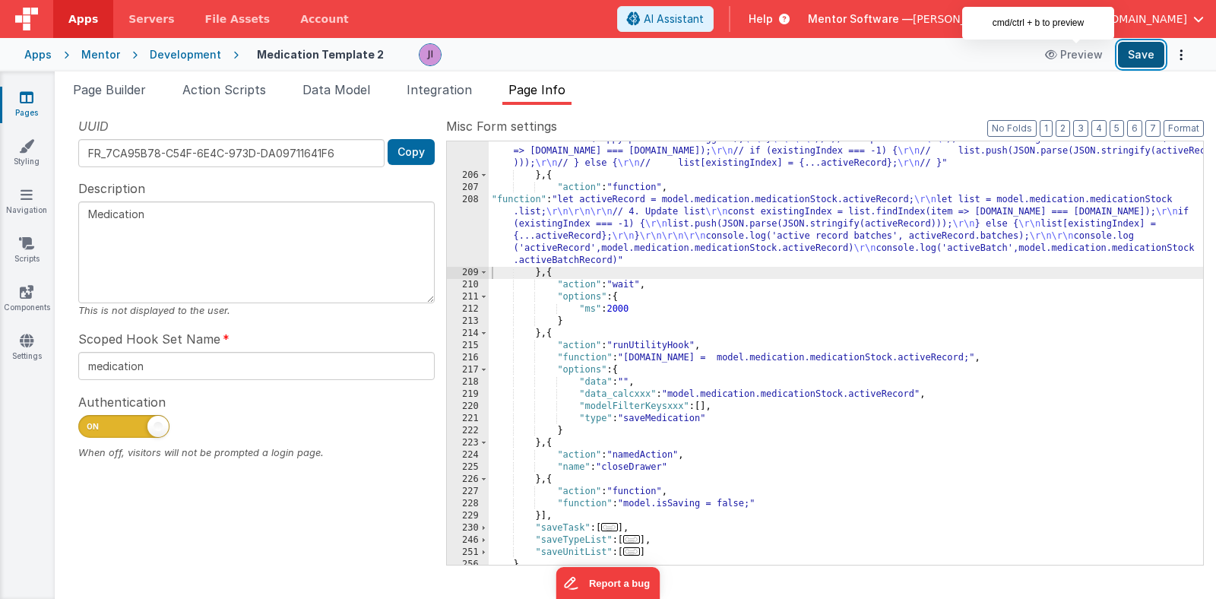
click at [1130, 52] on button "Save" at bounding box center [1141, 55] width 46 height 26
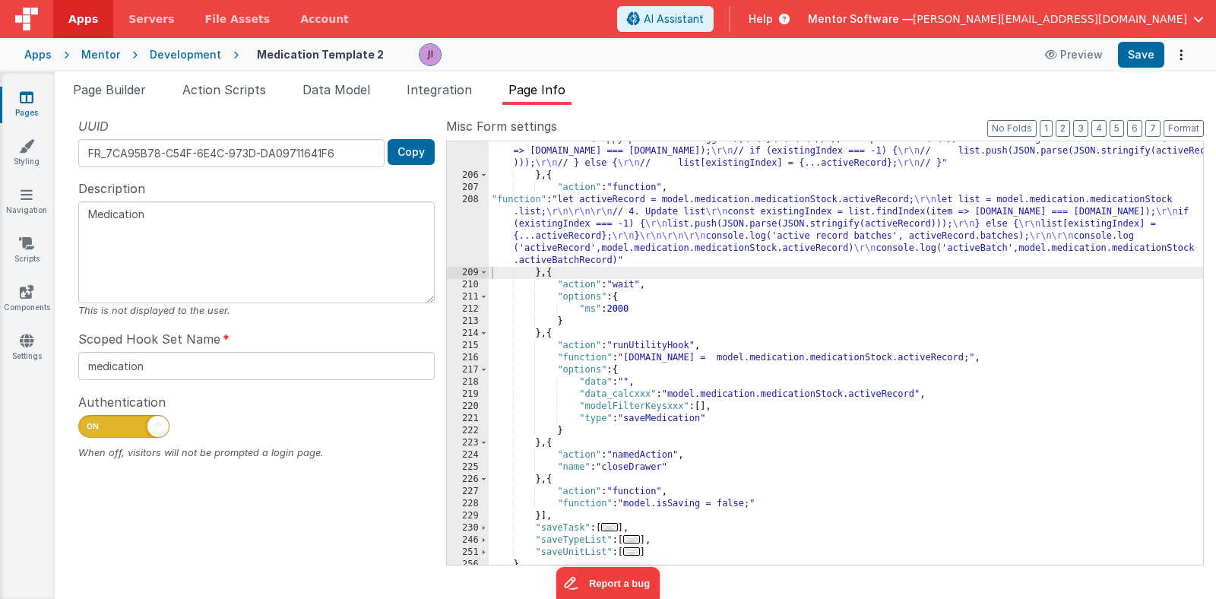
click at [631, 211] on div ""function" : "let activeRecord = model.medication.medicationStock.activeRecord;…" at bounding box center [846, 307] width 714 height 593
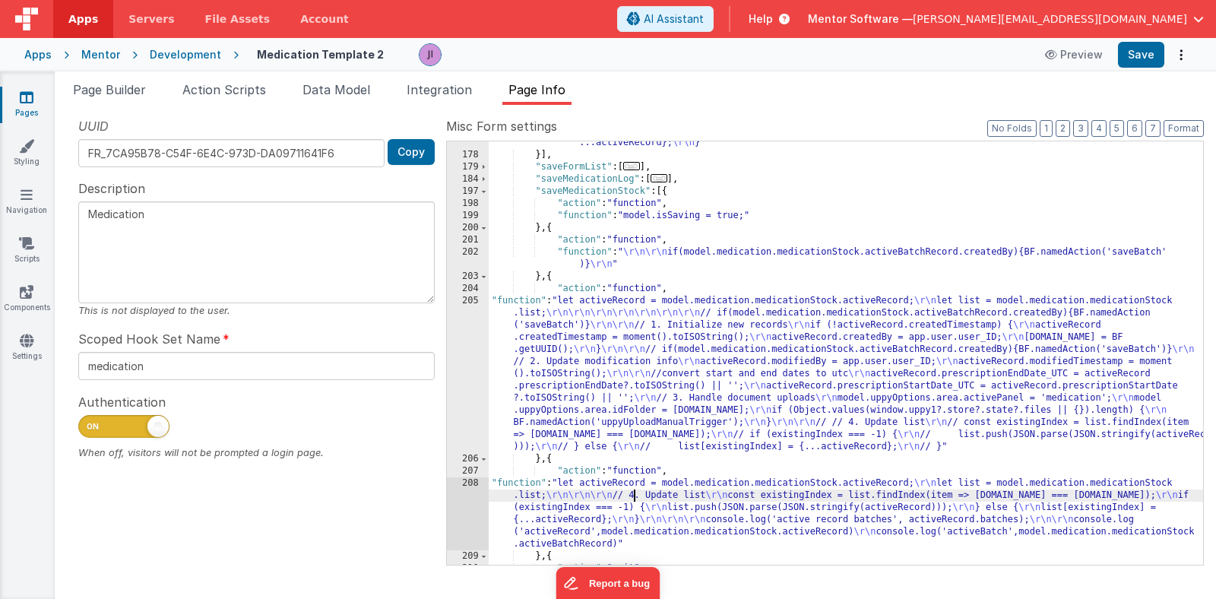
scroll to position [1288, 0]
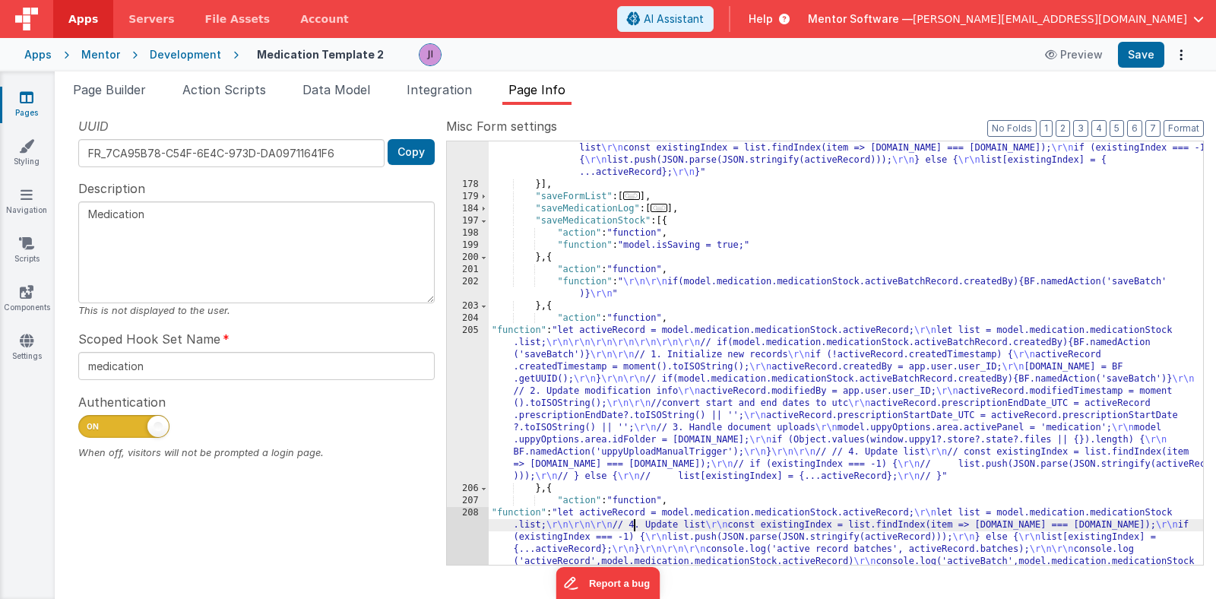
click at [639, 252] on div ""function" : "let activeRecord = \"\" ; \r\n let list = \"\" ; \r\n\r\n\r\n act…" at bounding box center [846, 360] width 714 height 630
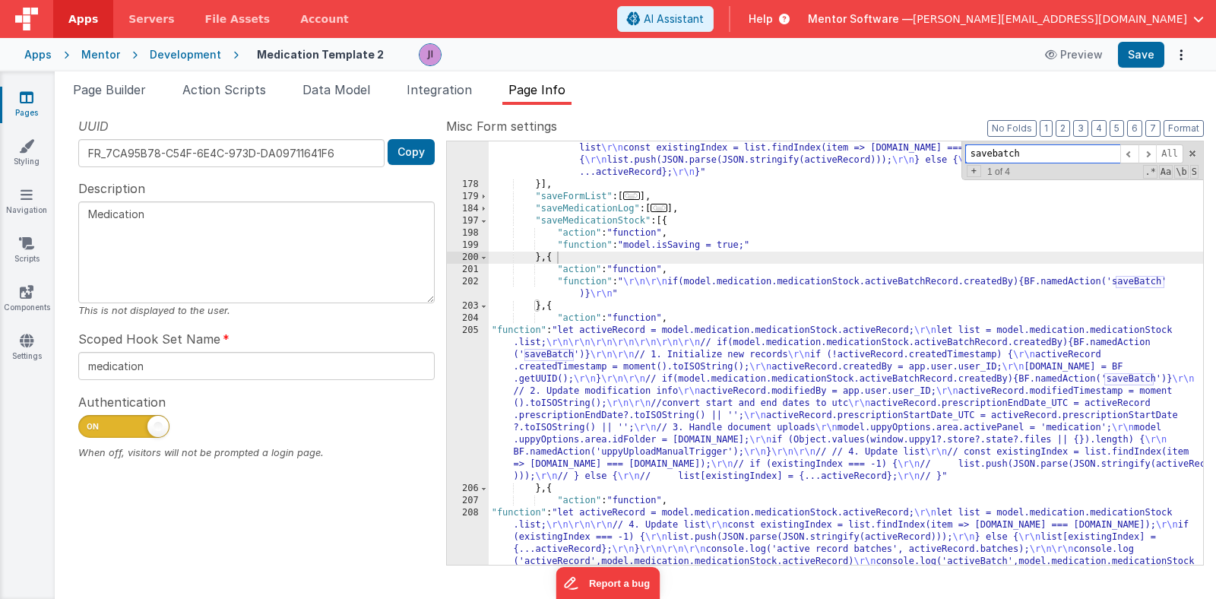
paste input "activeRecord.prescriptionEndDate?.toISOString"
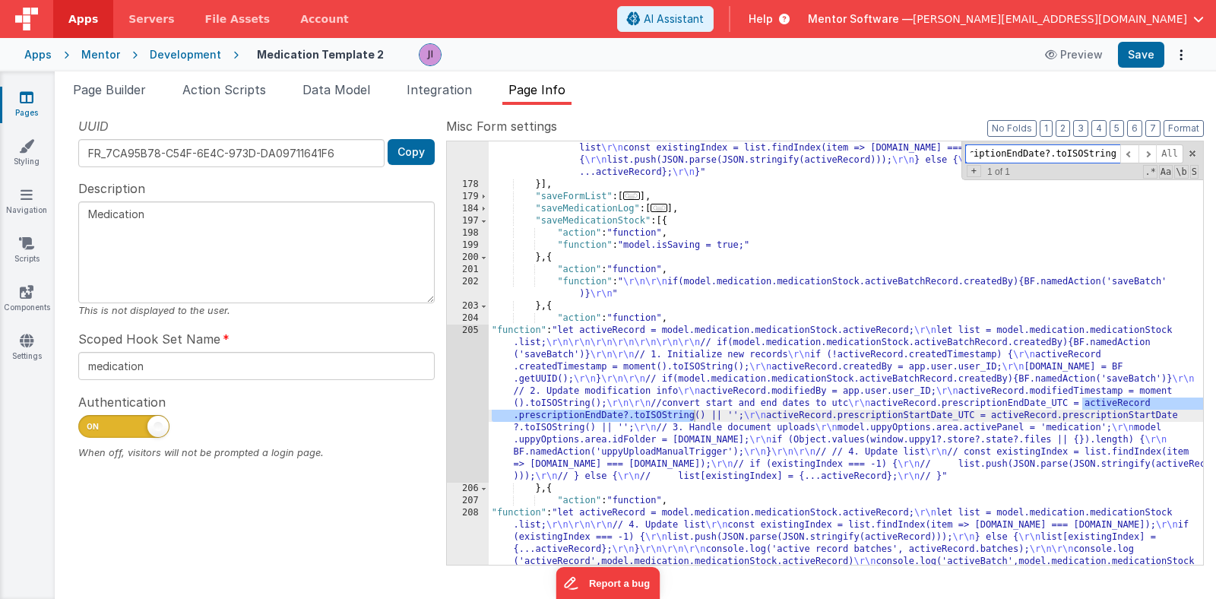
type input "activeRecord.prescriptionEndDate?.toISOString"
click at [473, 427] on div "205" at bounding box center [468, 403] width 42 height 158
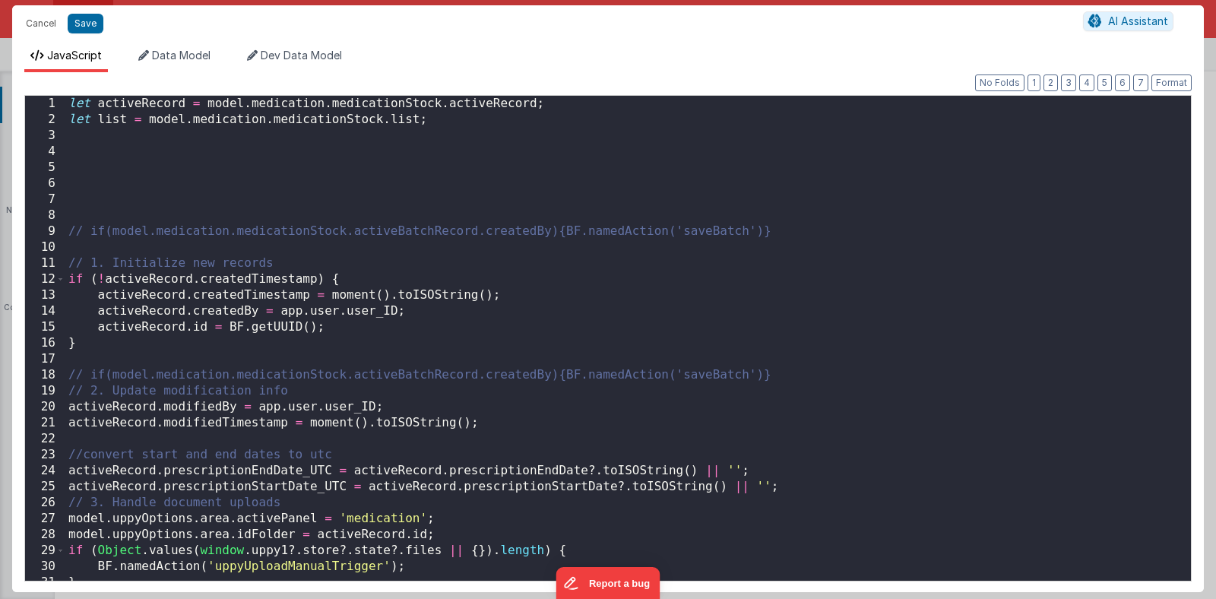
scroll to position [0, 0]
click at [655, 346] on div "let activeRecord = model . medication . medicationStock . activeRecord ; let li…" at bounding box center [627, 354] width 1125 height 517
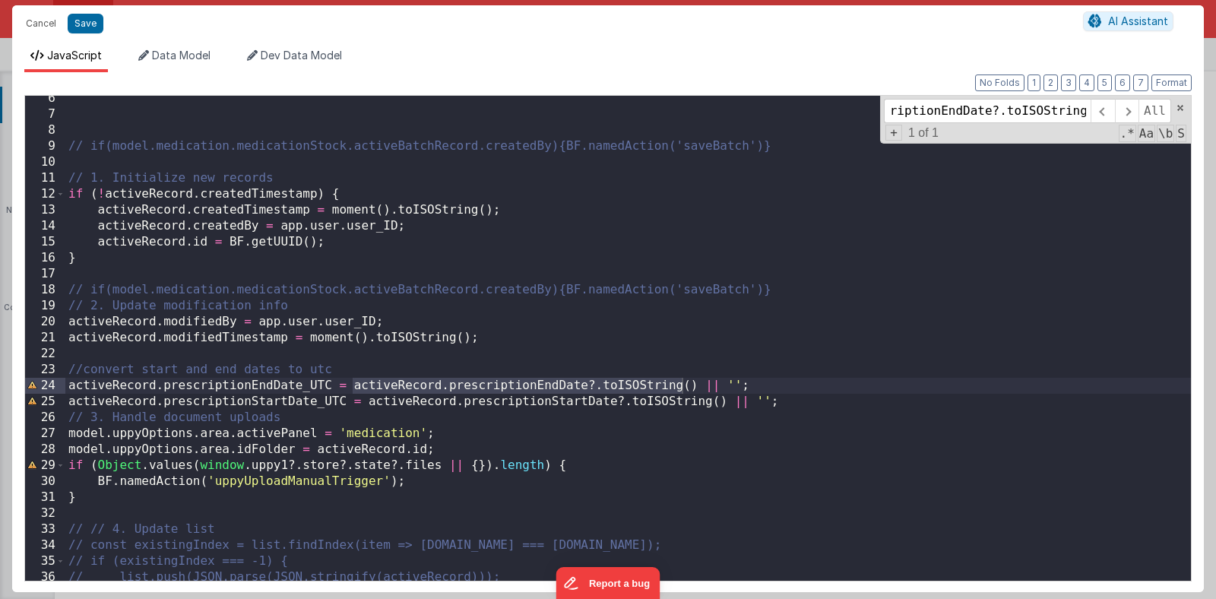
scroll to position [93, 0]
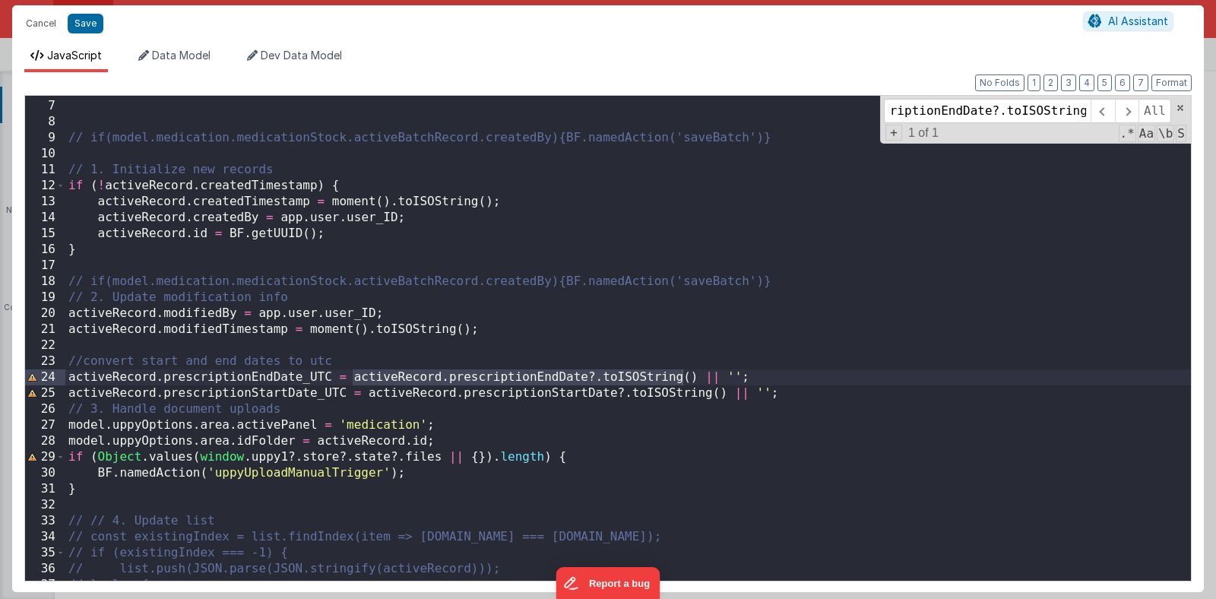
type input "activeRecord.prescriptionEndDate?.toISOString"
click at [375, 277] on div "// if(model.medication.medicationStock.activeBatchRecord.createdBy){BF.namedAct…" at bounding box center [627, 340] width 1125 height 517
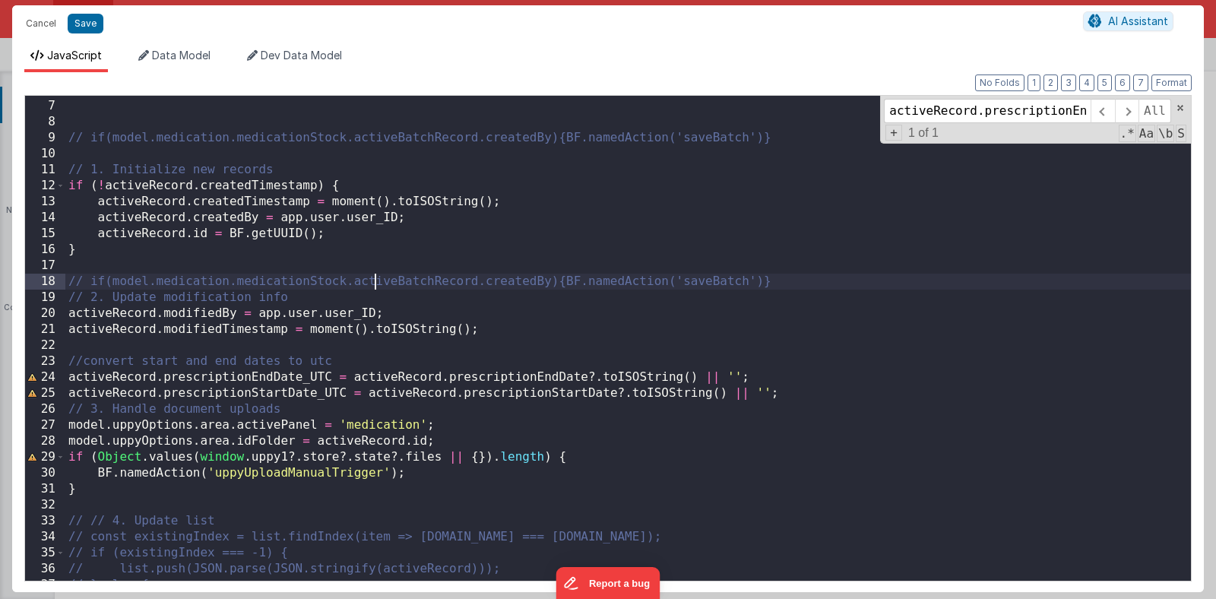
scroll to position [138, 0]
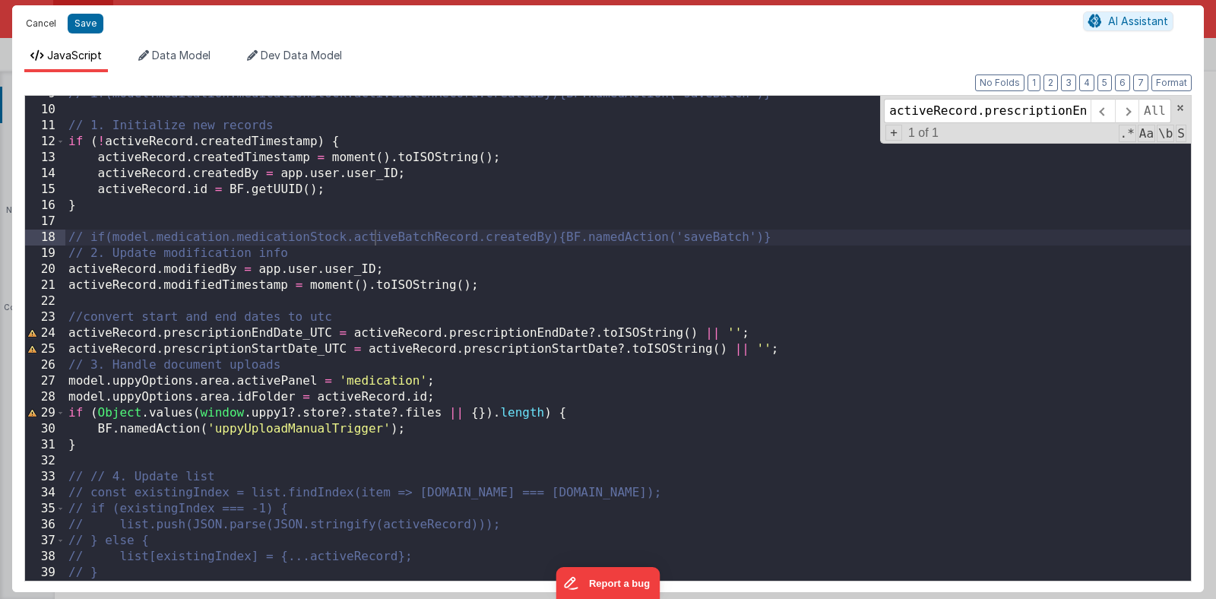
click at [40, 24] on button "Cancel" at bounding box center [41, 23] width 46 height 21
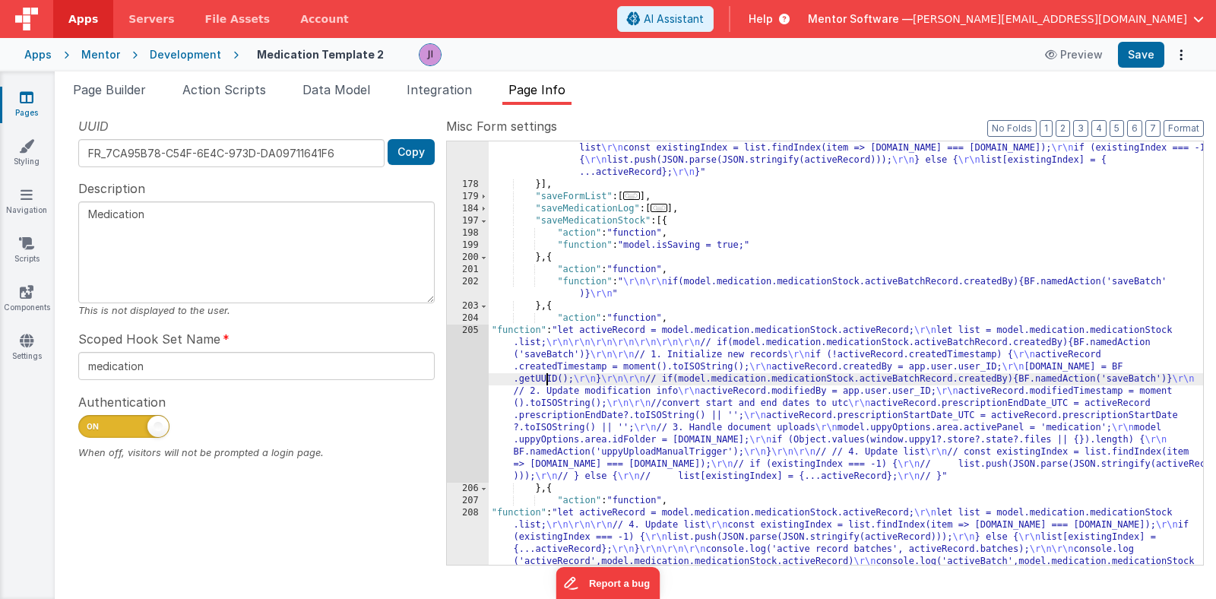
click at [549, 376] on div ""function" : "let activeRecord = \"\" ; \r\n let list = \"\" ; \r\n\r\n\r\n act…" at bounding box center [846, 360] width 714 height 630
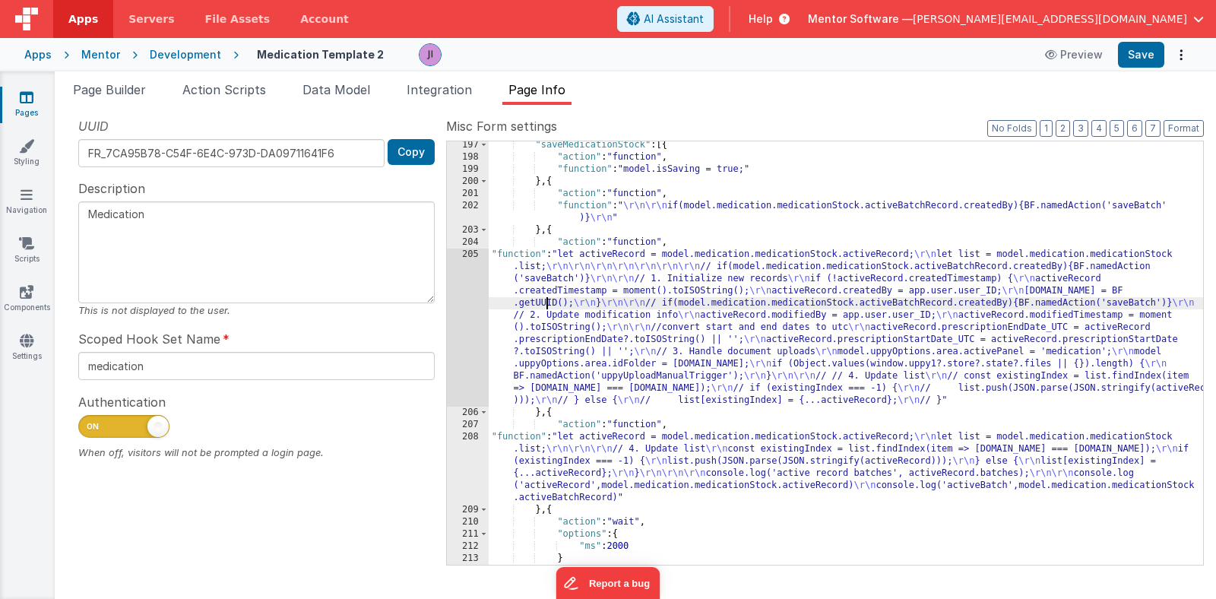
scroll to position [1368, 0]
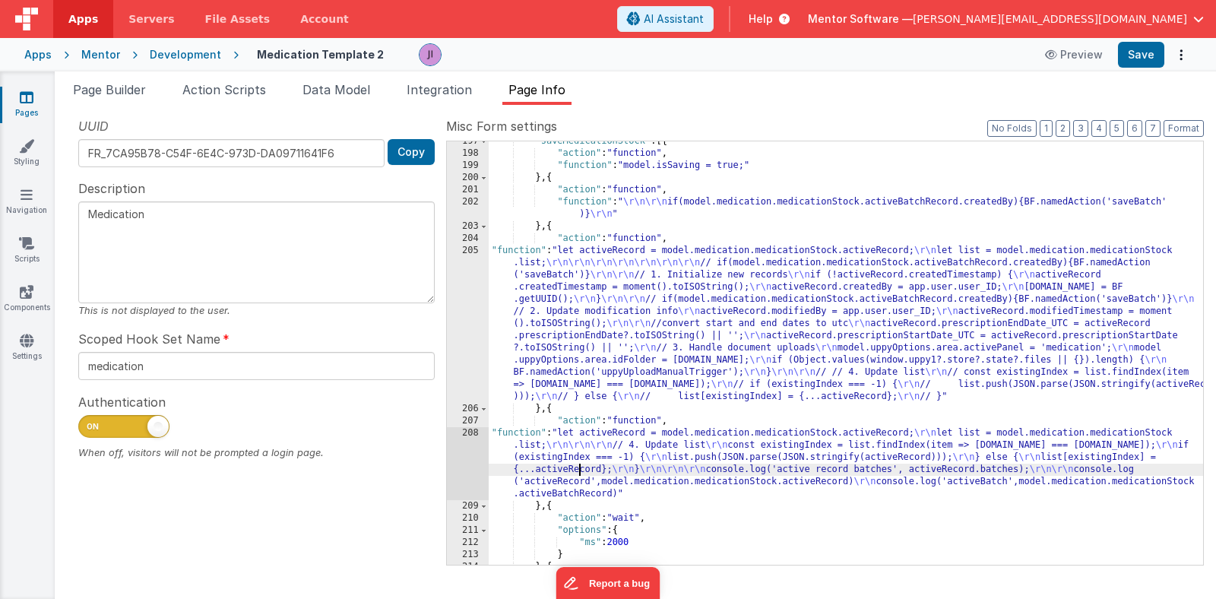
click at [578, 470] on div ""saveMedicationStock" : [{ "action" : "function" , "function" : "model.isSaving…" at bounding box center [846, 359] width 714 height 448
click at [464, 460] on div "208" at bounding box center [468, 463] width 42 height 73
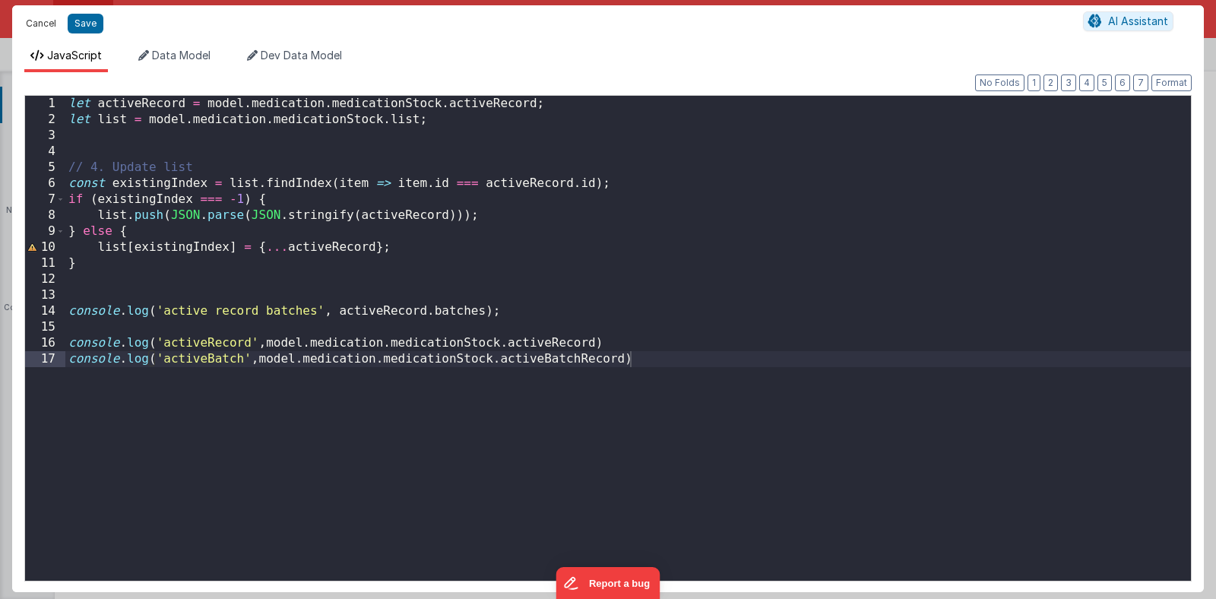
click at [38, 21] on button "Cancel" at bounding box center [41, 23] width 46 height 21
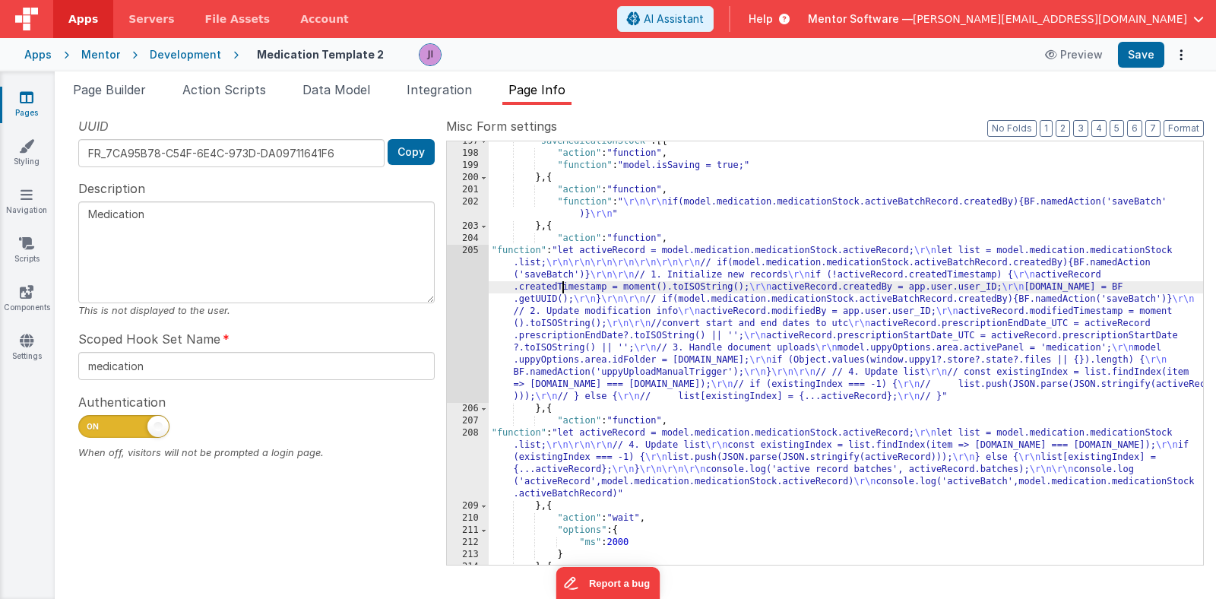
click at [560, 287] on div ""saveMedicationStock" : [{ "action" : "function" , "function" : "model.isSaving…" at bounding box center [846, 359] width 714 height 448
click at [473, 269] on div "205" at bounding box center [468, 324] width 42 height 158
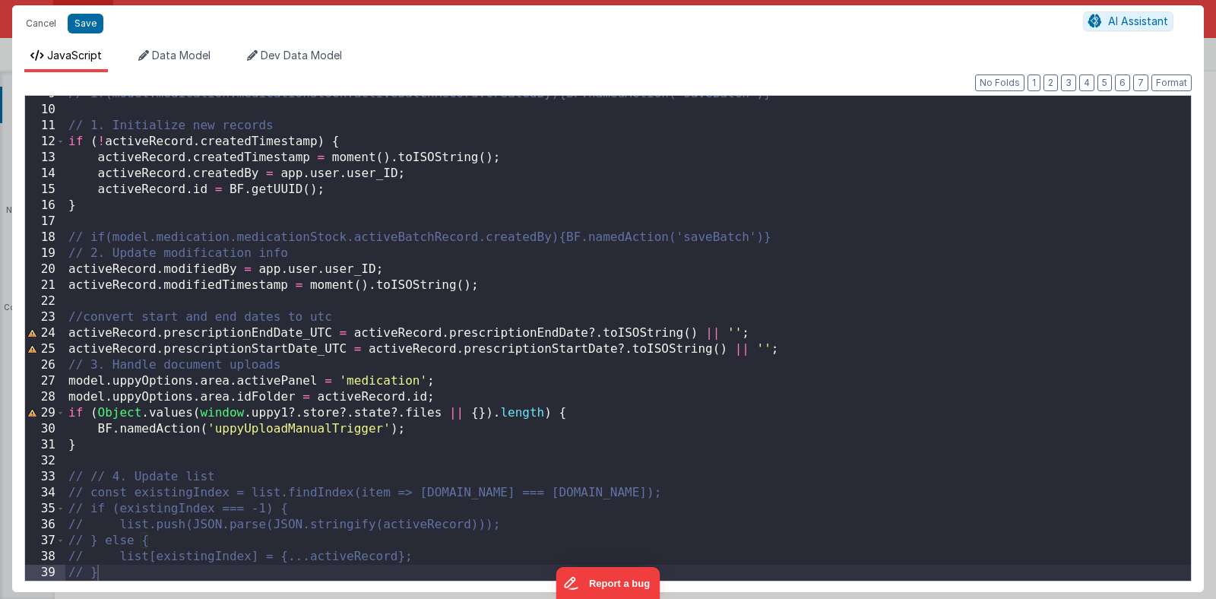
scroll to position [138, 0]
click at [486, 379] on div "// if(model.medication.medicationStock.activeBatchRecord.createdBy){BF.namedAct…" at bounding box center [627, 344] width 1125 height 517
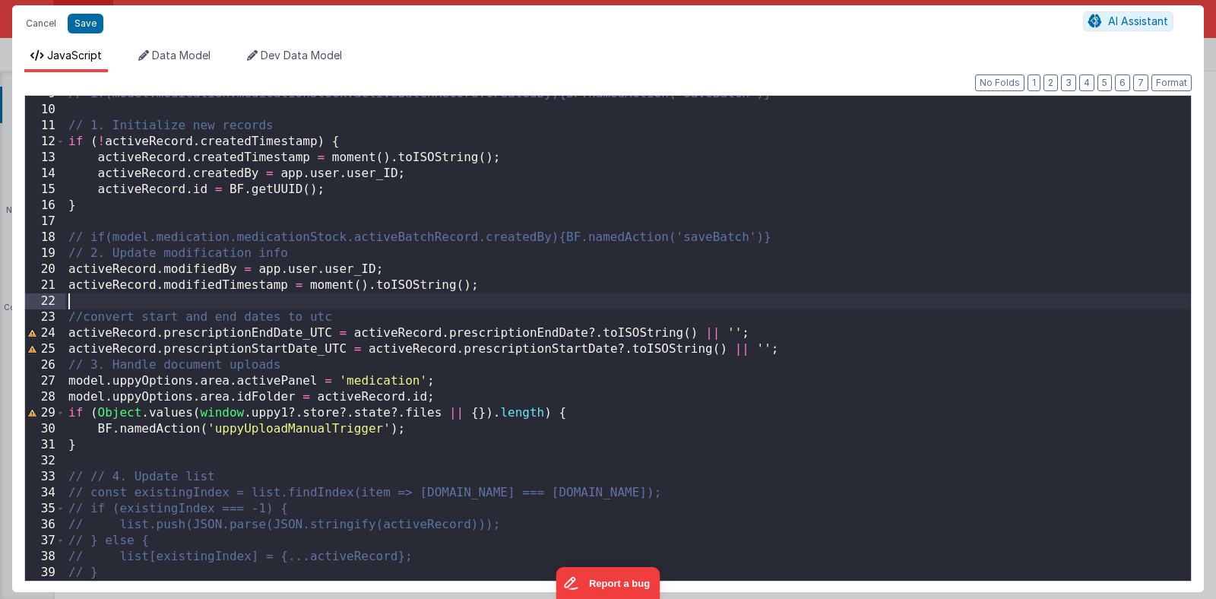
click at [255, 302] on div "// if(model.medication.medicationStock.activeBatchRecord.createdBy){BF.namedAct…" at bounding box center [627, 344] width 1125 height 517
drag, startPoint x: 48, startPoint y: 26, endPoint x: 56, endPoint y: 35, distance: 12.4
click at [48, 27] on button "Cancel" at bounding box center [41, 23] width 46 height 21
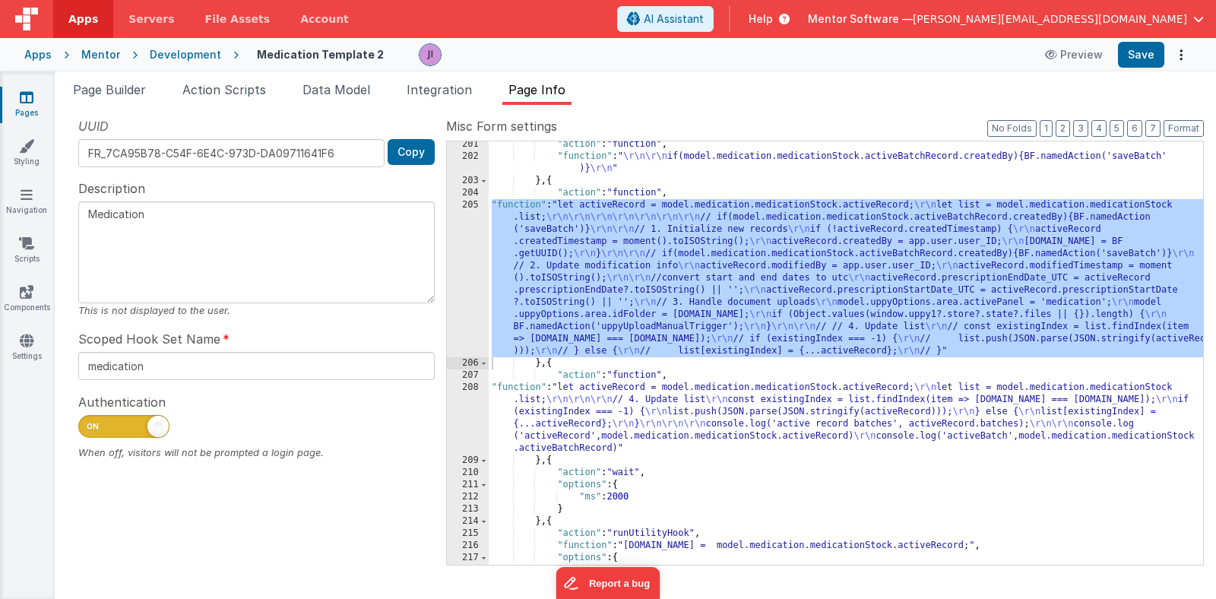
scroll to position [1459, 0]
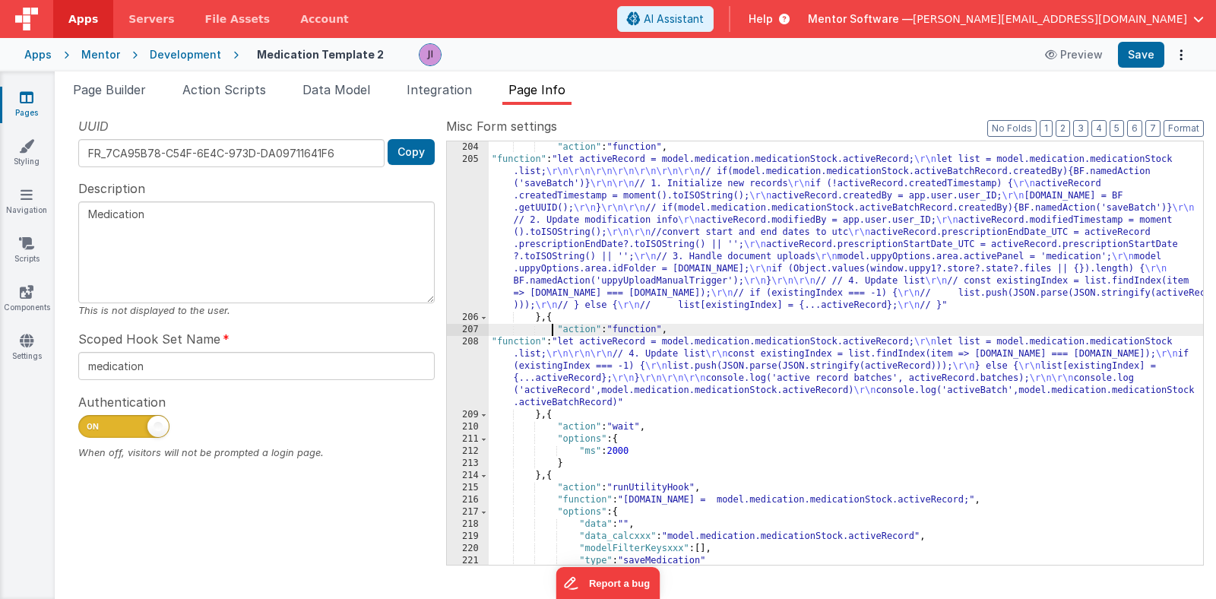
click at [549, 333] on div ""action" : "function" , "function" : "let activeRecord = model.medication.medic…" at bounding box center [846, 365] width 714 height 448
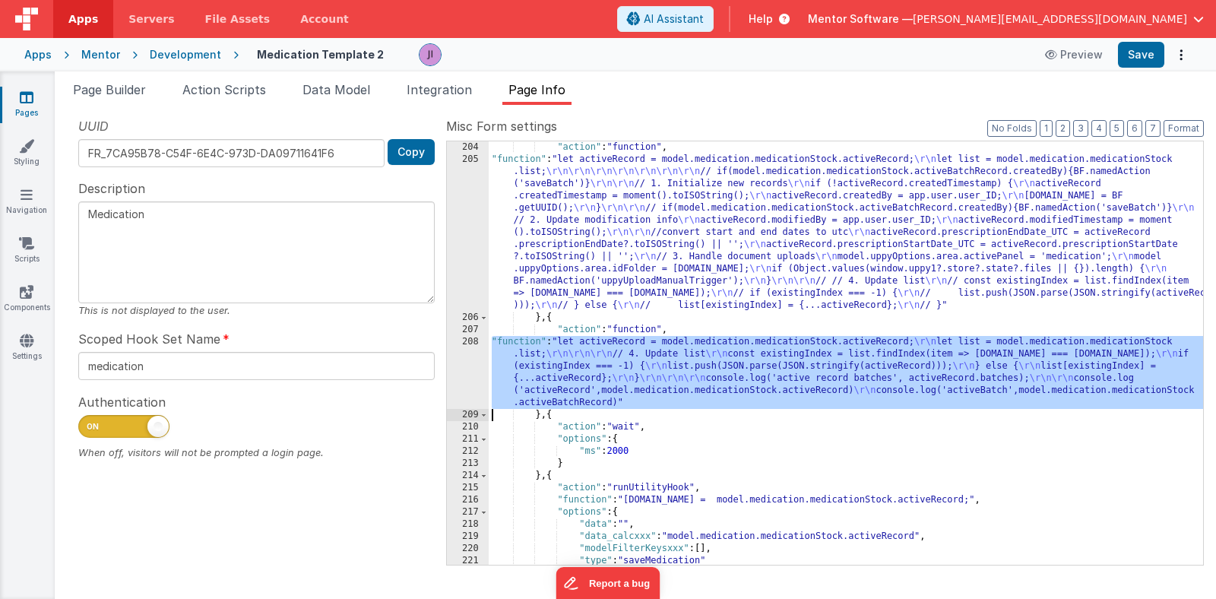
click at [460, 361] on div "208" at bounding box center [468, 372] width 42 height 73
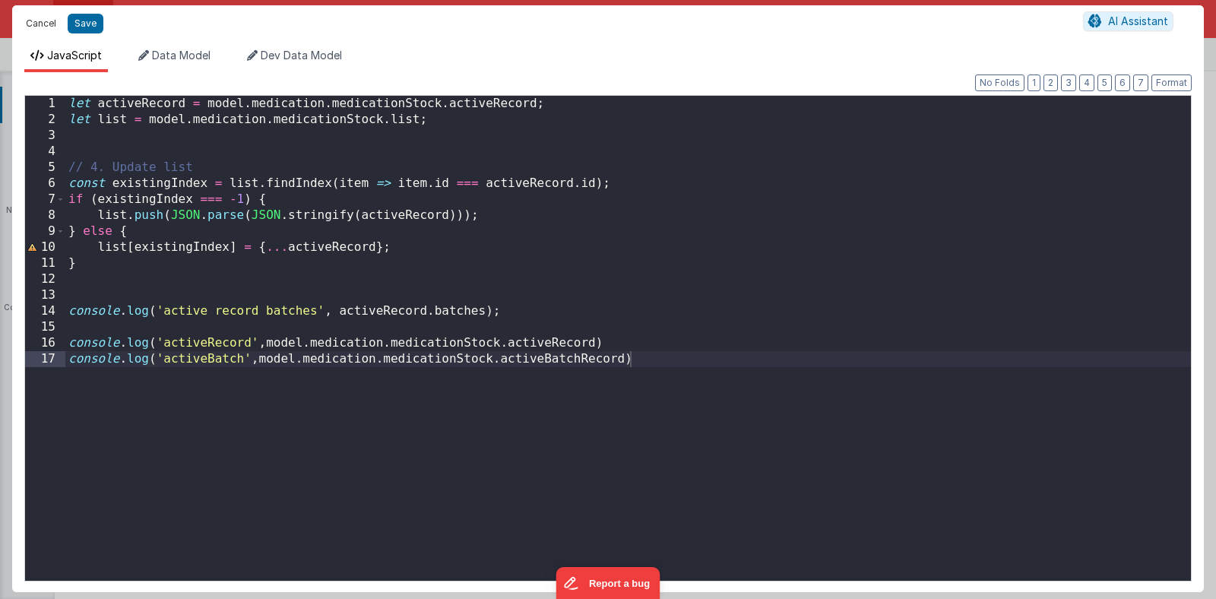
click at [47, 24] on button "Cancel" at bounding box center [41, 23] width 46 height 21
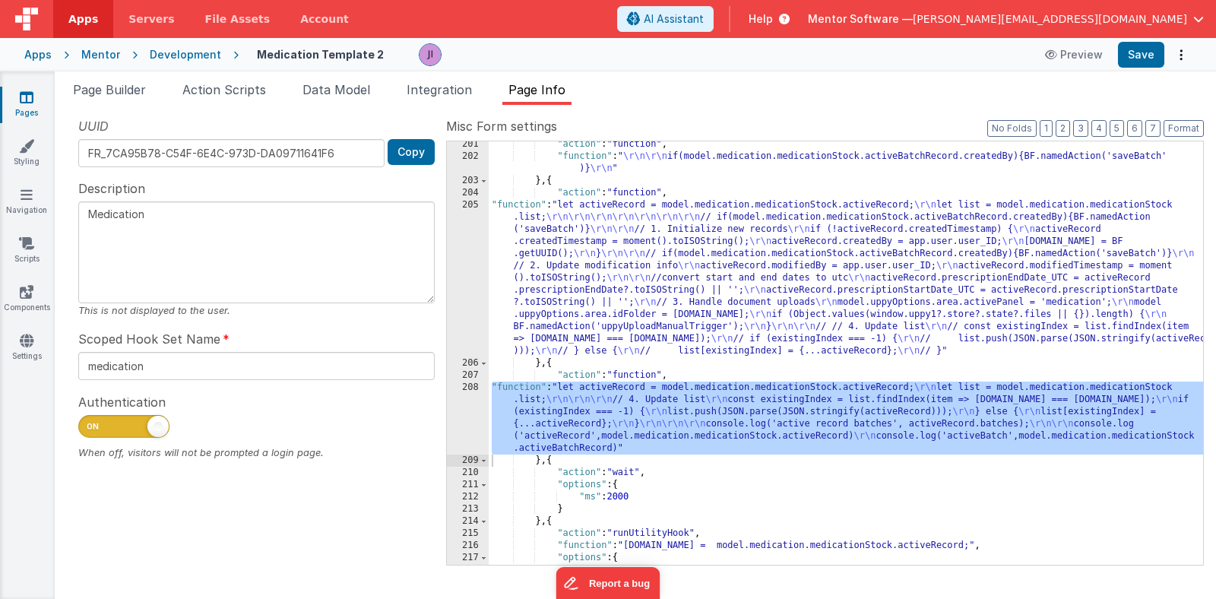
scroll to position [1413, 0]
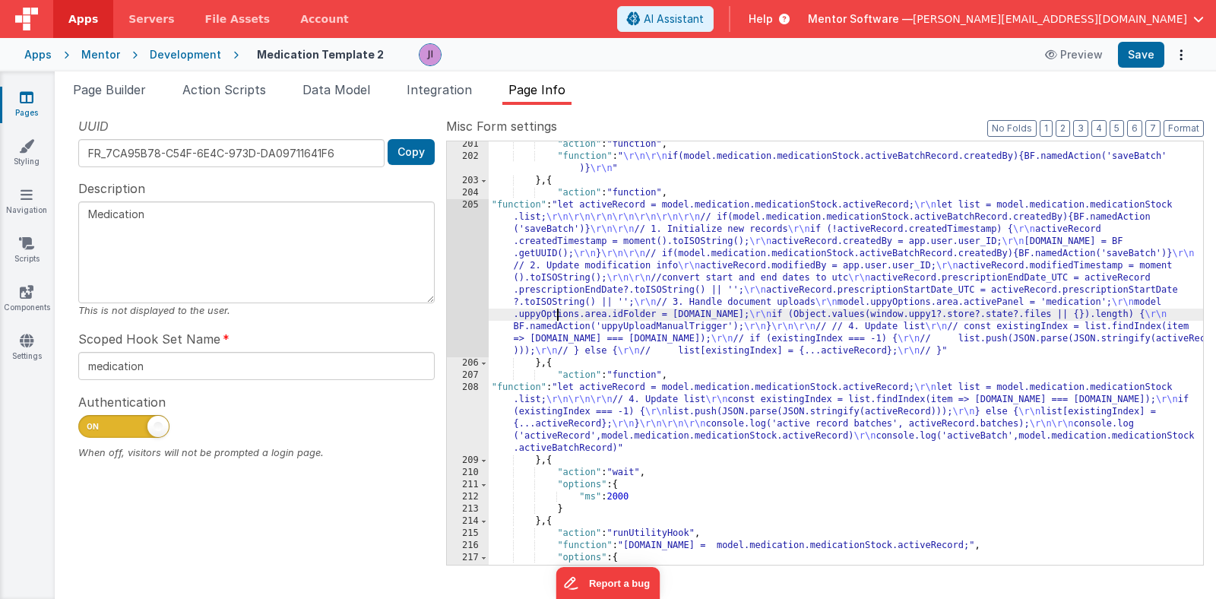
click at [558, 309] on div ""action" : "function" , "function" : " \r\n\r\n if(model.medication.medicationS…" at bounding box center [846, 362] width 714 height 448
click at [479, 302] on div "205" at bounding box center [468, 278] width 42 height 158
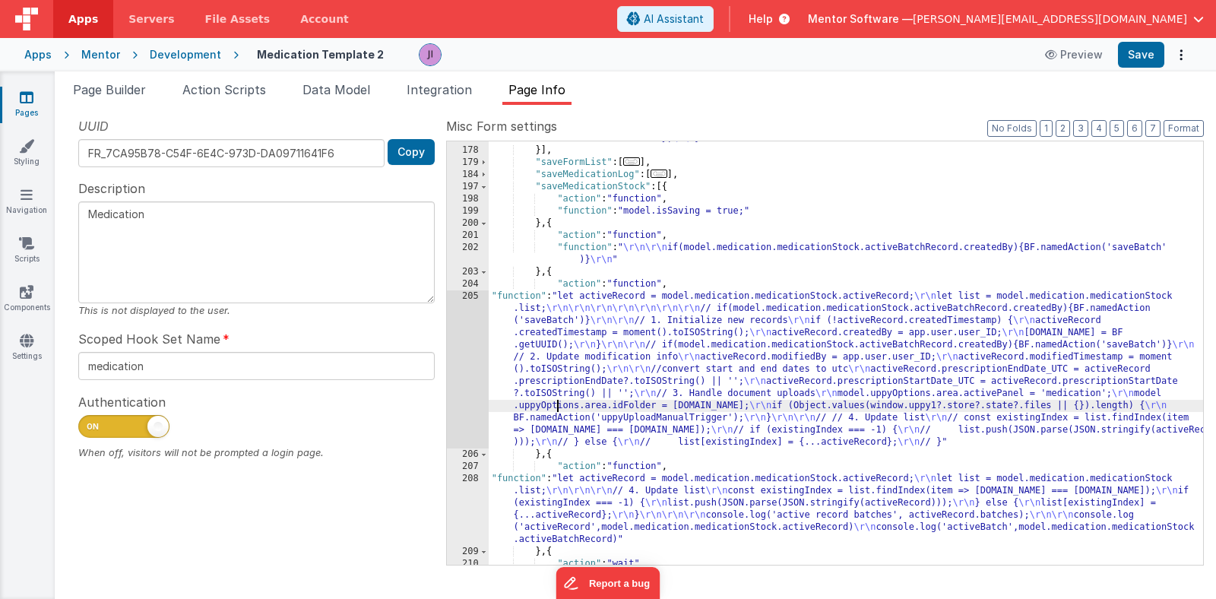
scroll to position [1277, 0]
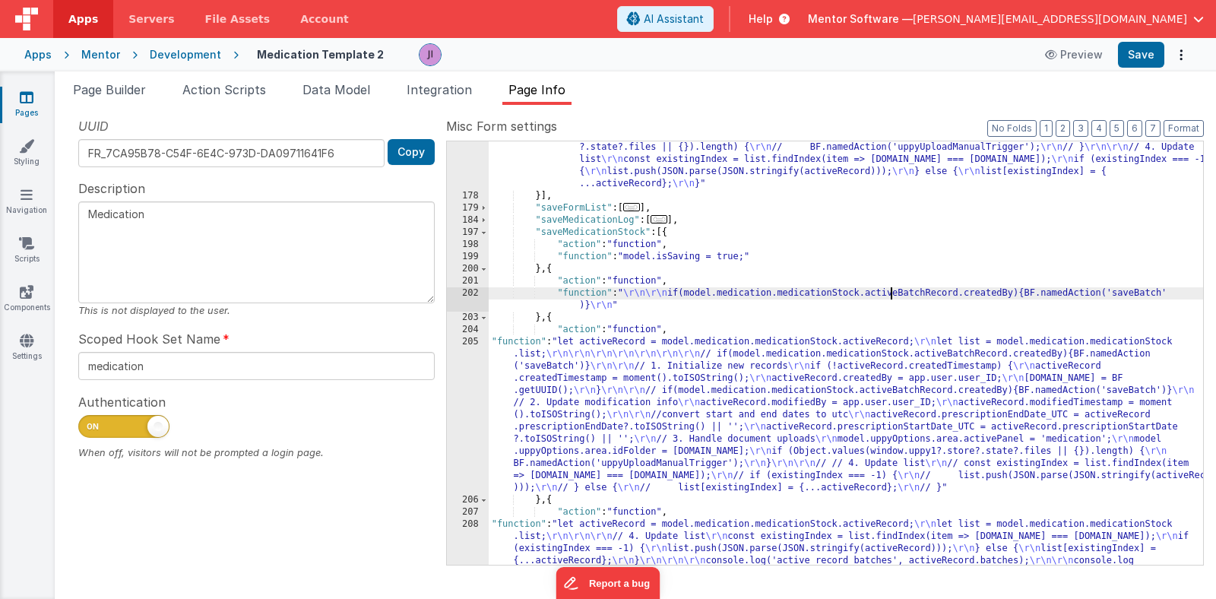
click at [890, 291] on div ""function" : "let activeRecord = \"\" ; \r\n let list = \"\" ; \r\n\r\n\r\n act…" at bounding box center [846, 371] width 714 height 630
click at [802, 389] on div ""function" : "let activeRecord = \"\" ; \r\n let list = \"\" ; \r\n\r\n\r\n act…" at bounding box center [846, 371] width 714 height 630
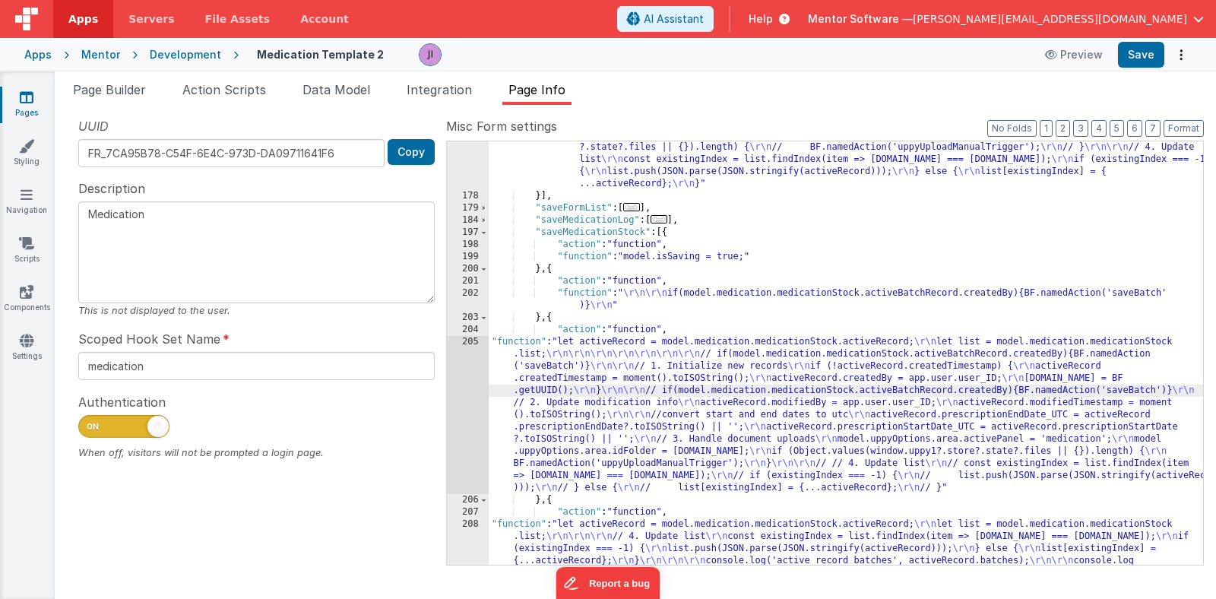
click at [475, 405] on div "205" at bounding box center [468, 415] width 42 height 158
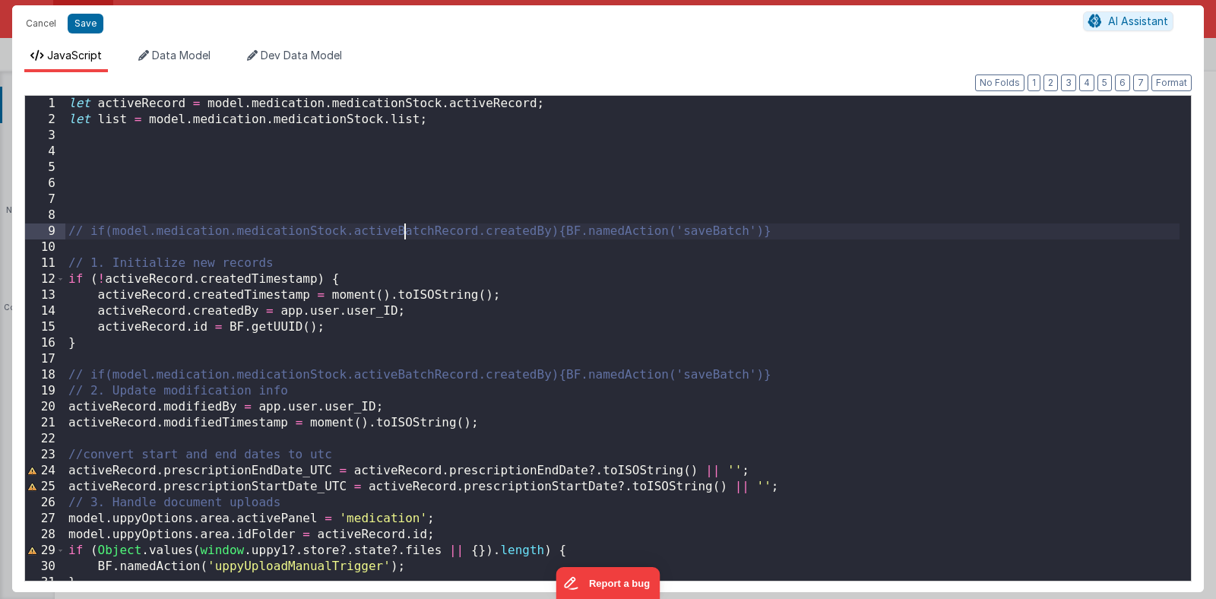
click at [407, 233] on div "let activeRecord = model . medication . medicationStock . activeRecord ; let li…" at bounding box center [622, 354] width 1114 height 517
drag, startPoint x: 407, startPoint y: 233, endPoint x: 393, endPoint y: 233, distance: 13.7
click at [393, 233] on div "let activeRecord = model . medication . medicationStock . activeRecord ; let li…" at bounding box center [622, 354] width 1114 height 517
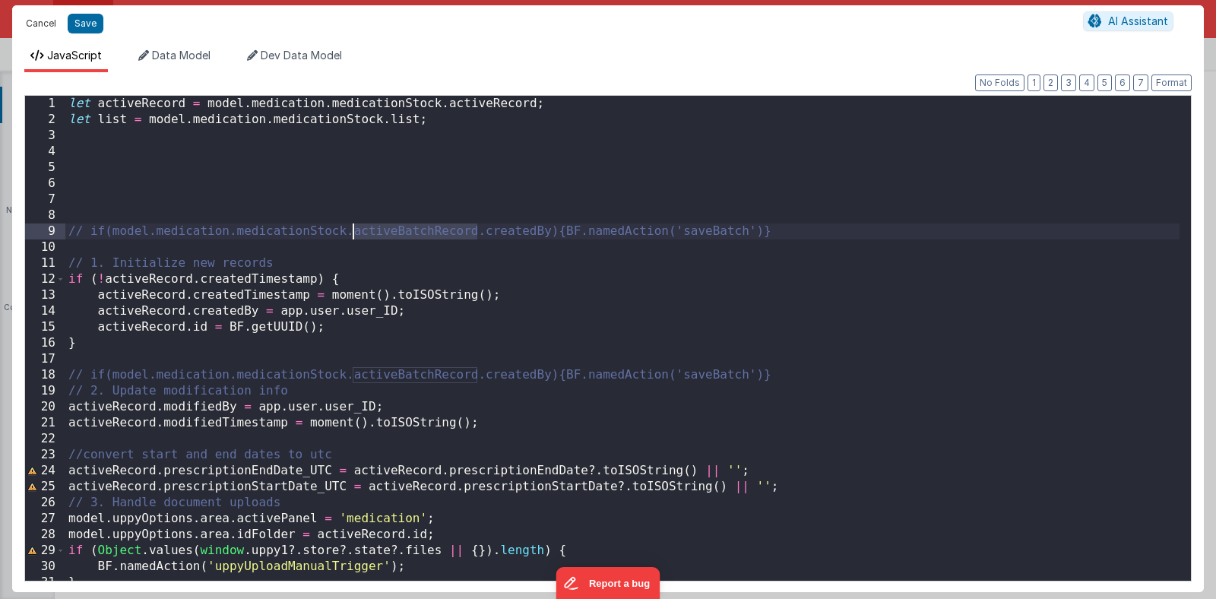
click at [28, 17] on button "Cancel" at bounding box center [41, 23] width 46 height 21
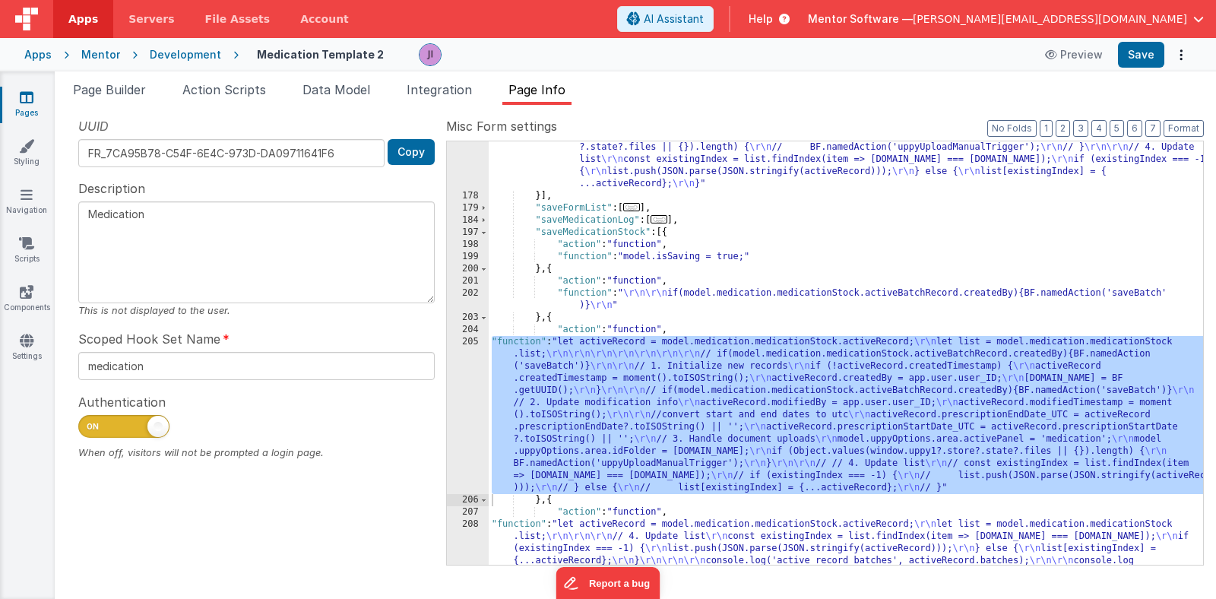
click at [837, 342] on div ""function" : "let activeRecord = \"\" ; \r\n let list = \"\" ; \r\n\r\n\r\n act…" at bounding box center [846, 371] width 714 height 630
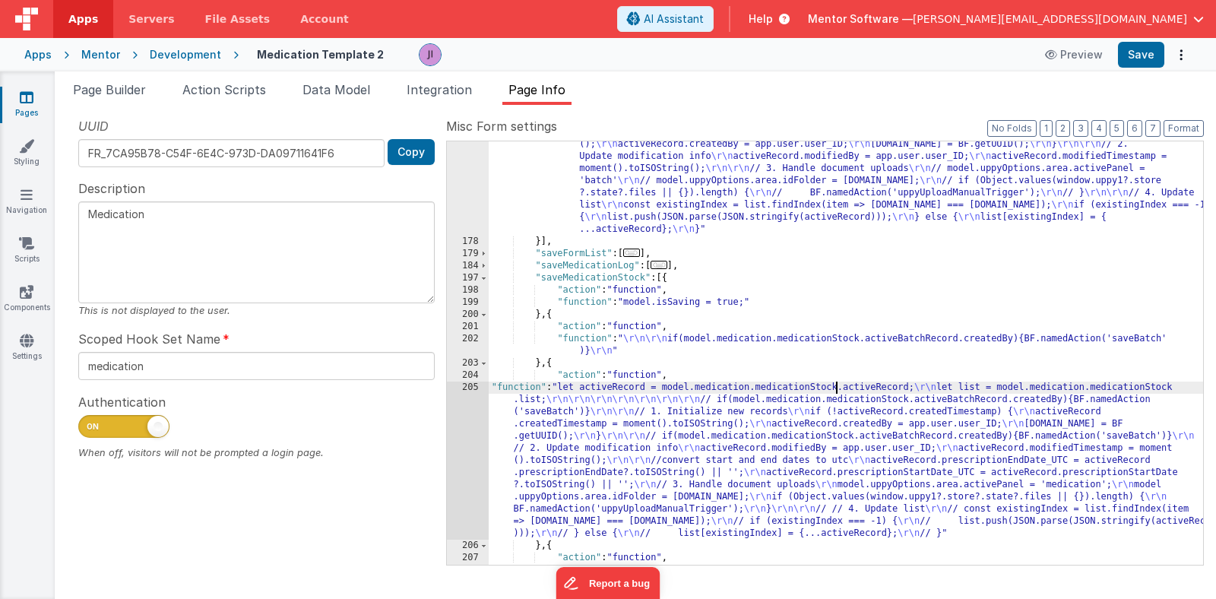
scroll to position [1231, 0]
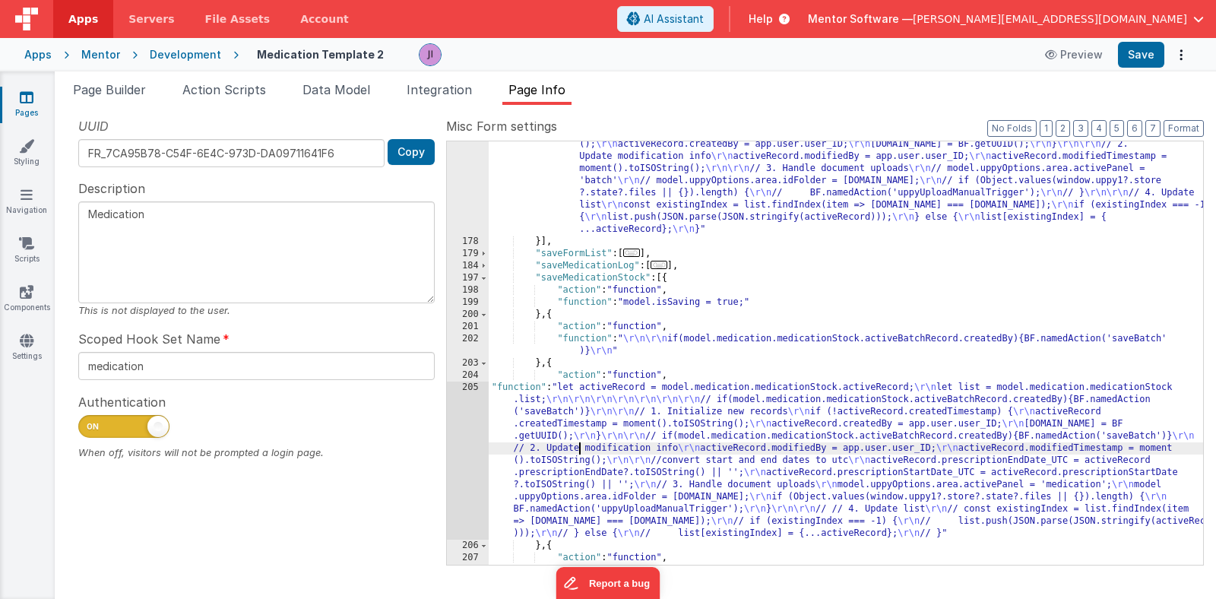
click at [580, 445] on div ""function" : "let activeRecord = \"\" ; \r\n let list = \"\" ; \r\n\r\n\r\n act…" at bounding box center [846, 417] width 714 height 630
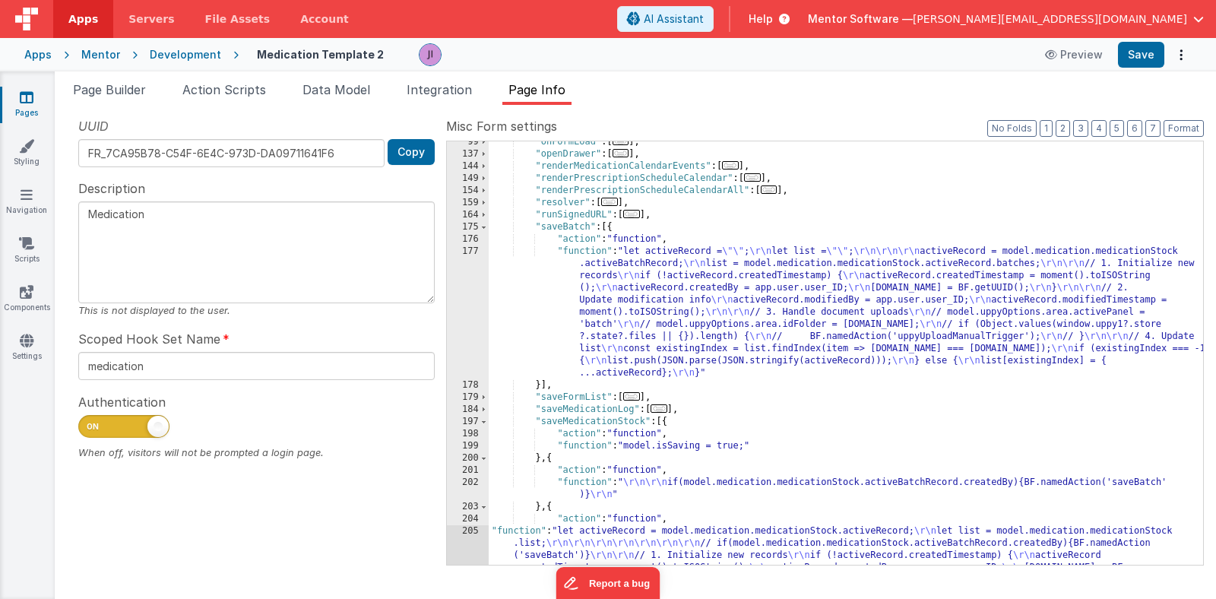
scroll to position [1087, 0]
click at [596, 307] on div ""onFormLoad" : [ ... ] , "openDrawer" : [ ... ] , "renderMedicationCalendarEven…" at bounding box center [846, 432] width 714 height 593
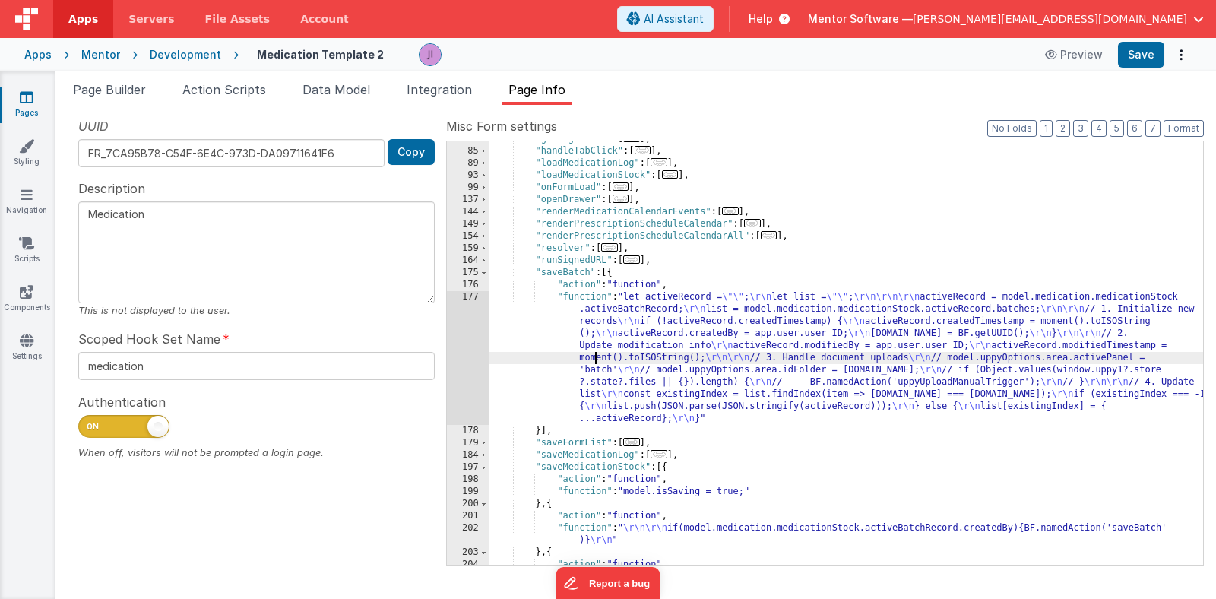
scroll to position [1042, 0]
click at [614, 348] on div ""getSignedURL" : [ ... ] , "handleTabClick" : [ ... ] , "loadMedicationLog" : […" at bounding box center [846, 357] width 714 height 448
click at [624, 342] on div ""getSignedURL" : [ ... ] , "handleTabClick" : [ ... ] , "loadMedicationLog" : […" at bounding box center [846, 357] width 714 height 448
click at [461, 341] on div "177" at bounding box center [468, 358] width 42 height 134
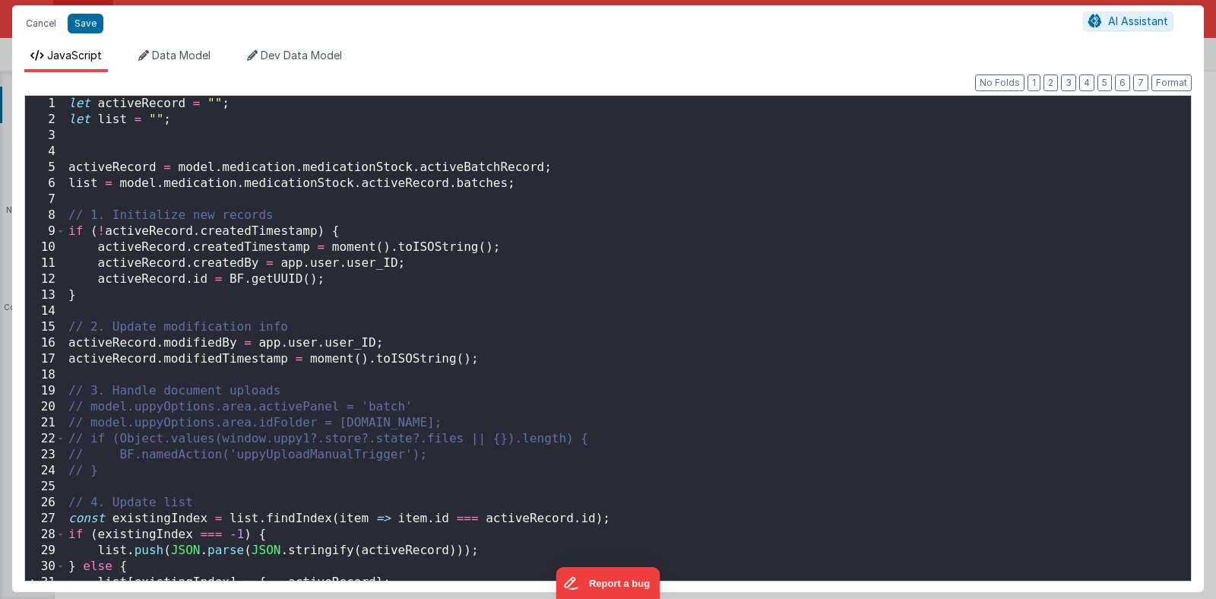
scroll to position [0, 0]
click at [46, 27] on button "Cancel" at bounding box center [41, 23] width 46 height 21
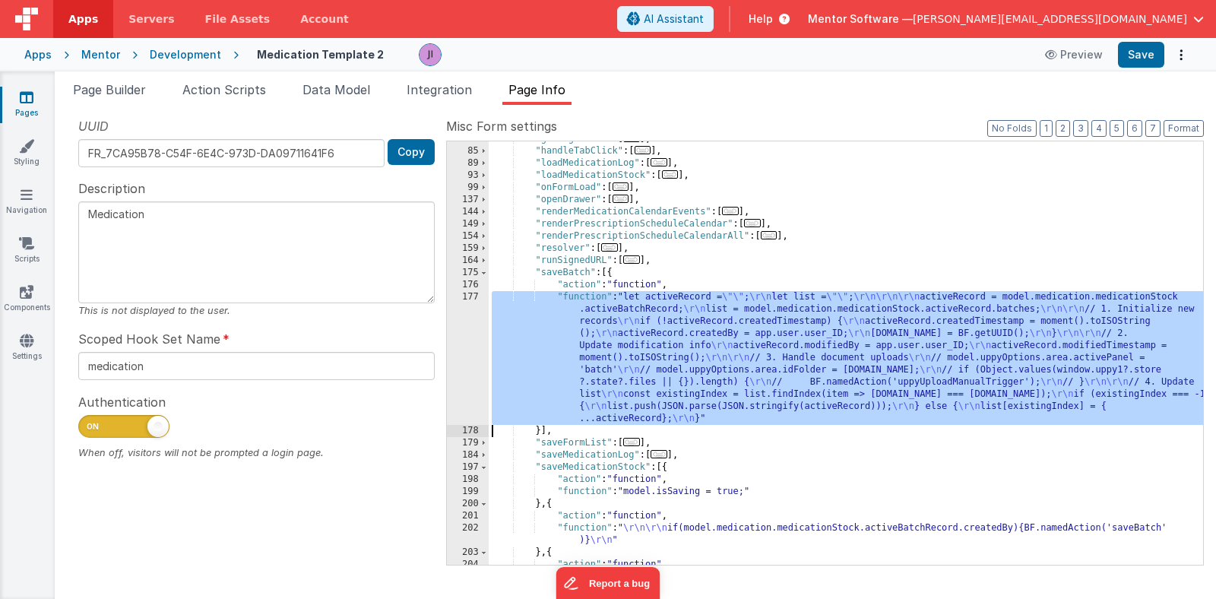
click at [578, 335] on div ""getSignedURL" : [ ... ] , "handleTabClick" : [ ... ] , "loadMedicationLog" : […" at bounding box center [846, 357] width 714 height 448
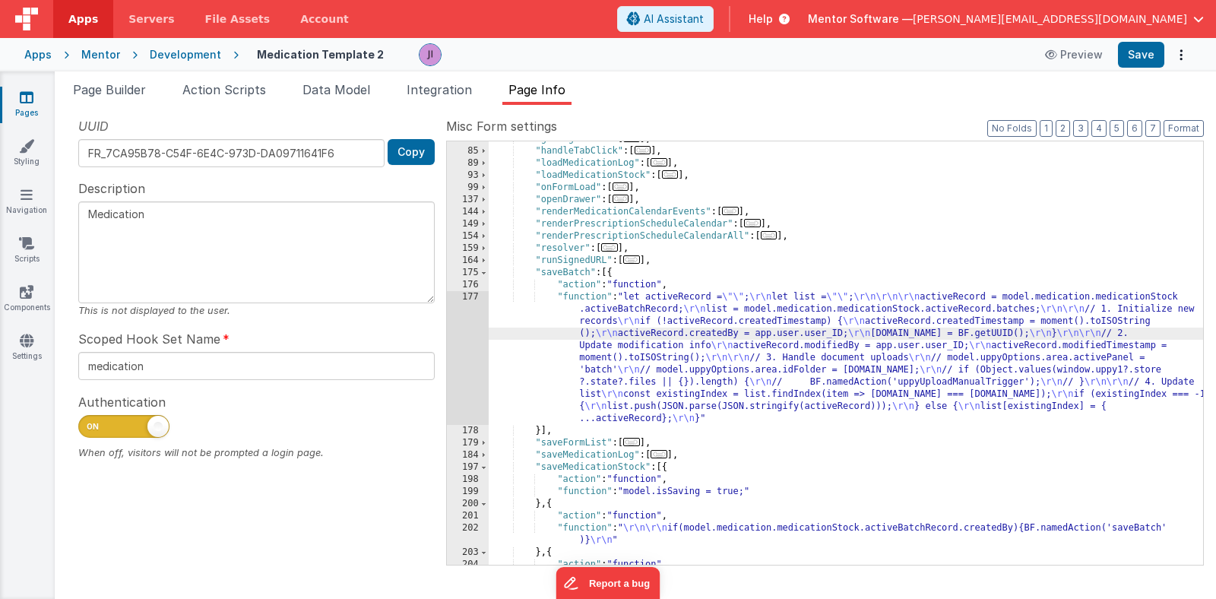
click at [641, 325] on div ""getSignedURL" : [ ... ] , "handleTabClick" : [ ... ] , "loadMedicationLog" : […" at bounding box center [846, 357] width 714 height 448
click at [588, 334] on div ""getSignedURL" : [ ... ] , "handleTabClick" : [ ... ] , "loadMedicationLog" : […" at bounding box center [846, 357] width 714 height 448
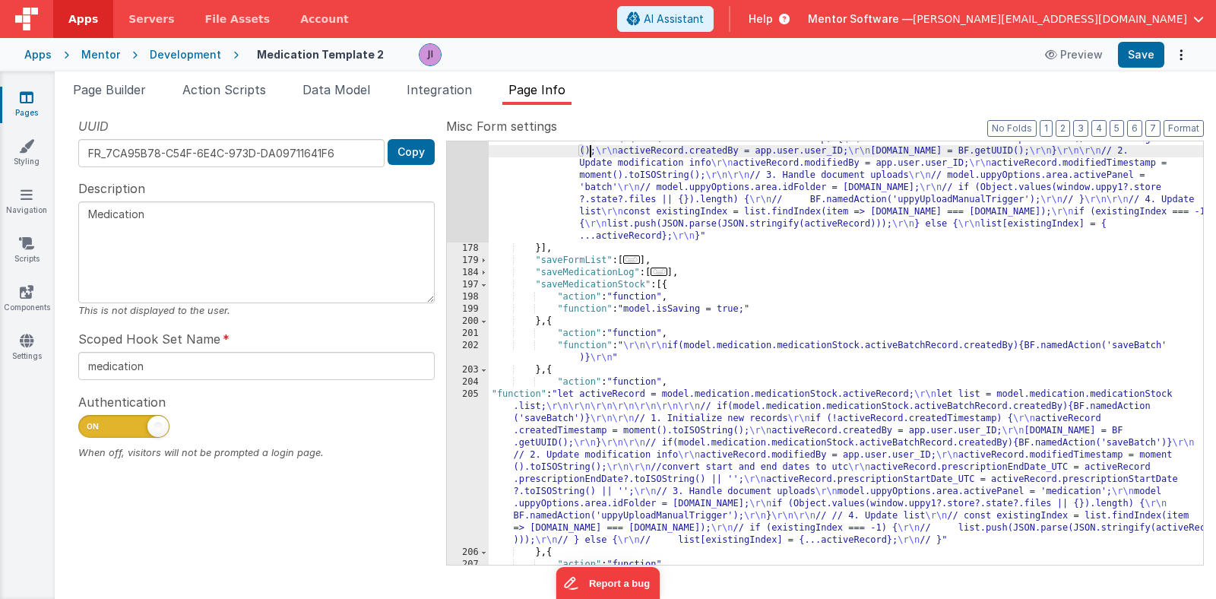
scroll to position [1270, 0]
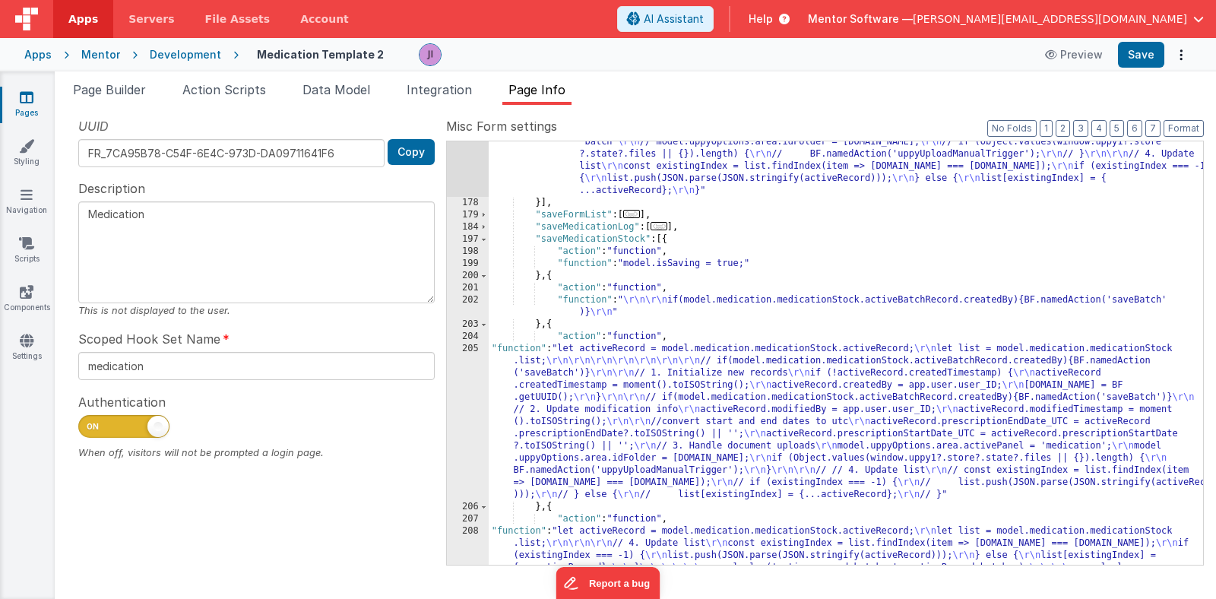
click at [527, 421] on div ""function" : "let activeRecord = \"\" ; \r\n let list = \"\" ; \r\n\r\n\r\n act…" at bounding box center [846, 378] width 714 height 630
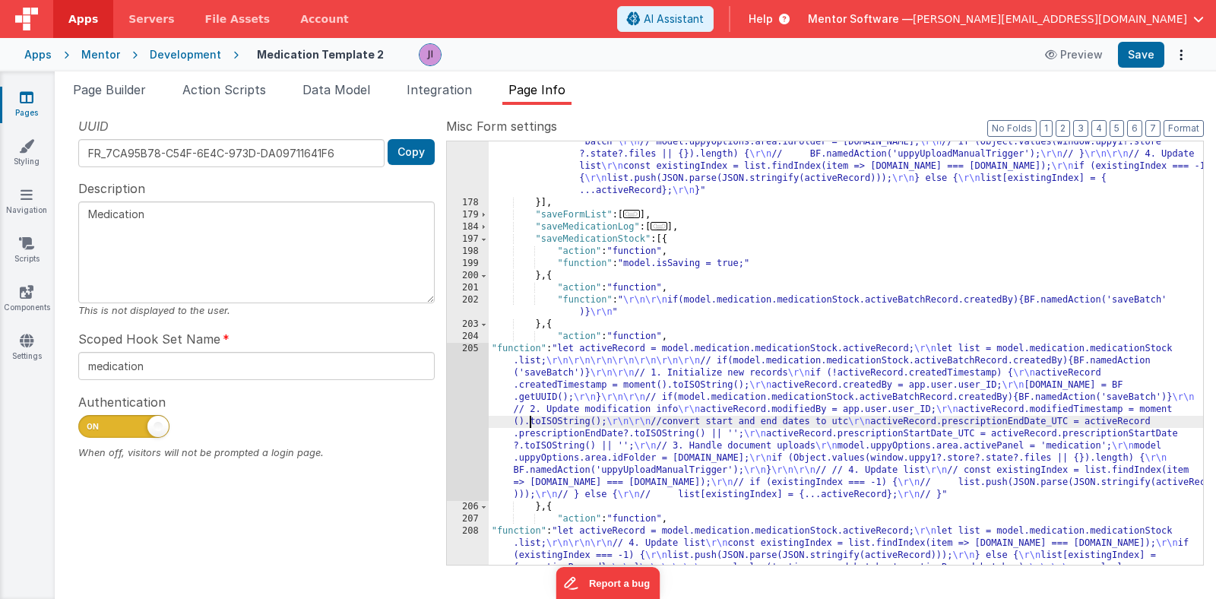
click at [476, 430] on div "205" at bounding box center [468, 422] width 42 height 158
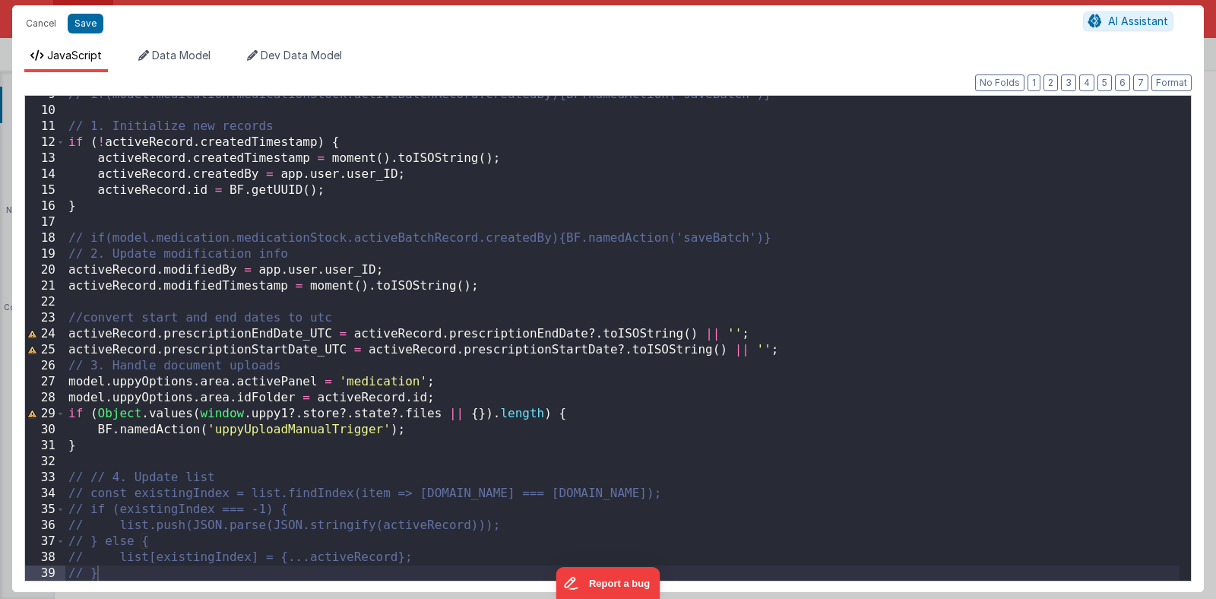
scroll to position [137, 0]
drag, startPoint x: 44, startPoint y: 32, endPoint x: 80, endPoint y: 54, distance: 42.0
click at [44, 32] on button "Cancel" at bounding box center [41, 23] width 46 height 21
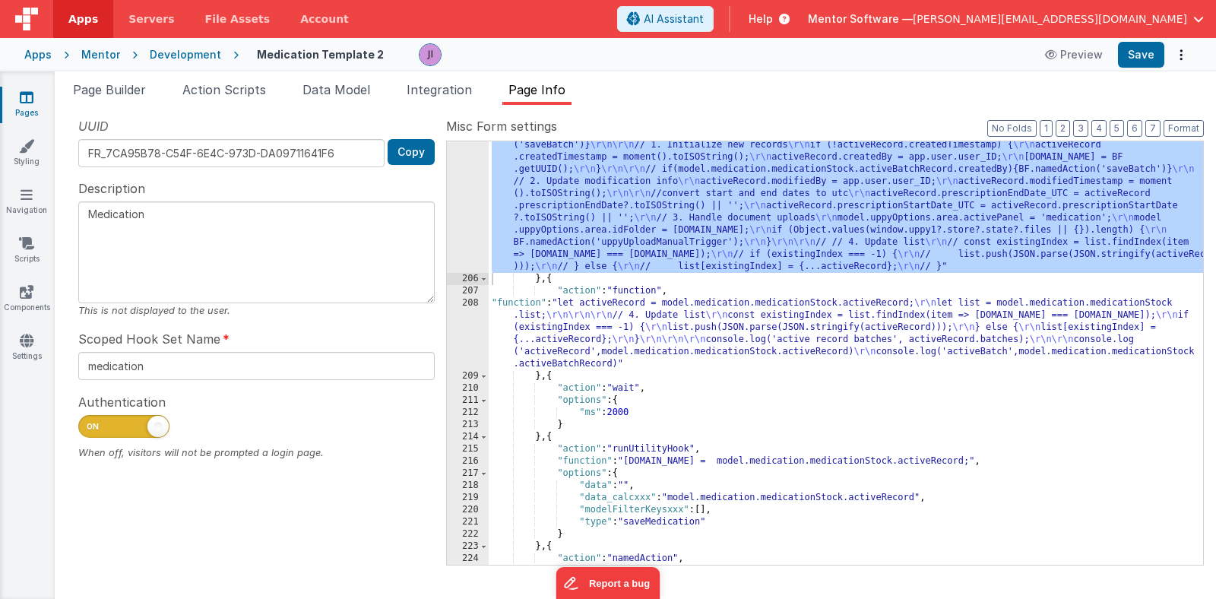
scroll to position [1498, 0]
drag, startPoint x: 600, startPoint y: 328, endPoint x: 536, endPoint y: 343, distance: 65.4
click at [600, 328] on div ""function" : "let activeRecord = model.medication.medicationStock.activeRecord;…" at bounding box center [846, 411] width 714 height 593
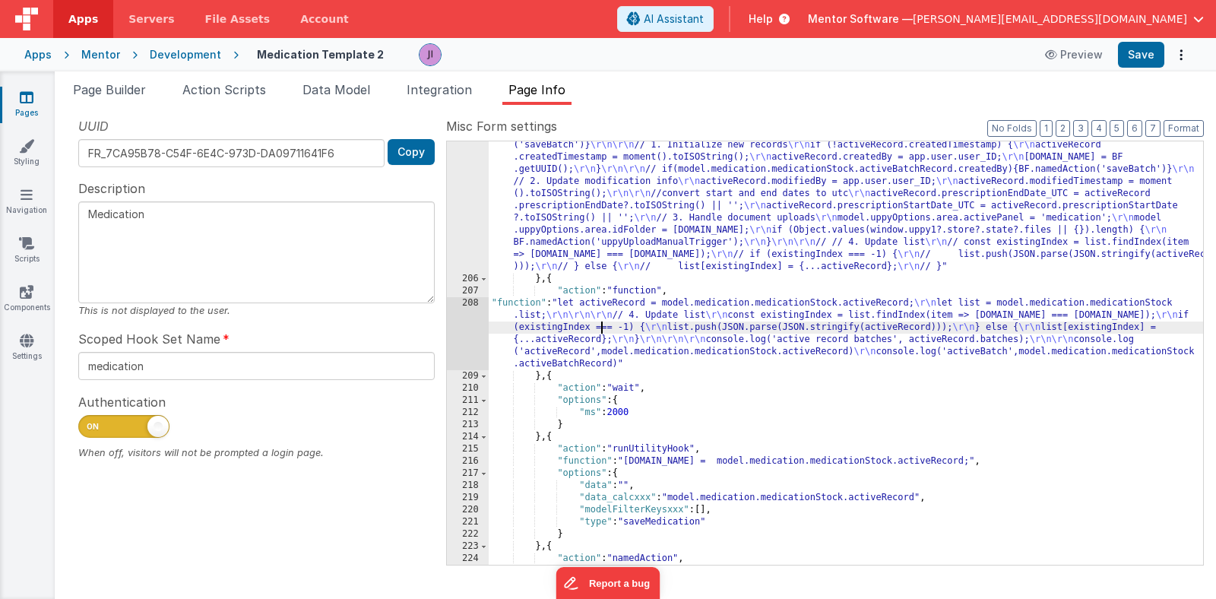
click at [453, 337] on div "208" at bounding box center [468, 333] width 42 height 73
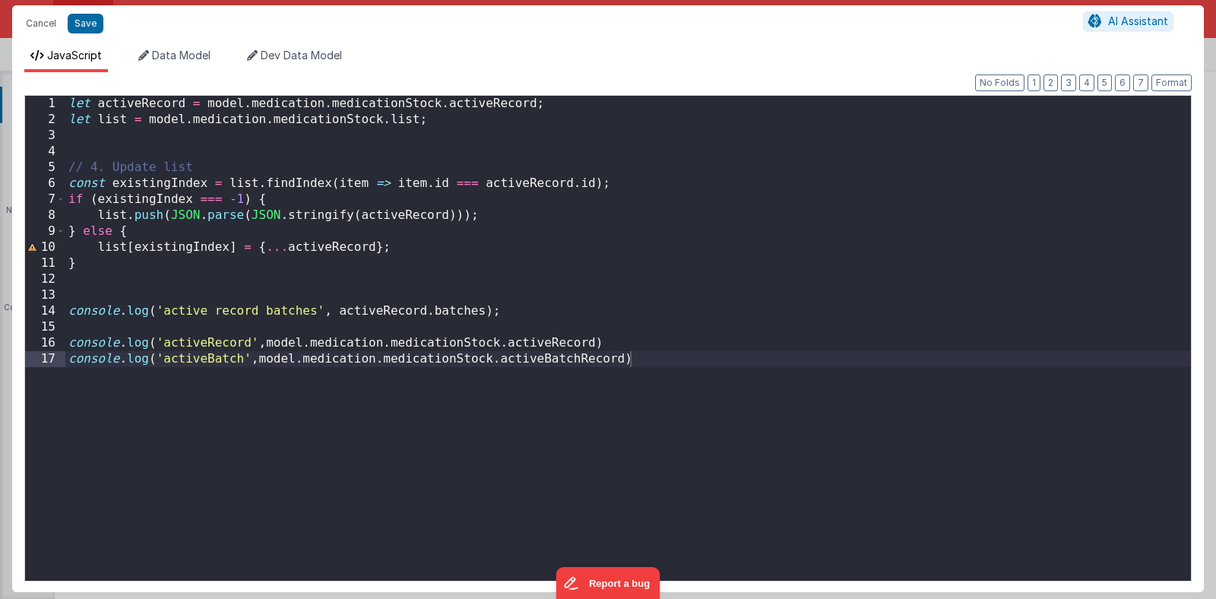
click at [164, 341] on div "let activeRecord = model . medication . medicationStock . activeRecord ; let li…" at bounding box center [627, 354] width 1125 height 517
click at [196, 364] on div "let activeRecord = model . medication . medicationStock . activeRecord ; let li…" at bounding box center [627, 354] width 1125 height 517
click at [195, 364] on div "let activeRecord = model . medication . medicationStock . activeRecord ; let li…" at bounding box center [627, 354] width 1125 height 517
click at [364, 299] on div "let activeRecord = model . medication . medicationStock . activeRecord ; let li…" at bounding box center [627, 354] width 1125 height 517
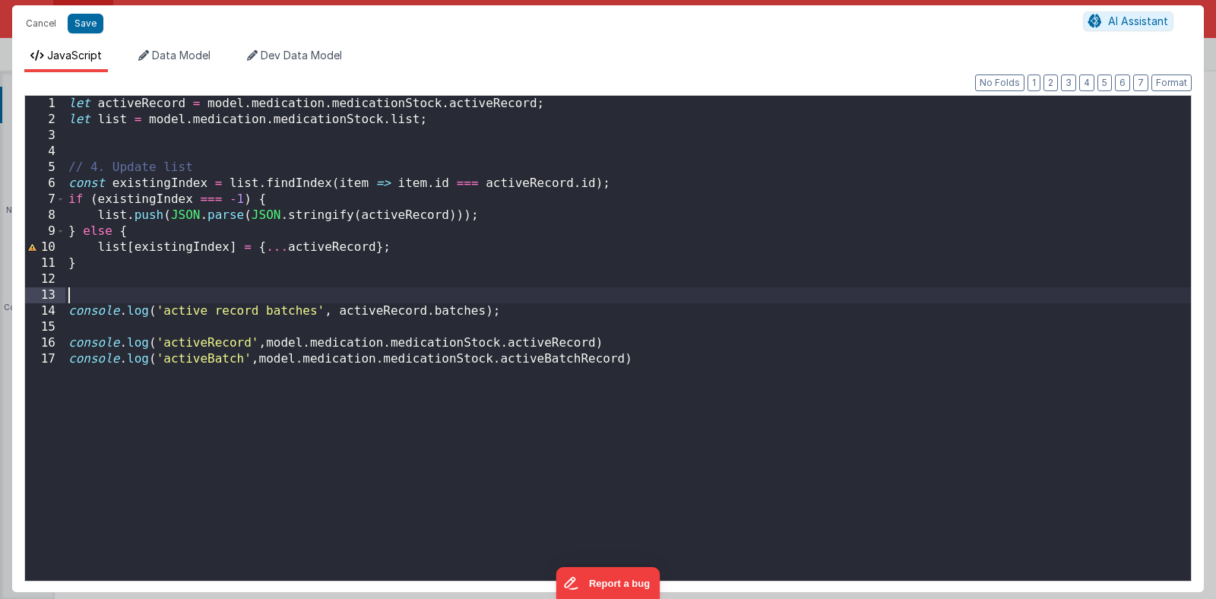
click at [410, 312] on div "let activeRecord = model . medication . medicationStock . activeRecord ; let li…" at bounding box center [627, 354] width 1125 height 517
click at [438, 312] on div "let activeRecord = model . medication . medicationStock . activeRecord ; let li…" at bounding box center [627, 354] width 1125 height 517
click at [37, 27] on button "Cancel" at bounding box center [41, 23] width 46 height 21
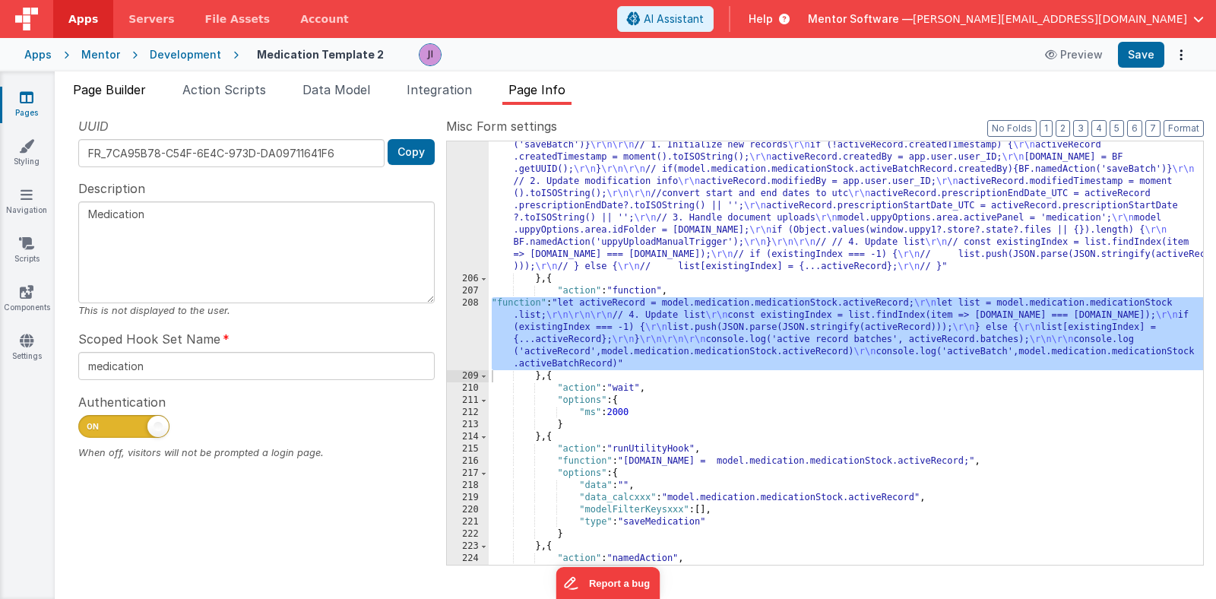
click at [100, 88] on span "Page Builder" at bounding box center [109, 89] width 73 height 15
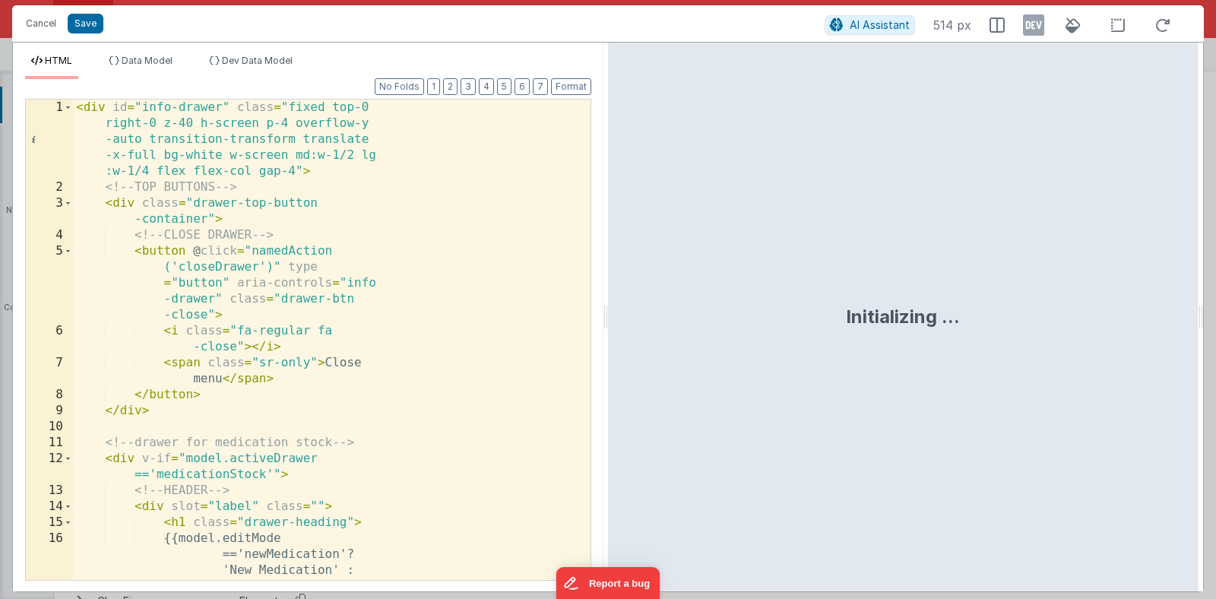
click at [350, 270] on div "< div id = "info-drawer" class = "fixed top-0 right-0 z-40 h-screen p-4 overflo…" at bounding box center [326, 483] width 506 height 767
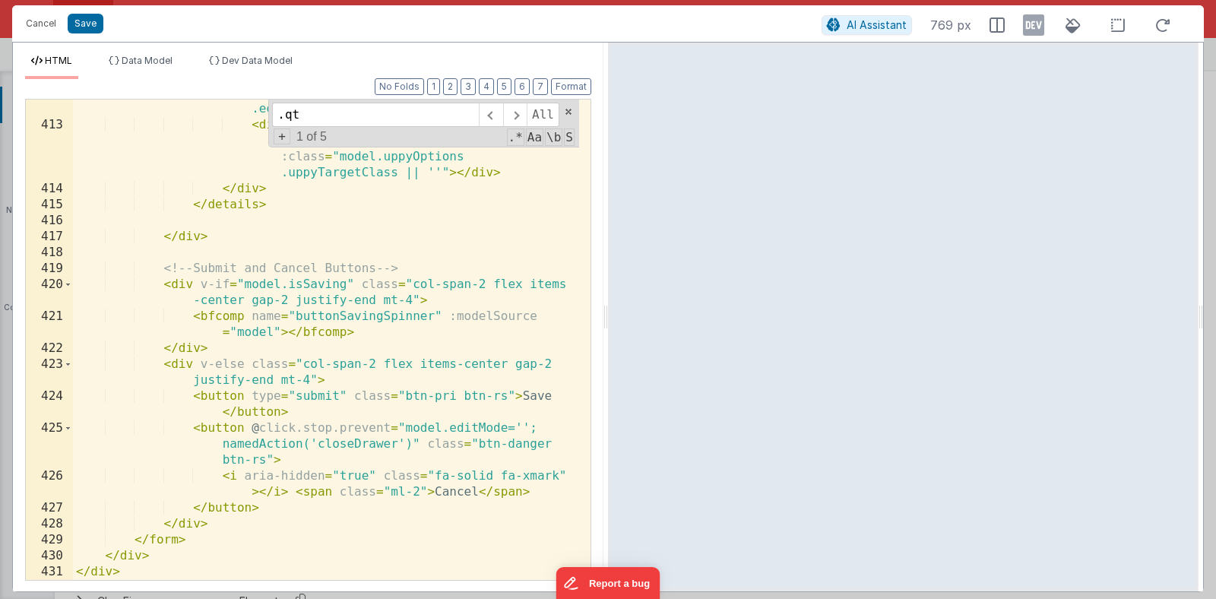
scroll to position [14137, 0]
type input ".qt"
click at [158, 559] on div "< div class = "form-field mt-4" v-if = "model .editMode!='viewPrescriptionDetai…" at bounding box center [326, 349] width 506 height 528
click at [164, 547] on div "< div class = "form-field mt-4" v-if = "model .editMode!='viewPrescriptionDetai…" at bounding box center [326, 349] width 506 height 528
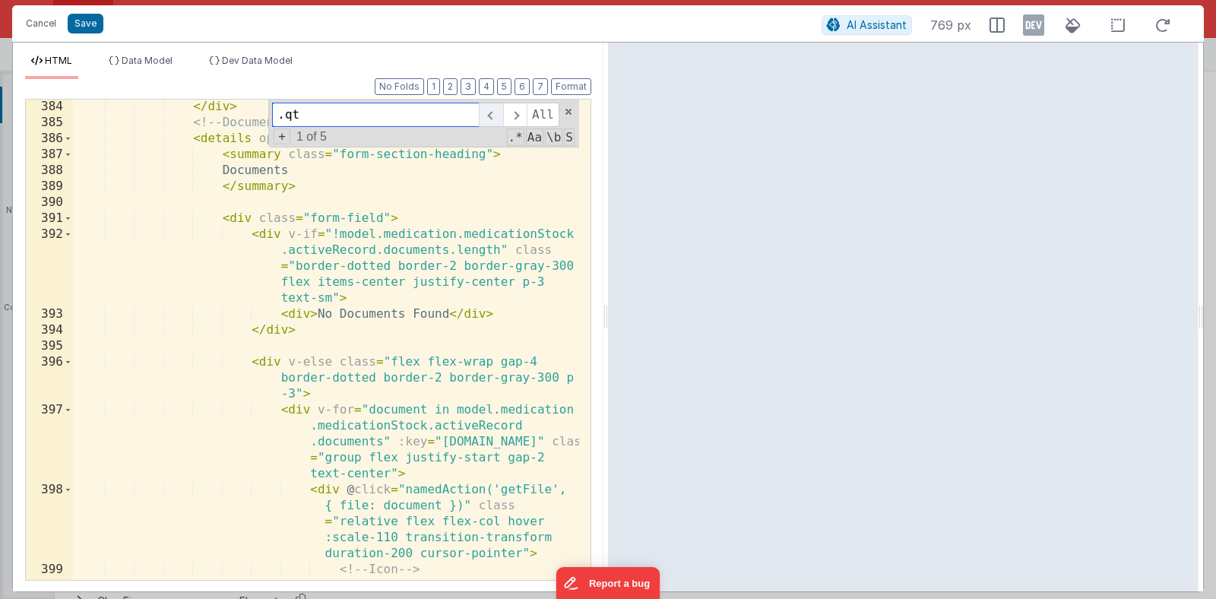
click at [498, 123] on span at bounding box center [491, 115] width 24 height 24
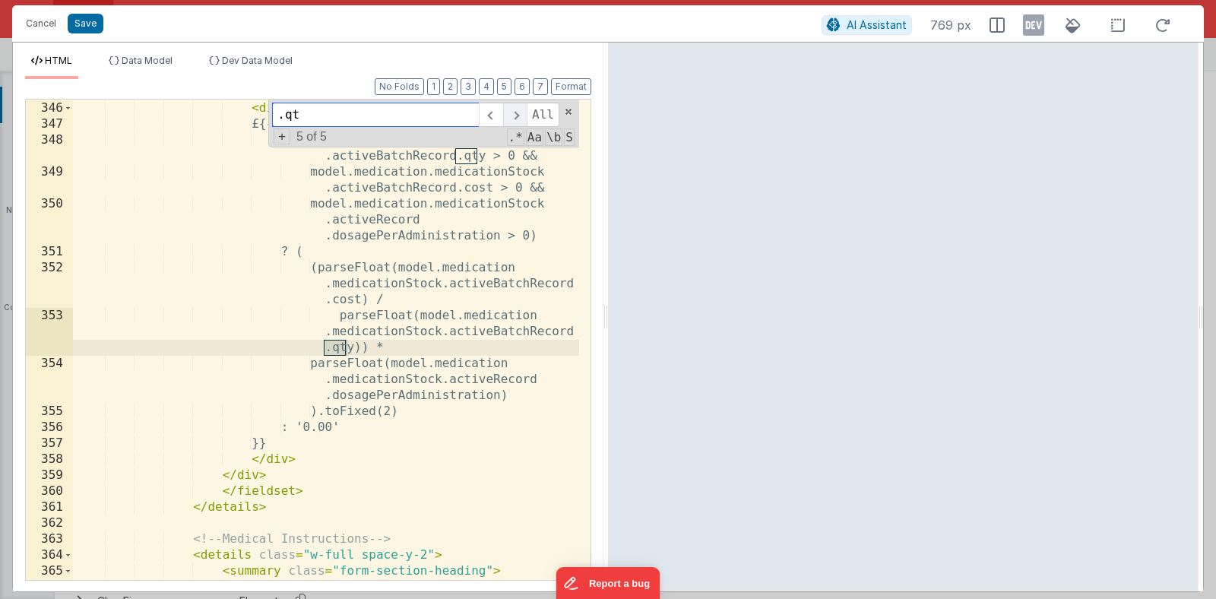
click at [513, 121] on span at bounding box center [515, 115] width 24 height 24
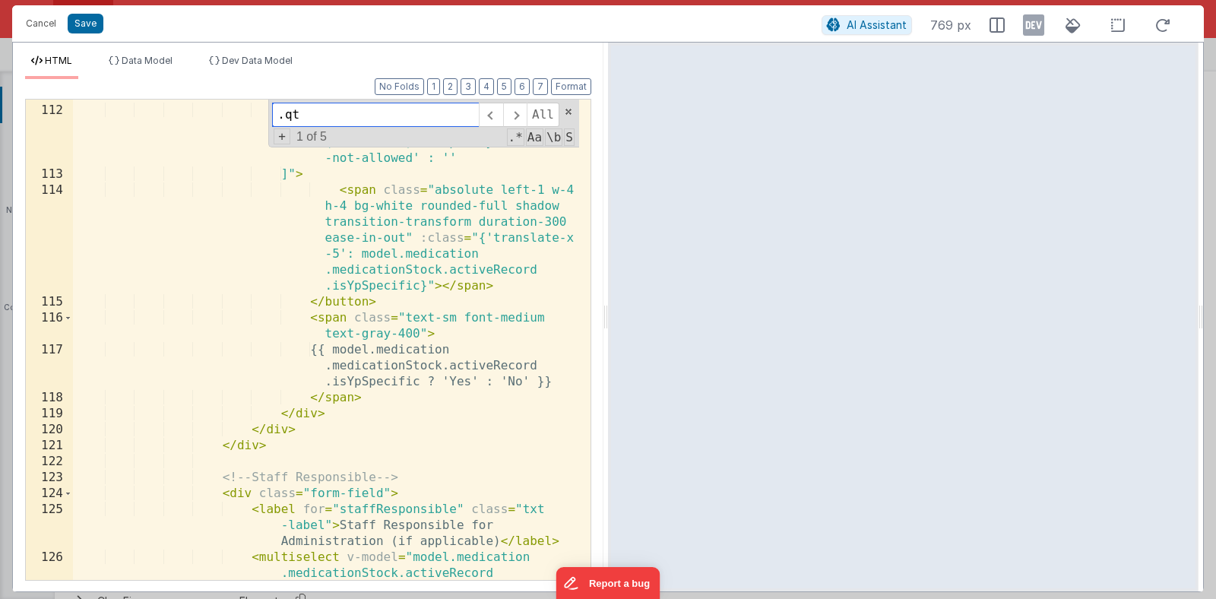
scroll to position [4050, 0]
click at [40, 30] on button "Cancel" at bounding box center [41, 23] width 46 height 21
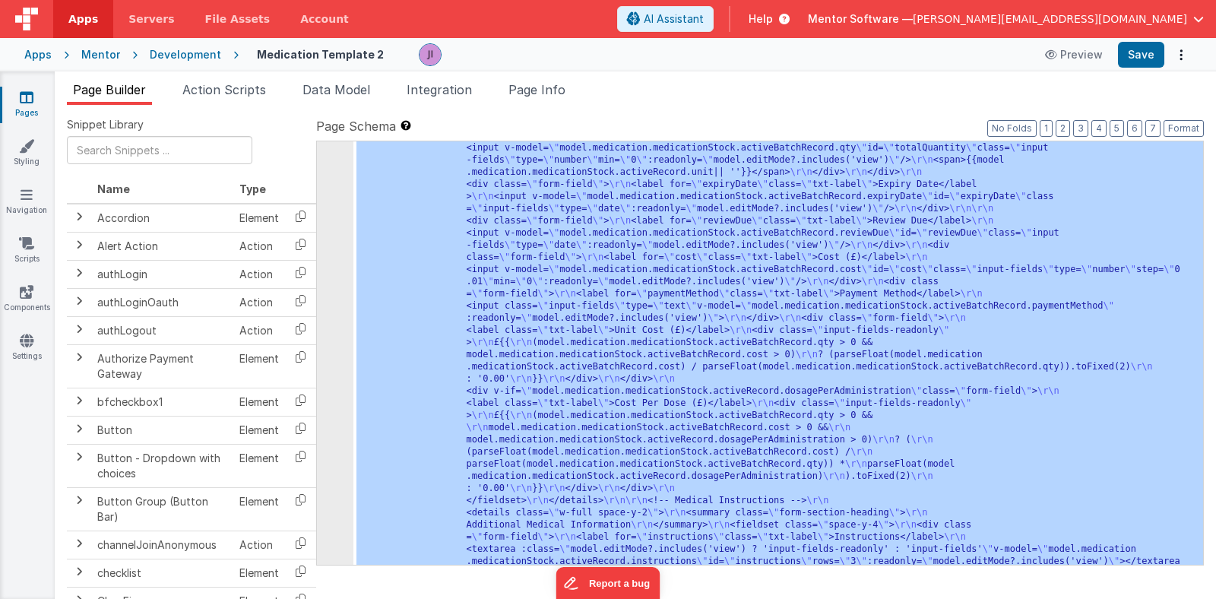
scroll to position [6297, 0]
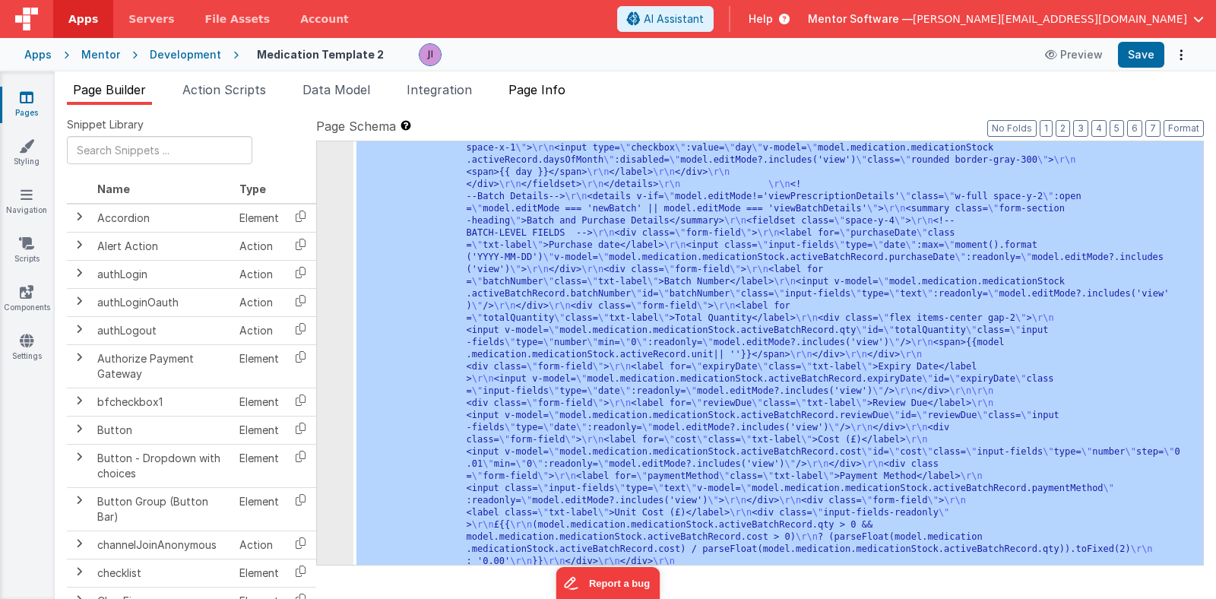
click at [530, 88] on span "Page Info" at bounding box center [536, 89] width 57 height 15
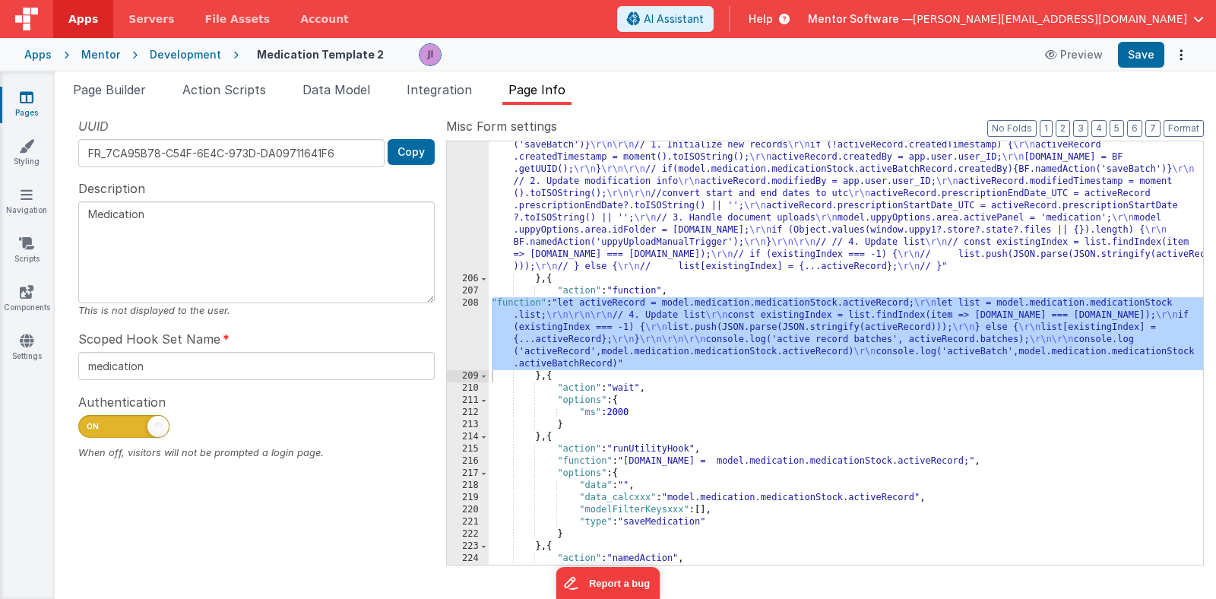
click at [675, 339] on div ""function" : "let activeRecord = model.medication.medicationStock.activeRecord;…" at bounding box center [846, 411] width 714 height 593
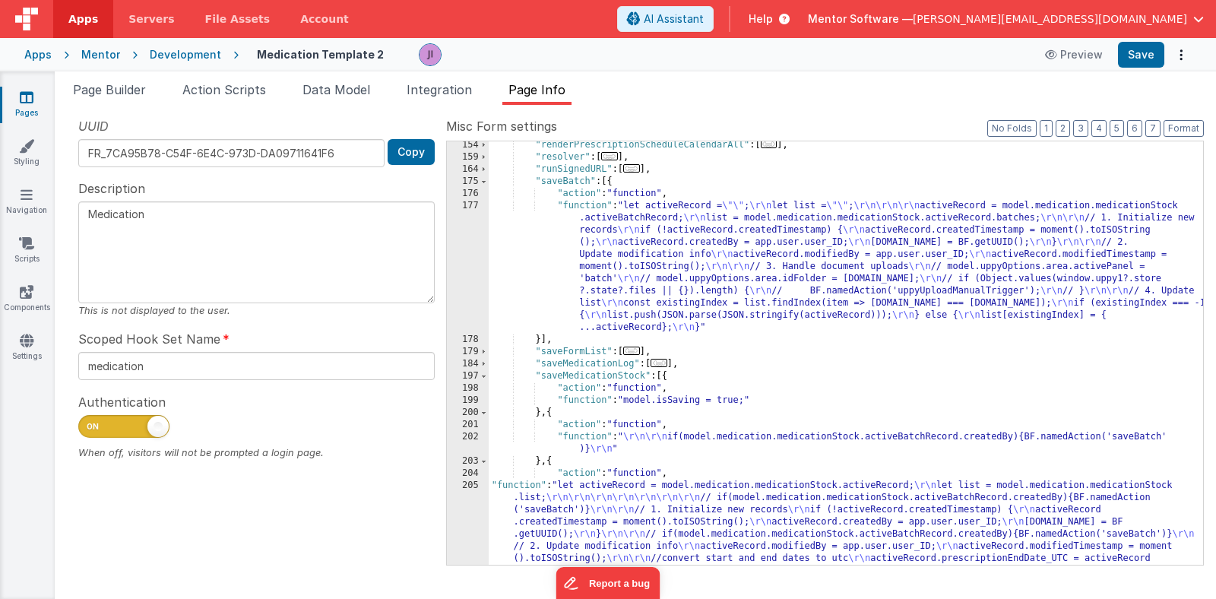
scroll to position [1087, 0]
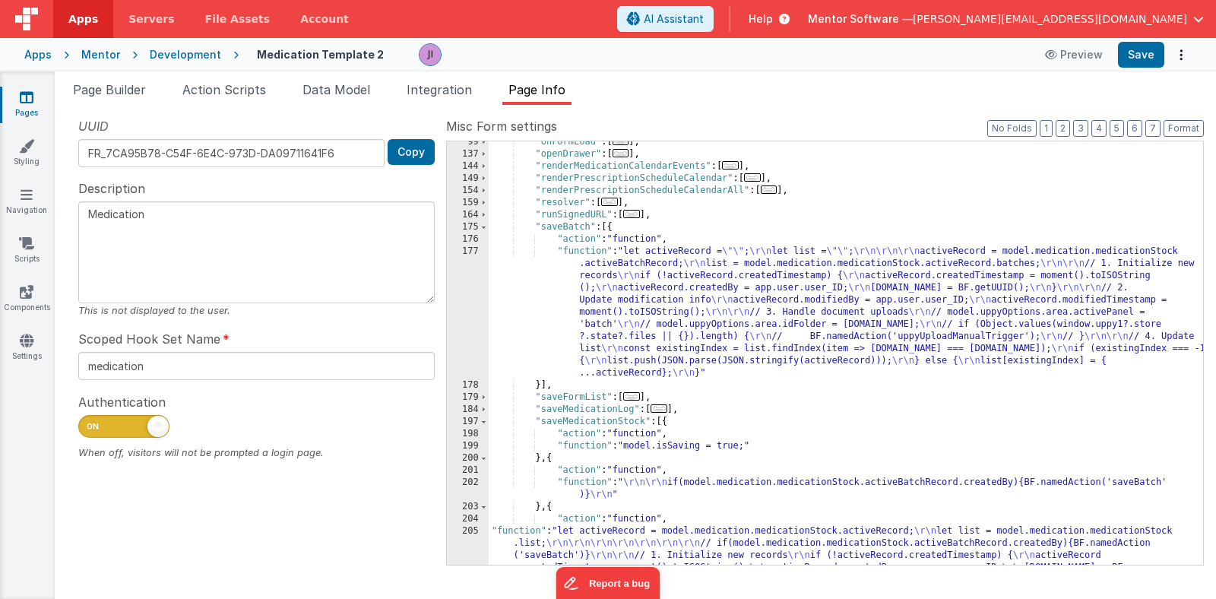
click at [635, 287] on div ""onFormLoad" : [ ... ] , "openDrawer" : [ ... ] , "renderMedicationCalendarEven…" at bounding box center [846, 432] width 714 height 593
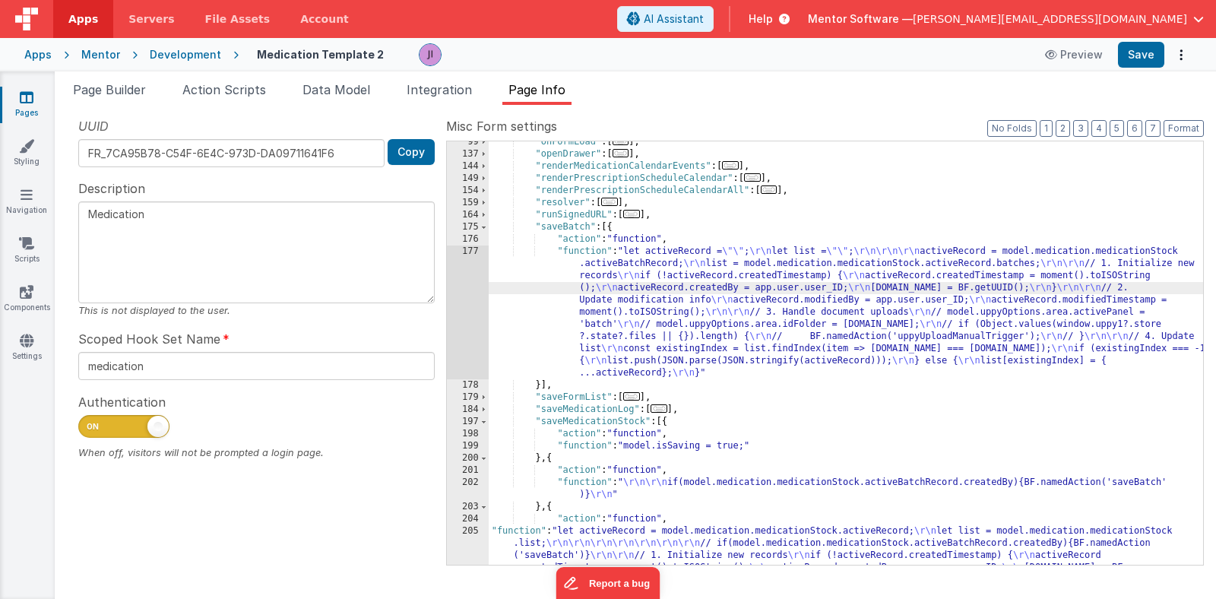
click at [475, 304] on div "177" at bounding box center [468, 312] width 42 height 134
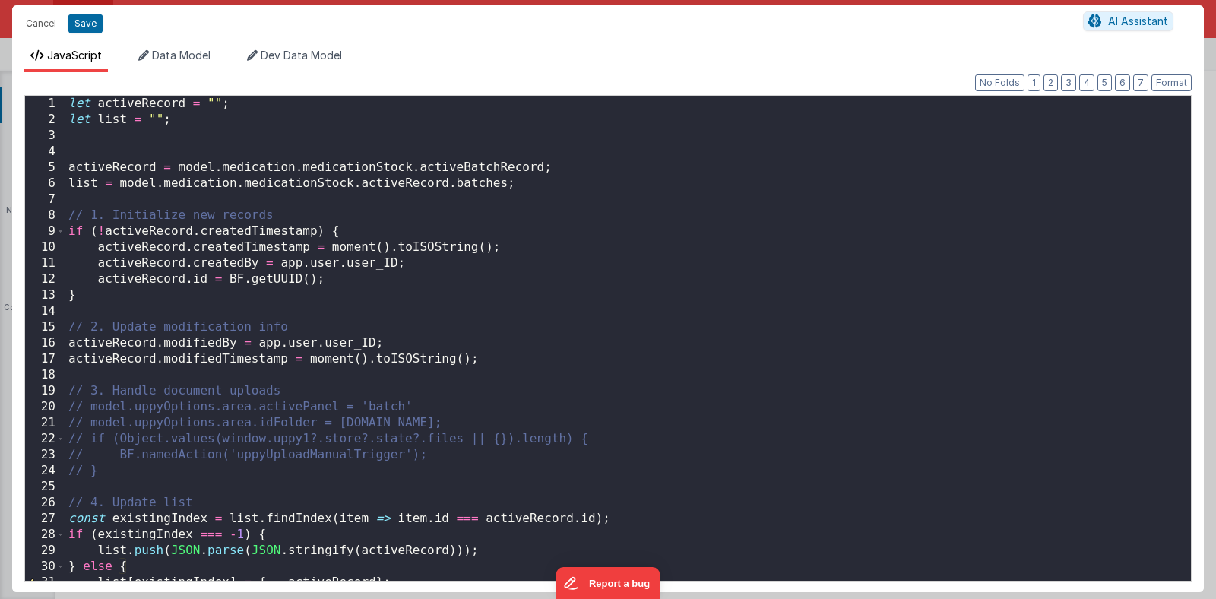
scroll to position [0, 0]
click at [43, 22] on button "Cancel" at bounding box center [41, 23] width 46 height 21
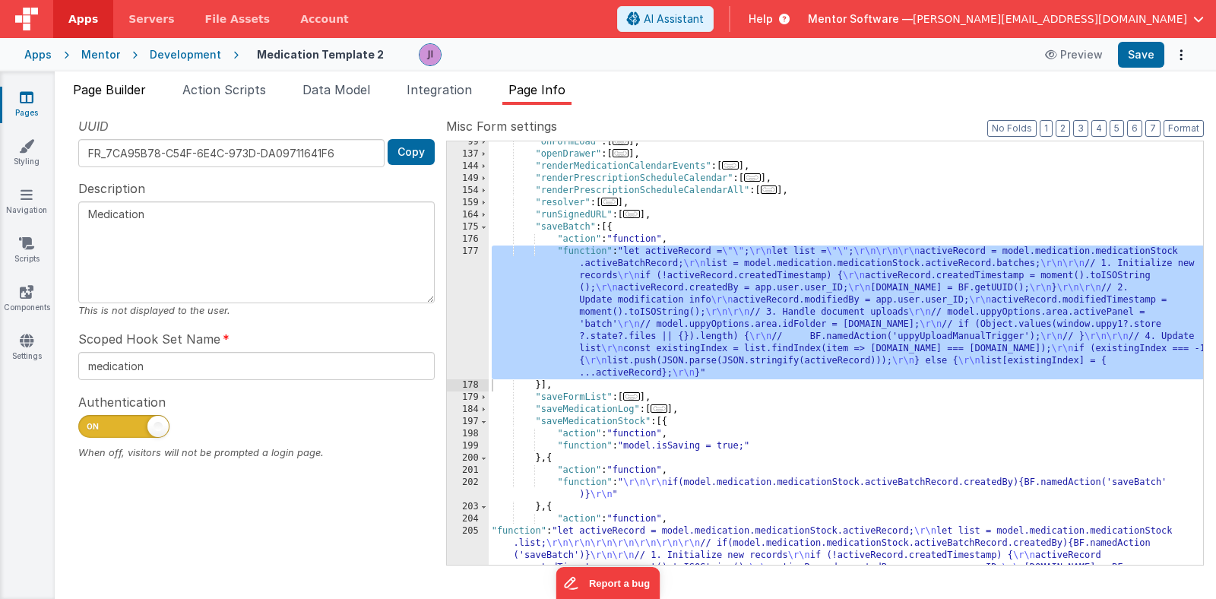
click at [125, 98] on li "Page Builder" at bounding box center [109, 93] width 85 height 24
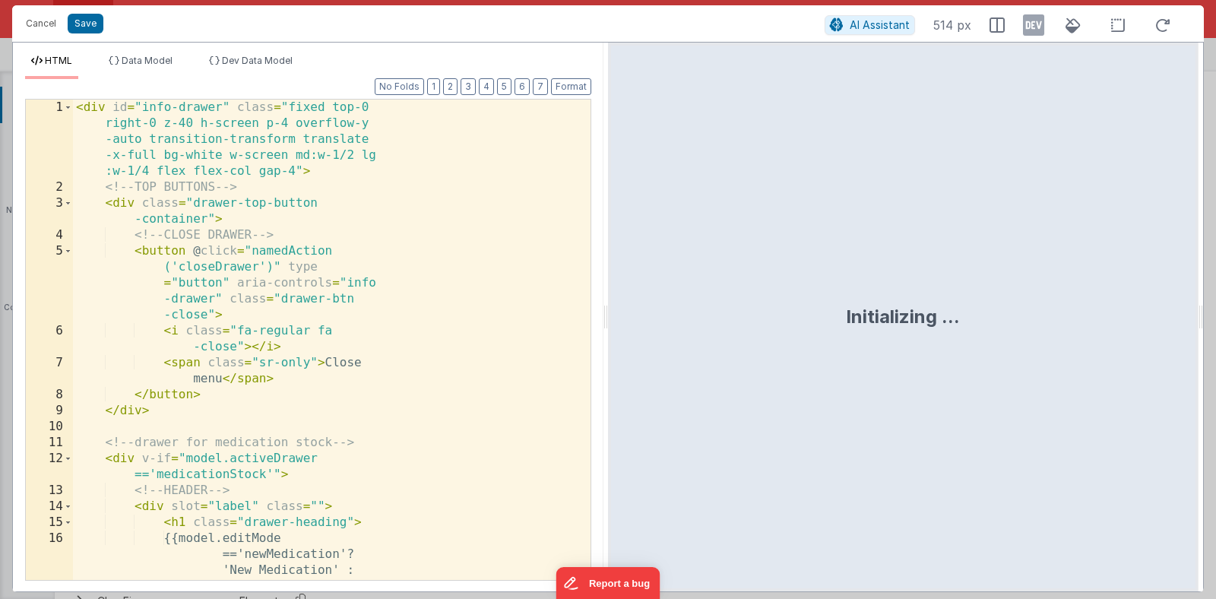
scroll to position [6908, 0]
click at [334, 323] on div "< div id = "info-drawer" class = "fixed top-0 right-0 z-40 h-screen p-4 overflo…" at bounding box center [326, 483] width 506 height 767
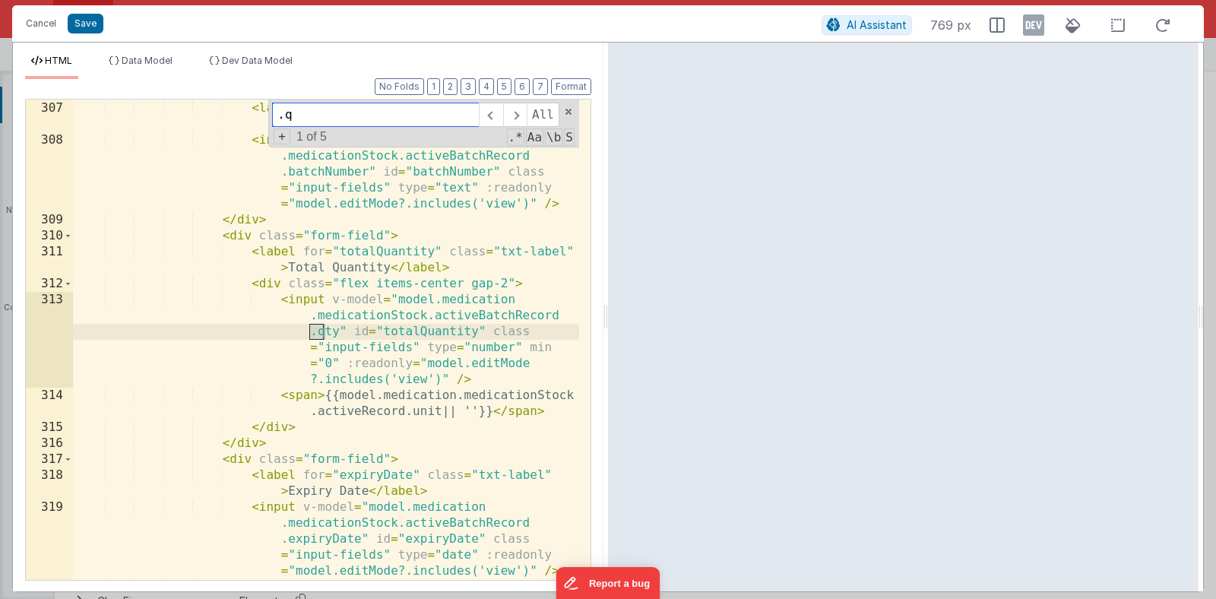
scroll to position [10723, 0]
type input ".qt"
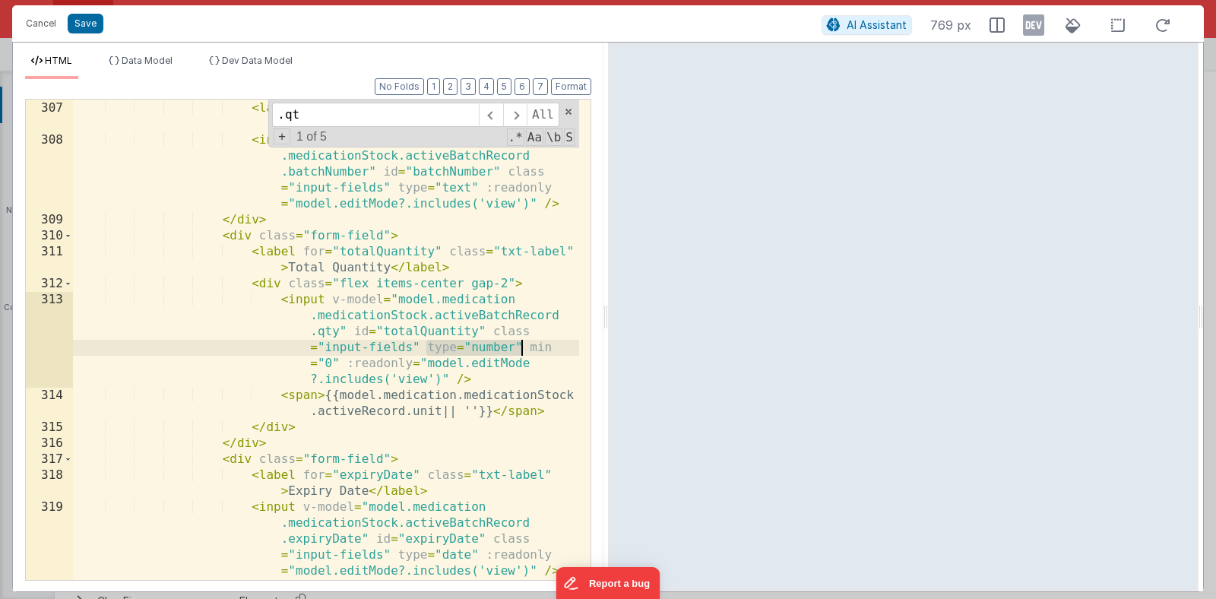
drag, startPoint x: 424, startPoint y: 349, endPoint x: 523, endPoint y: 352, distance: 98.8
click at [523, 352] on div "< div class = "form-field" > < label for = "batchNumber" class = "txt-label" > …" at bounding box center [326, 340] width 506 height 512
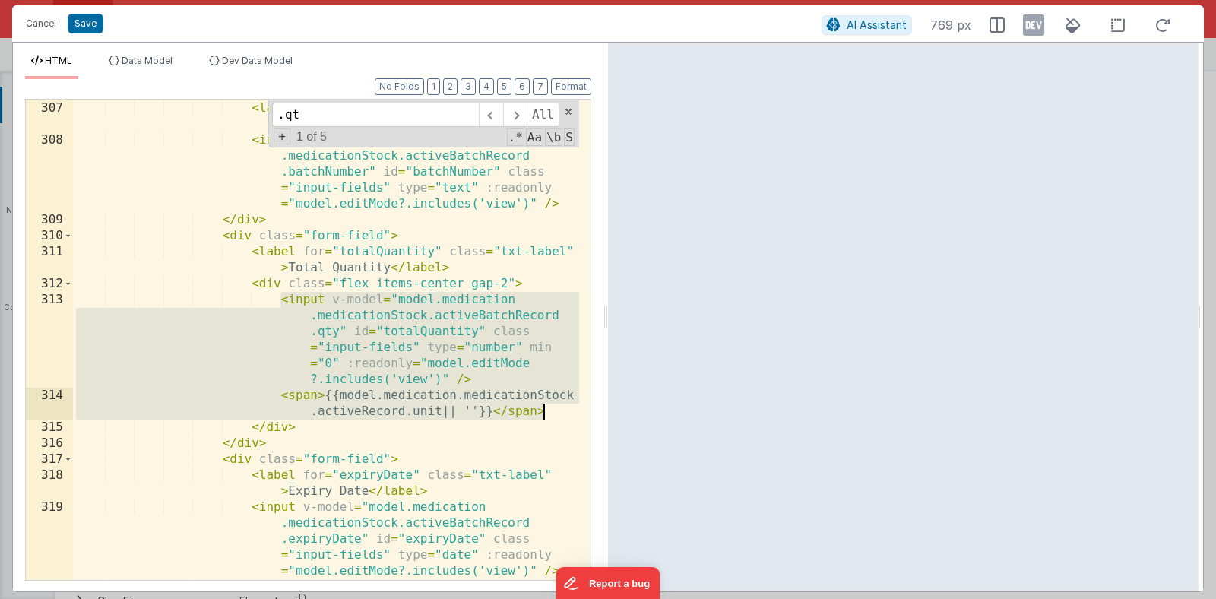
drag, startPoint x: 279, startPoint y: 301, endPoint x: 550, endPoint y: 406, distance: 290.8
click at [550, 406] on div "< div class = "form-field" > < label for = "batchNumber" class = "txt-label" > …" at bounding box center [326, 340] width 506 height 512
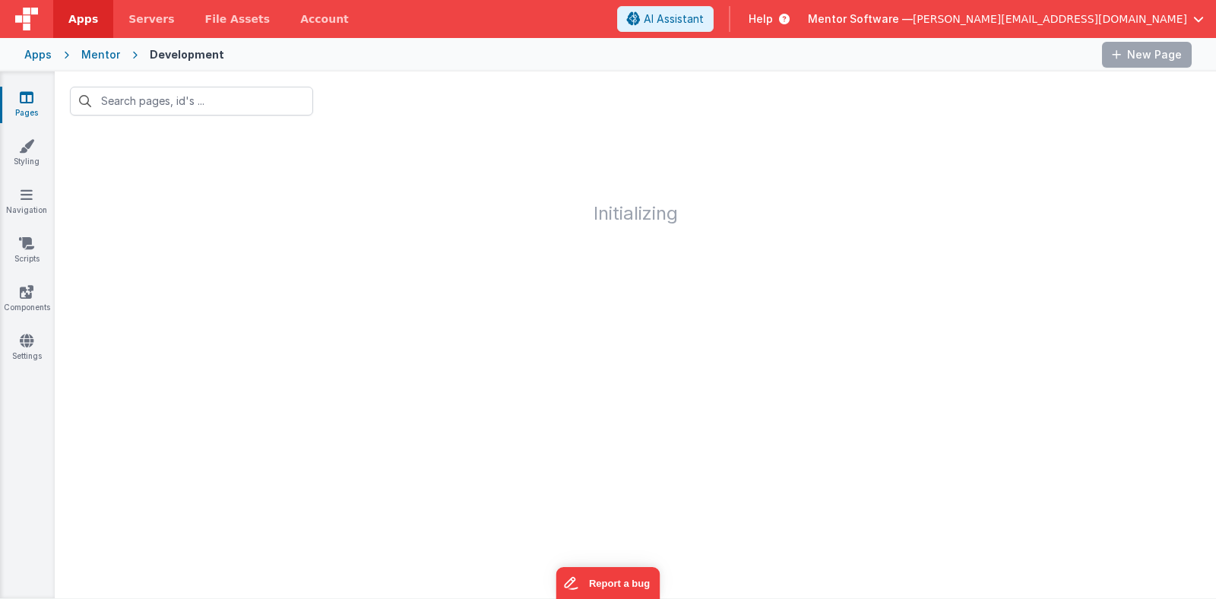
click at [33, 103] on icon at bounding box center [27, 97] width 14 height 15
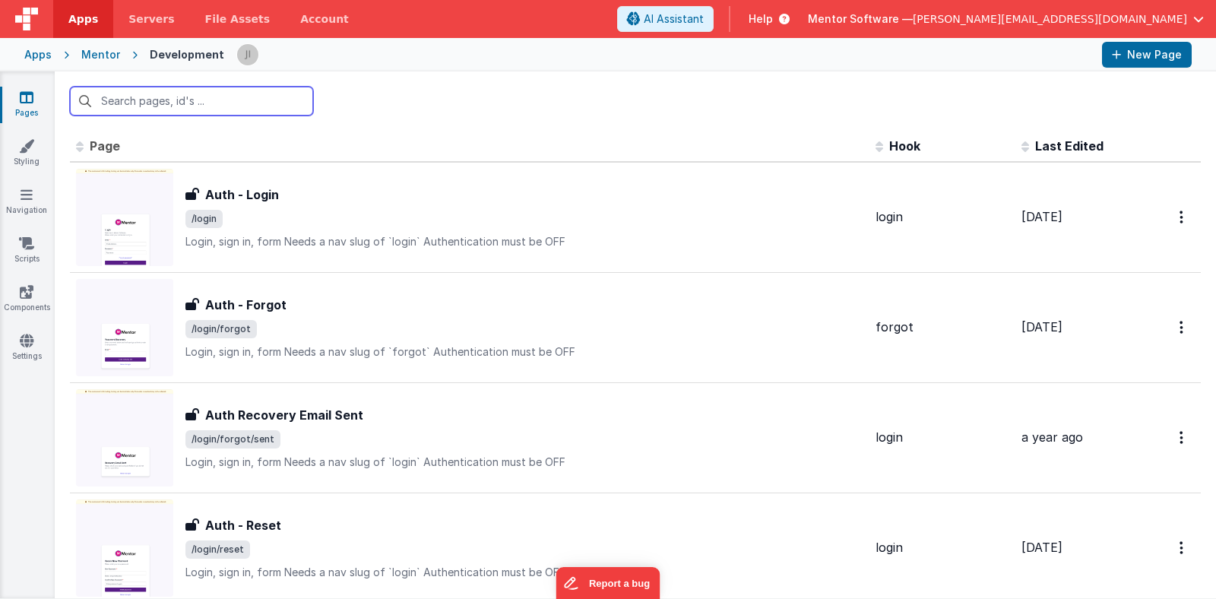
click at [150, 109] on input "text" at bounding box center [191, 101] width 243 height 29
click at [230, 103] on input "sign" at bounding box center [191, 101] width 243 height 29
click at [226, 110] on input "sign" at bounding box center [191, 101] width 243 height 29
type input "s"
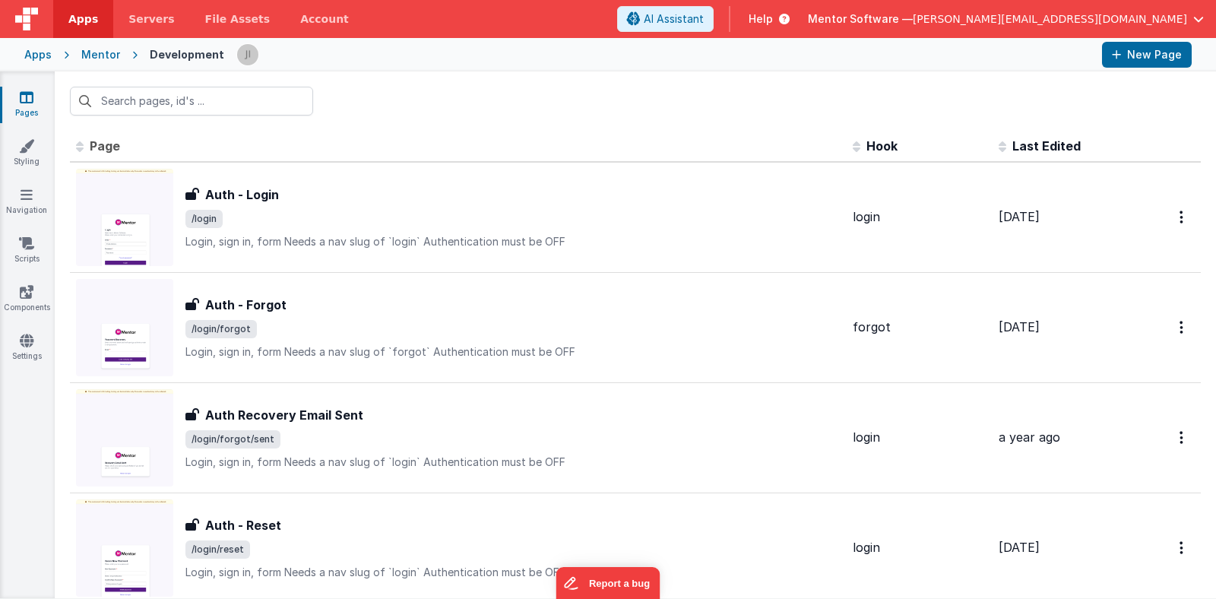
click at [1023, 144] on span "Last Edited" at bounding box center [1046, 145] width 68 height 15
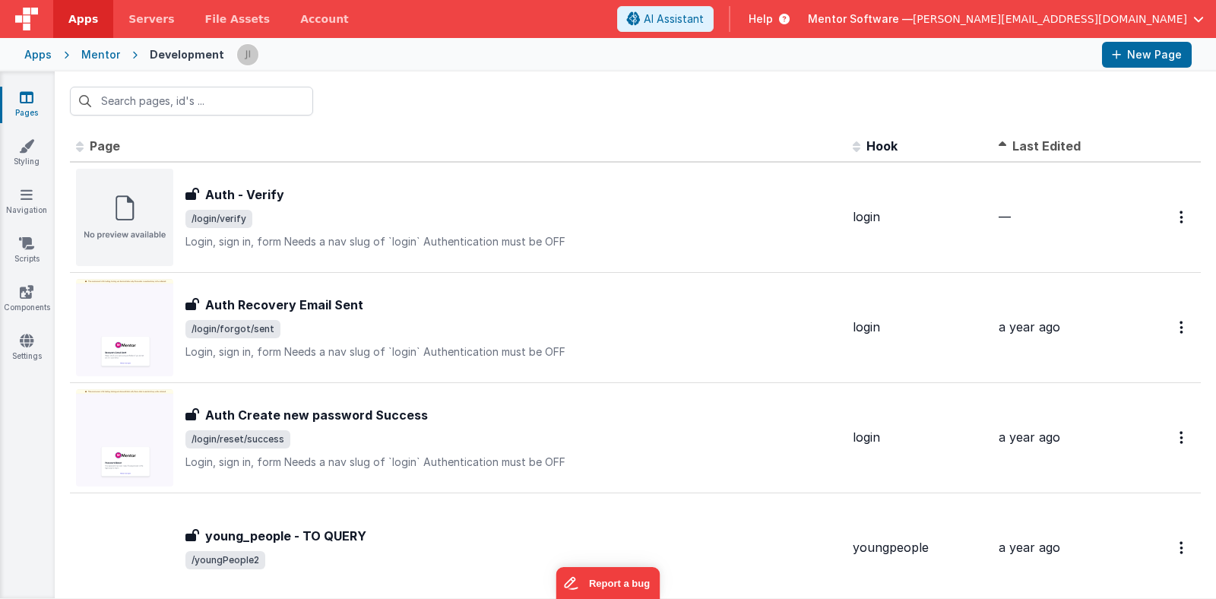
click at [1029, 144] on span "Last Edited" at bounding box center [1046, 145] width 68 height 15
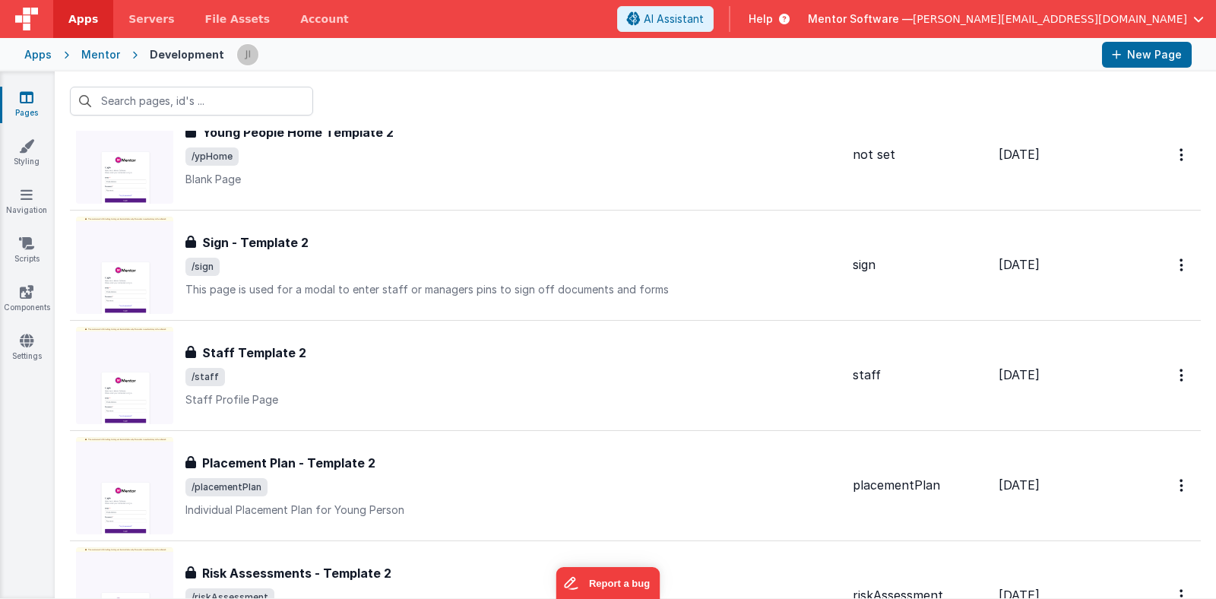
scroll to position [846, 0]
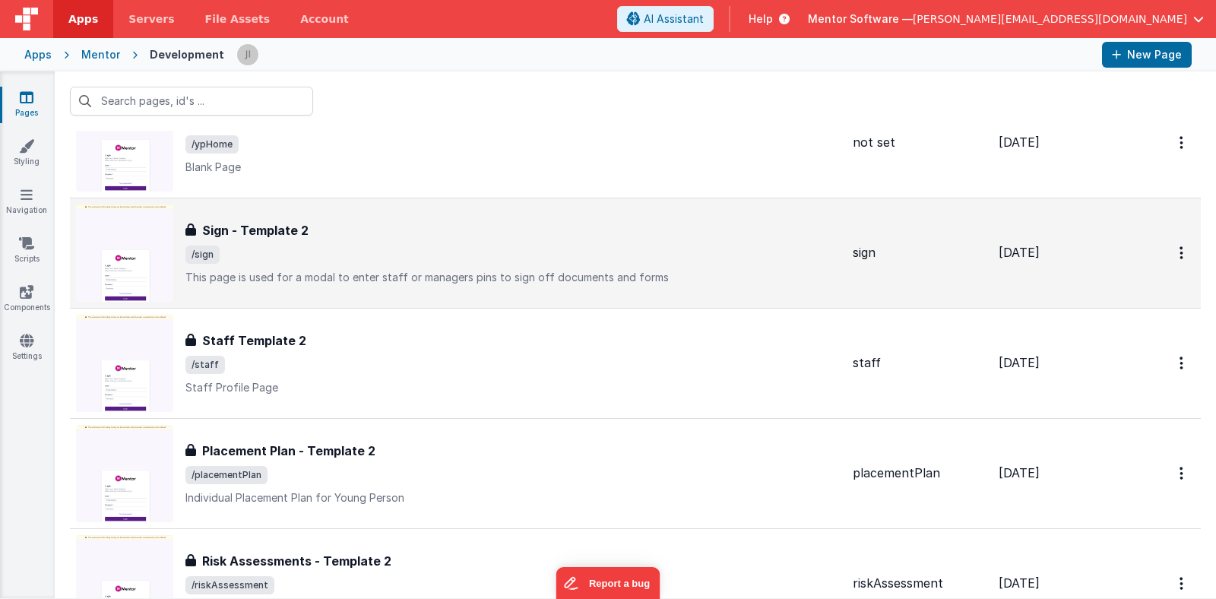
click at [743, 242] on div "Sign - Template 2 Sign - Template 2 /sign This page is used for a modal to ente…" at bounding box center [512, 253] width 655 height 64
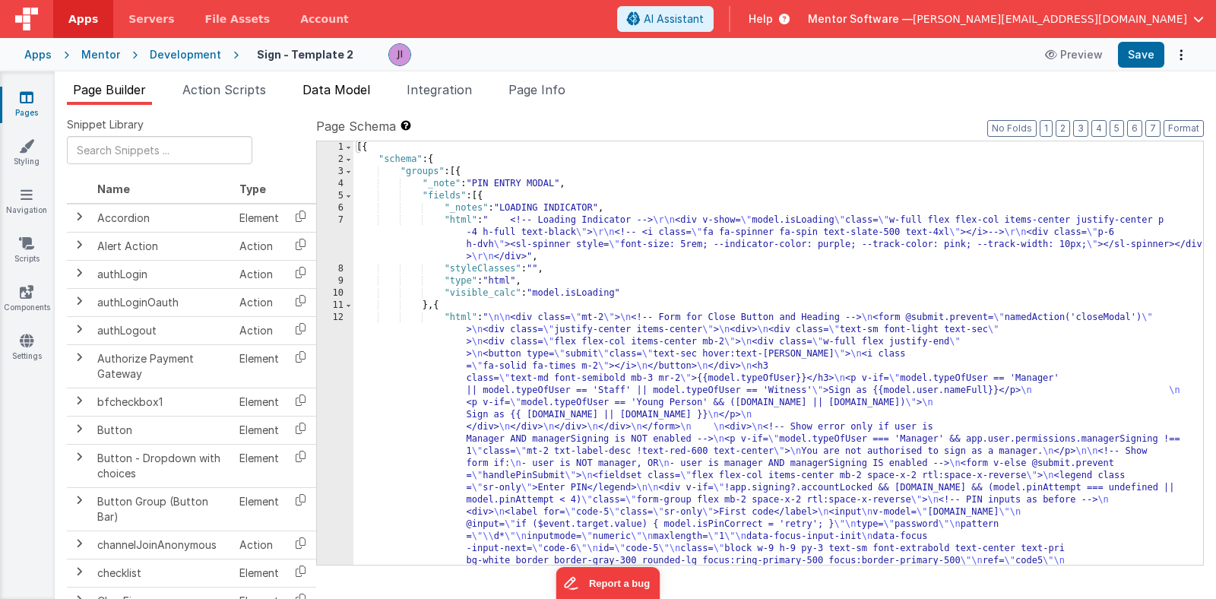
click at [317, 96] on span "Data Model" at bounding box center [336, 89] width 68 height 15
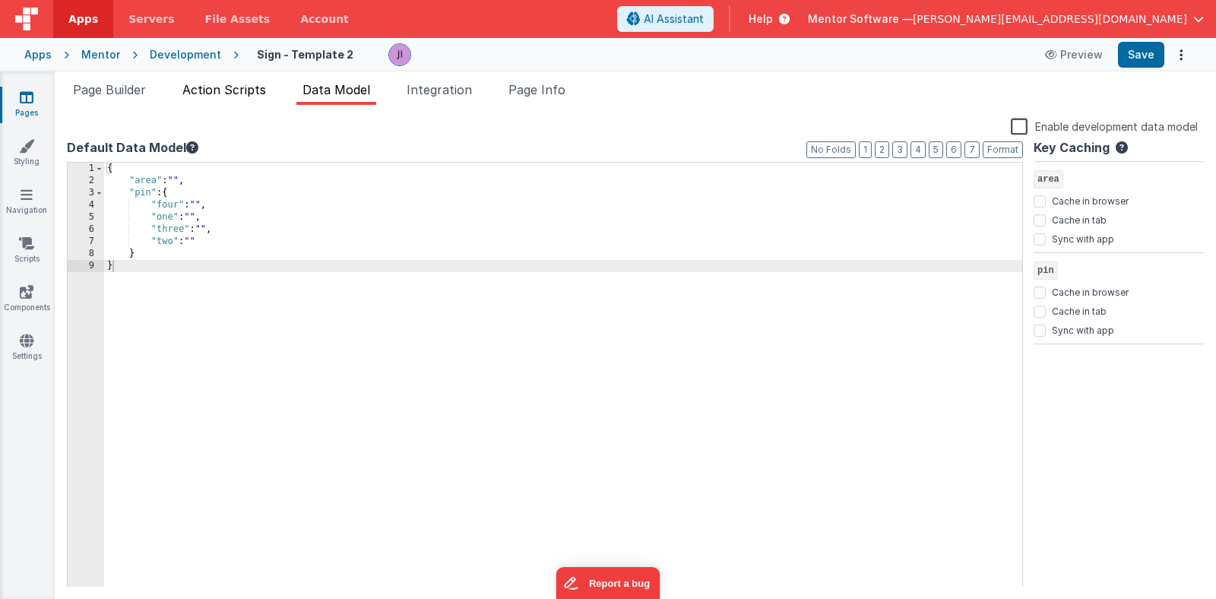
click at [258, 94] on span "Action Scripts" at bounding box center [224, 89] width 84 height 15
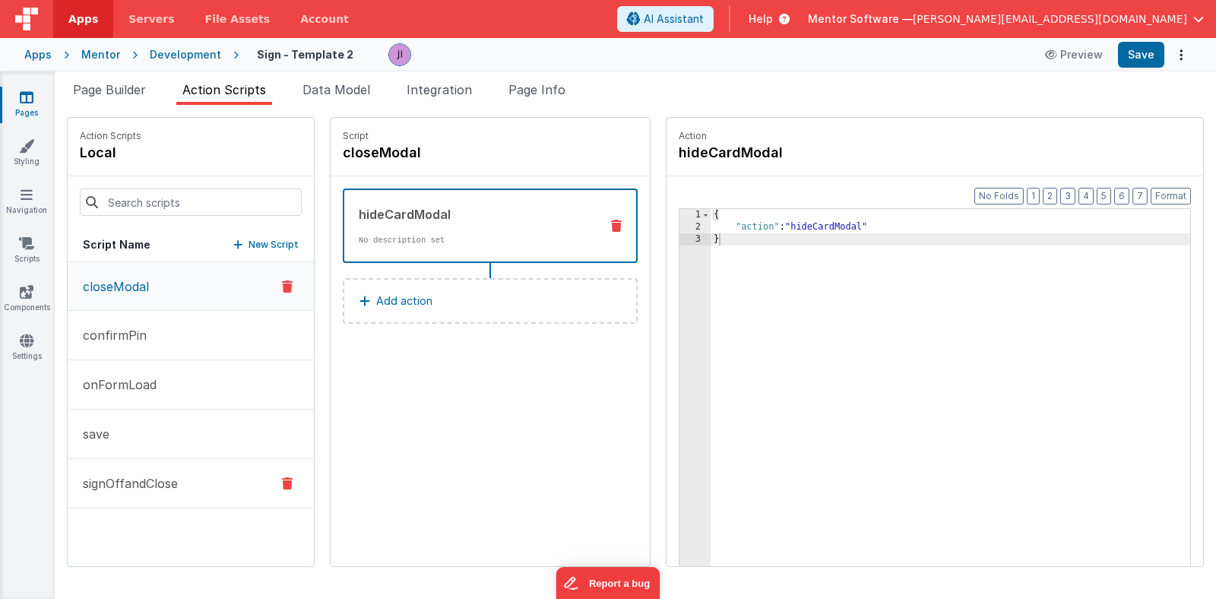
click at [144, 471] on button "signOffandClose" at bounding box center [191, 483] width 246 height 49
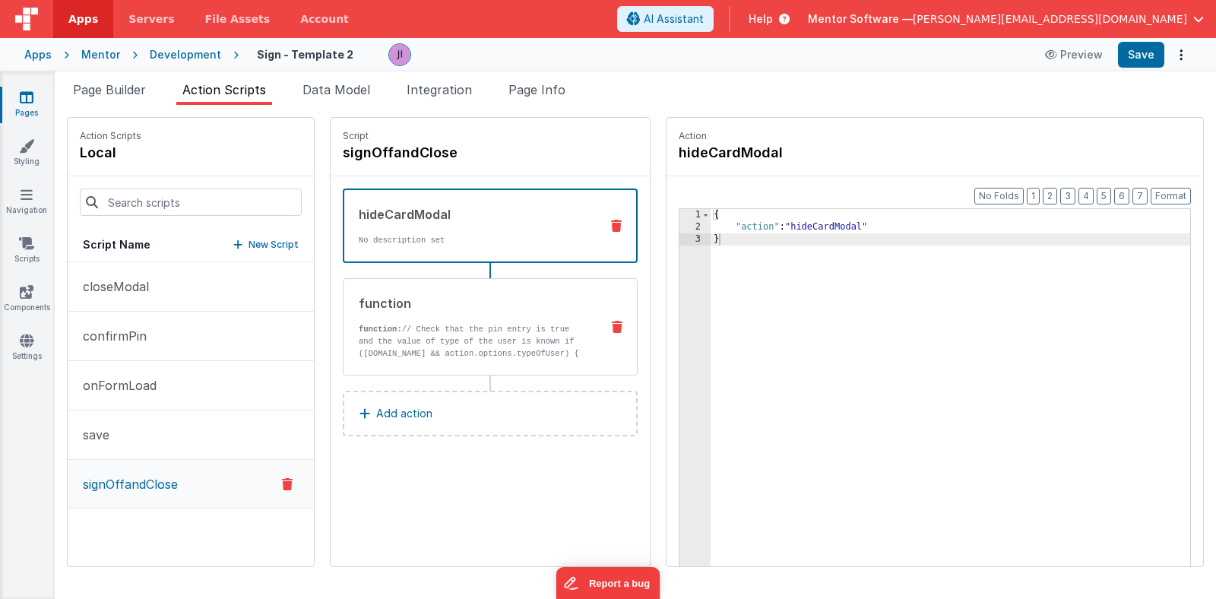
click at [511, 362] on div "function function: // Check that the pin entry is true and the value of type of…" at bounding box center [490, 326] width 295 height 97
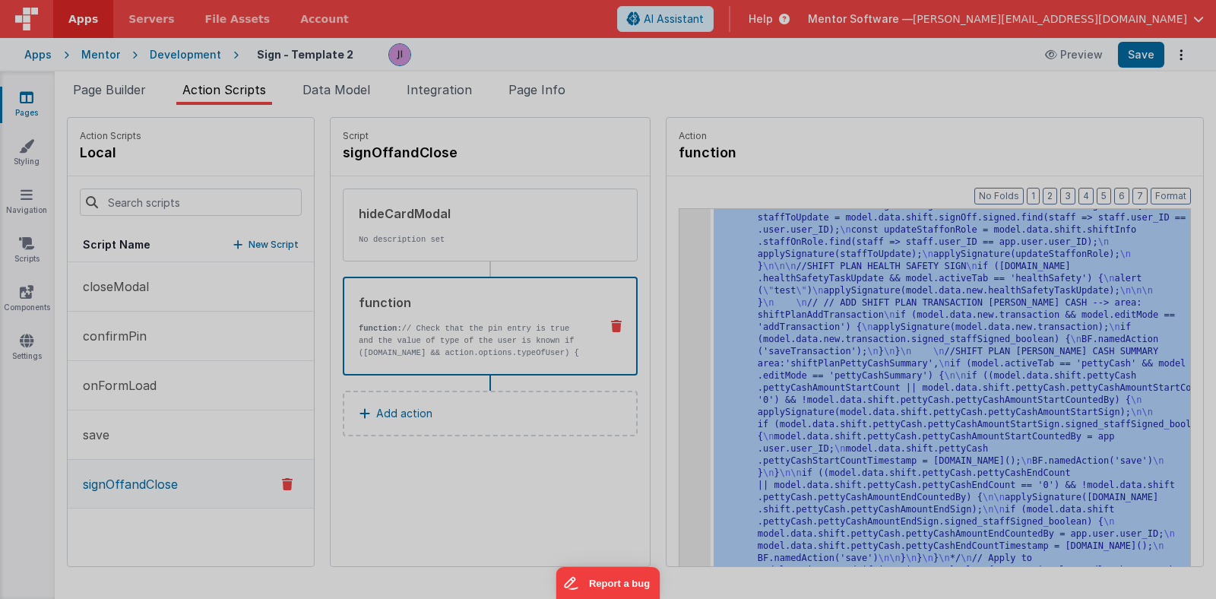
scroll to position [2842, 0]
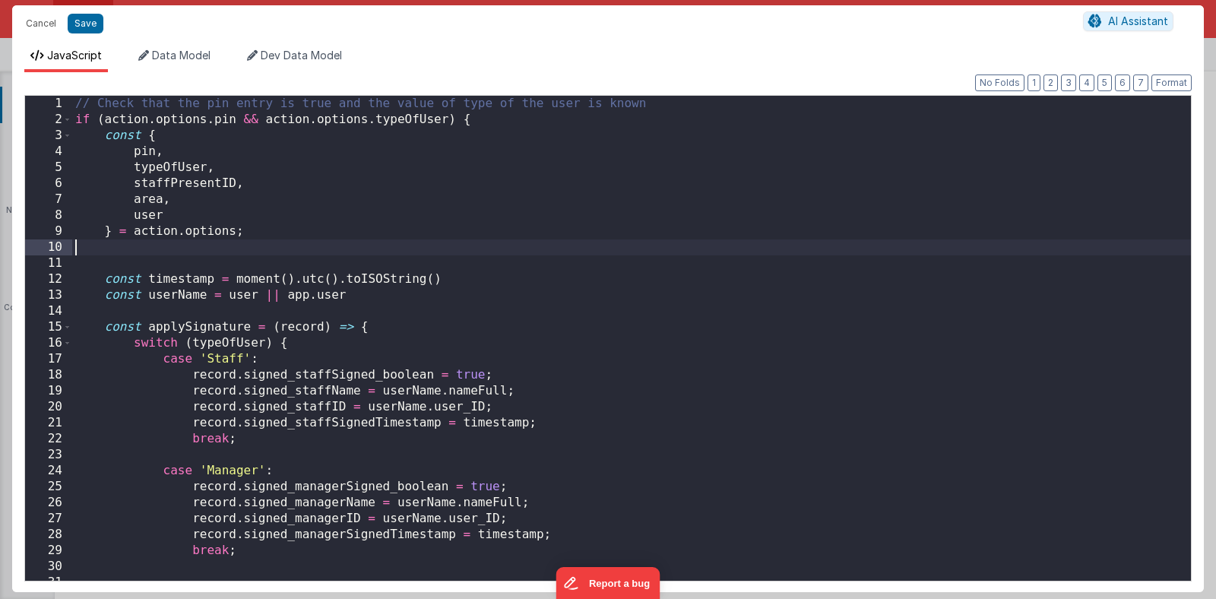
click at [528, 251] on div "// Check that the pin entry is true and the value of type of the user is known …" at bounding box center [631, 354] width 1119 height 517
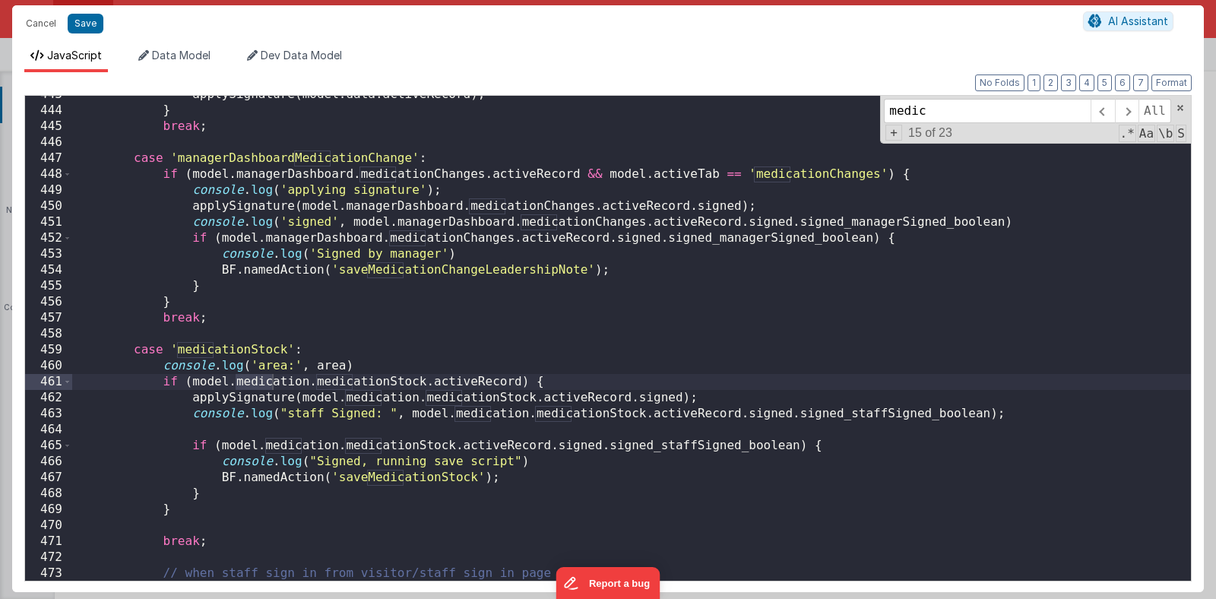
scroll to position [7096, 0]
type input "medic"
click at [404, 476] on div "applySignature ( model . data . activeRecord ) ; } break ; case 'managerDashboa…" at bounding box center [631, 343] width 1119 height 517
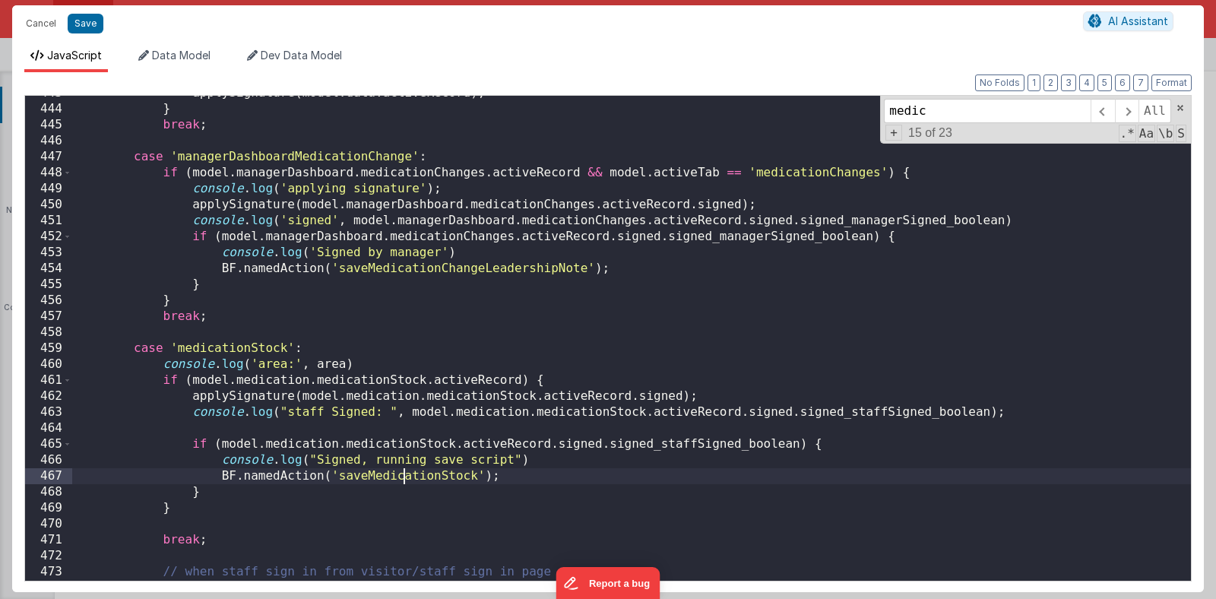
click at [404, 476] on div "applySignature ( model . data . activeRecord ) ; } break ; case 'managerDashboa…" at bounding box center [631, 343] width 1119 height 517
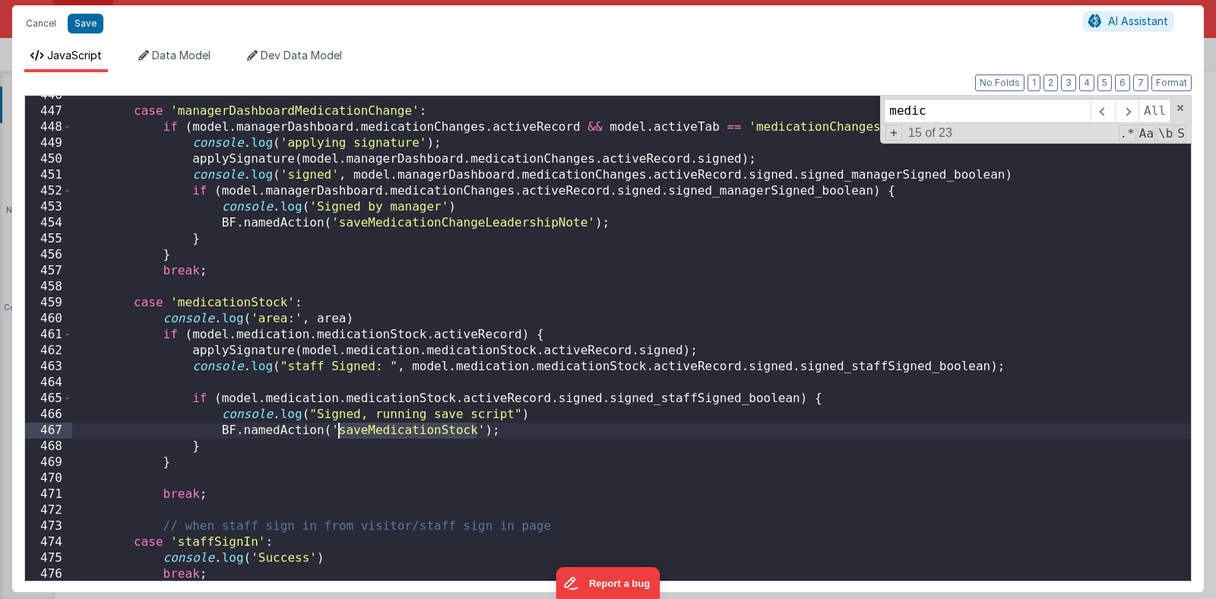
scroll to position [7141, 0]
click at [362, 442] on div "case 'managerDashboardMedicationChange' : if ( model . managerDashboard . medic…" at bounding box center [631, 345] width 1119 height 517
click at [356, 435] on div "case 'managerDashboardMedicationChange' : if ( model . managerDashboard . medic…" at bounding box center [631, 345] width 1119 height 517
click at [45, 21] on button "Cancel" at bounding box center [41, 23] width 46 height 21
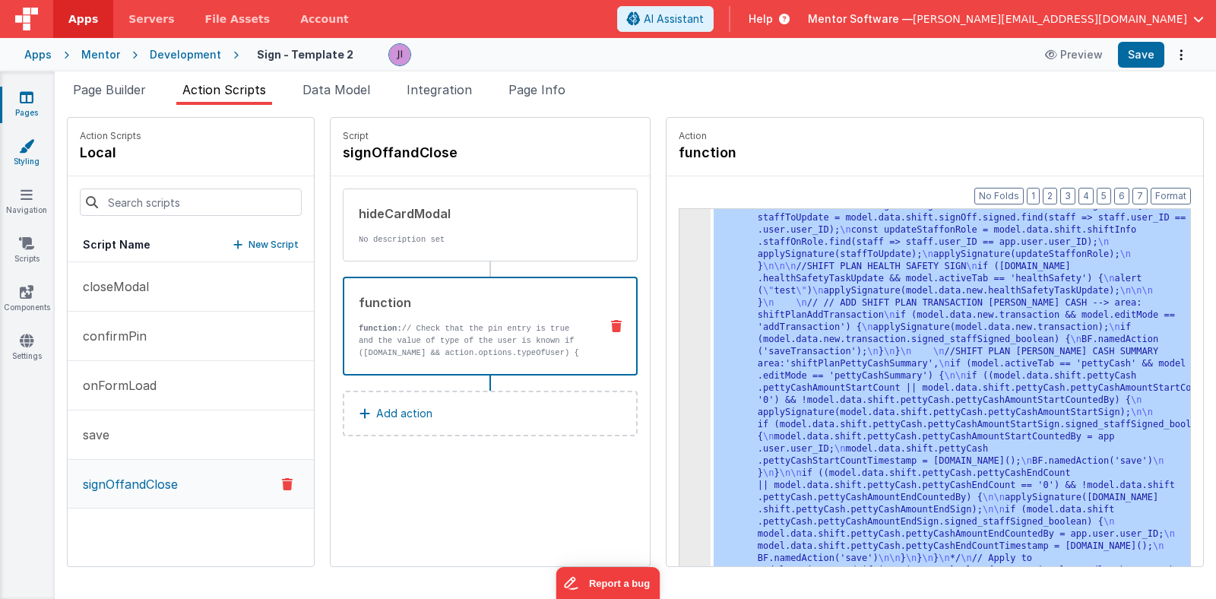
click at [33, 156] on link "Styling" at bounding box center [26, 153] width 55 height 30
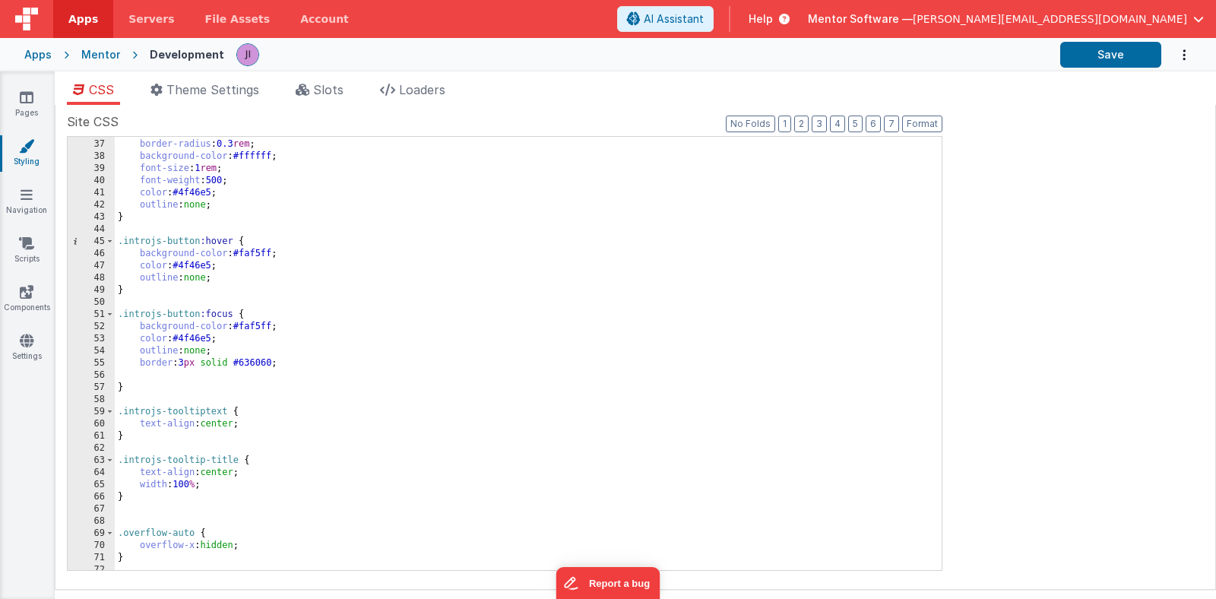
scroll to position [471, 0]
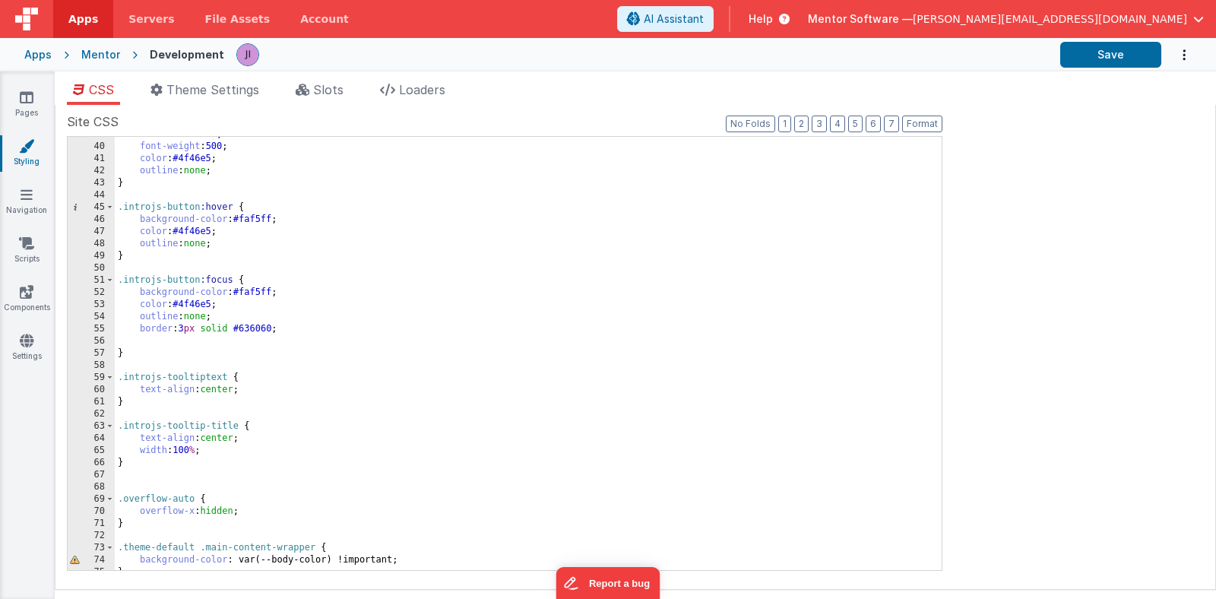
click at [297, 365] on div "font-size : 1 rem ; font-weight : 500 ; color : #4f46e5 ; outline : none ; } .i…" at bounding box center [522, 356] width 815 height 457
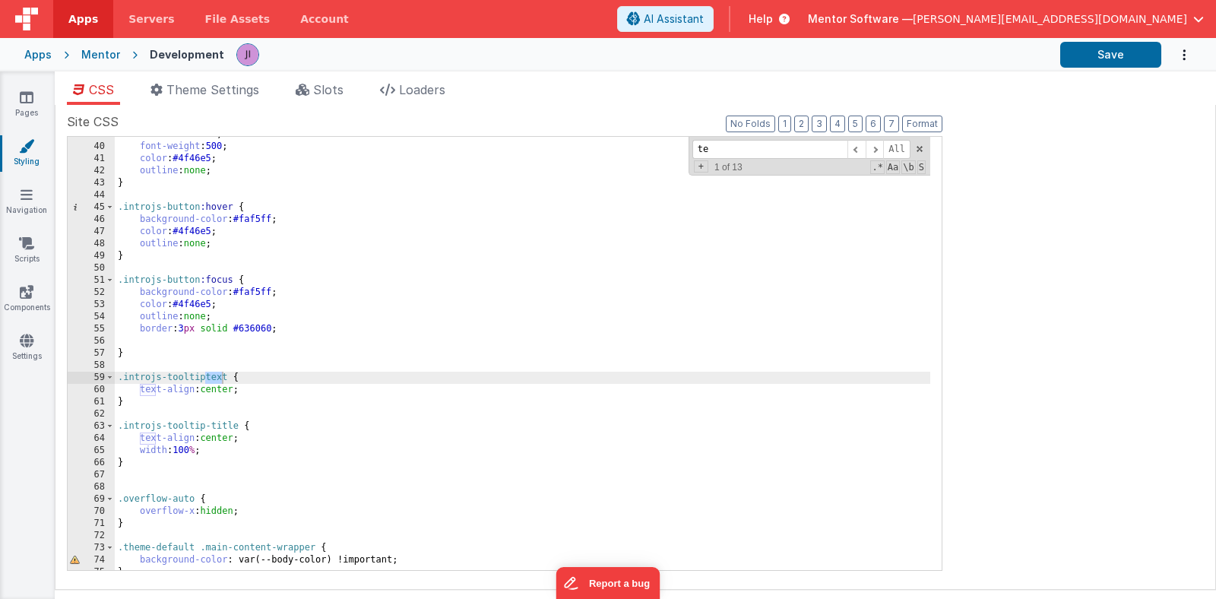
type input "t"
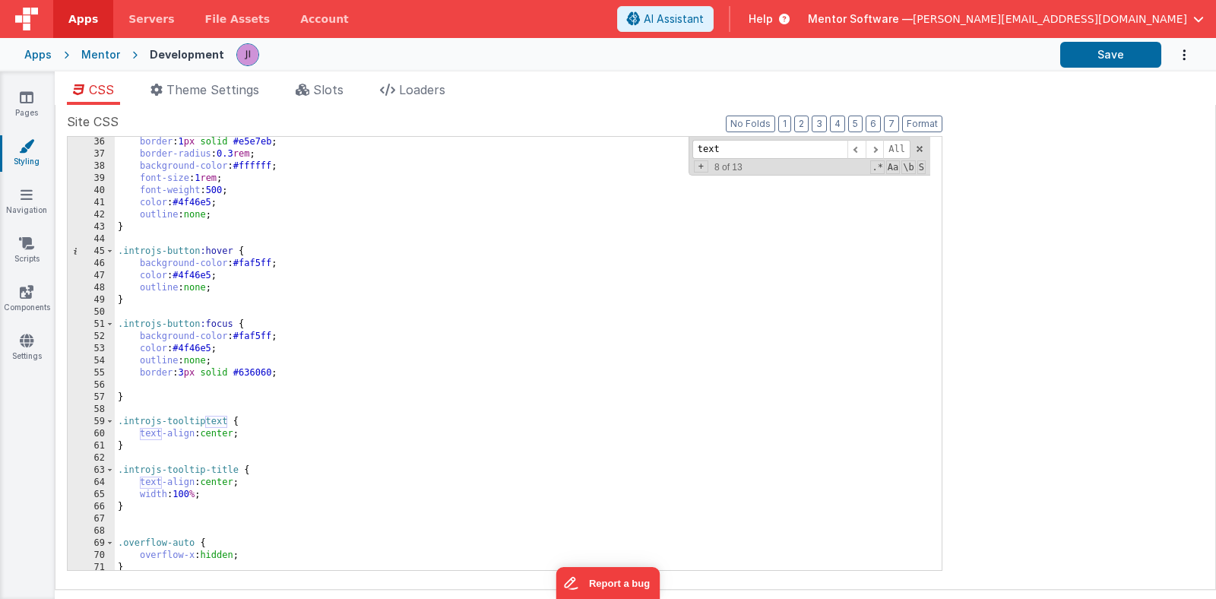
scroll to position [404, 0]
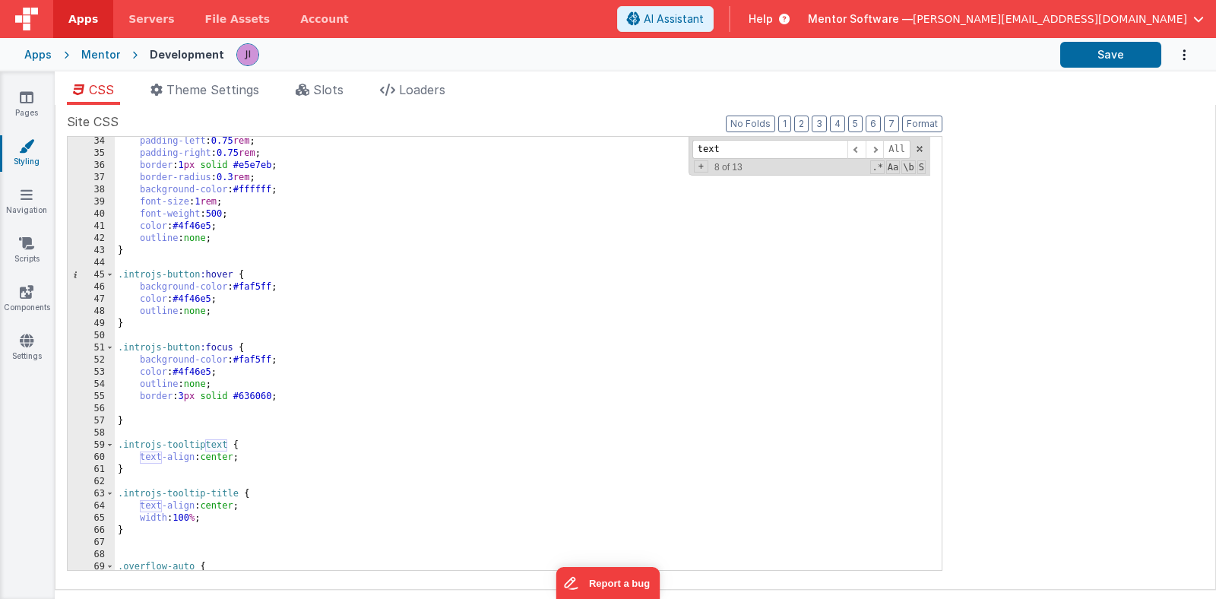
click at [761, 149] on input "text" at bounding box center [769, 149] width 155 height 19
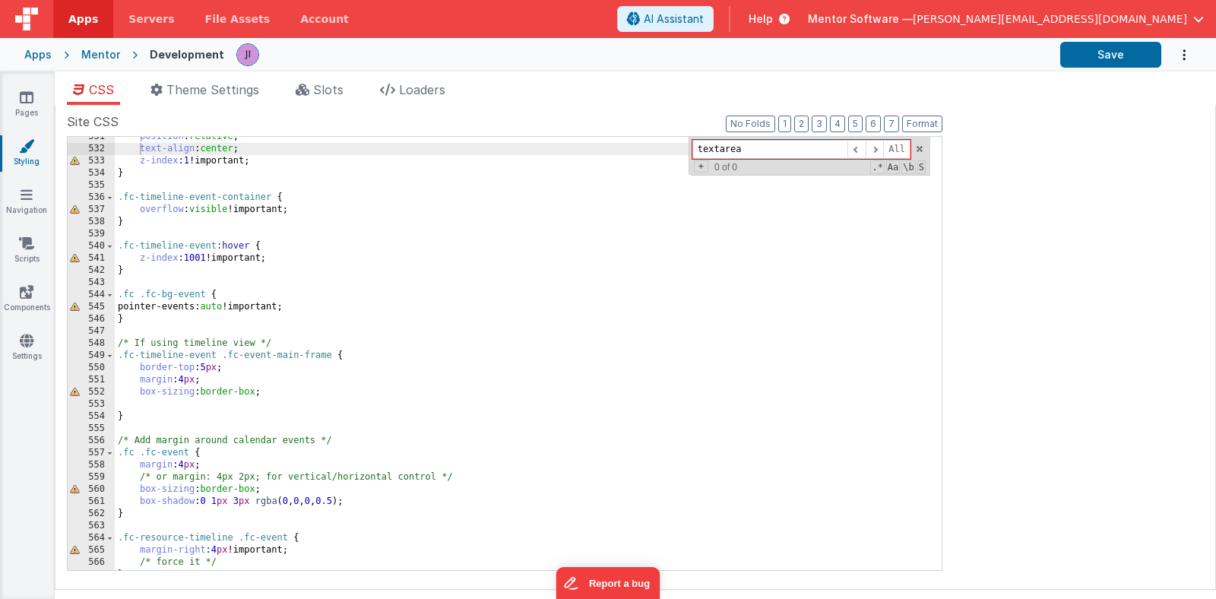
scroll to position [6450, 0]
click at [729, 159] on div "textarea All Replace All + 0 of 0 .* Aa \b S" at bounding box center [809, 156] width 242 height 39
click at [729, 156] on input "textarea" at bounding box center [769, 149] width 155 height 19
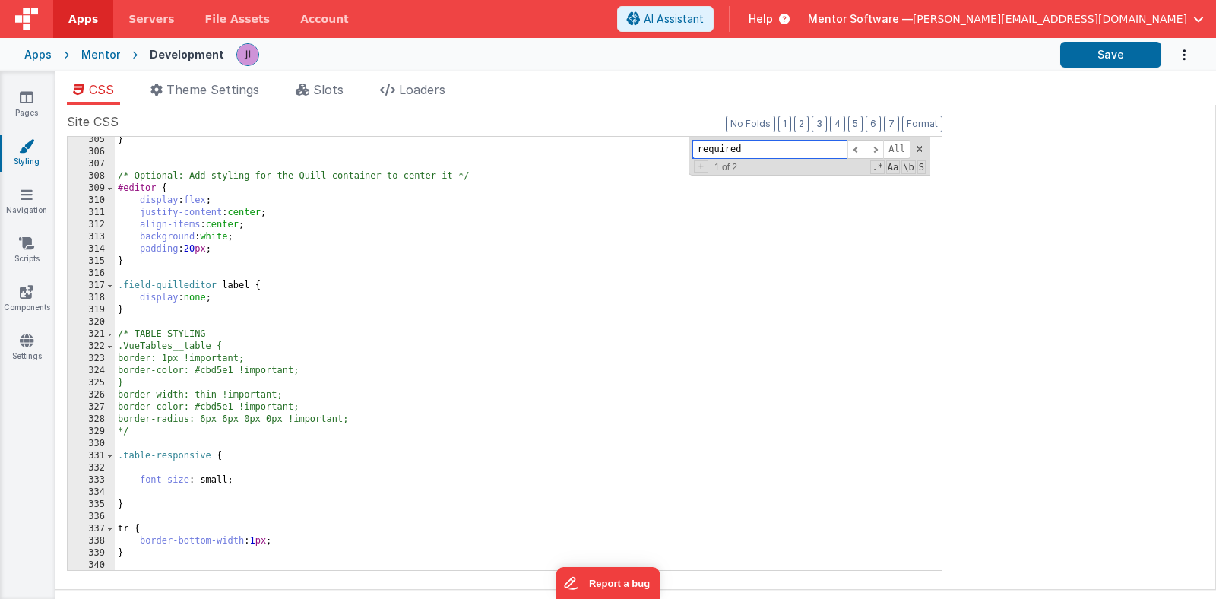
scroll to position [3701, 0]
click at [326, 432] on div "} /* Optional: Add styling for the Quill container to center it */ #editor { di…" at bounding box center [522, 361] width 815 height 457
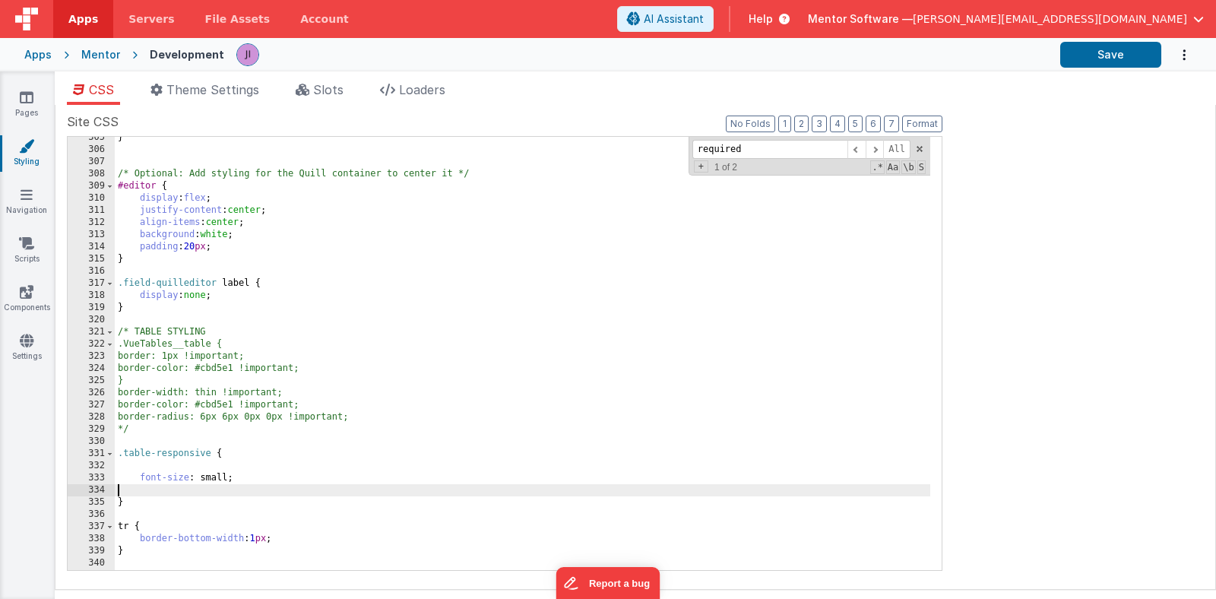
click at [360, 486] on div "} /* Optional: Add styling for the Quill container to center it */ #editor { di…" at bounding box center [522, 359] width 815 height 457
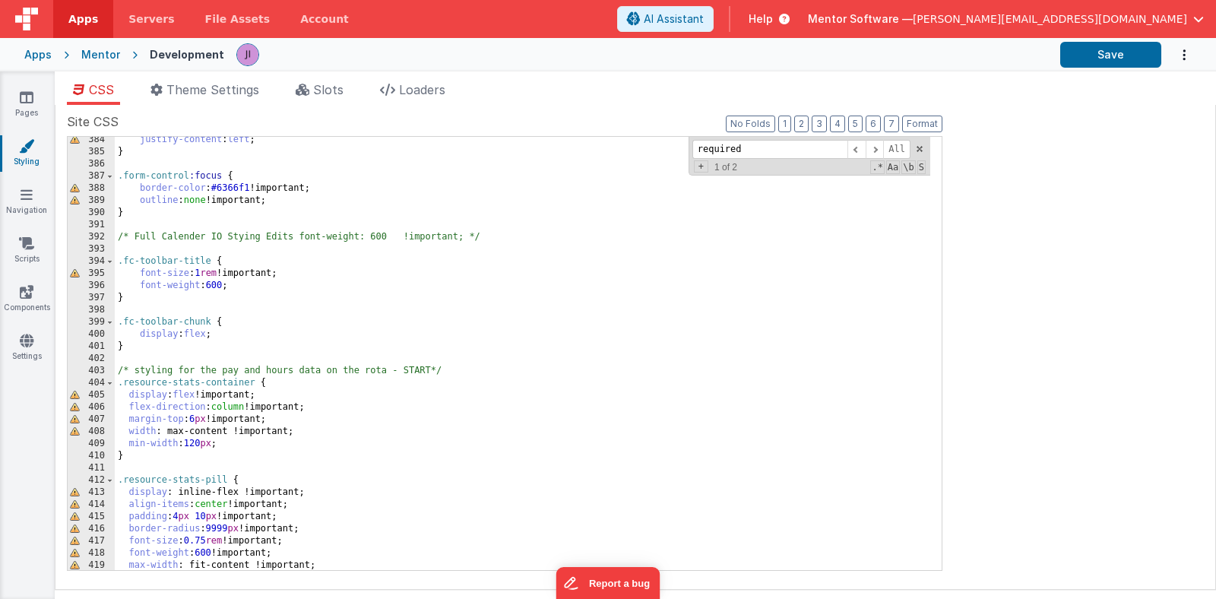
scroll to position [4663, 0]
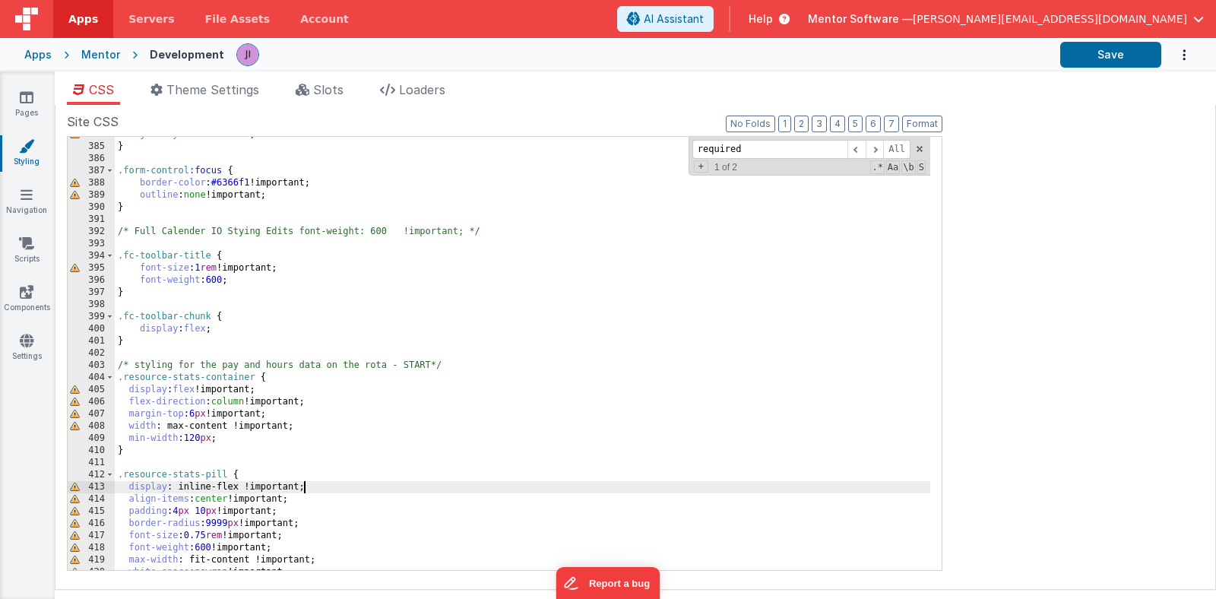
click at [360, 486] on div "justify-content : left ; } .form-control :focus { border-color : #6366f1 !impor…" at bounding box center [522, 356] width 815 height 457
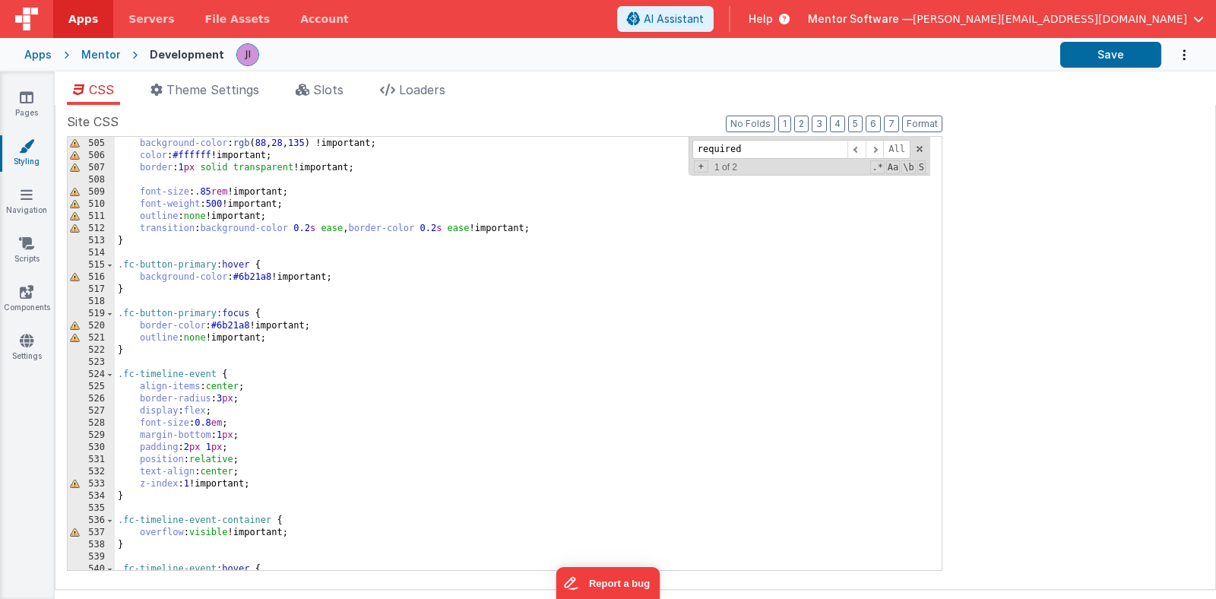
scroll to position [6125, 0]
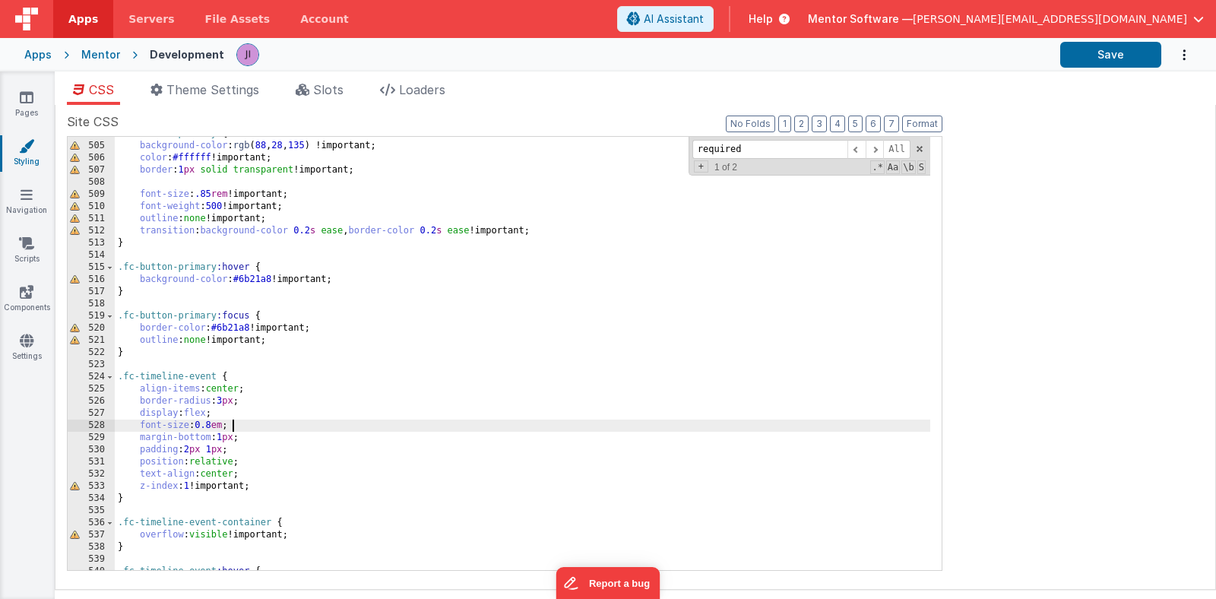
click at [527, 429] on div ".fc-button-primary { background-color : rgb ( 88 , 28 , 135 ) !important; color…" at bounding box center [522, 356] width 815 height 457
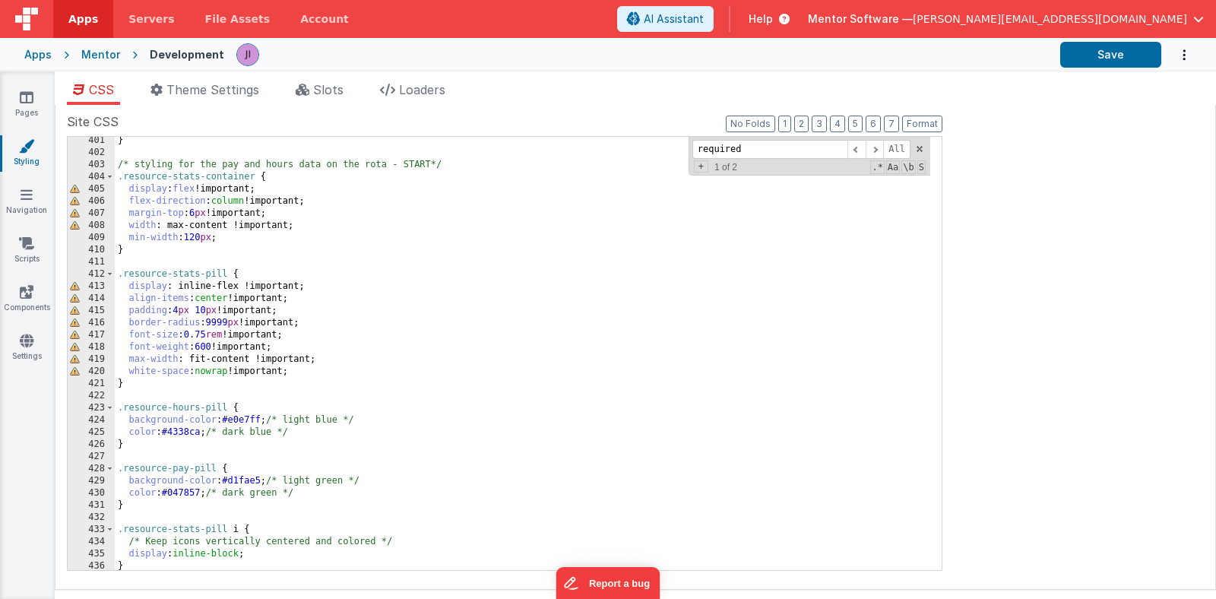
scroll to position [4866, 0]
click at [404, 463] on div "} /* styling for the pay and hours data on the rota - START*/ .resource-stats-c…" at bounding box center [522, 363] width 815 height 457
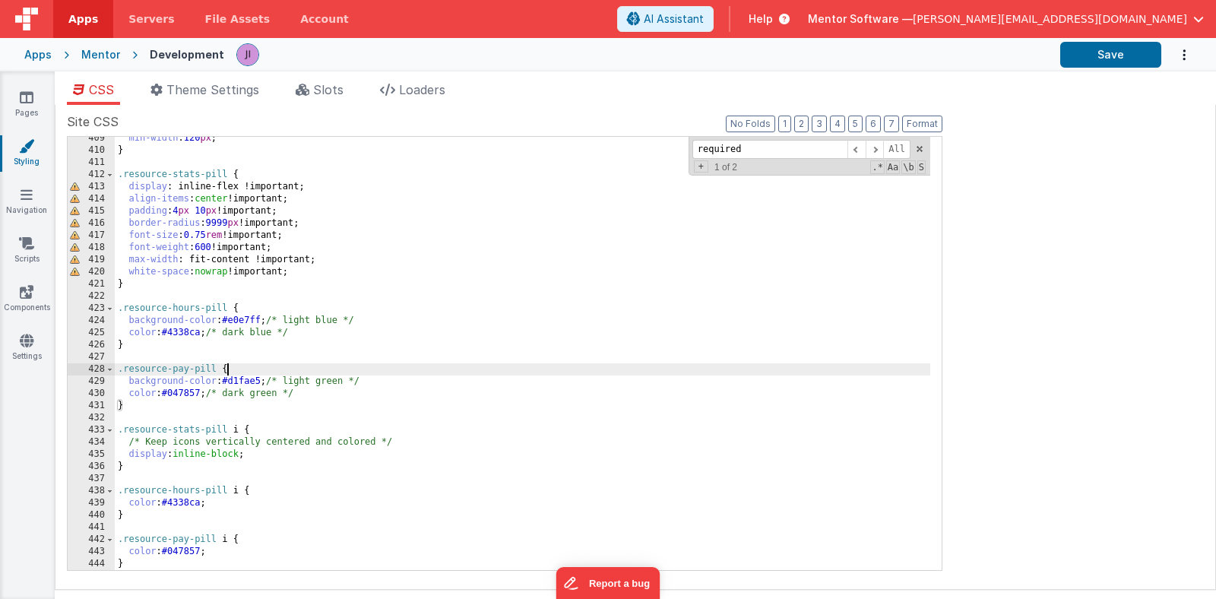
scroll to position [4967, 0]
click at [739, 155] on input "required" at bounding box center [769, 149] width 155 height 19
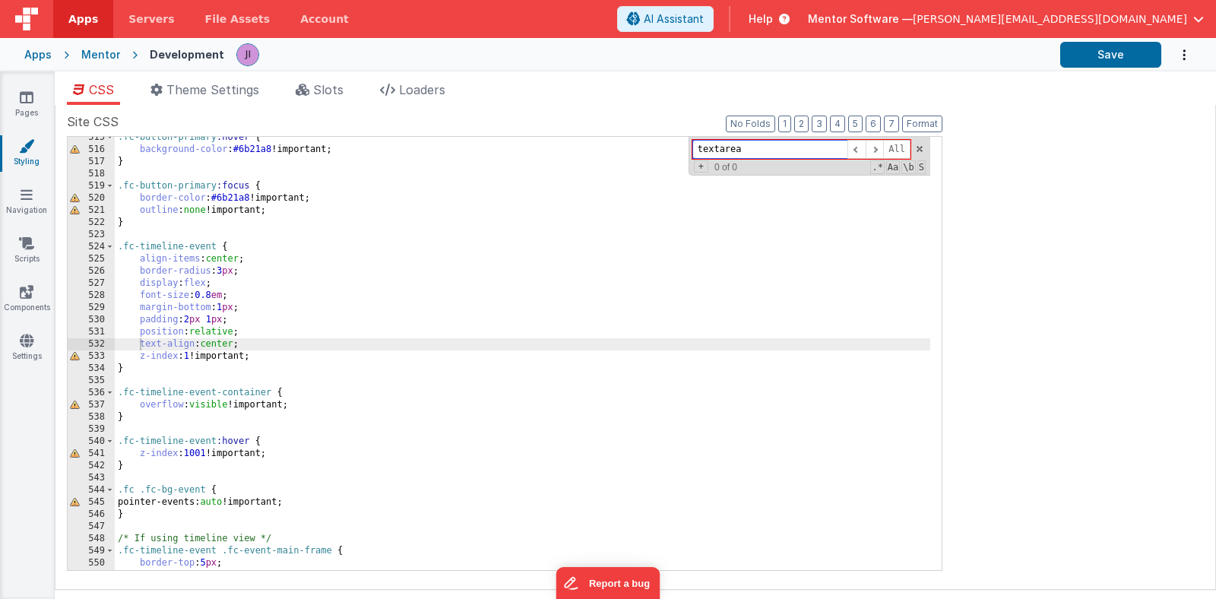
scroll to position [6261, 0]
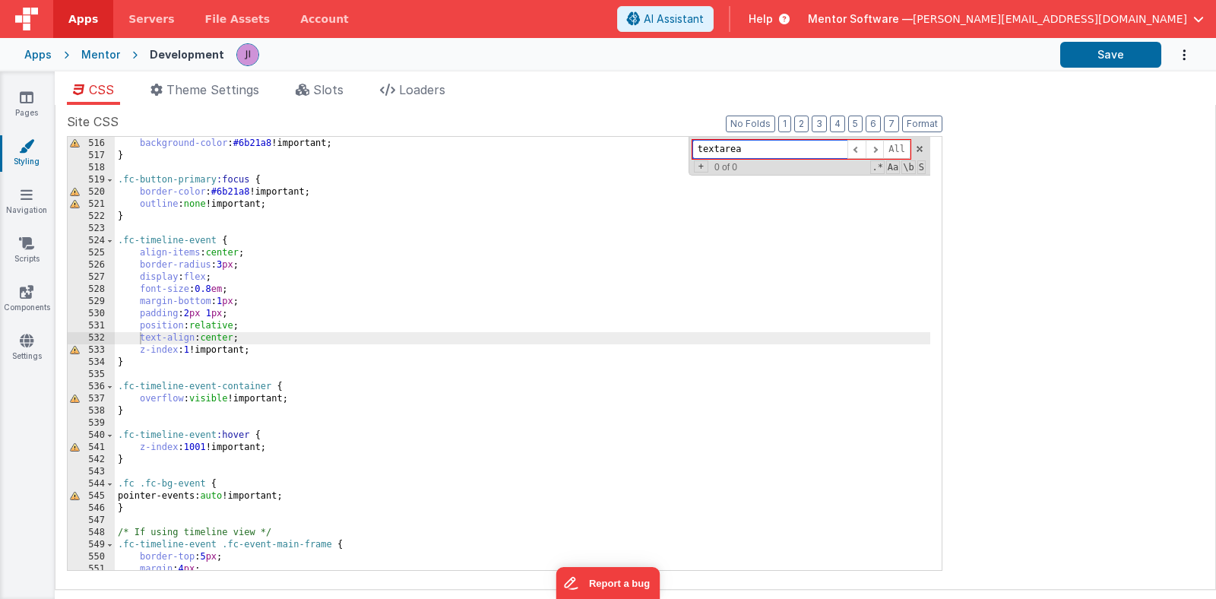
click at [761, 142] on input "textarea" at bounding box center [769, 149] width 155 height 19
type input "textarea"
click at [749, 309] on div "background-color : #6b21a8 !important; } .fc-button-primary :focus { border-col…" at bounding box center [522, 365] width 815 height 457
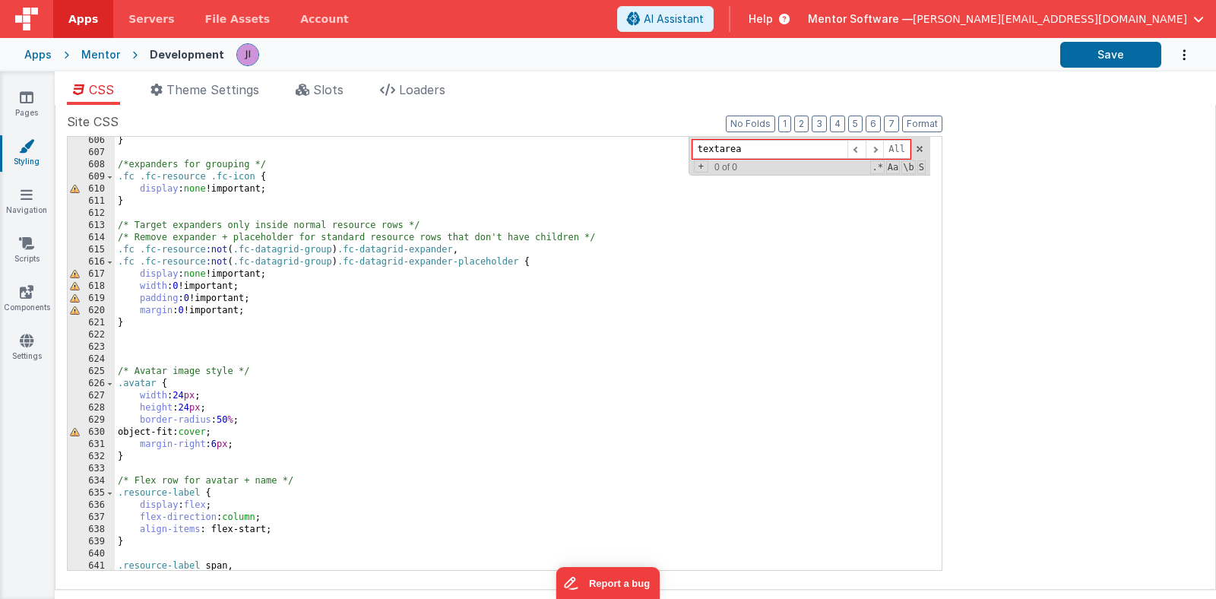
scroll to position [7358, 0]
click at [139, 344] on div "} /*expanders for grouping */ .fc .fc-resource .fc-icon { display : none !impor…" at bounding box center [522, 363] width 815 height 457
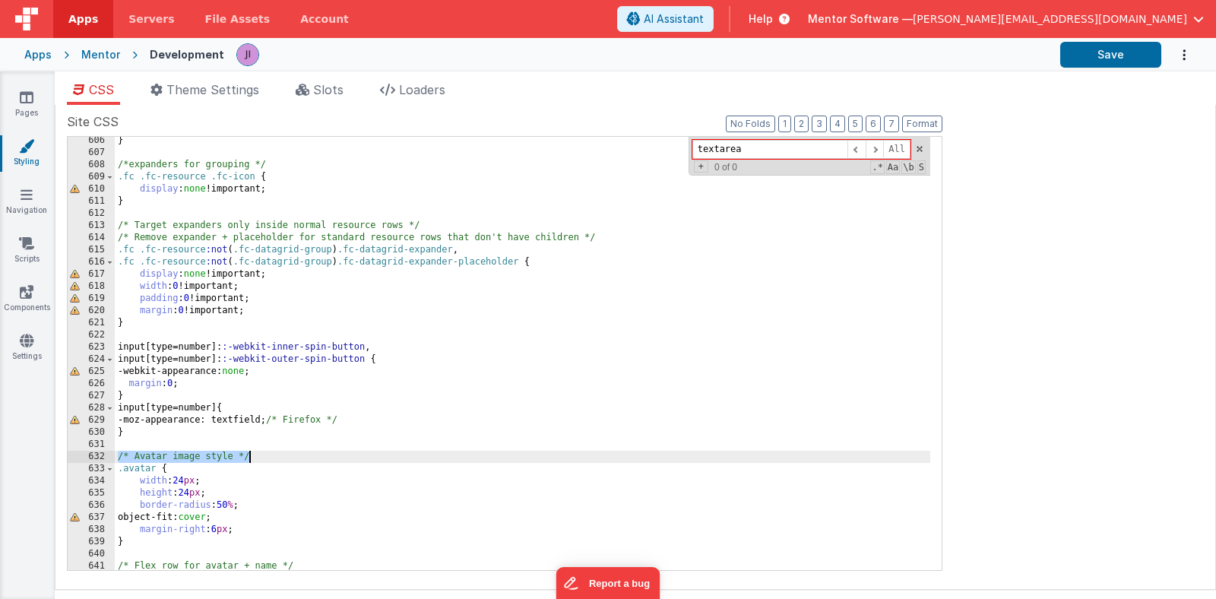
drag, startPoint x: 119, startPoint y: 455, endPoint x: 290, endPoint y: 457, distance: 171.0
click at [290, 457] on div "} /*expanders for grouping */ .fc .fc-resource .fc-icon { display : none !impor…" at bounding box center [522, 363] width 815 height 457
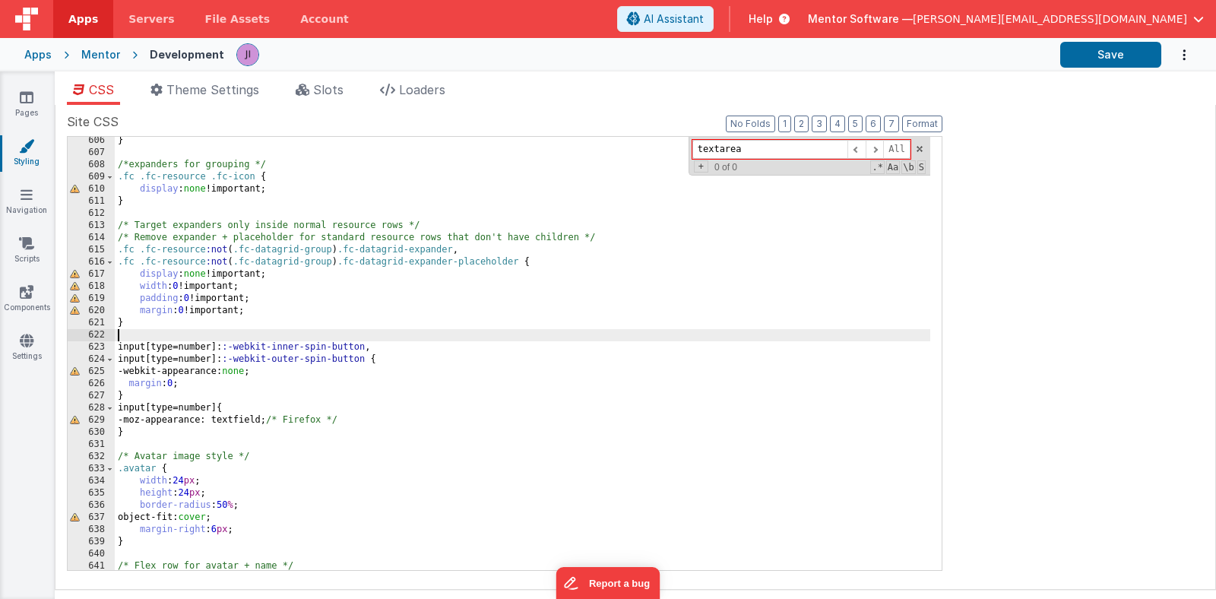
click at [154, 334] on div "} /*expanders for grouping */ .fc .fc-resource .fc-icon { display : none !impor…" at bounding box center [522, 363] width 815 height 457
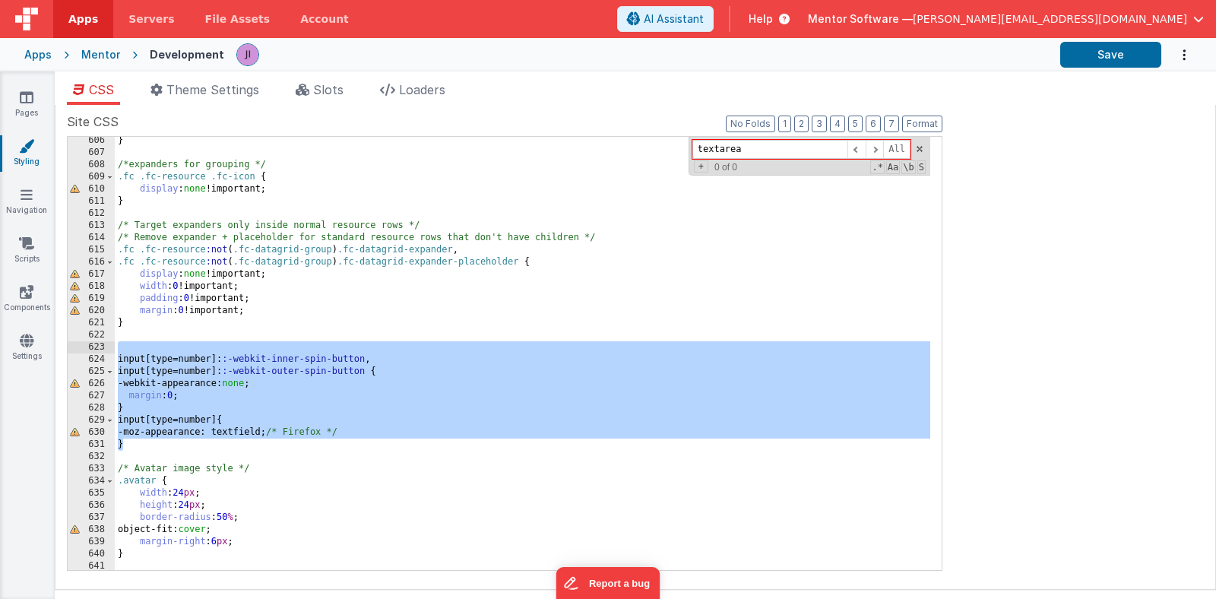
drag, startPoint x: 127, startPoint y: 447, endPoint x: 118, endPoint y: 353, distance: 93.9
click at [118, 353] on div "} /*expanders for grouping */ .fc .fc-resource .fc-icon { display : none !impor…" at bounding box center [522, 363] width 815 height 457
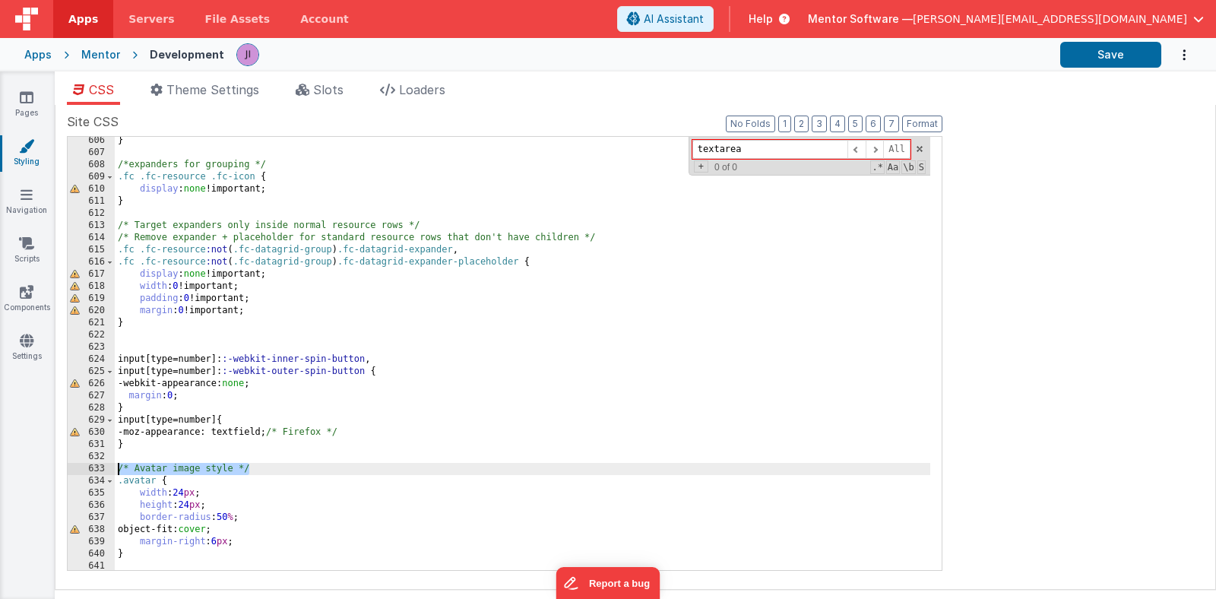
drag, startPoint x: 266, startPoint y: 471, endPoint x: 98, endPoint y: 464, distance: 168.1
click at [98, 464] on div "606 607 608 609 610 611 612 613 614 615 616 617 618 619 620 621 622 623 624 625…" at bounding box center [504, 353] width 875 height 435
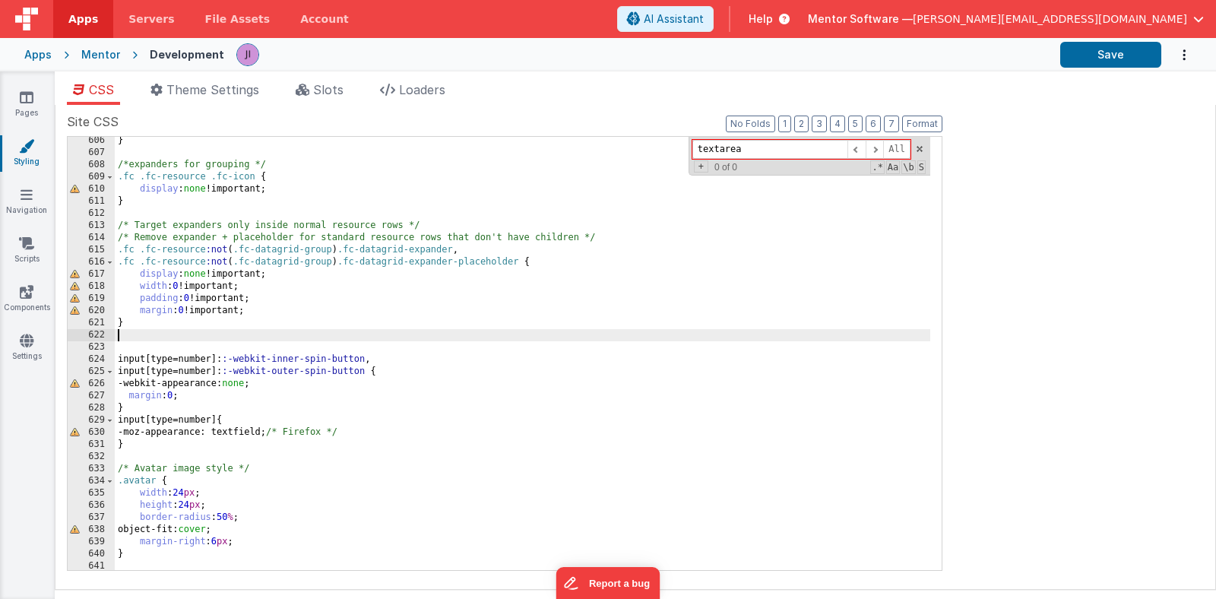
click at [148, 338] on div "} /*expanders for grouping */ .fc .fc-resource .fc-icon { display : none !impor…" at bounding box center [522, 363] width 815 height 457
click at [141, 340] on div "} /*expanders for grouping */ .fc .fc-resource .fc-icon { display : none !impor…" at bounding box center [522, 363] width 815 height 457
click at [129, 350] on div "} /*expanders for grouping */ .fc .fc-resource .fc-icon { display : none !impor…" at bounding box center [522, 363] width 815 height 457
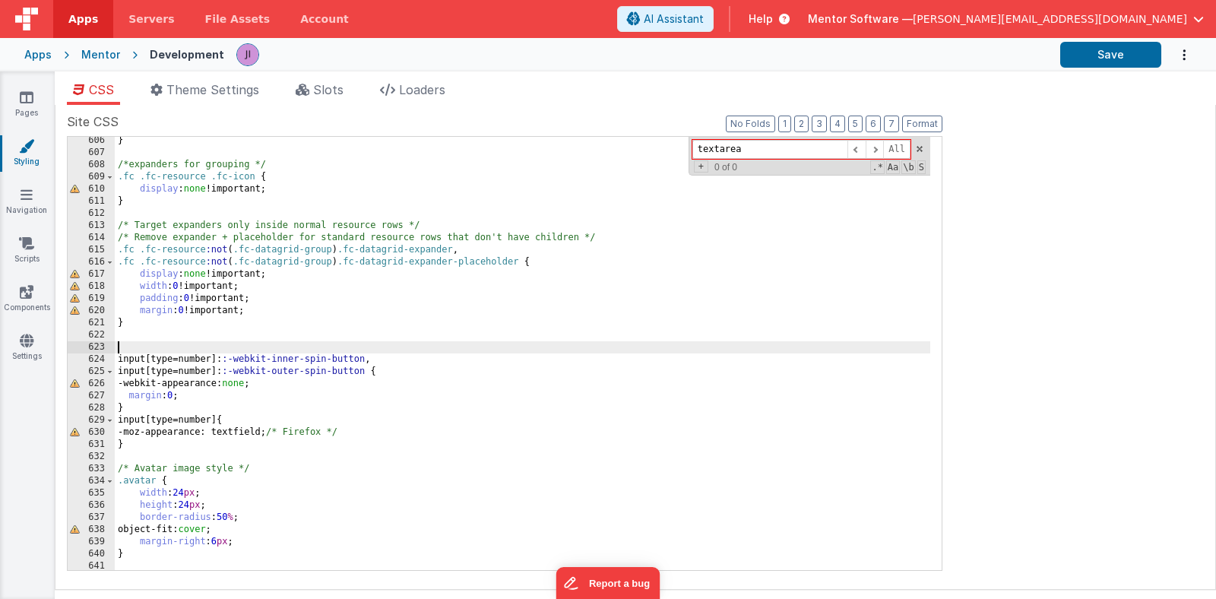
paste textarea
drag, startPoint x: 137, startPoint y: 346, endPoint x: 236, endPoint y: 345, distance: 98.8
click at [236, 345] on div "} /*expanders for grouping */ .fc .fc-resource .fc-icon { display : none !impor…" at bounding box center [522, 363] width 815 height 457
click at [1079, 70] on div "Apps Mentor Development Save" at bounding box center [608, 54] width 1216 height 33
click at [1085, 63] on button "Save" at bounding box center [1110, 55] width 101 height 26
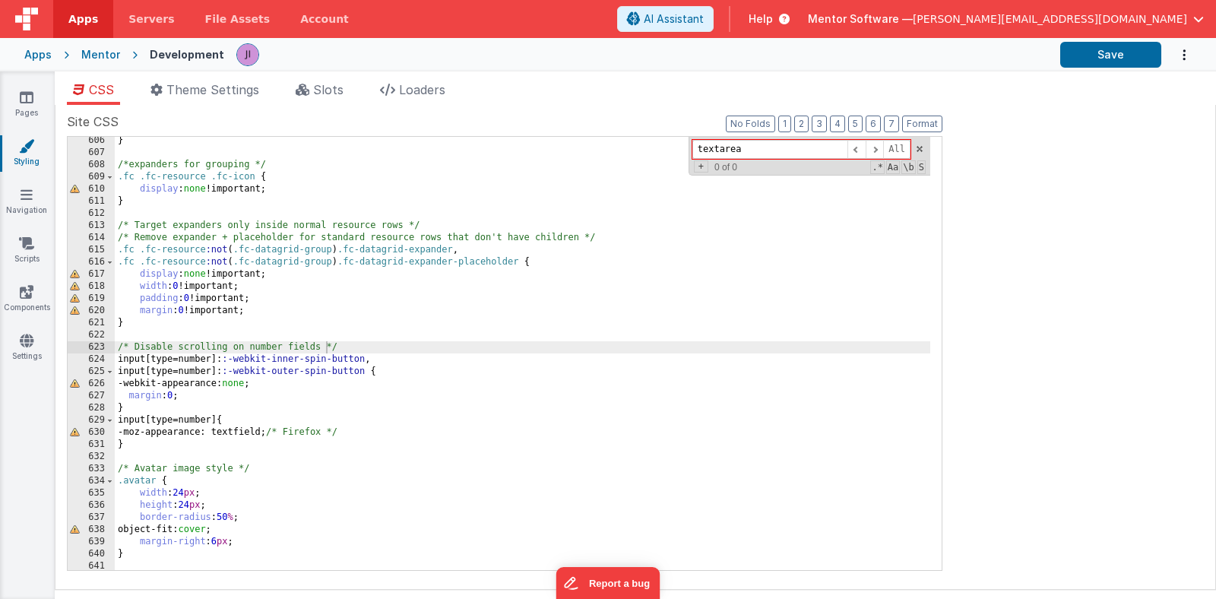
click at [27, 166] on link "Styling" at bounding box center [26, 153] width 55 height 30
click at [324, 84] on span "Slots" at bounding box center [328, 89] width 30 height 15
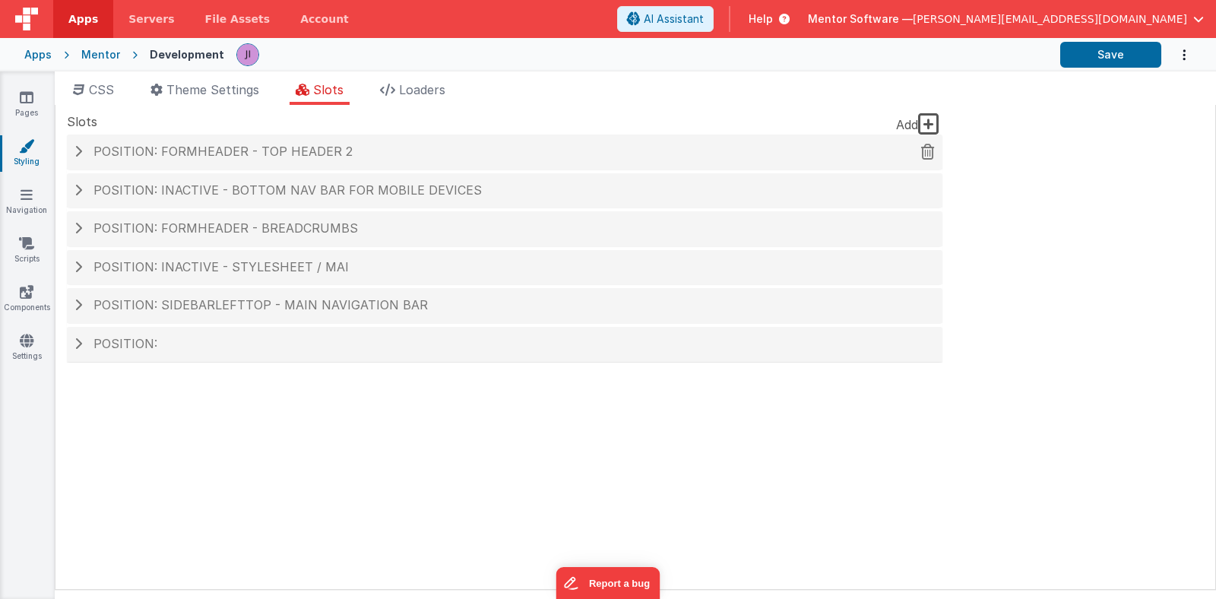
click at [312, 145] on span "Position: formHeader - top header 2" at bounding box center [222, 151] width 259 height 15
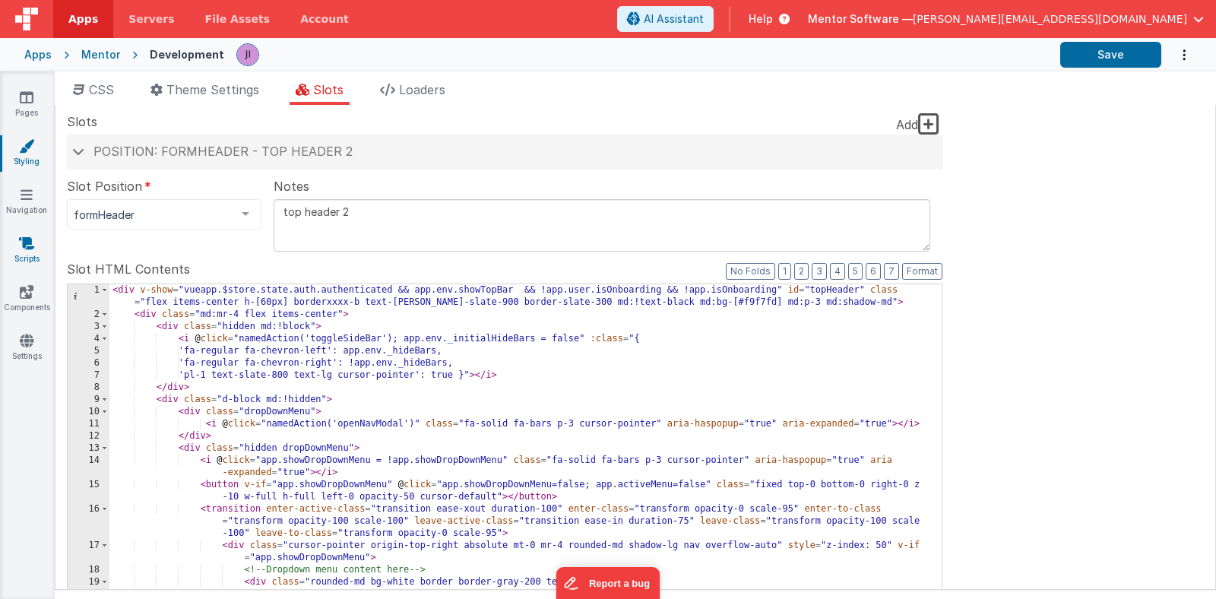
click at [21, 258] on link "Scripts" at bounding box center [26, 251] width 55 height 30
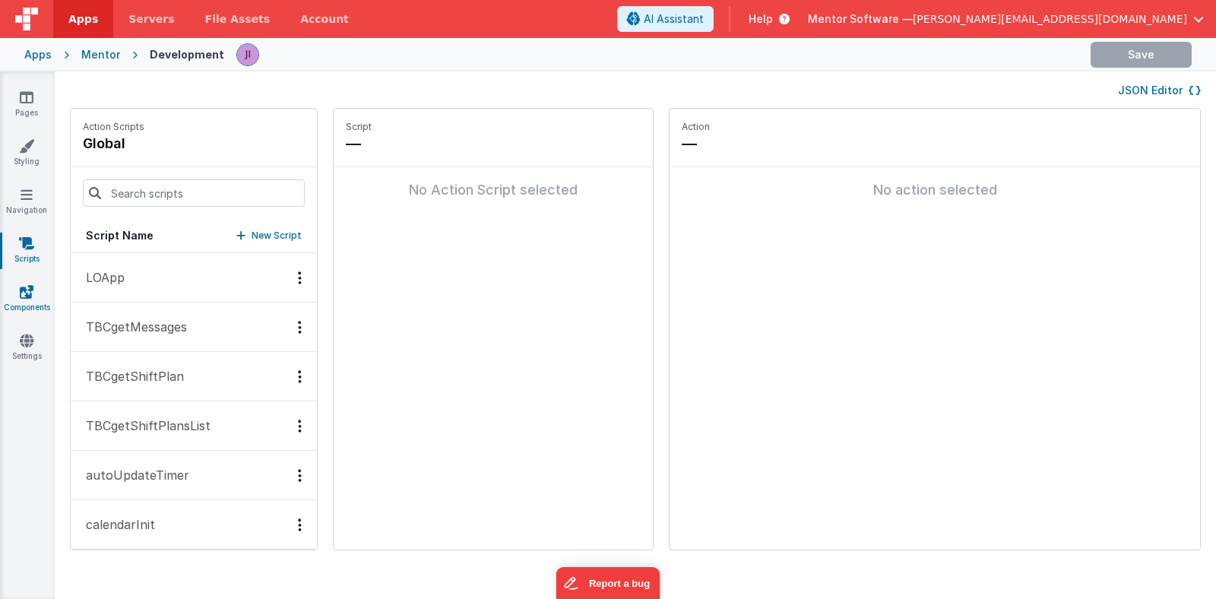
click at [24, 294] on icon at bounding box center [27, 291] width 14 height 15
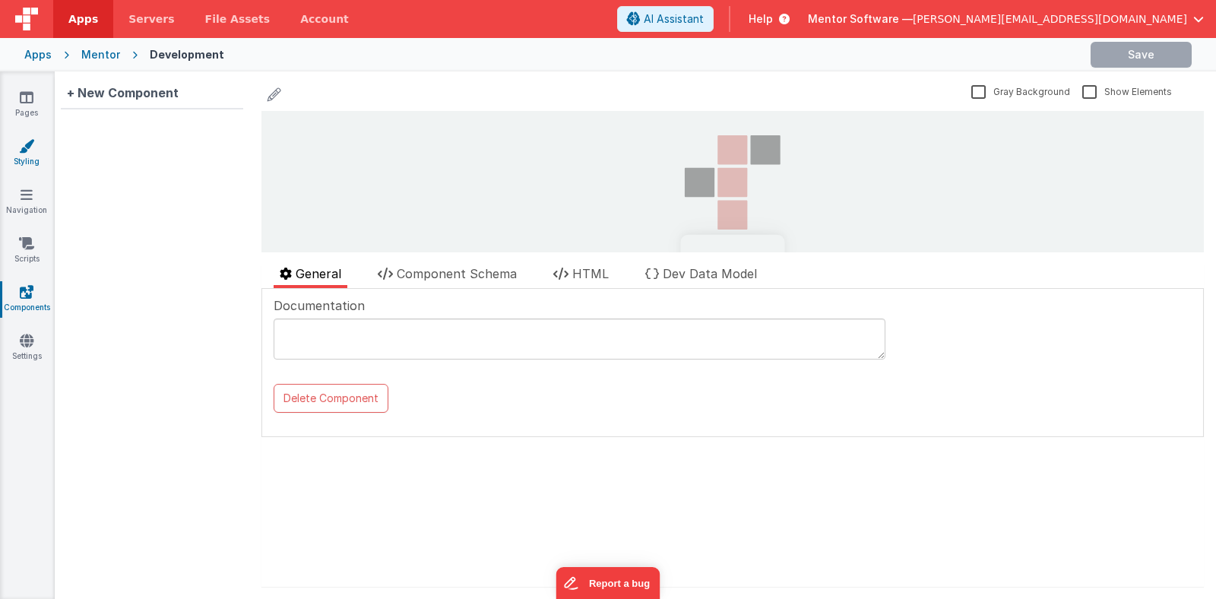
click at [18, 153] on link "Styling" at bounding box center [26, 153] width 55 height 30
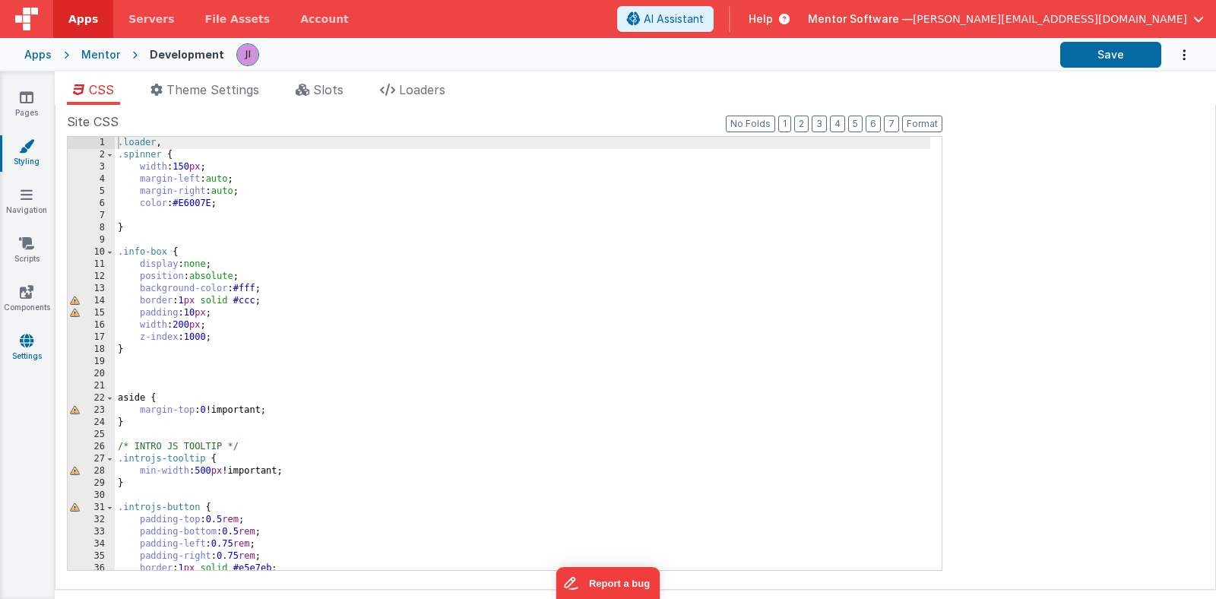
click at [25, 353] on link "Settings" at bounding box center [26, 348] width 55 height 30
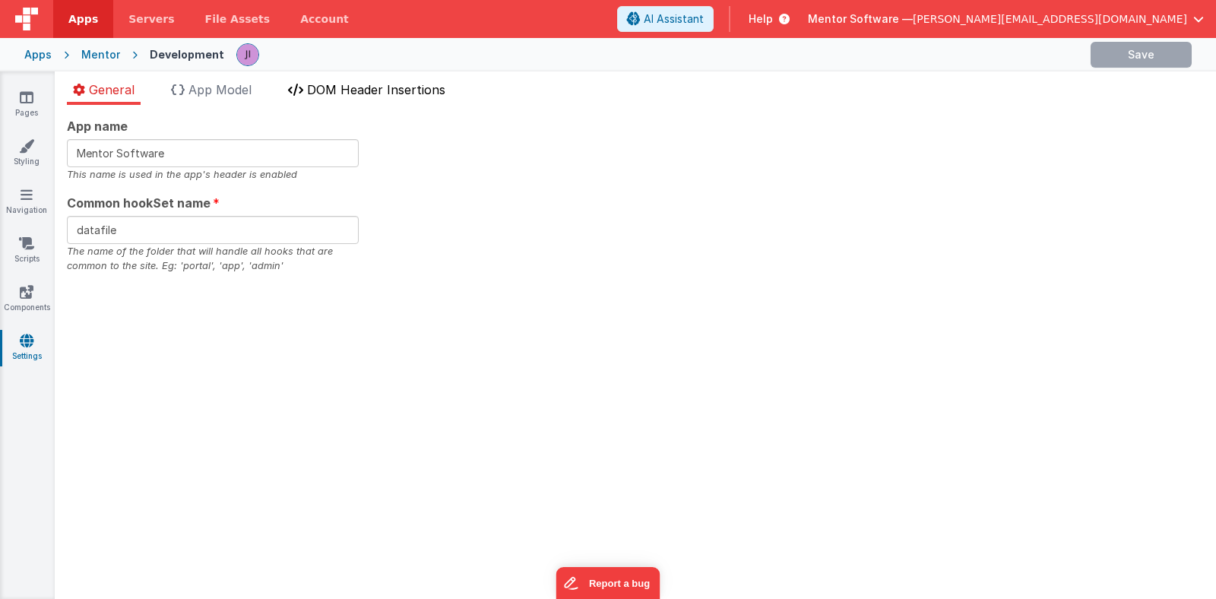
click at [349, 92] on span "DOM Header Insertions" at bounding box center [376, 89] width 138 height 15
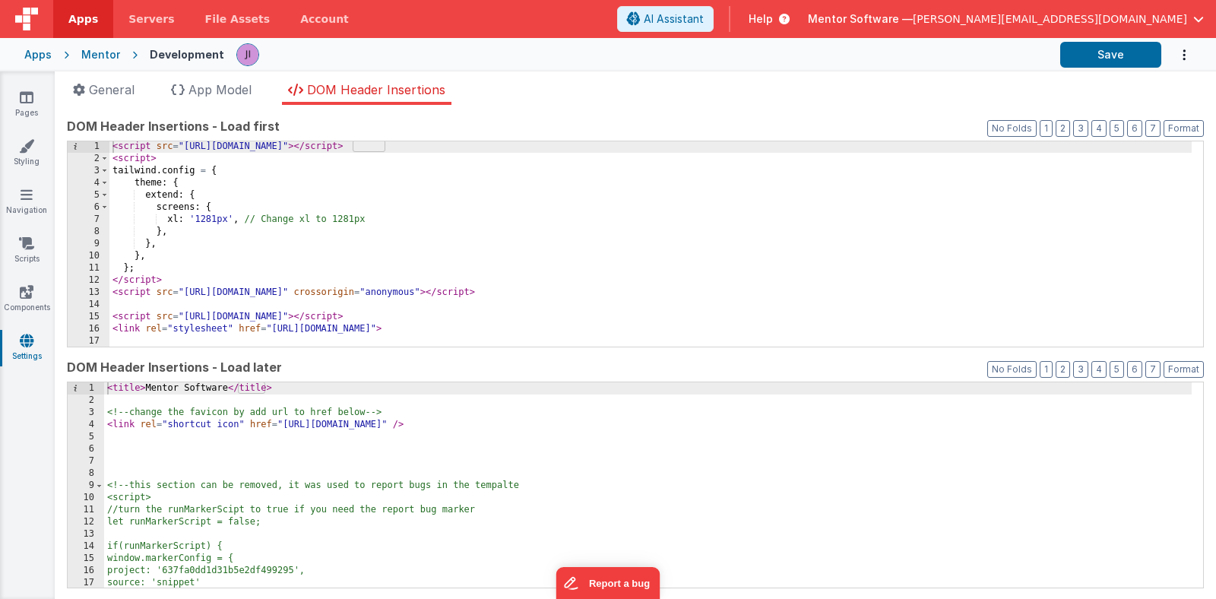
click at [238, 318] on div "< script src = "[URL][DOMAIN_NAME]" > </ script > < script > tailwind . config …" at bounding box center [650, 255] width 1082 height 229
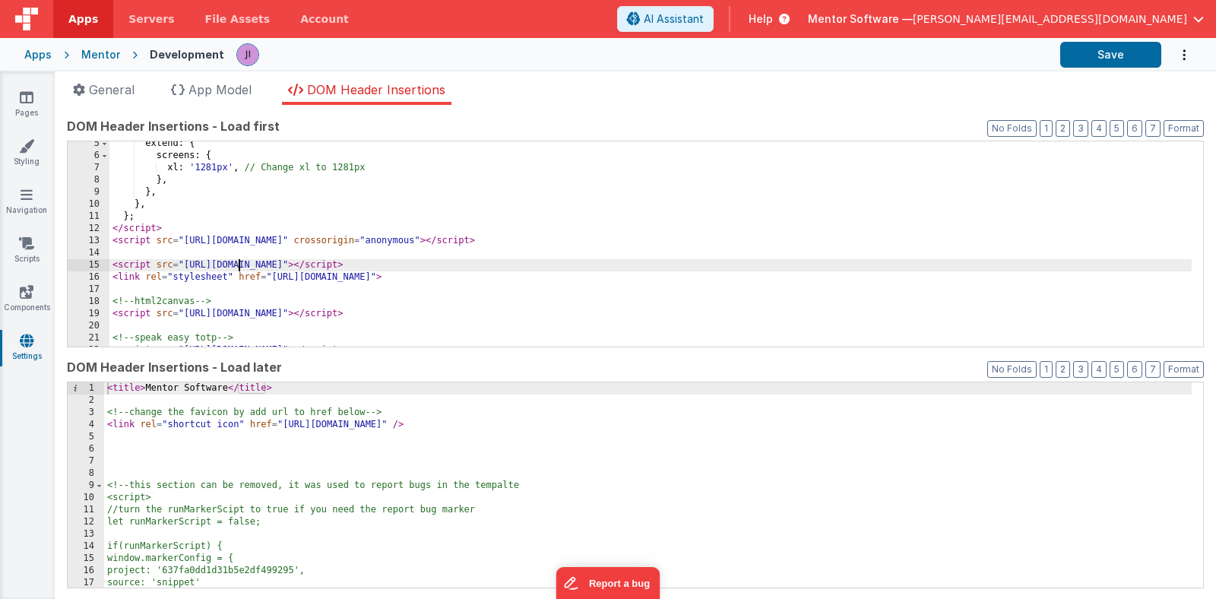
scroll to position [25, 0]
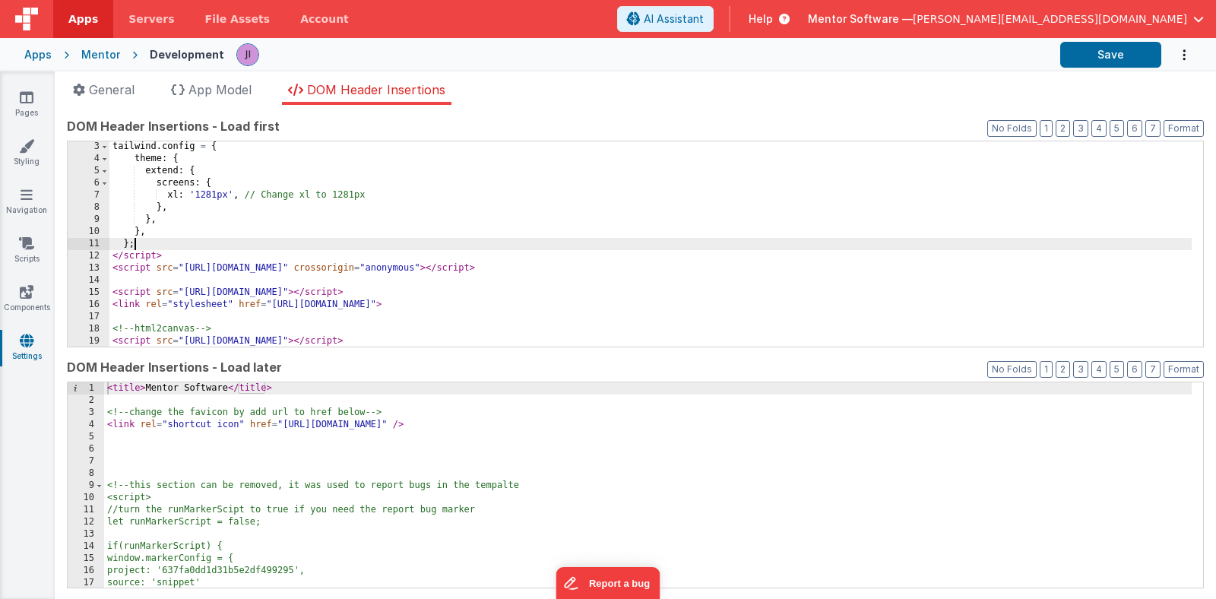
click at [141, 248] on div "tailwind . config = { theme : { extend : { screens : { xl : '1281px' , // Chang…" at bounding box center [650, 255] width 1082 height 229
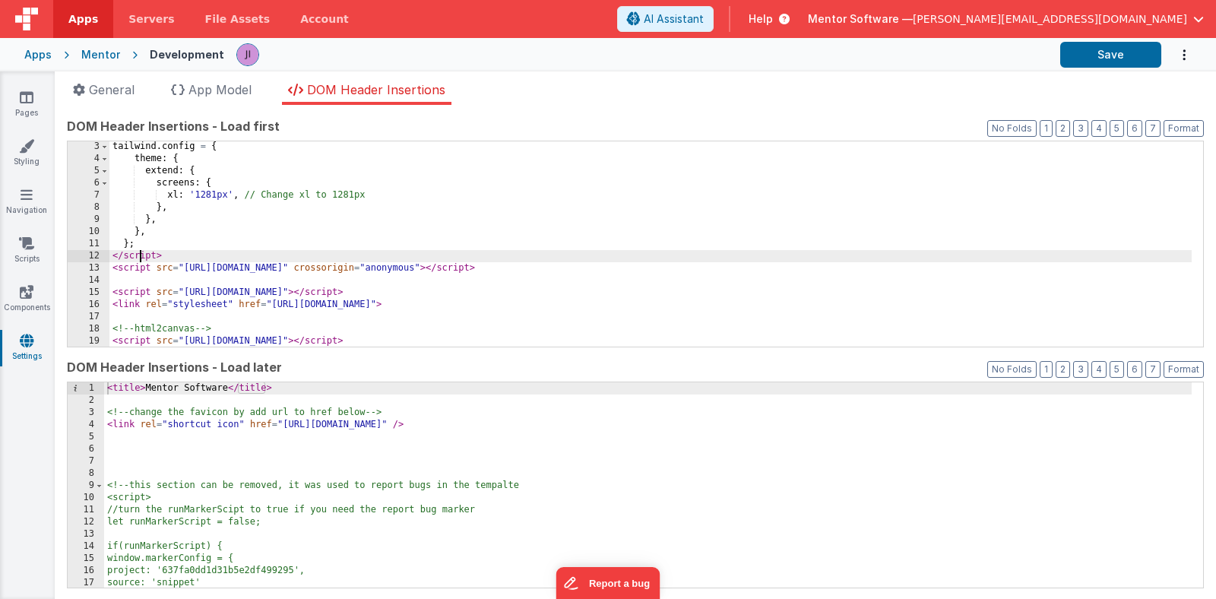
click at [142, 252] on div "tailwind . config = { theme : { extend : { screens : { xl : '1281px' , // Chang…" at bounding box center [650, 255] width 1082 height 229
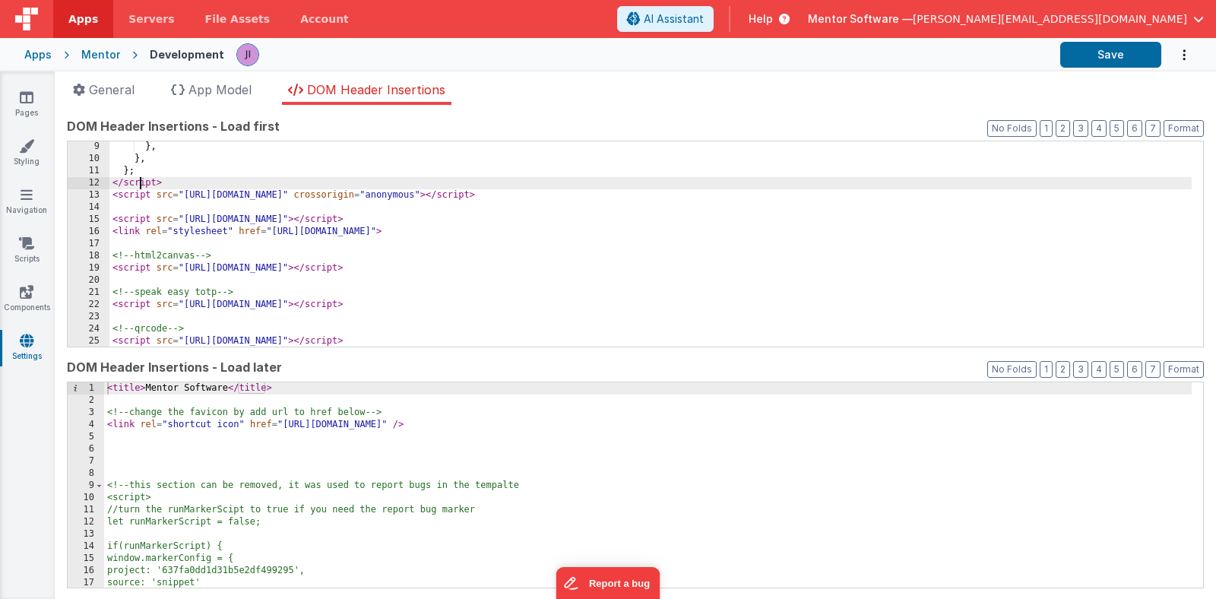
scroll to position [163, 0]
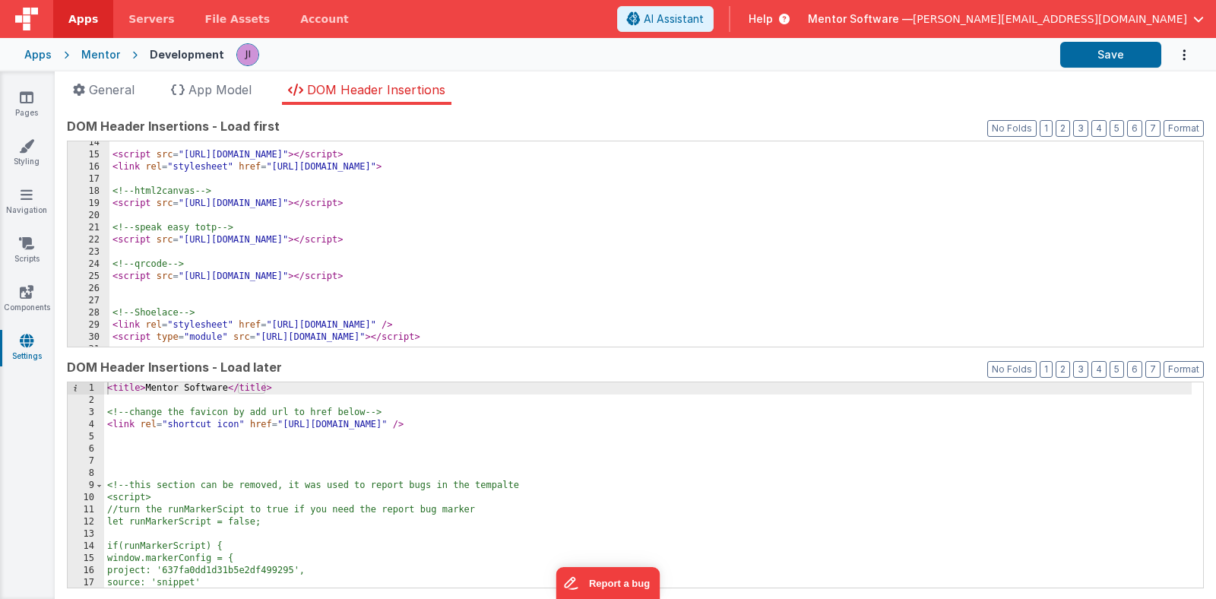
click at [181, 426] on div "< title > Mentor Software </ title > <!-- change the favicon by add url to href…" at bounding box center [647, 496] width 1087 height 229
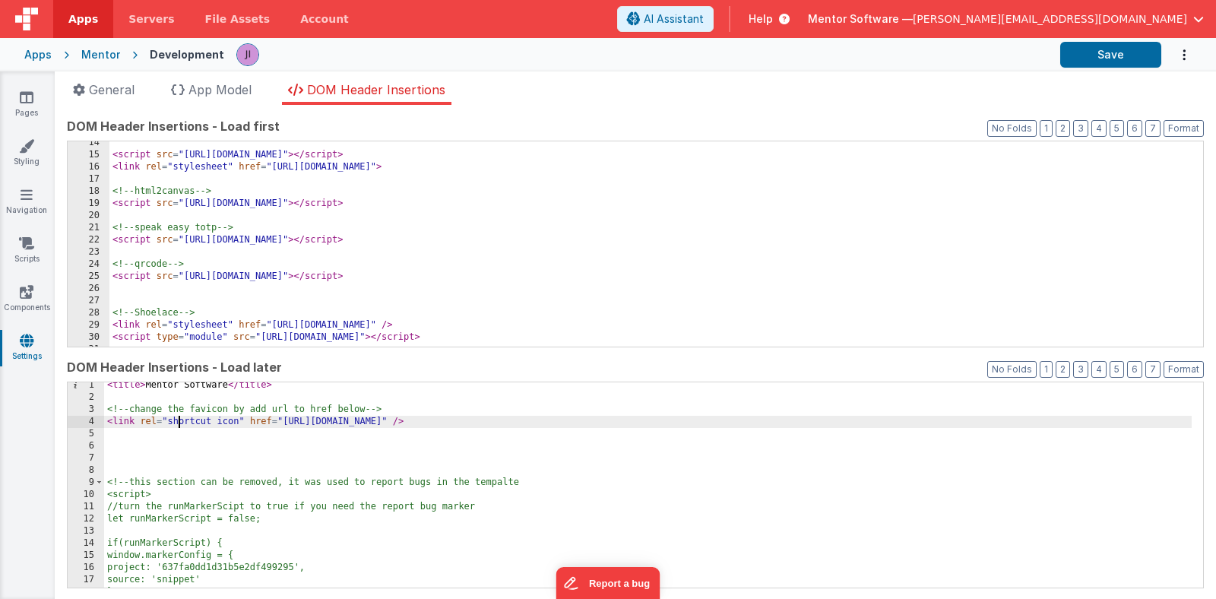
click at [159, 447] on div "< title > Mentor Software </ title > <!-- change the favicon by add url to href…" at bounding box center [647, 493] width 1087 height 229
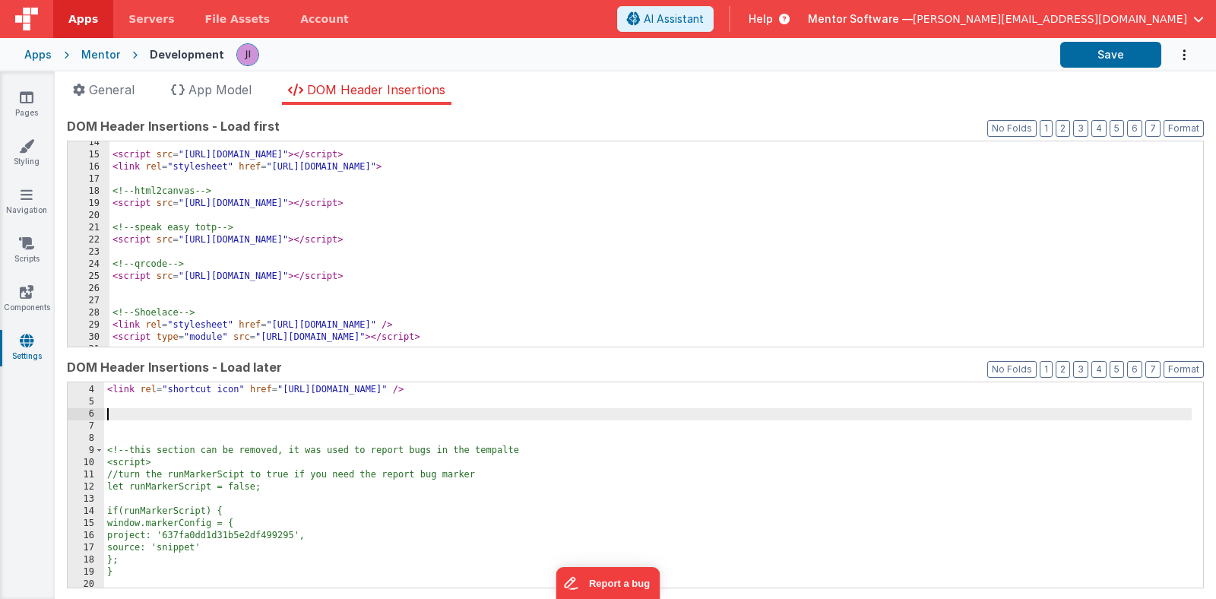
scroll to position [0, 0]
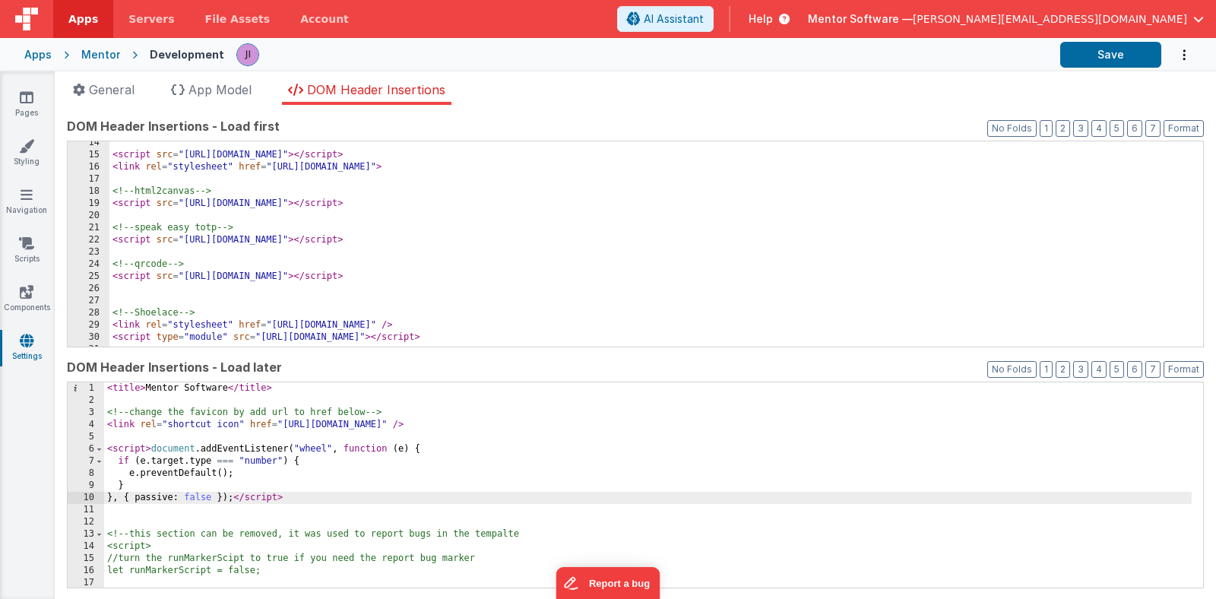
click at [149, 451] on div "< title > Mentor Software </ title > <!-- change the favicon by add url to href…" at bounding box center [647, 496] width 1087 height 229
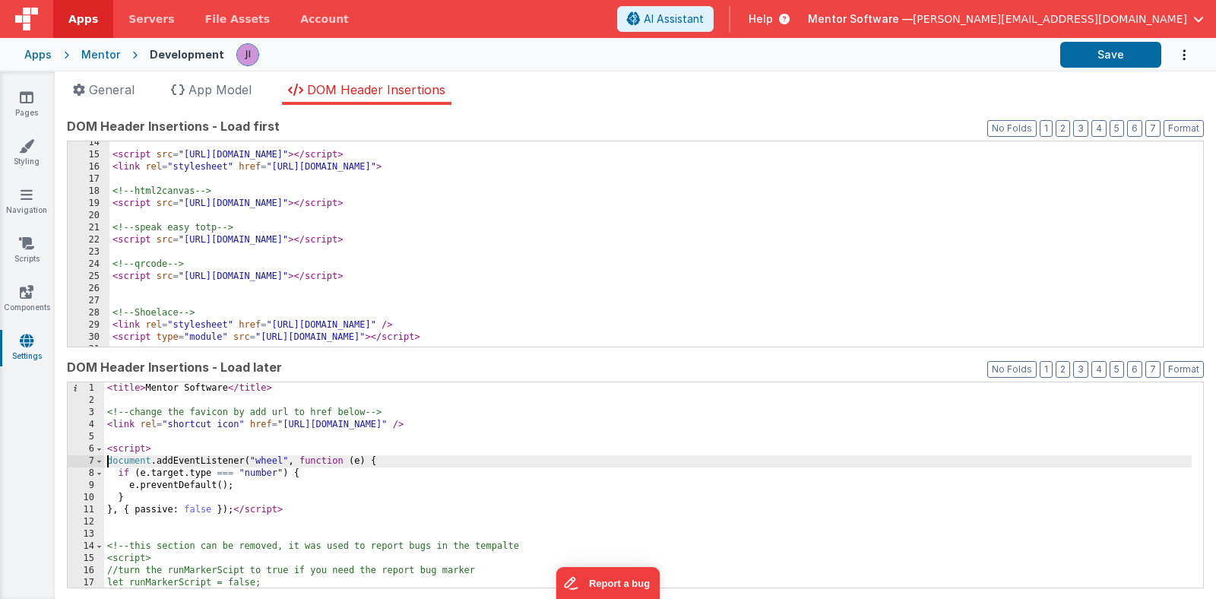
click at [233, 514] on div "< title > Mentor Software </ title > <!-- change the favicon by add url to href…" at bounding box center [647, 496] width 1087 height 229
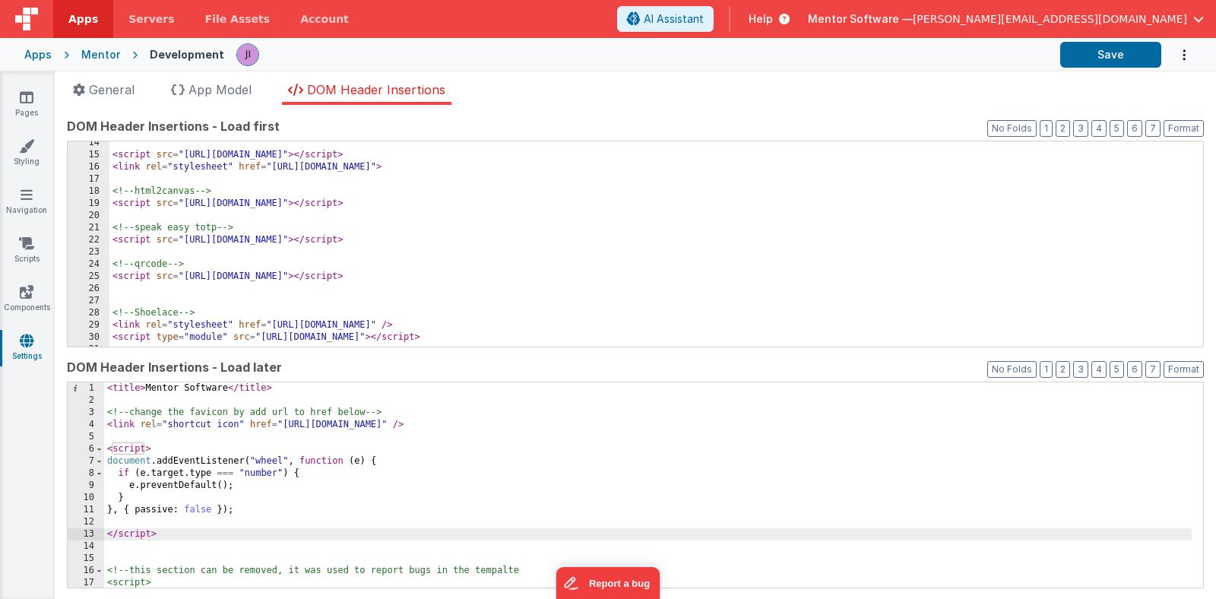
click at [191, 448] on div "< title > Mentor Software </ title > <!-- change the favicon by add url to href…" at bounding box center [647, 496] width 1087 height 229
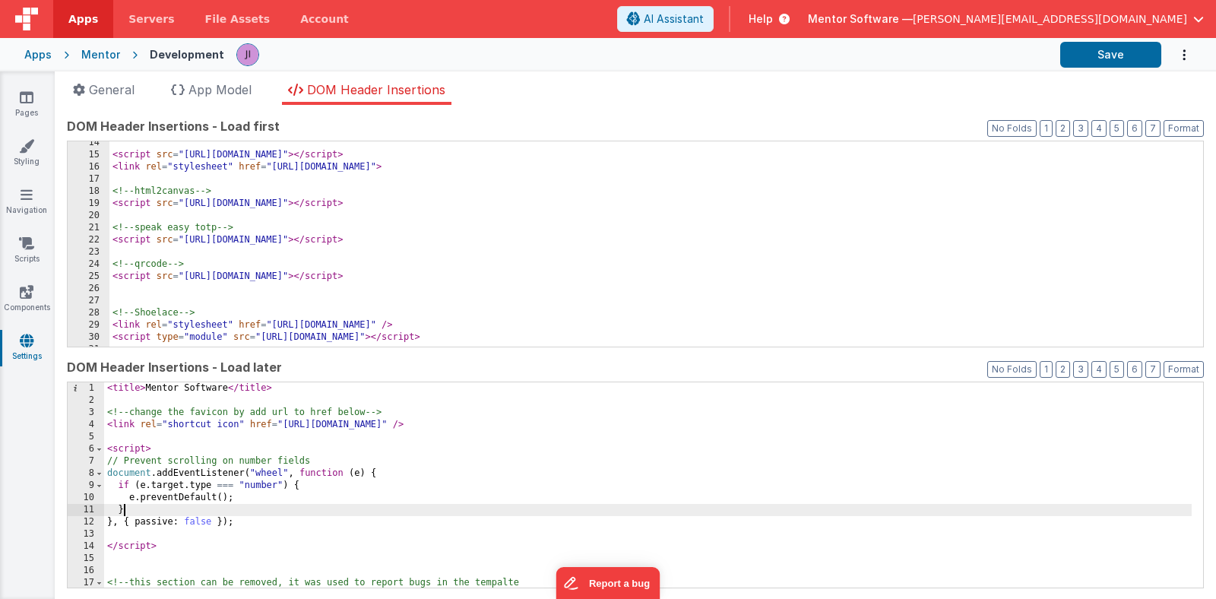
click at [381, 510] on div "< title > Mentor Software </ title > <!-- change the favicon by add url to href…" at bounding box center [647, 496] width 1087 height 229
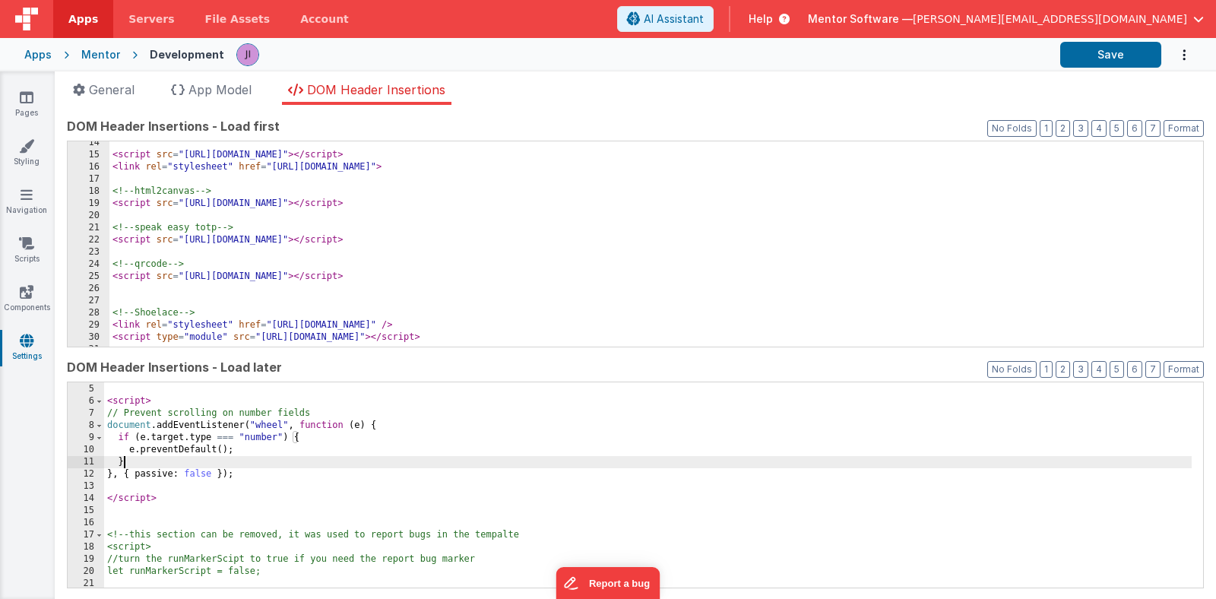
scroll to position [54, 0]
click at [200, 428] on div "< script > // Prevent scrolling on number fields document . addEventListener ( …" at bounding box center [647, 492] width 1087 height 229
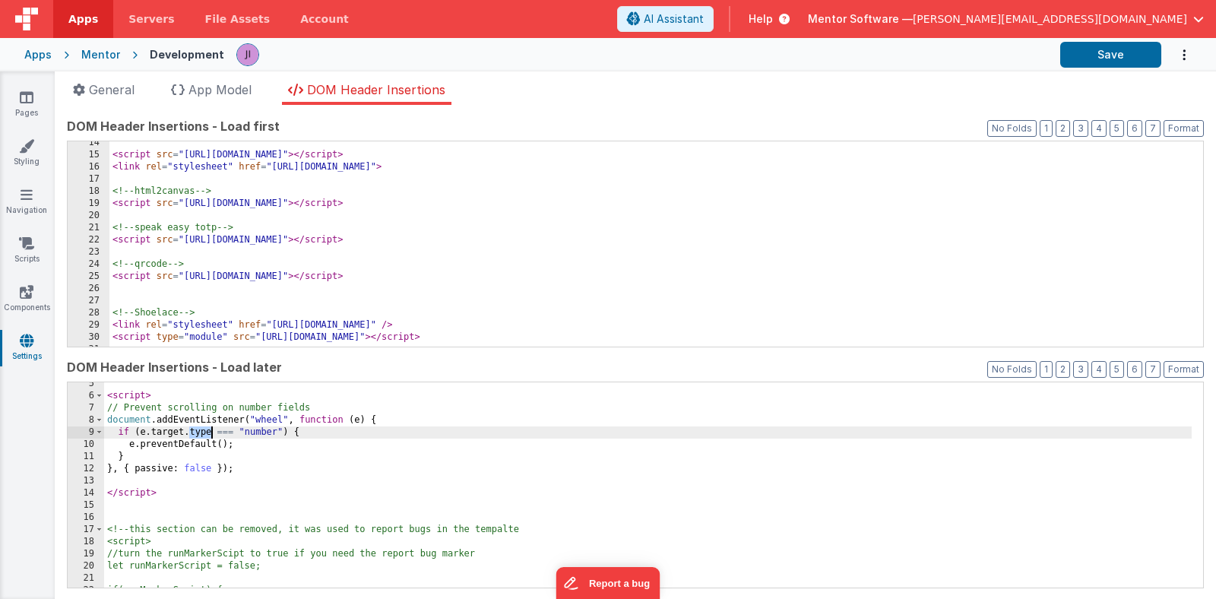
click at [200, 428] on div "< script > // Prevent scrolling on number fields document . addEventListener ( …" at bounding box center [647, 492] width 1087 height 229
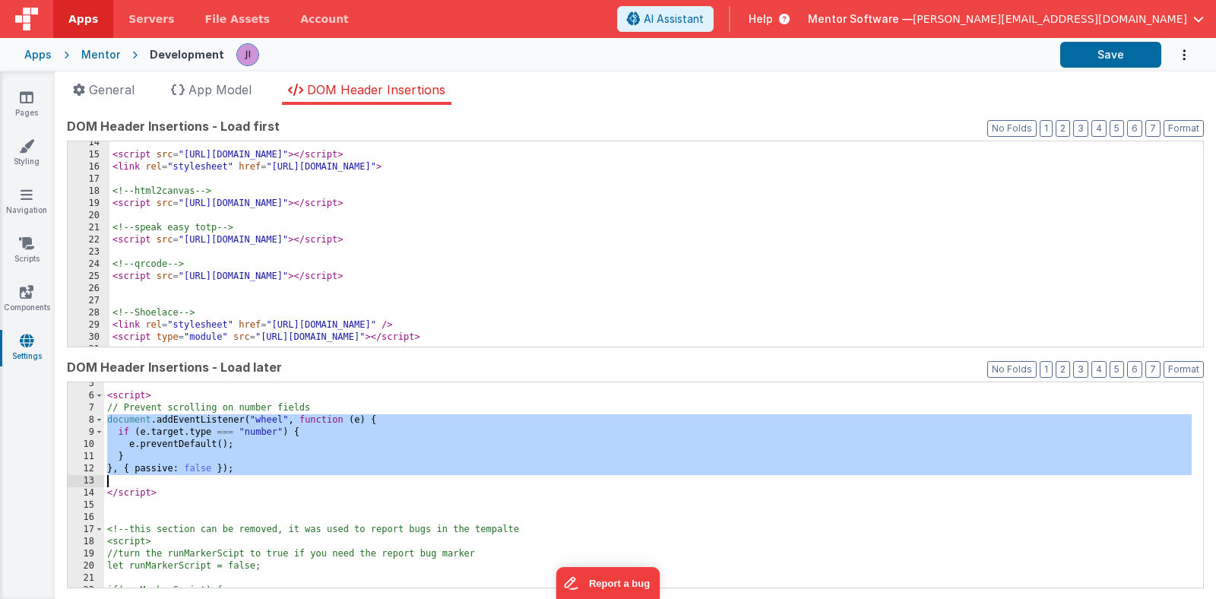
drag, startPoint x: 105, startPoint y: 417, endPoint x: 264, endPoint y: 476, distance: 169.3
click at [264, 476] on div "< script > // Prevent scrolling on number fields document . addEventListener ( …" at bounding box center [647, 492] width 1087 height 229
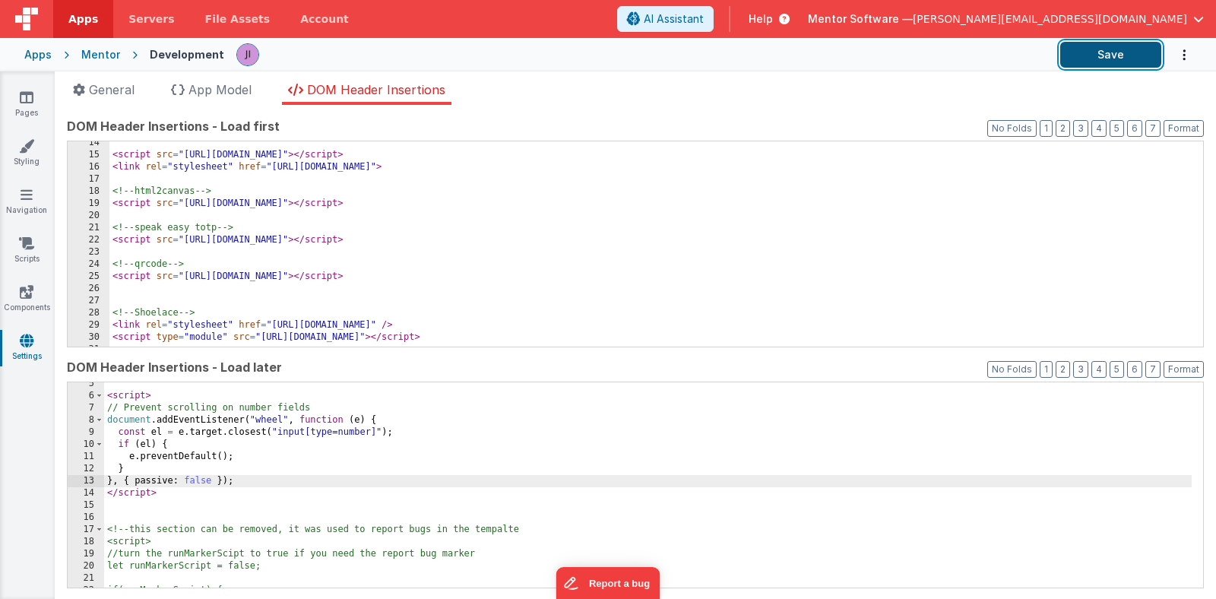
click at [1125, 61] on button "Save" at bounding box center [1110, 55] width 101 height 26
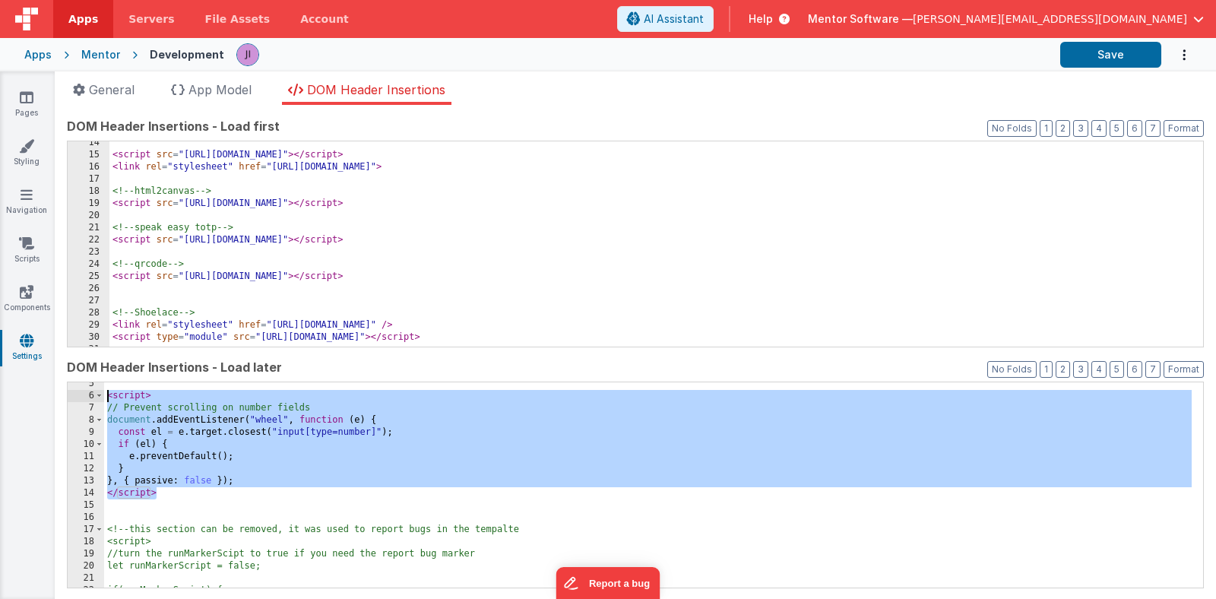
drag, startPoint x: 169, startPoint y: 495, endPoint x: 104, endPoint y: 397, distance: 117.4
click at [104, 397] on div "< script > // Prevent scrolling on number fields document . addEventListener ( …" at bounding box center [647, 492] width 1087 height 229
click at [32, 102] on icon at bounding box center [27, 97] width 14 height 15
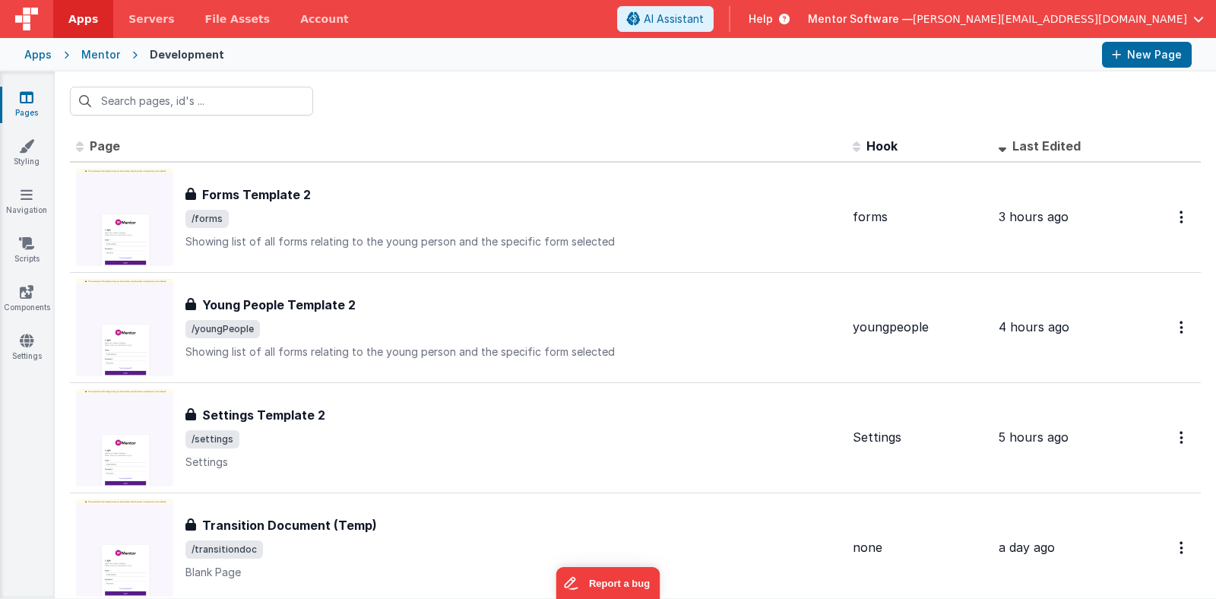
click at [30, 169] on div "Pages Styling Navigation Scripts Components Settings" at bounding box center [27, 334] width 55 height 527
click at [30, 155] on link "Styling" at bounding box center [26, 153] width 55 height 30
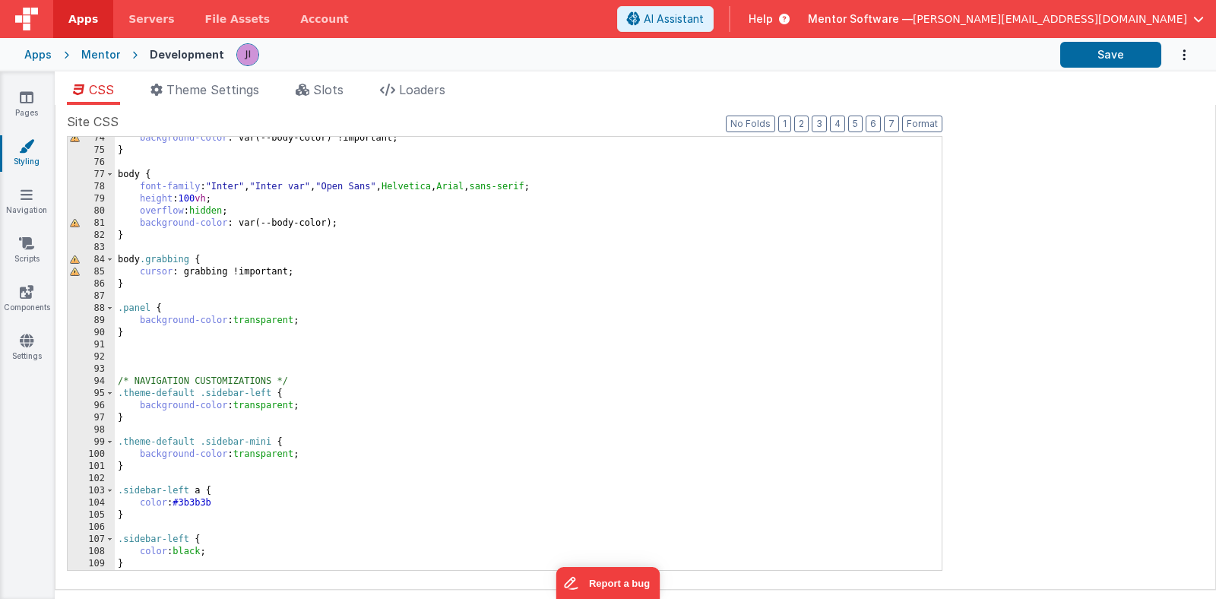
scroll to position [907, 0]
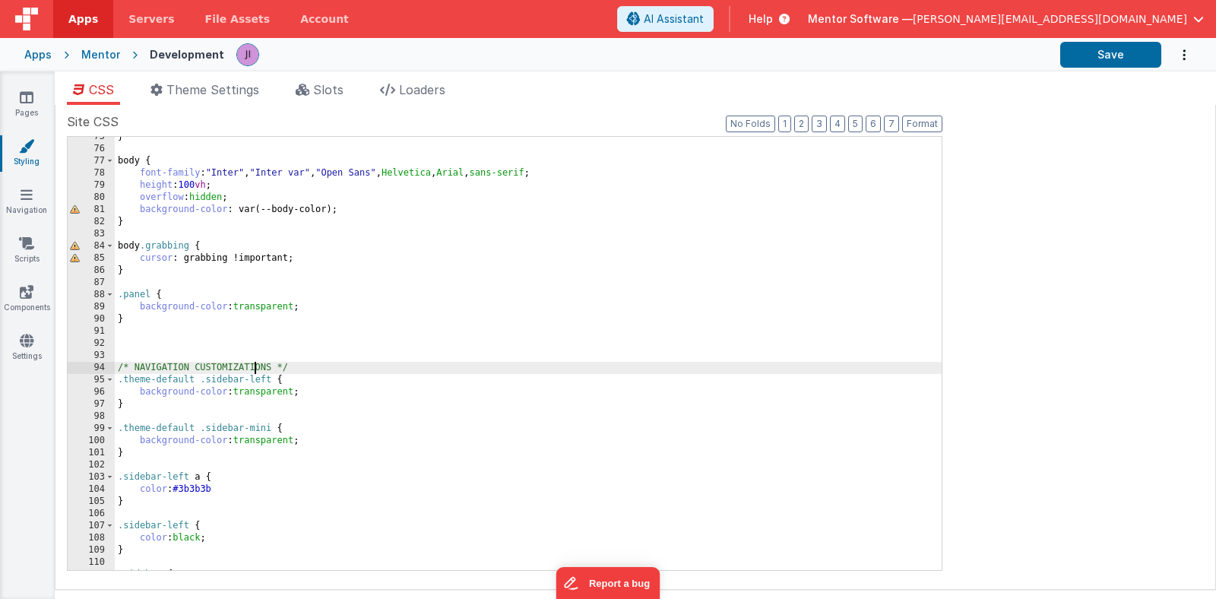
click at [253, 372] on div "} body { font-family : " Inter " , " Inter var " , " Open Sans " , Helvetica , …" at bounding box center [528, 359] width 827 height 457
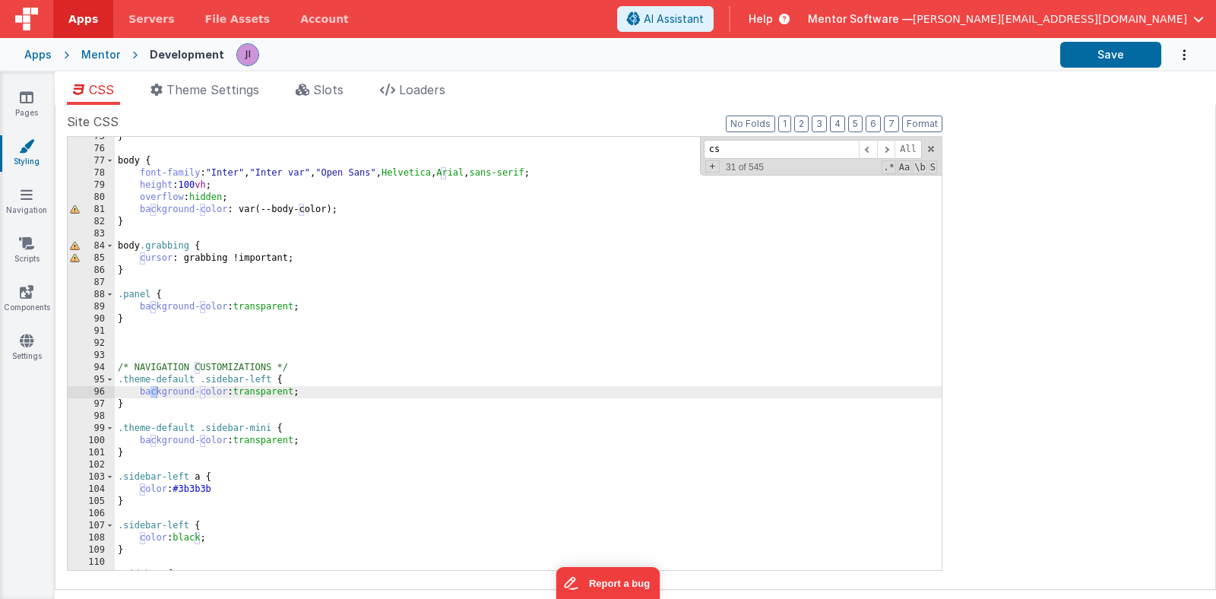
scroll to position [2969, 0]
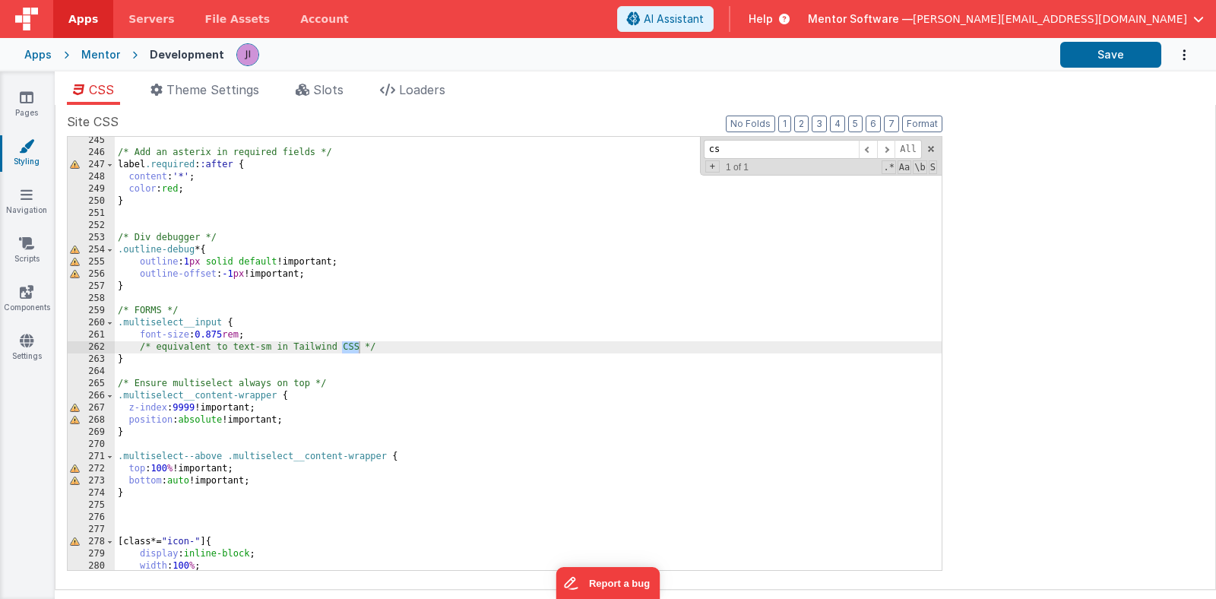
type input "c"
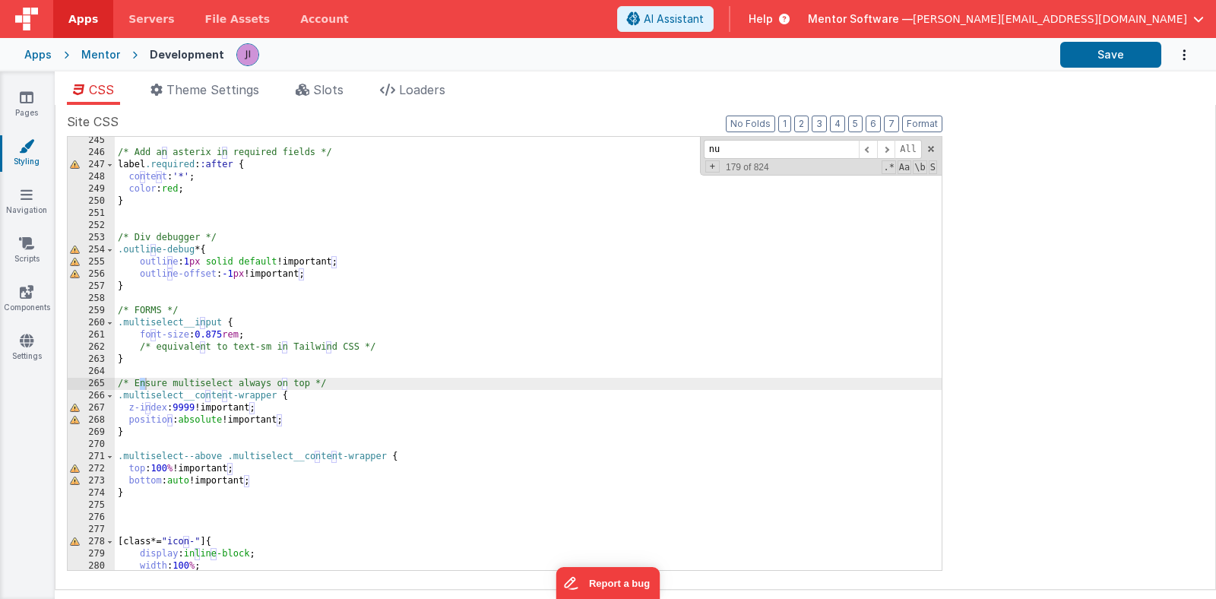
scroll to position [7358, 0]
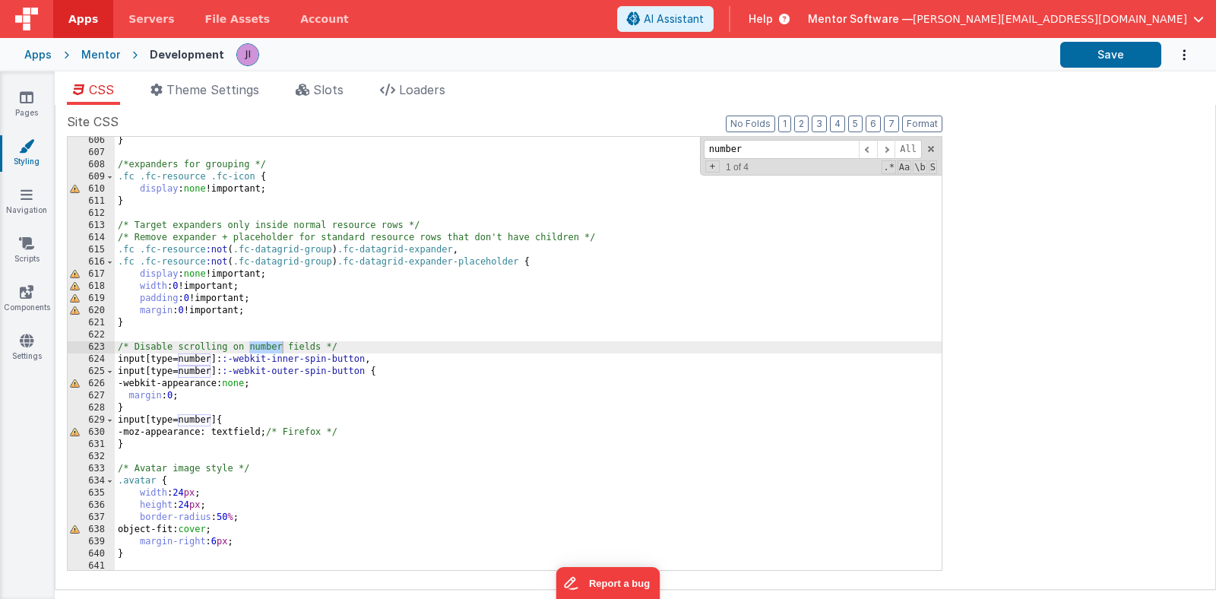
type input "number"
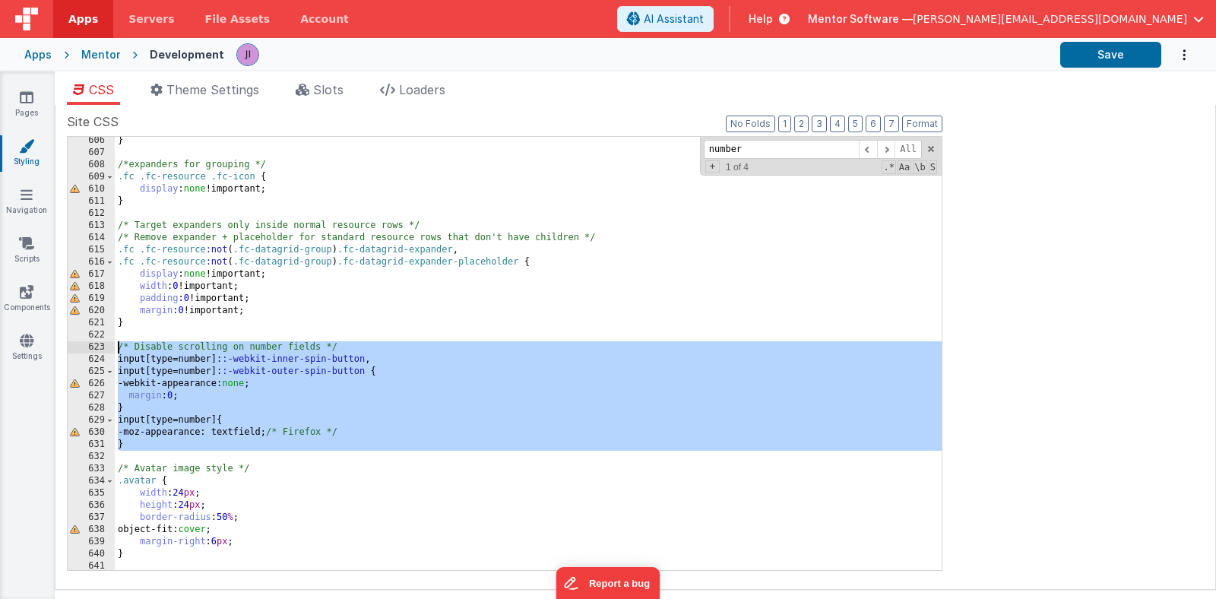
drag, startPoint x: 140, startPoint y: 452, endPoint x: 111, endPoint y: 343, distance: 113.2
click at [111, 343] on div "606 607 608 609 610 611 612 613 614 615 616 617 618 619 620 621 622 623 624 625…" at bounding box center [504, 353] width 875 height 435
click at [96, 55] on div "Mentor" at bounding box center [100, 54] width 39 height 15
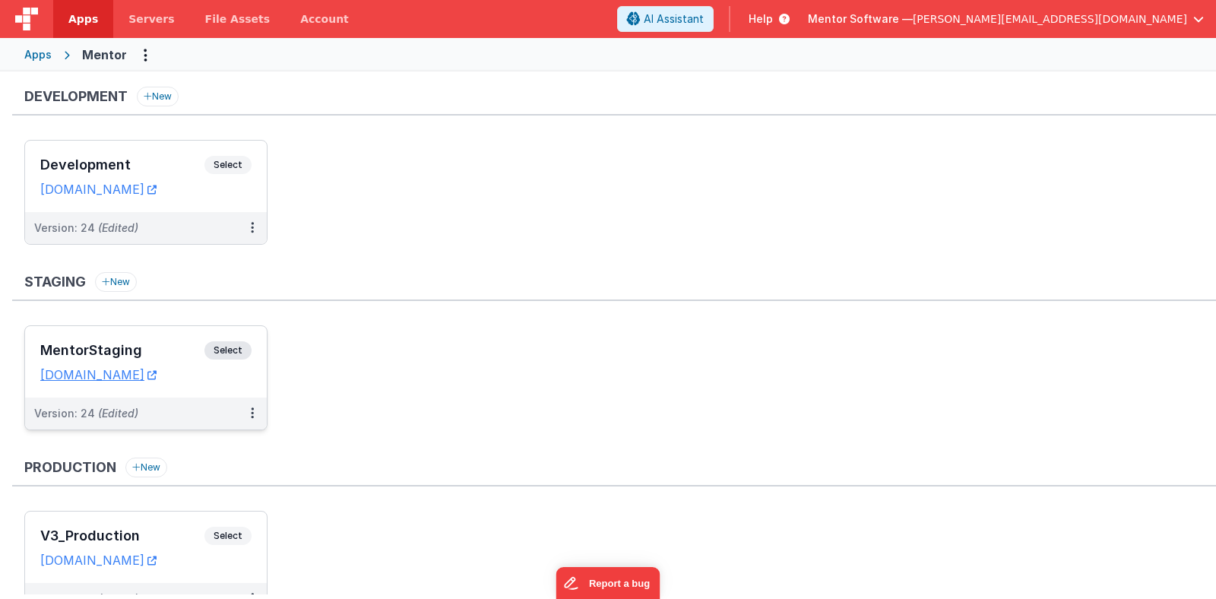
click at [230, 348] on span "Select" at bounding box center [227, 350] width 47 height 18
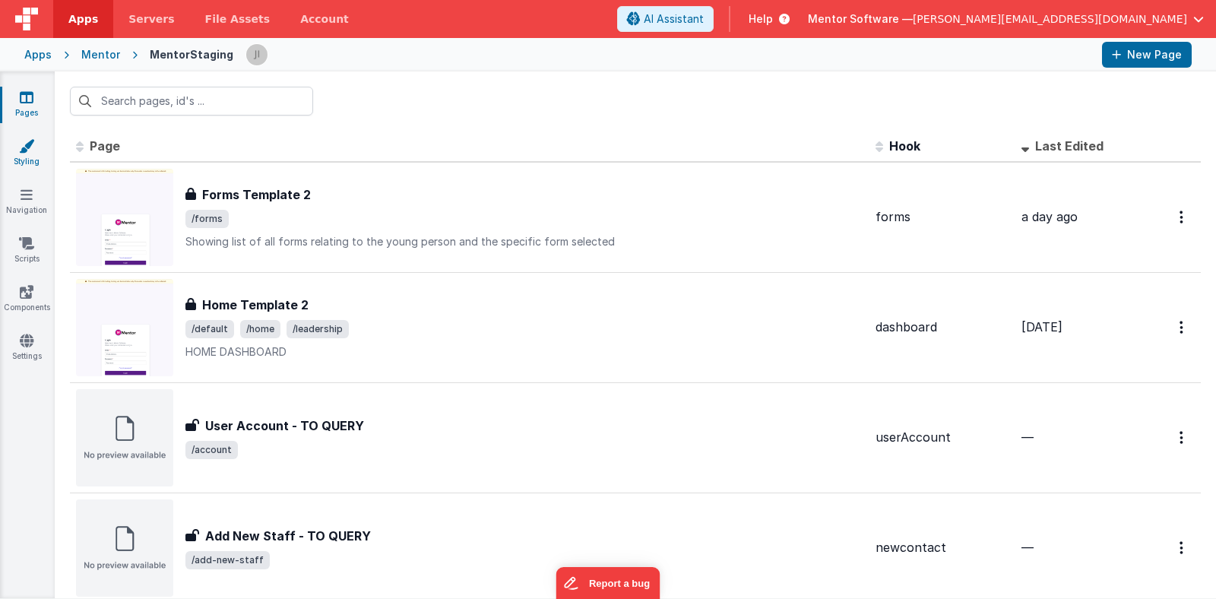
click at [35, 154] on link "Styling" at bounding box center [26, 153] width 55 height 30
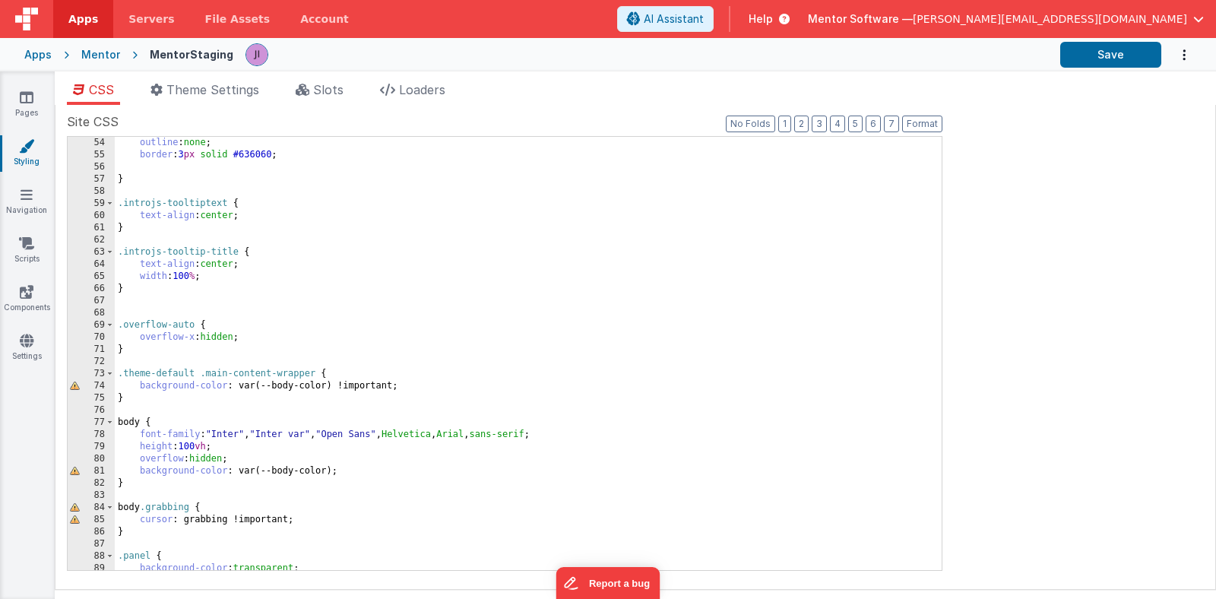
scroll to position [645, 0]
click at [202, 359] on div "outline : none ; border : 3 px solid #636060 ; } .introjs-tooltiptext { text-al…" at bounding box center [528, 365] width 827 height 457
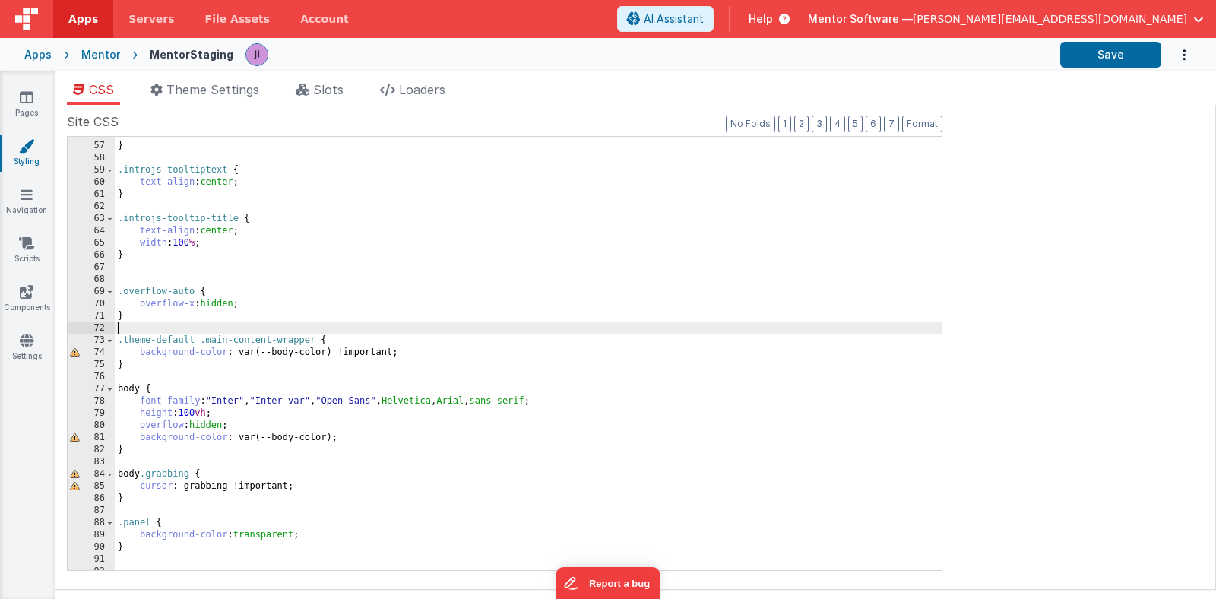
scroll to position [695, 0]
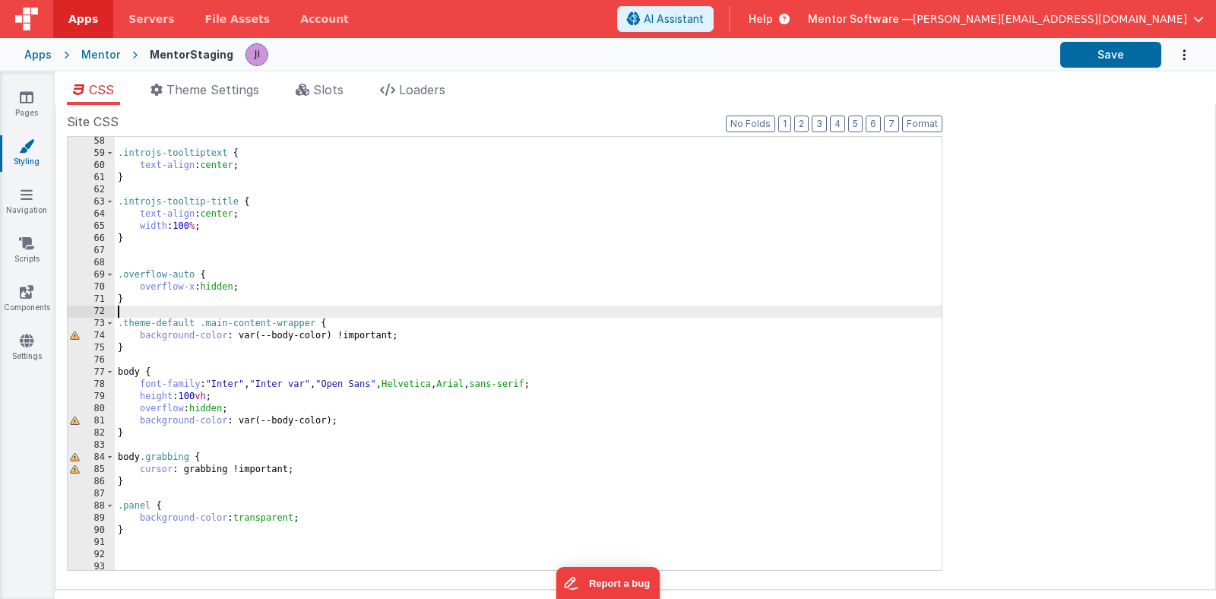
click at [173, 347] on div ".introjs-tooltiptext { text-align : center ; } .introjs-tooltip-title { text-al…" at bounding box center [528, 363] width 827 height 457
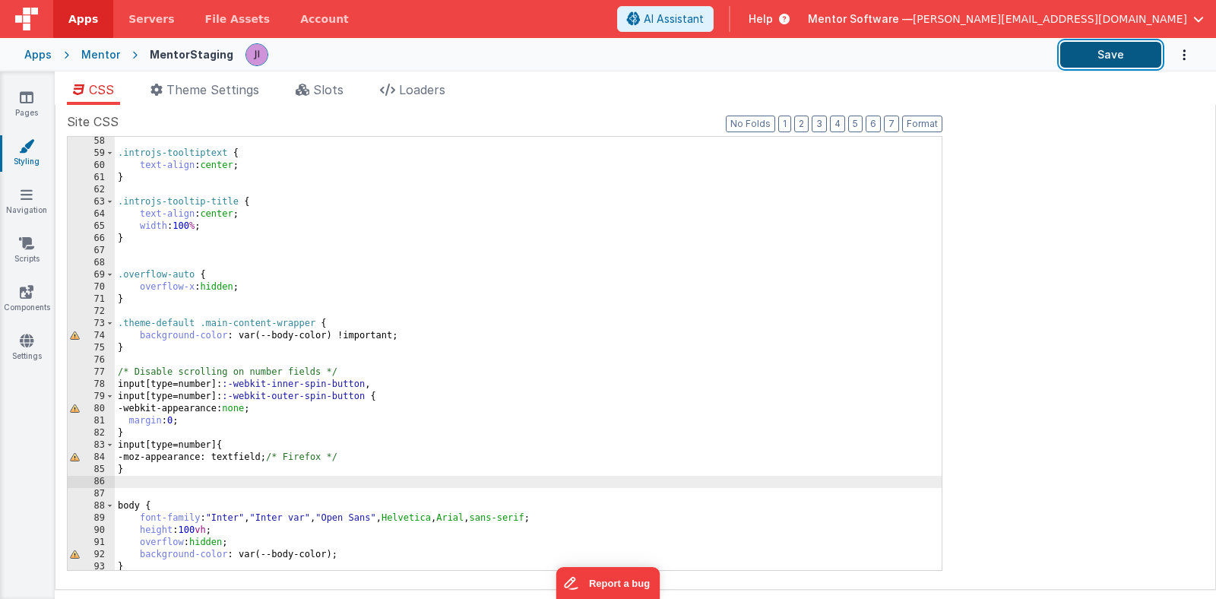
click at [1108, 65] on button "Save" at bounding box center [1110, 55] width 101 height 26
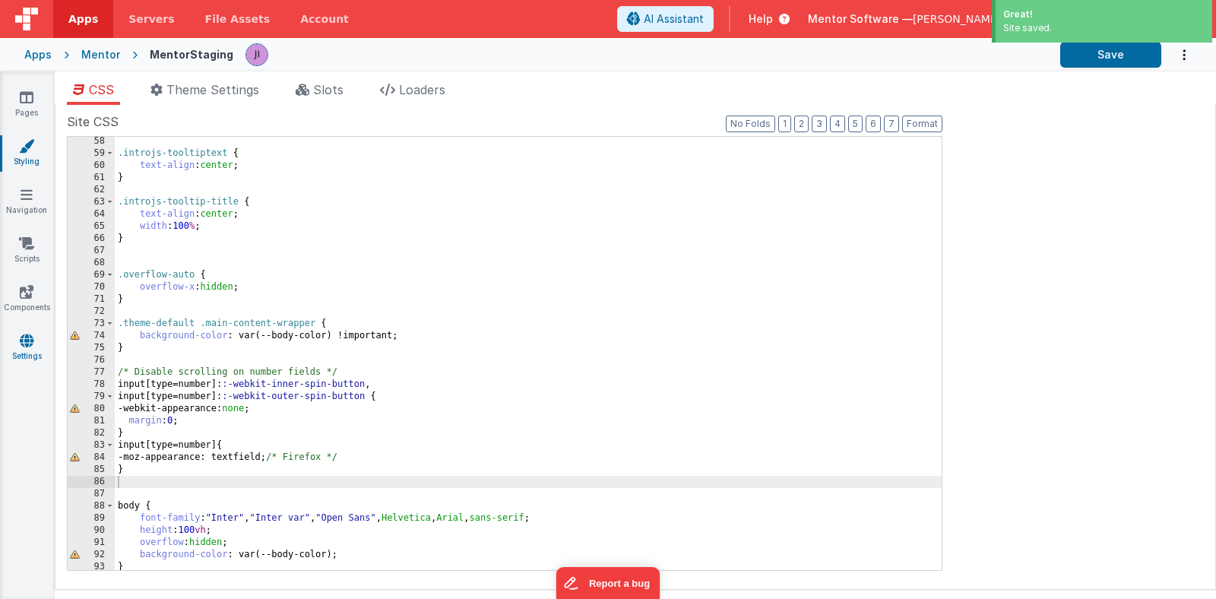
click at [35, 345] on link "Settings" at bounding box center [26, 348] width 55 height 30
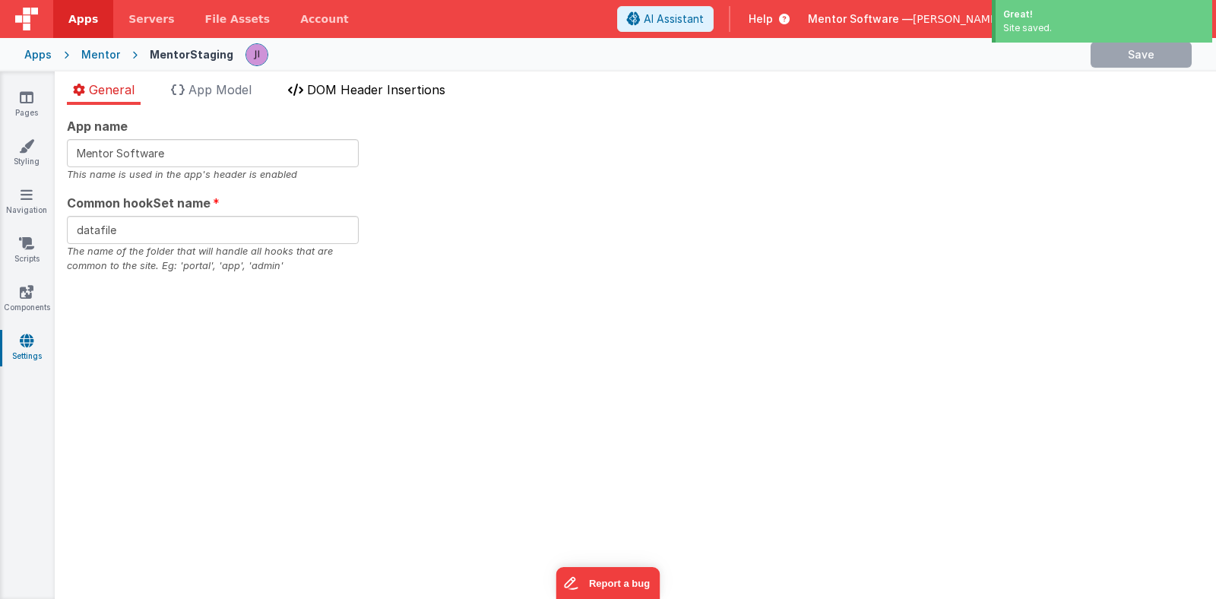
click at [326, 84] on span "DOM Header Insertions" at bounding box center [376, 89] width 138 height 15
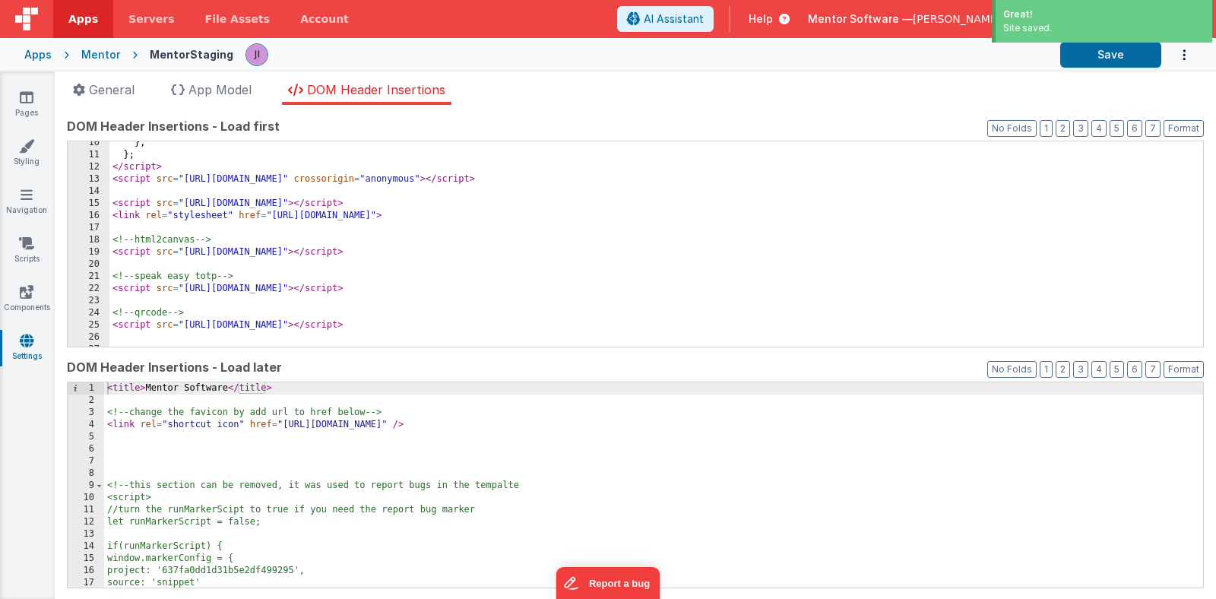
scroll to position [114, 0]
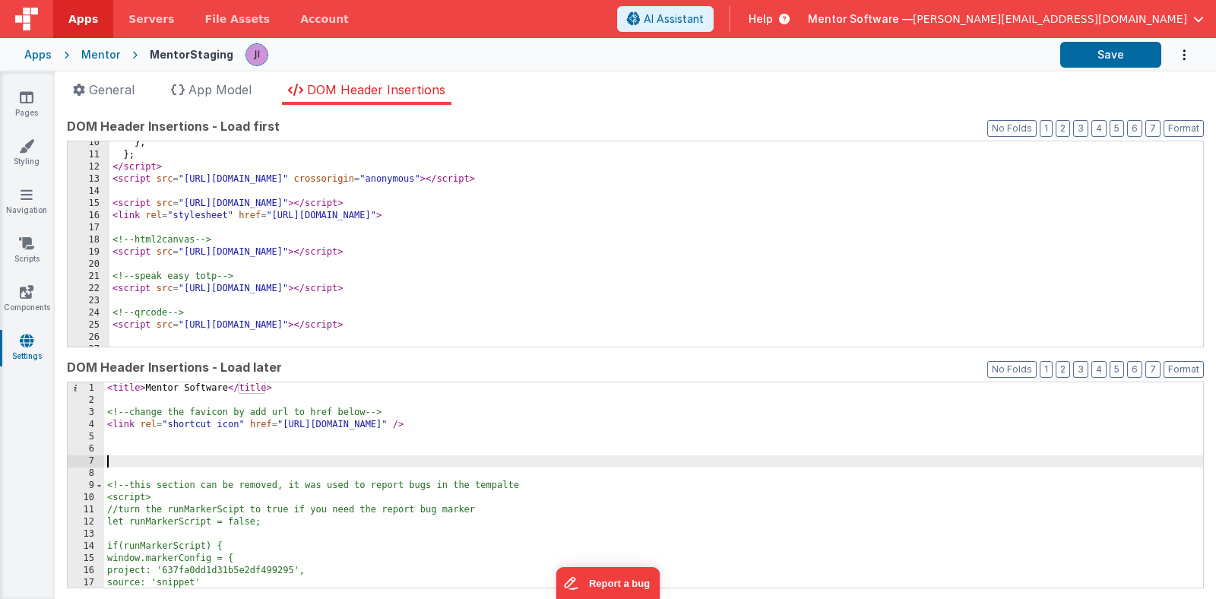
click at [121, 456] on div "< title > Mentor Software </ title > <!-- change the favicon by add url to href…" at bounding box center [653, 496] width 1099 height 229
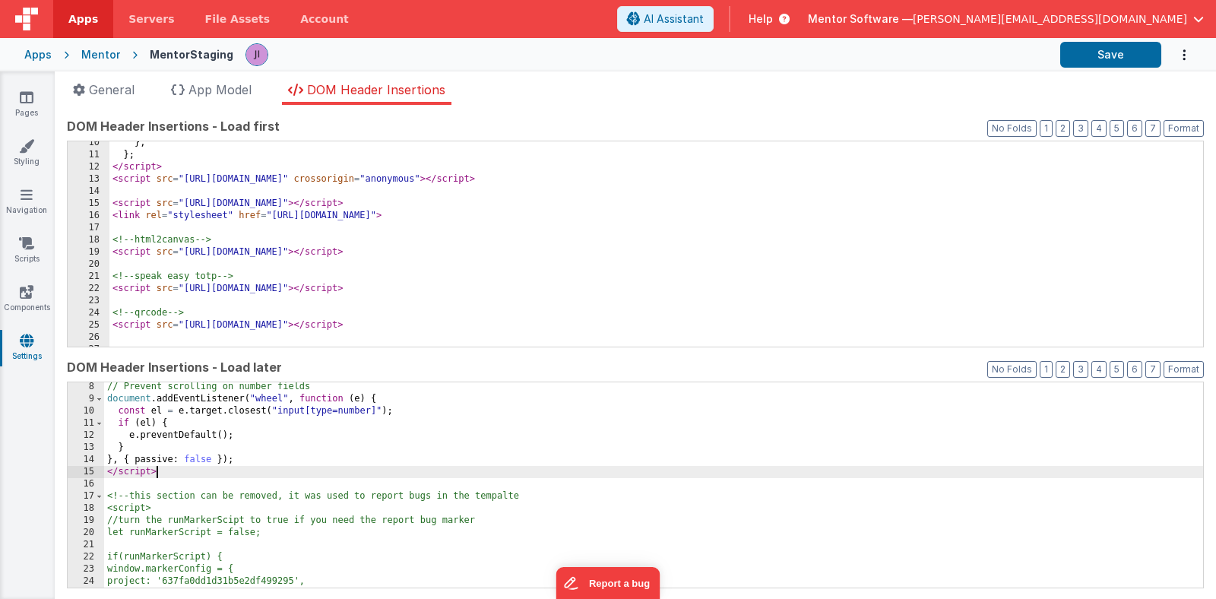
scroll to position [88, 0]
click at [1086, 62] on button "Save" at bounding box center [1110, 55] width 101 height 26
click at [94, 55] on div "Mentor" at bounding box center [100, 54] width 39 height 15
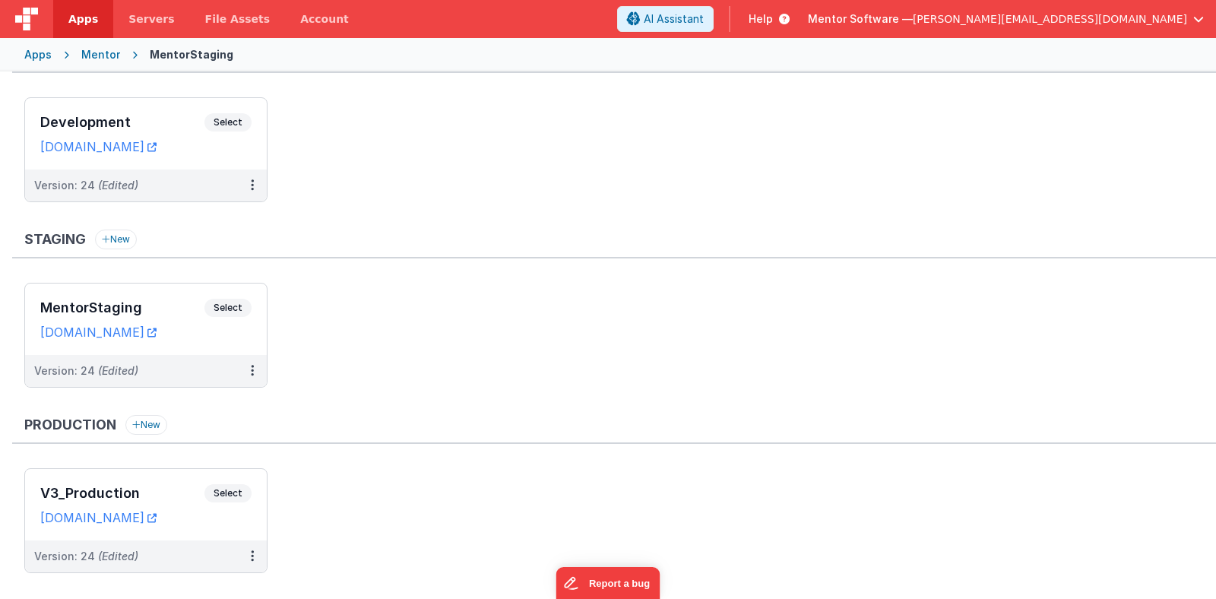
scroll to position [73, 0]
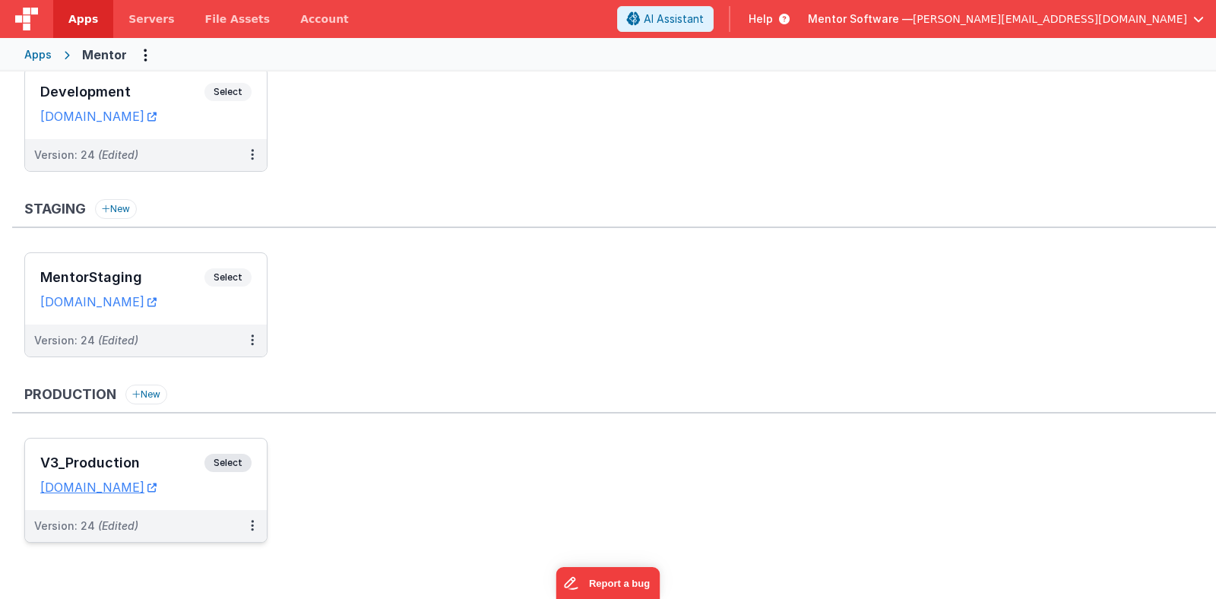
click at [229, 460] on span "Select" at bounding box center [227, 463] width 47 height 18
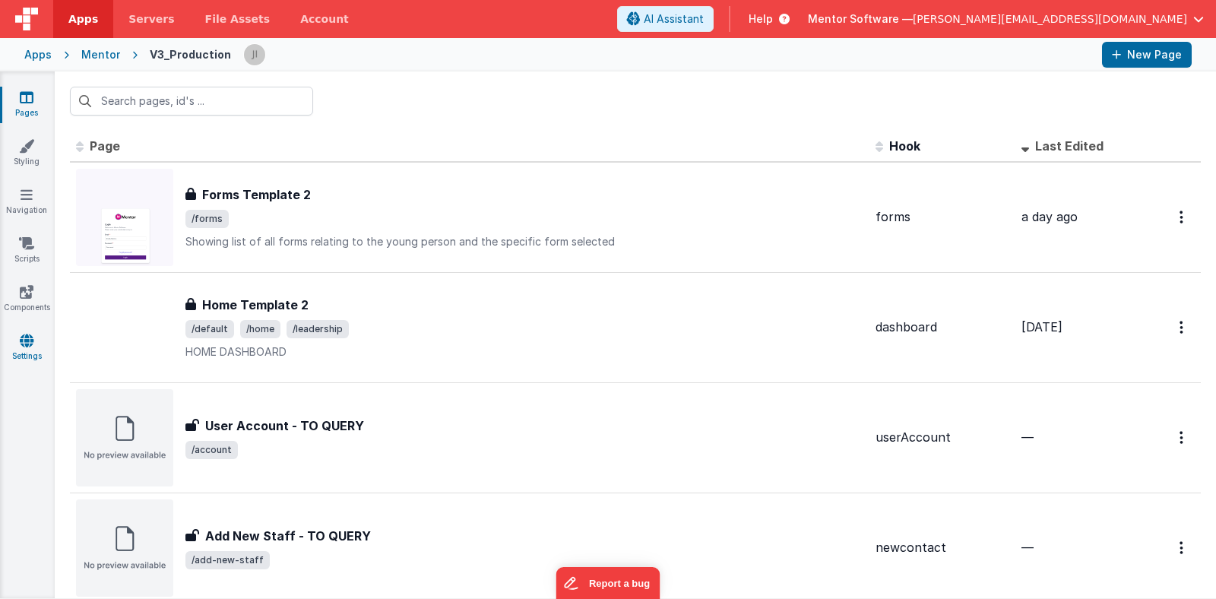
click at [30, 344] on icon at bounding box center [27, 340] width 14 height 15
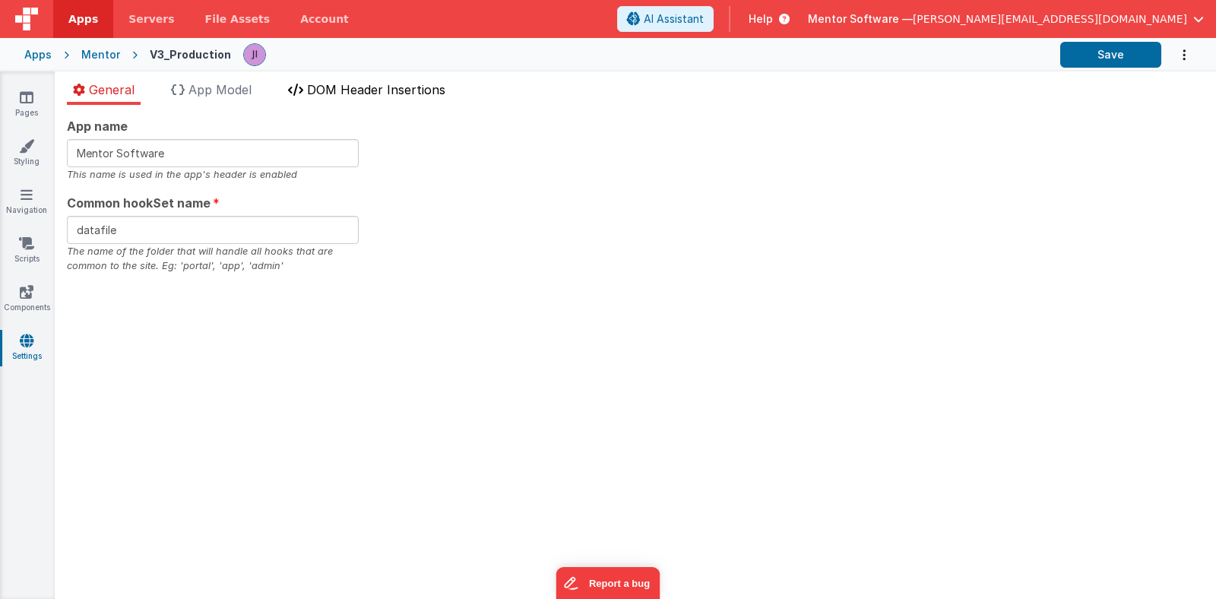
click at [316, 100] on li "DOM Header Insertions" at bounding box center [366, 93] width 169 height 24
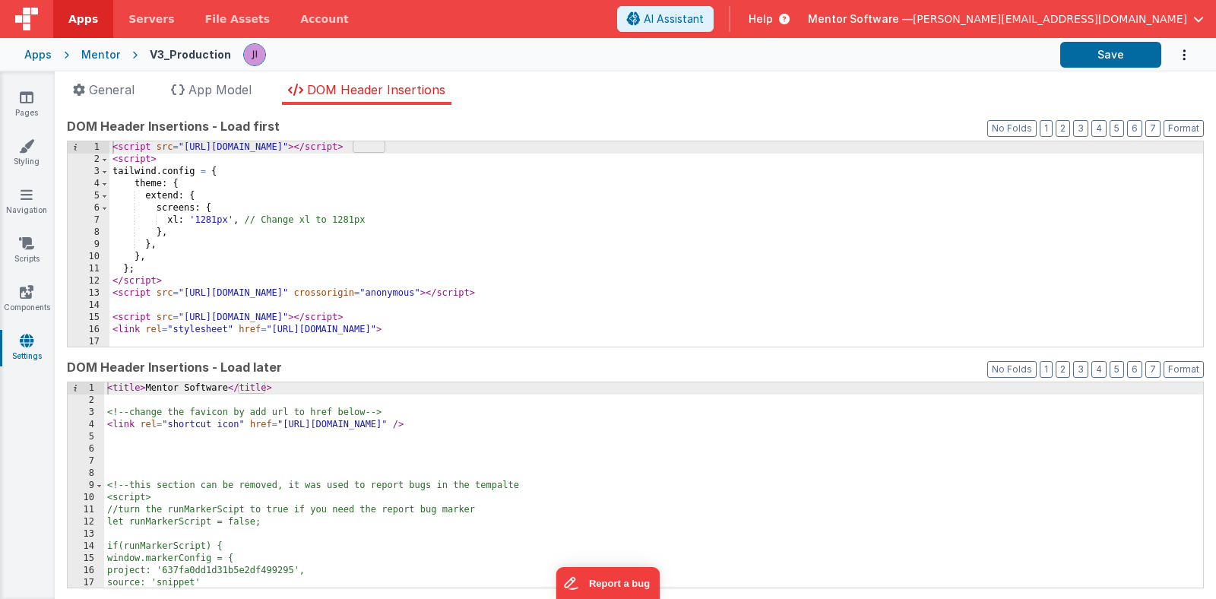
click at [138, 446] on div "< title > Mentor Software </ title > <!-- change the favicon by add url to href…" at bounding box center [653, 496] width 1099 height 229
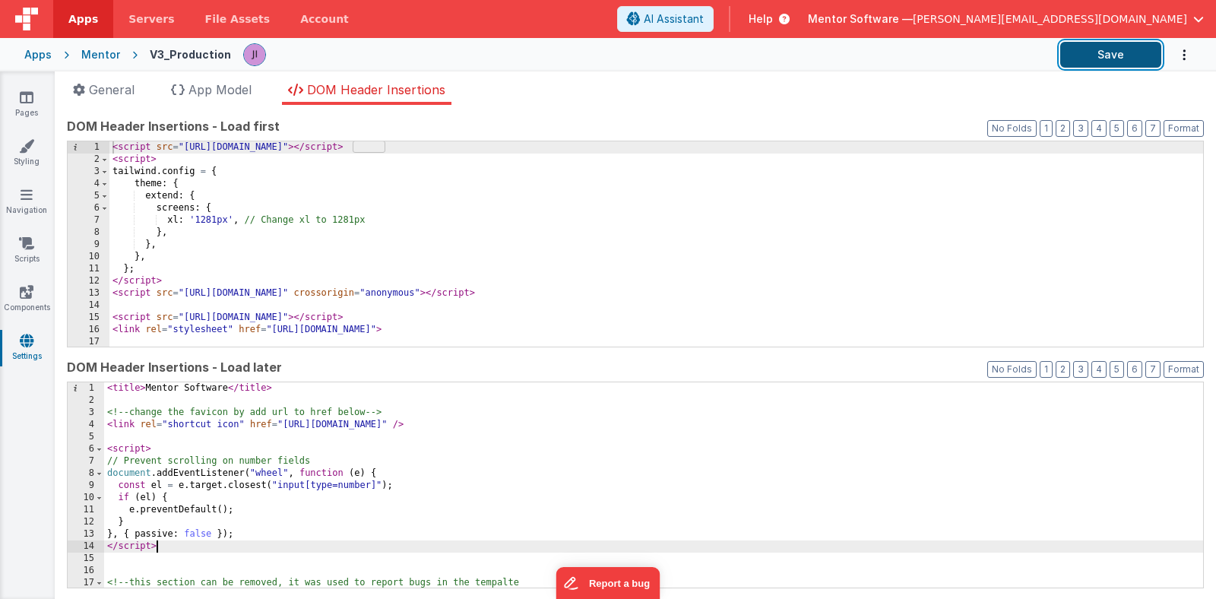
click at [1097, 61] on button "Save" at bounding box center [1110, 55] width 101 height 26
click at [30, 153] on link "Styling" at bounding box center [26, 153] width 55 height 30
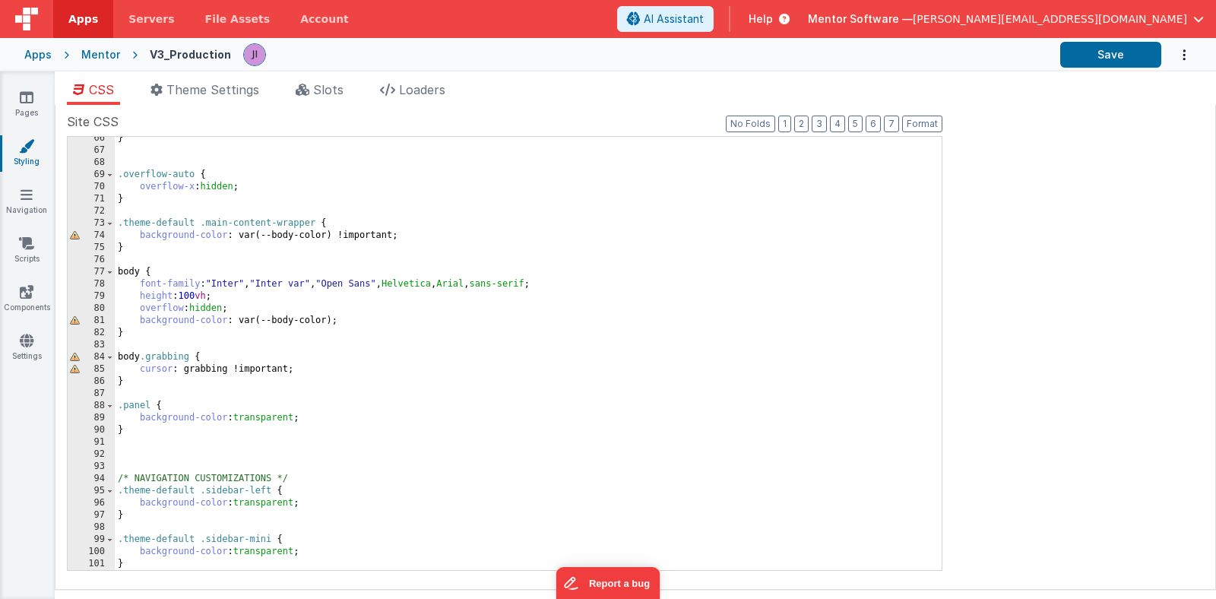
scroll to position [795, 0]
click at [144, 243] on div "} .overflow-auto { overflow-x : hidden ; } .theme-default .main-content-wrapper…" at bounding box center [528, 360] width 827 height 457
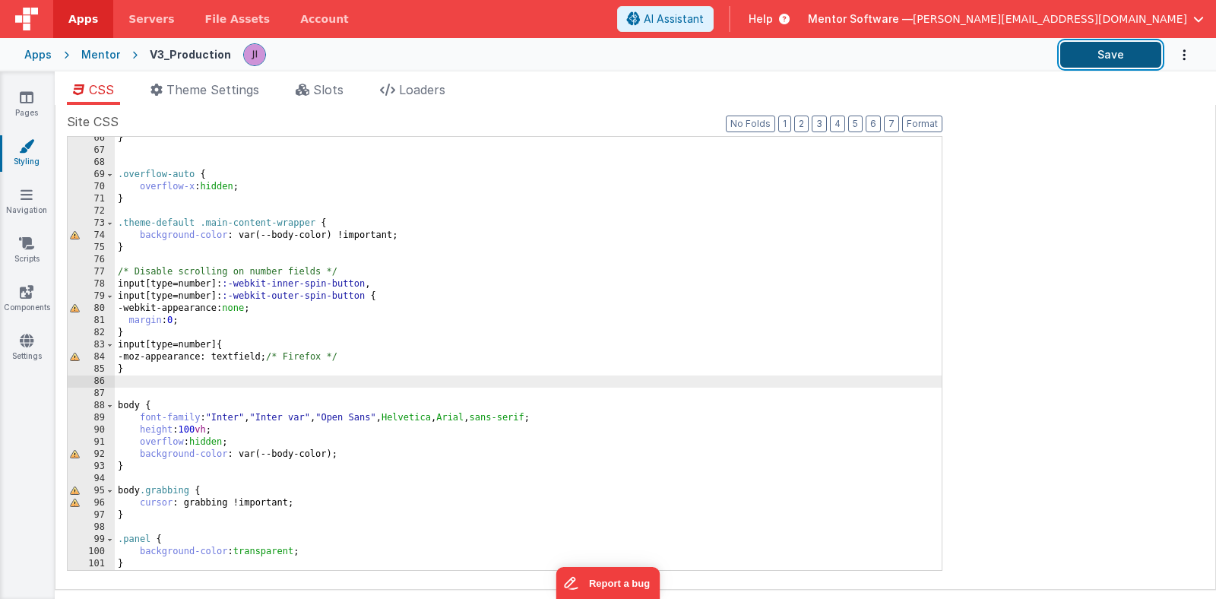
click at [1096, 50] on button "Save" at bounding box center [1110, 55] width 101 height 26
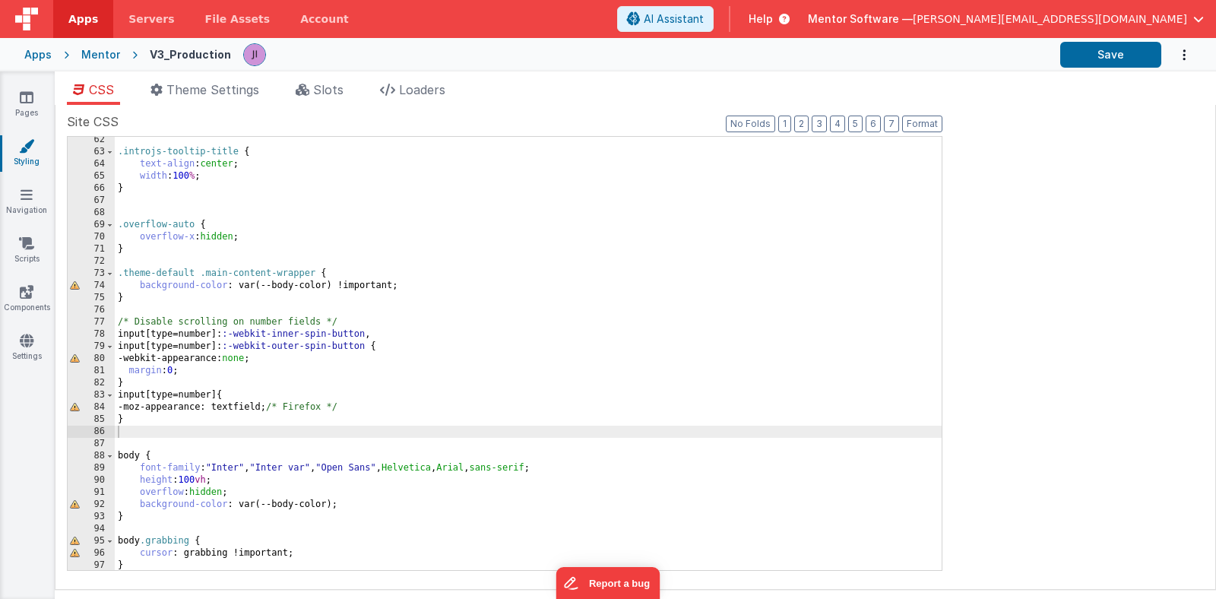
scroll to position [745, 0]
click at [27, 86] on div "Pages Styling Navigation Scripts Components Settings" at bounding box center [27, 334] width 55 height 527
click at [28, 97] on icon at bounding box center [27, 97] width 14 height 15
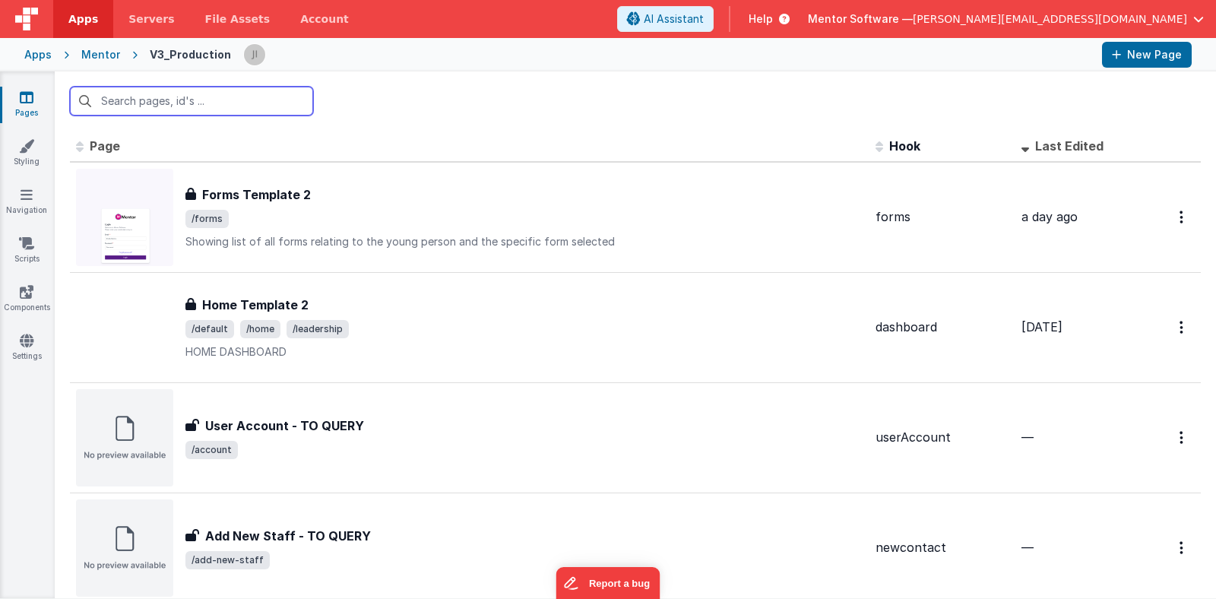
click at [138, 94] on input "text" at bounding box center [191, 101] width 243 height 29
click at [35, 103] on link "Pages" at bounding box center [26, 105] width 55 height 30
click at [102, 52] on div "Mentor" at bounding box center [100, 54] width 39 height 15
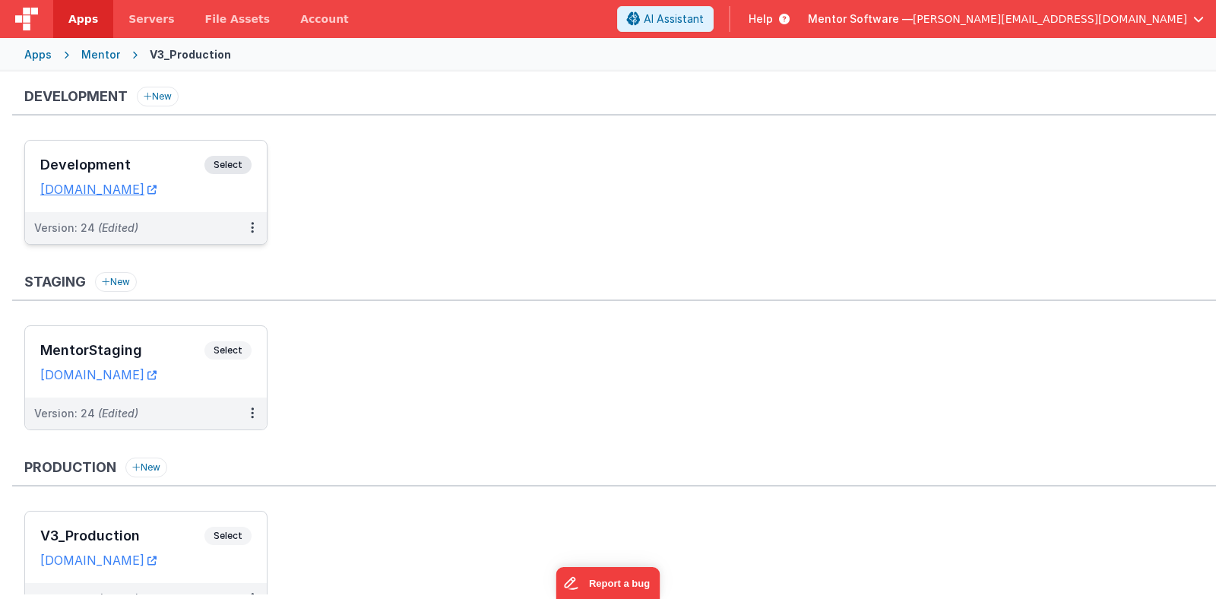
click at [231, 172] on span "Select" at bounding box center [227, 165] width 47 height 18
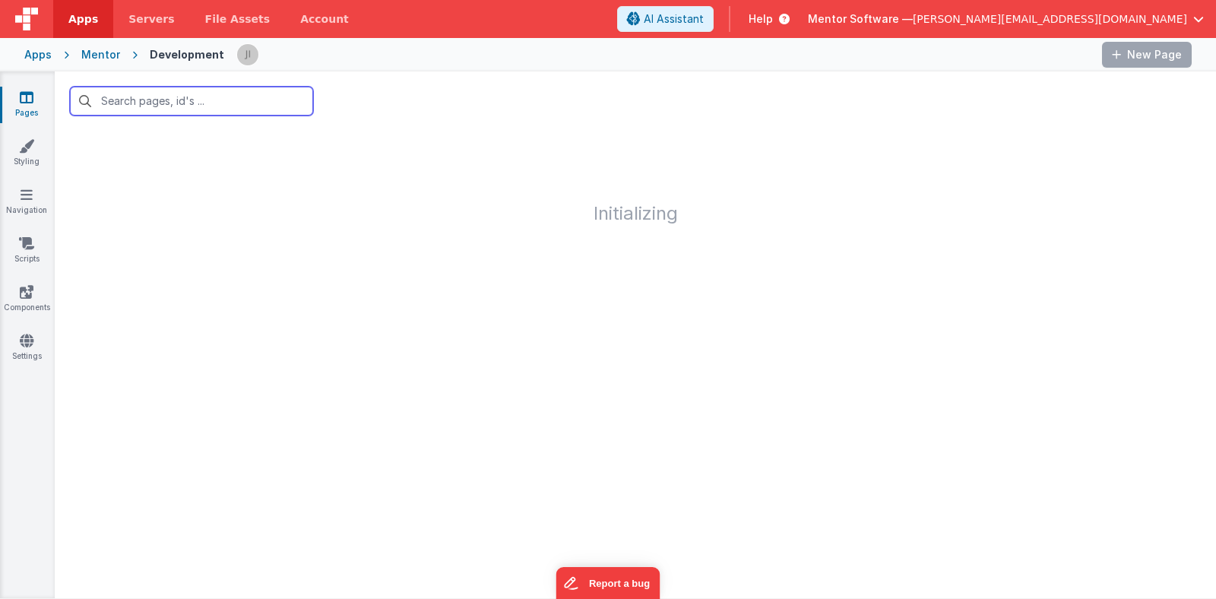
click at [206, 97] on input "text" at bounding box center [191, 101] width 243 height 29
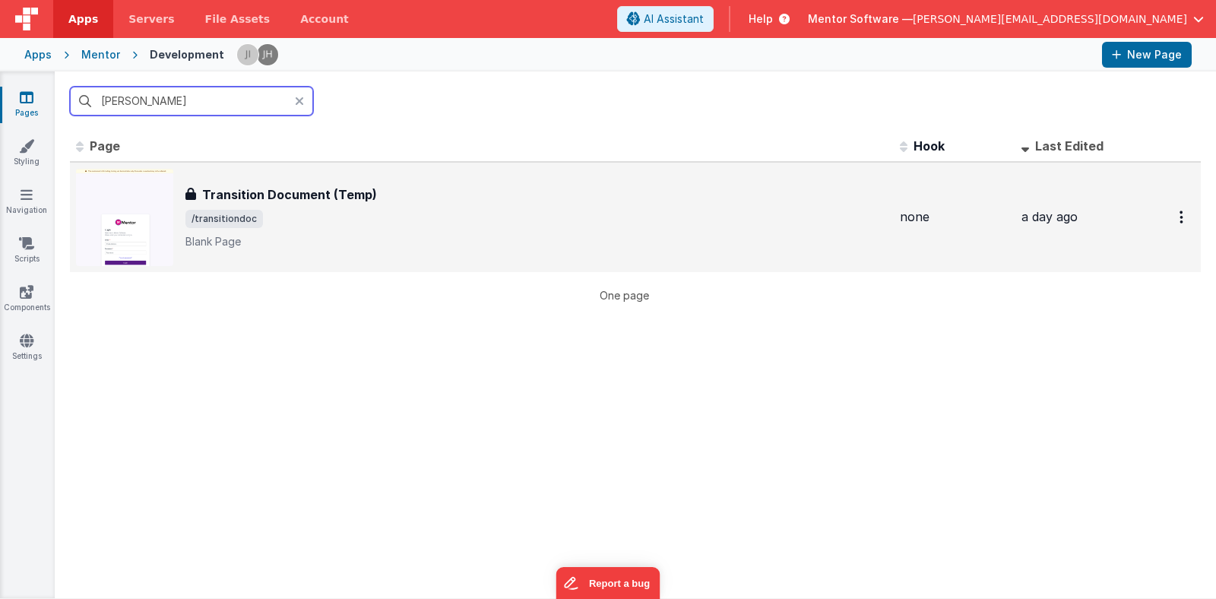
type input "[PERSON_NAME]"
click at [290, 240] on p "Blank Page" at bounding box center [536, 241] width 702 height 15
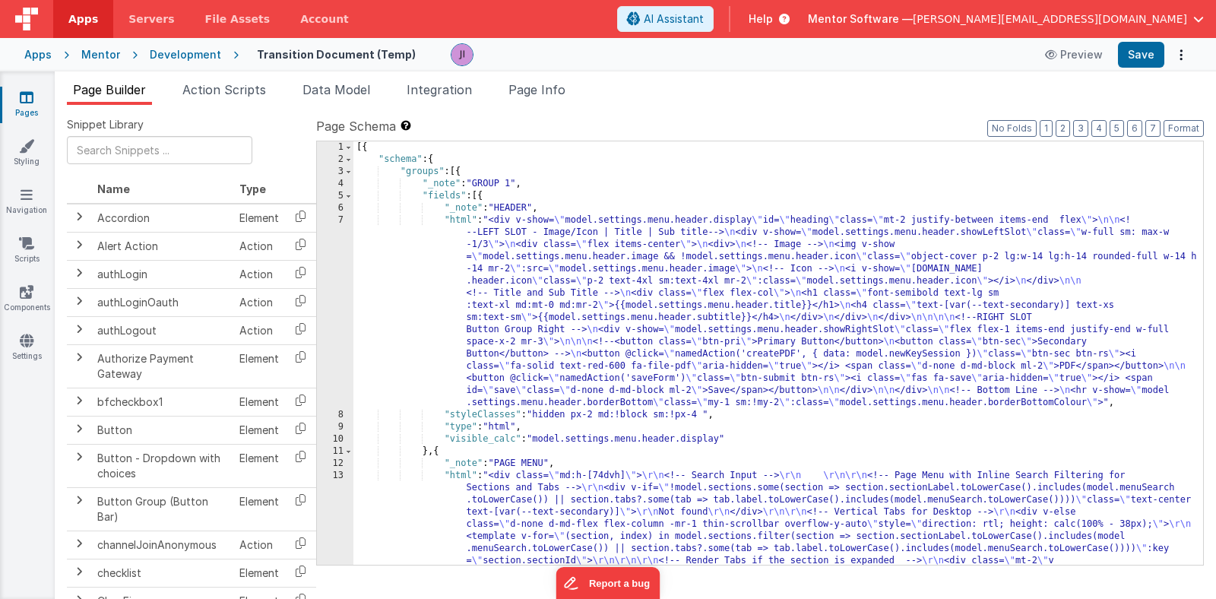
click at [17, 106] on link "Pages" at bounding box center [26, 105] width 55 height 30
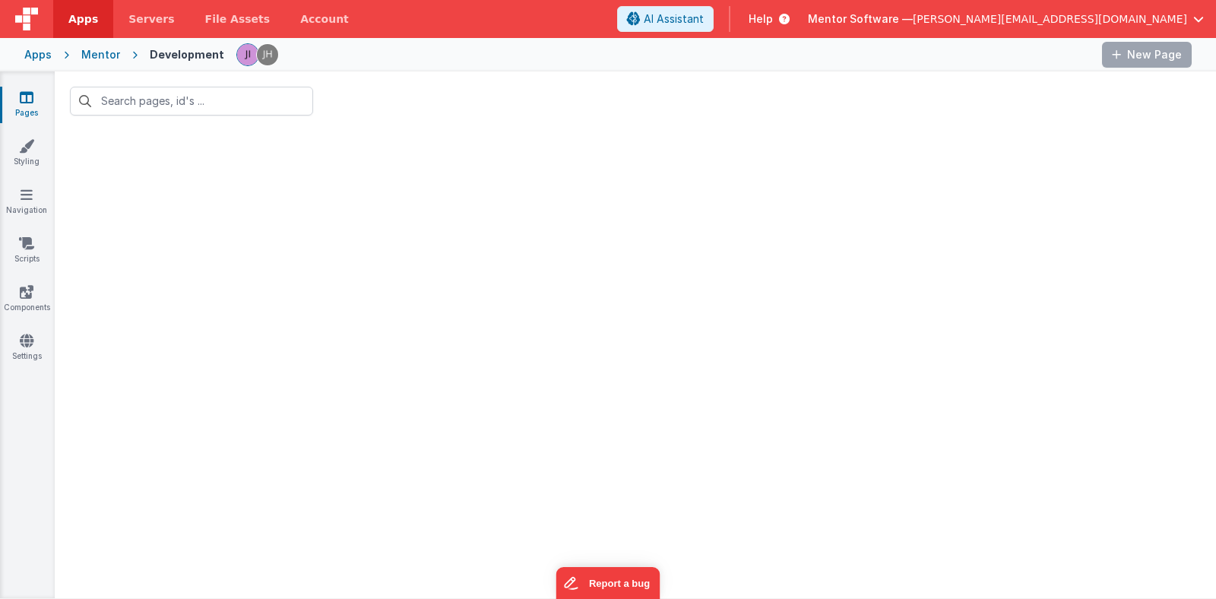
type input "[PERSON_NAME]"
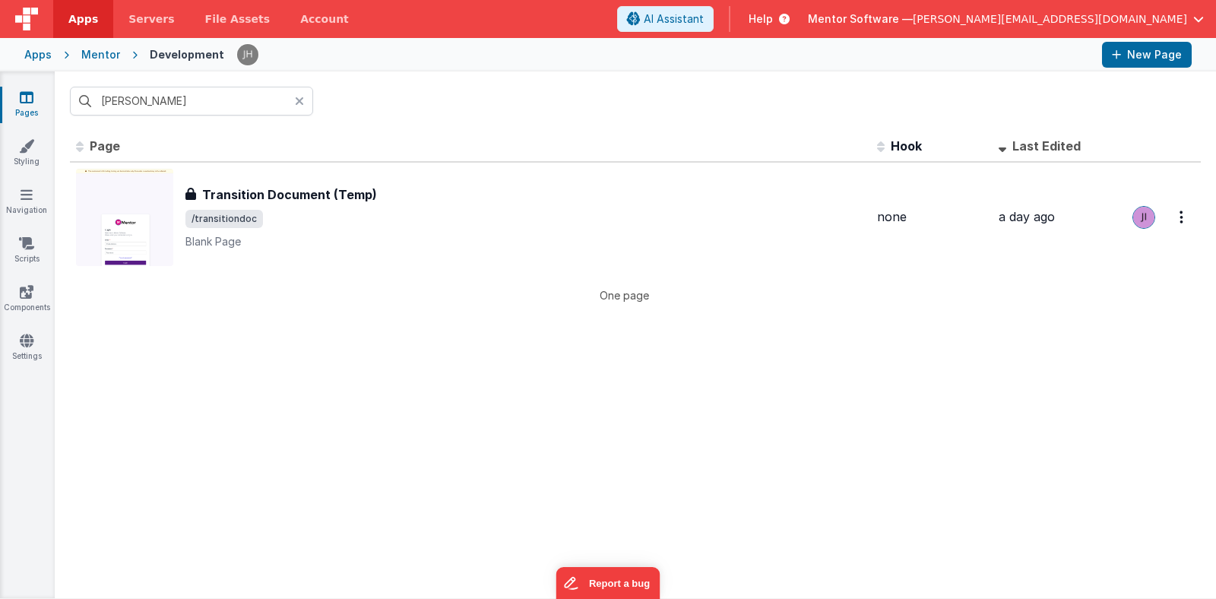
click at [299, 104] on icon at bounding box center [299, 101] width 9 height 12
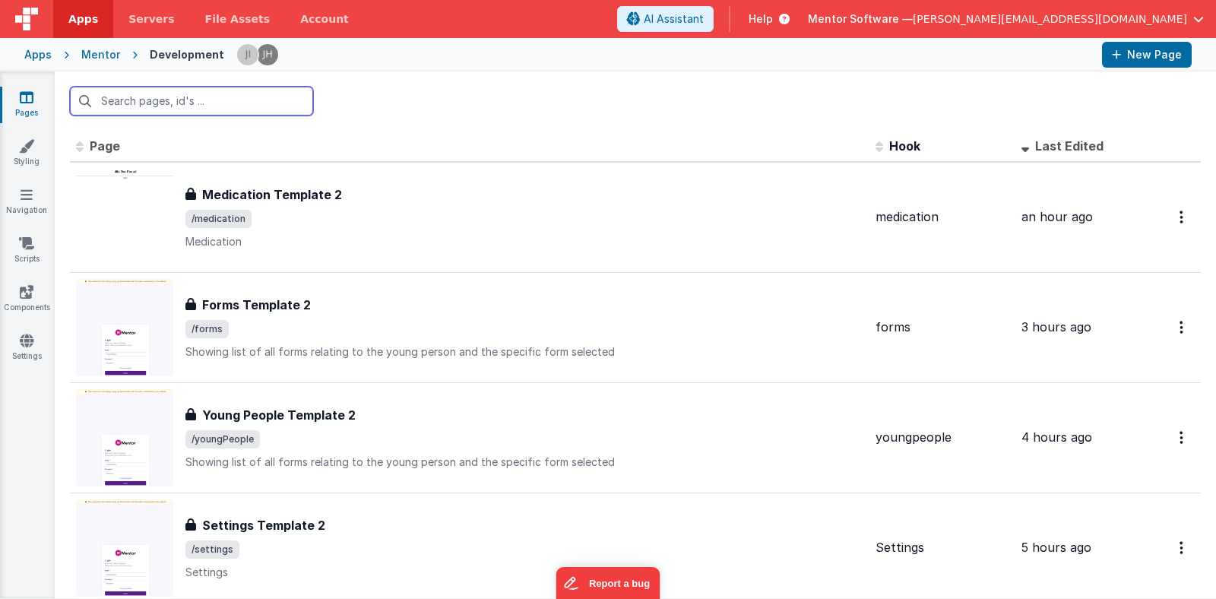
click at [261, 87] on input "text" at bounding box center [191, 101] width 243 height 29
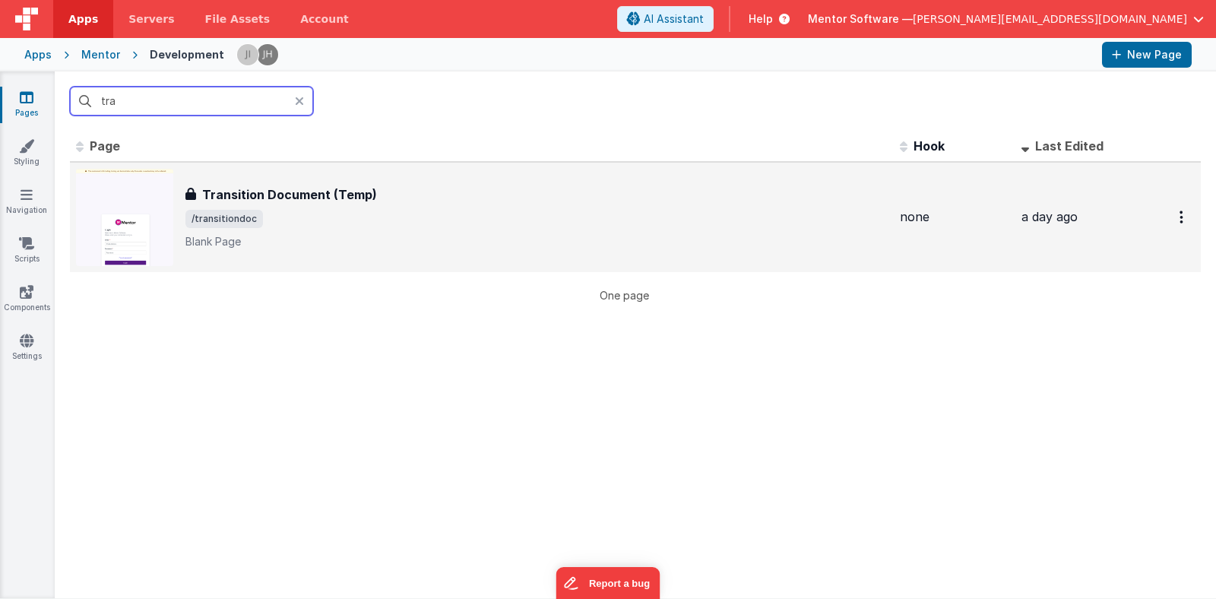
type input "tra"
click at [353, 207] on div "Transition Document (Temp) Transition Document (Temp) /transitiondoc Blank Page" at bounding box center [536, 217] width 702 height 64
